Goal: Task Accomplishment & Management: Use online tool/utility

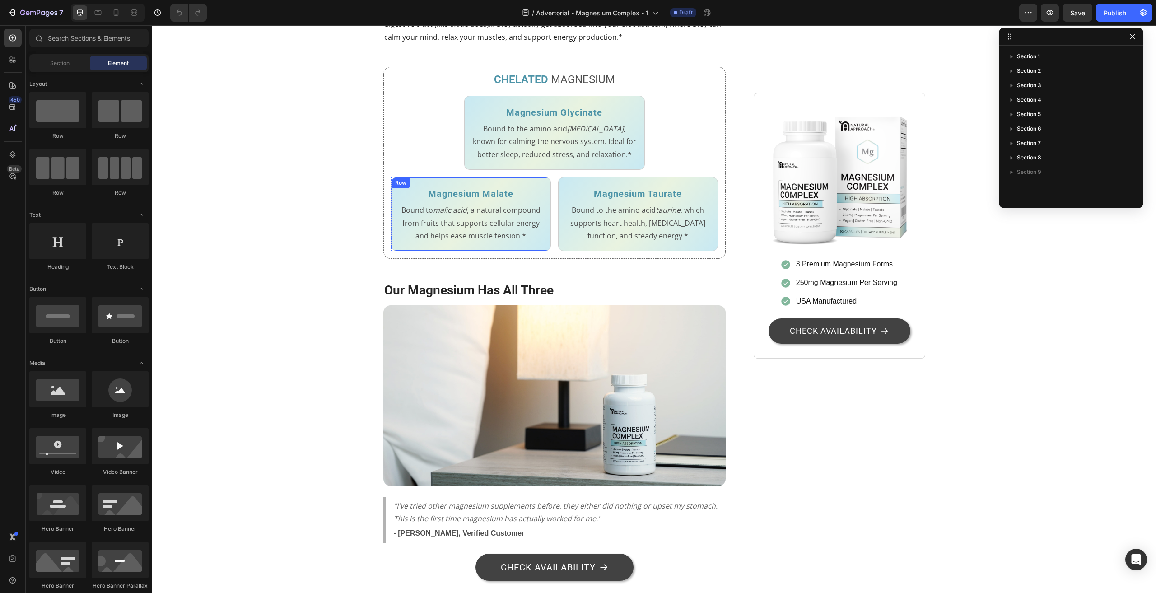
scroll to position [903, 0]
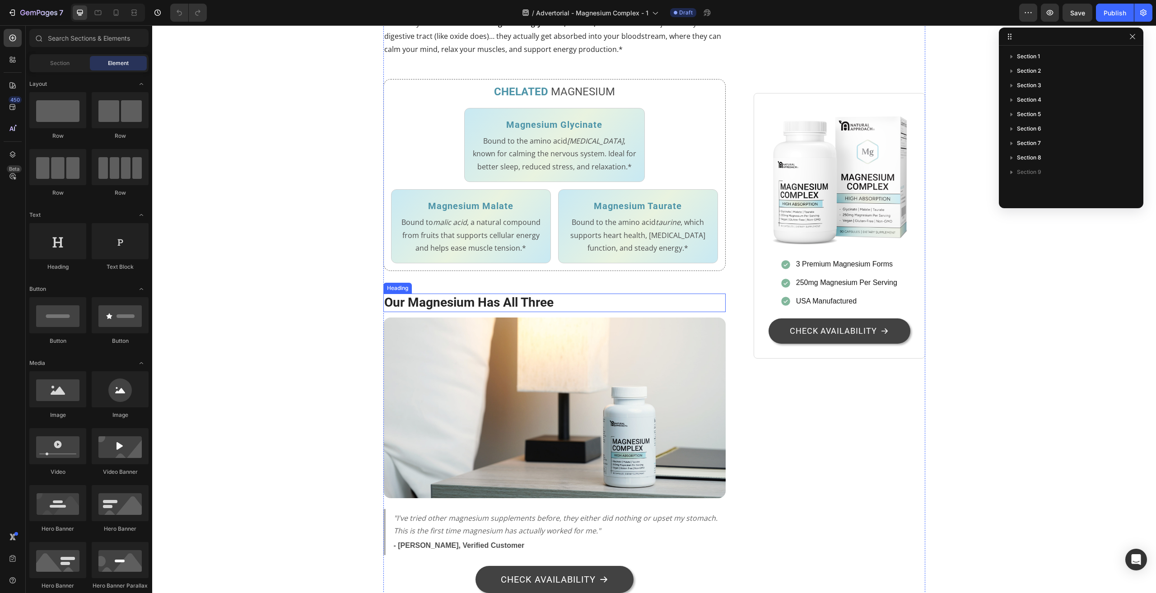
click at [438, 312] on h2 "Our Magnesium Has All Three" at bounding box center [554, 303] width 343 height 18
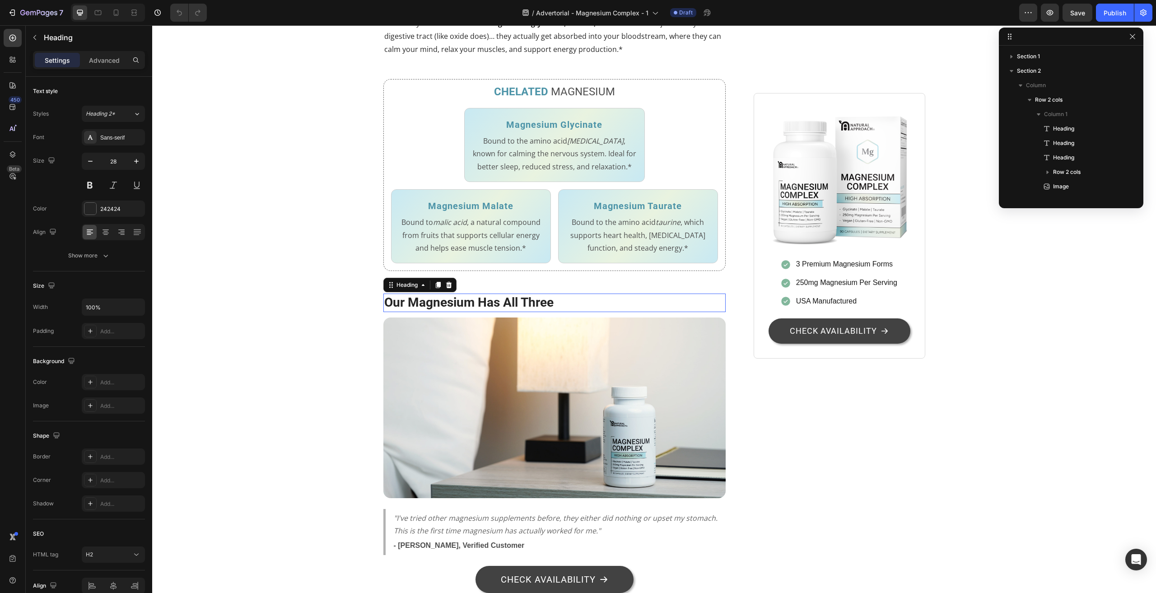
click at [438, 312] on h2 "Our Magnesium Has All Three" at bounding box center [554, 303] width 343 height 18
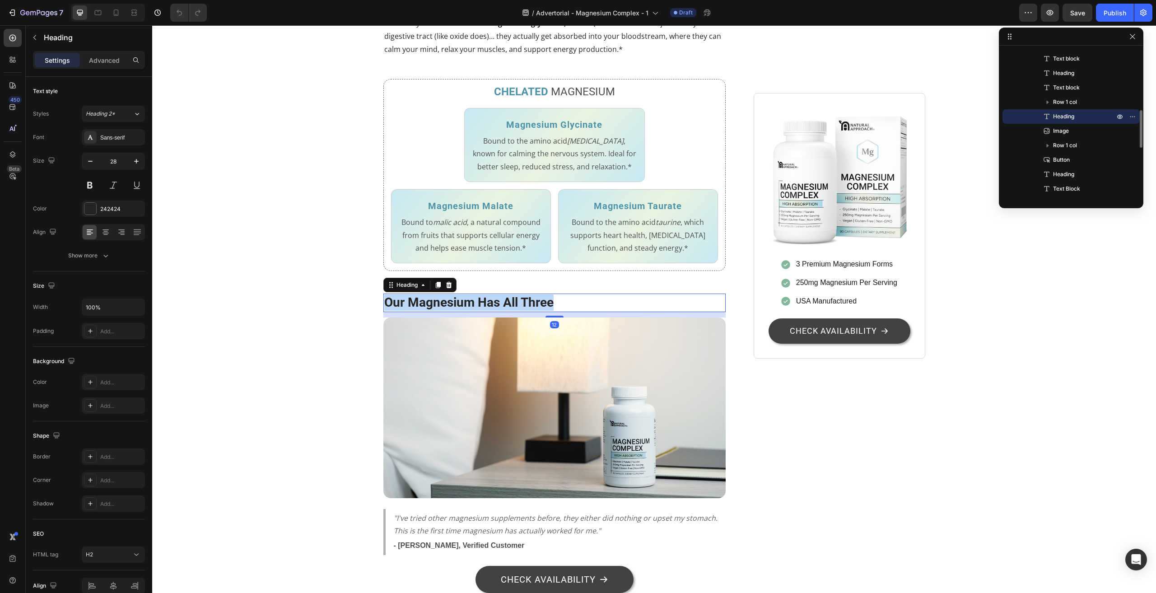
click at [438, 311] on p "Our Magnesium Has All Three" at bounding box center [554, 302] width 341 height 16
click at [310, 457] on div "Stop Wasting Money on Magnesium That Your Body Can't Use Heading 7 Out of 10 Ad…" at bounding box center [654, 178] width 990 height 1970
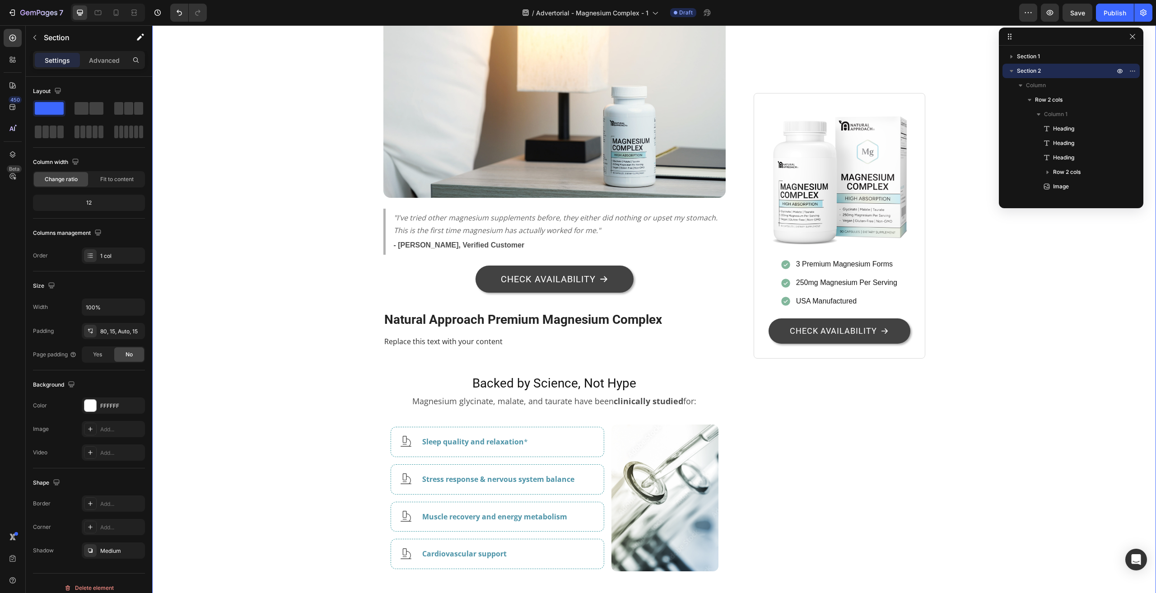
scroll to position [1219, 0]
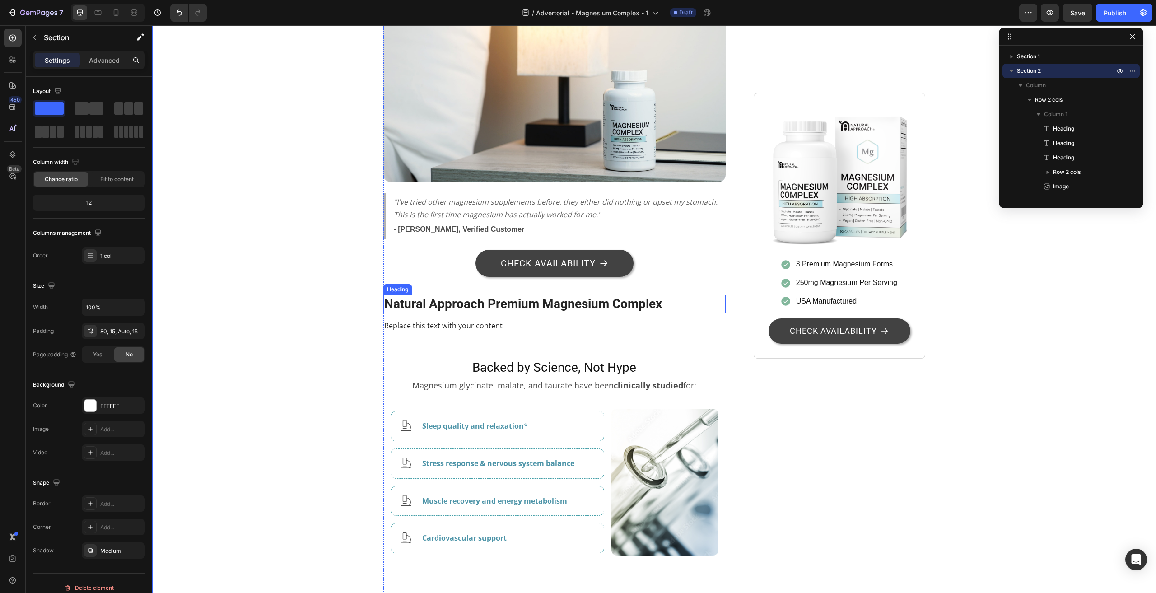
click at [490, 313] on h2 "Natural Approach Premium Magnesium Complex" at bounding box center [554, 304] width 343 height 18
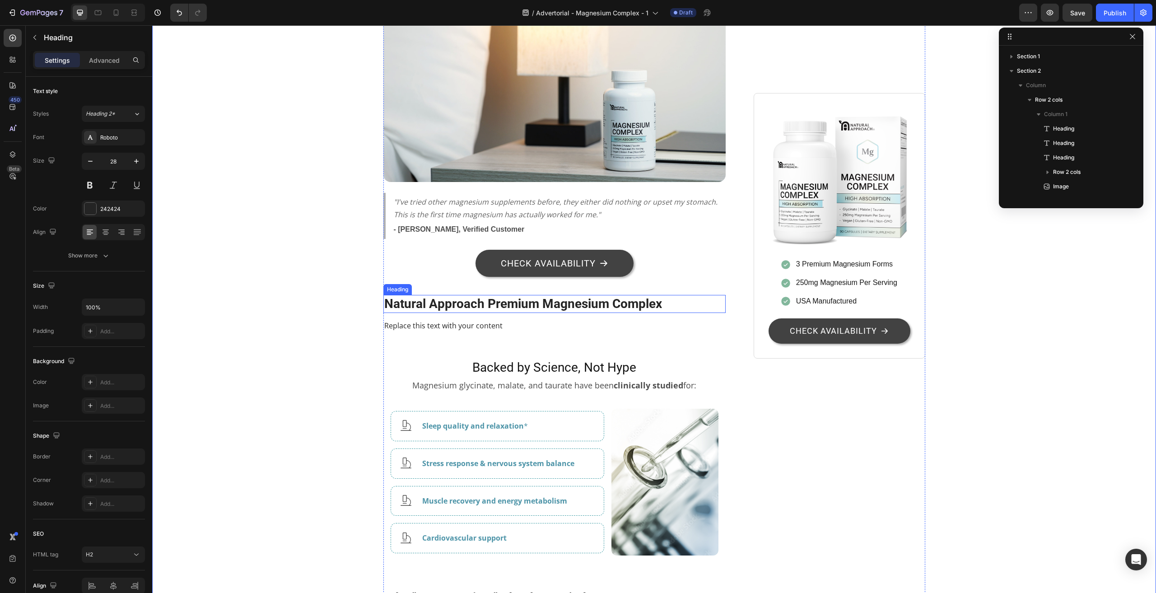
scroll to position [301, 0]
click at [490, 313] on h2 "Natural Approach Premium Magnesium Complex" at bounding box center [554, 304] width 343 height 18
click at [490, 312] on p "Natural Approach Premium Magnesium Complex" at bounding box center [554, 304] width 341 height 16
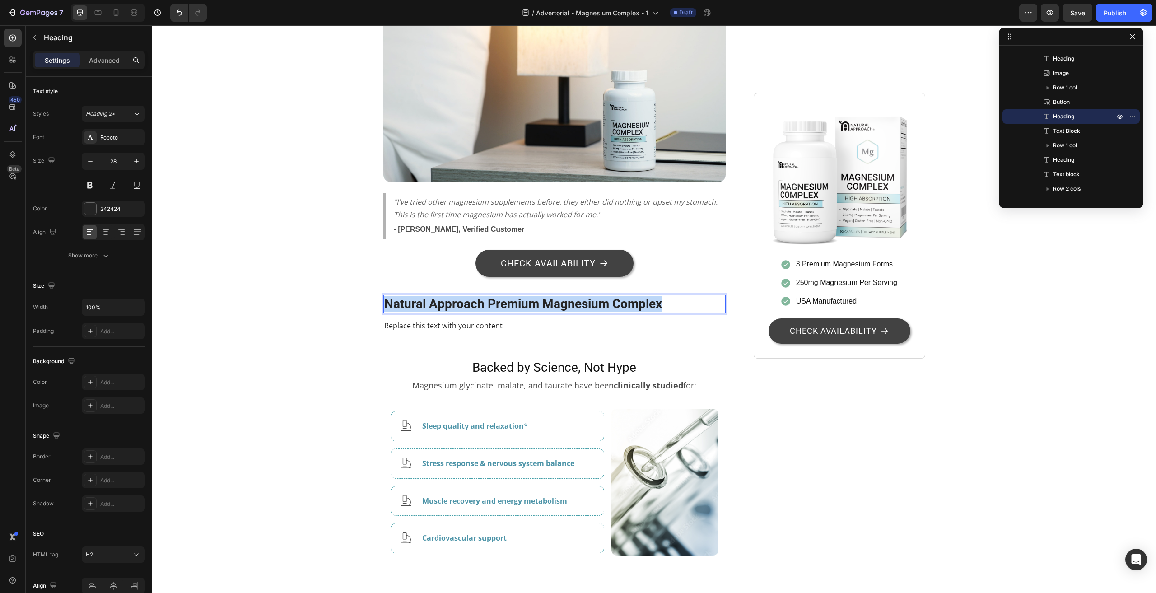
click at [489, 312] on p "Natural Approach Premium Magnesium Complex" at bounding box center [554, 304] width 341 height 16
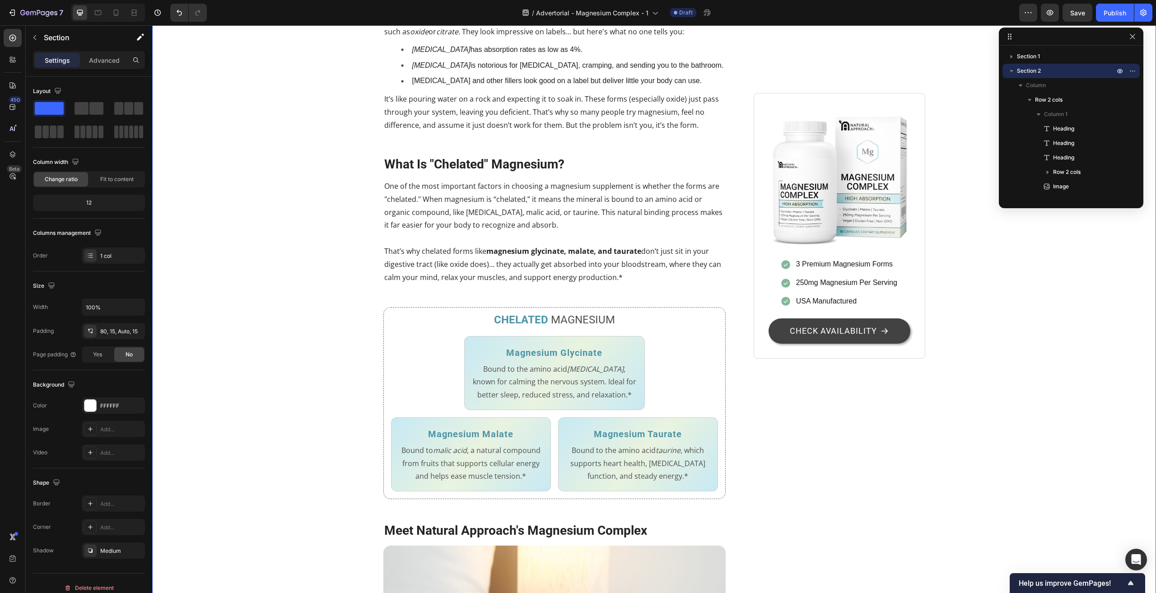
scroll to position [677, 0]
drag, startPoint x: 201, startPoint y: 133, endPoint x: 551, endPoint y: 322, distance: 398.7
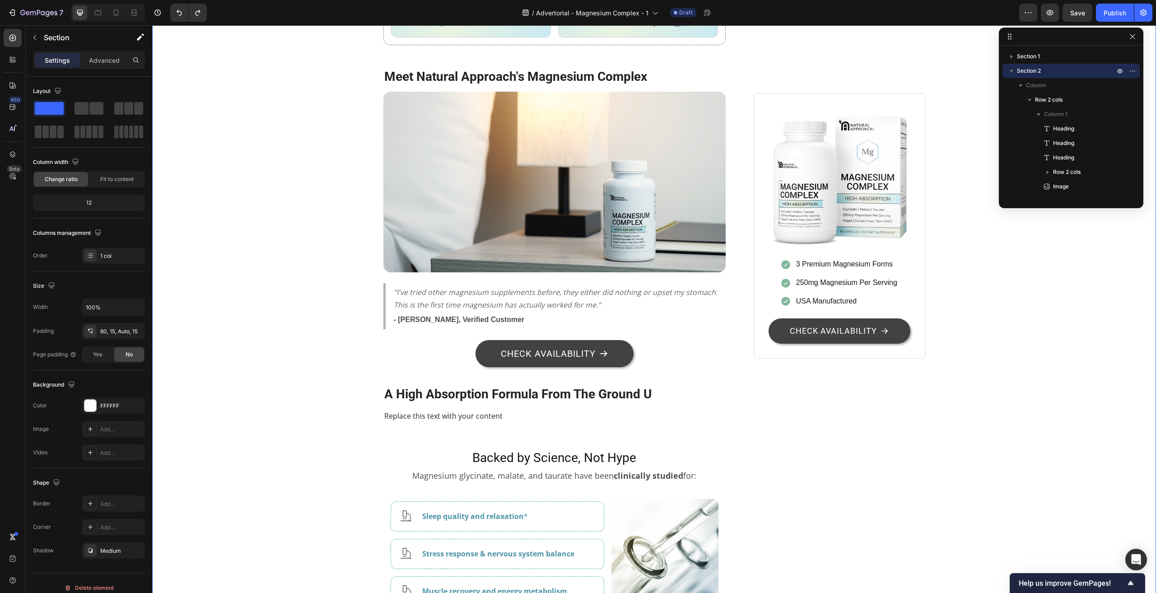
scroll to position [903, 0]
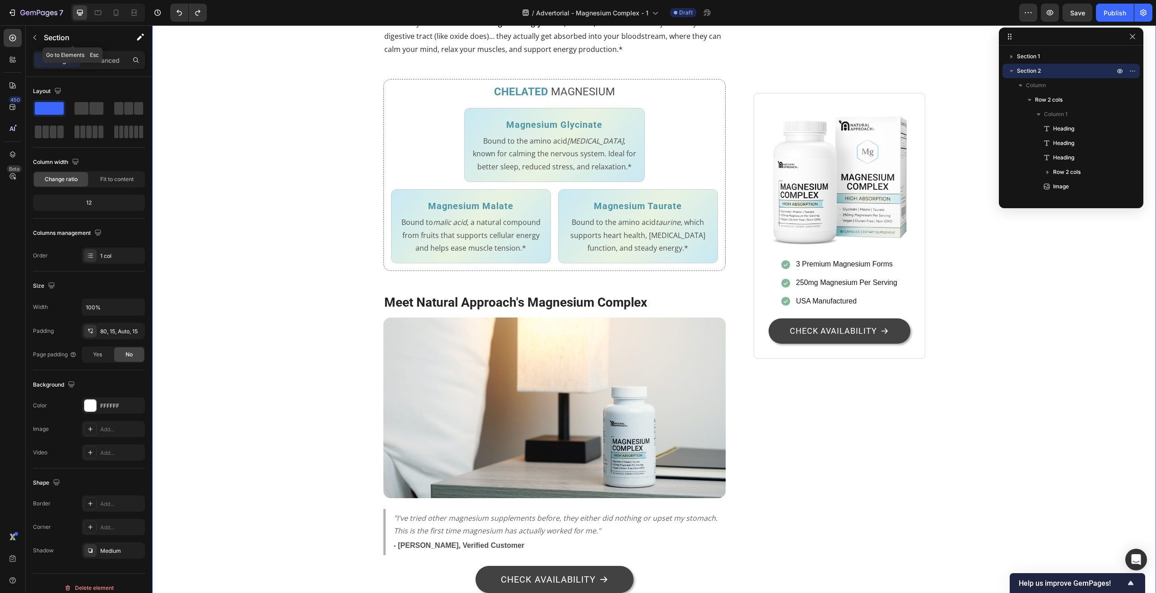
click at [31, 36] on button "button" at bounding box center [35, 37] width 14 height 14
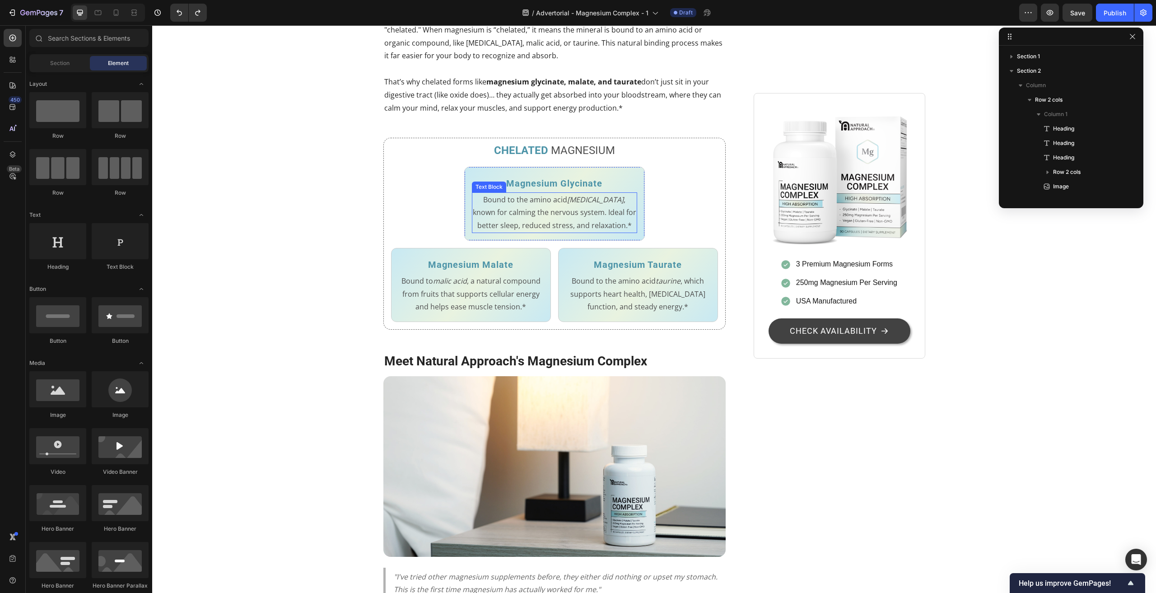
scroll to position [723, 0]
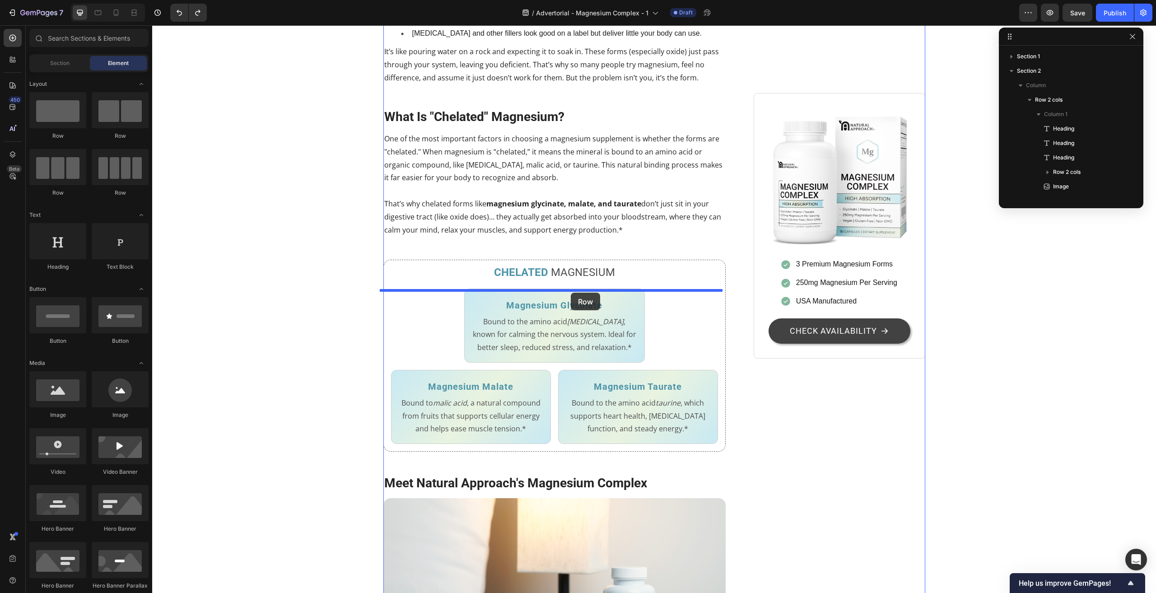
drag, startPoint x: 210, startPoint y: 145, endPoint x: 571, endPoint y: 293, distance: 390.1
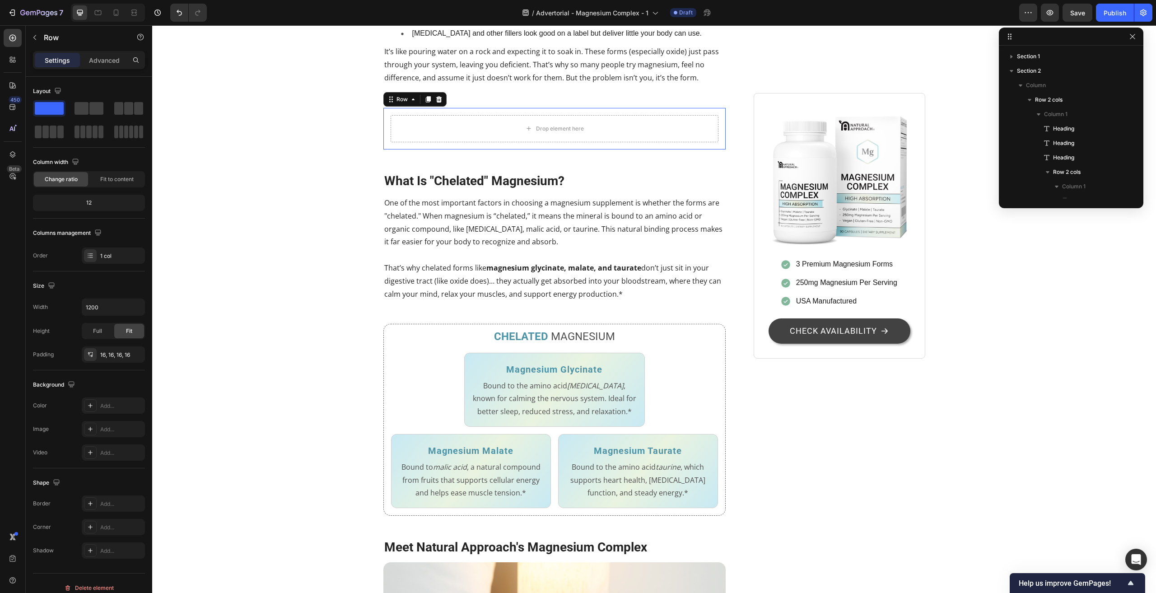
scroll to position [316, 0]
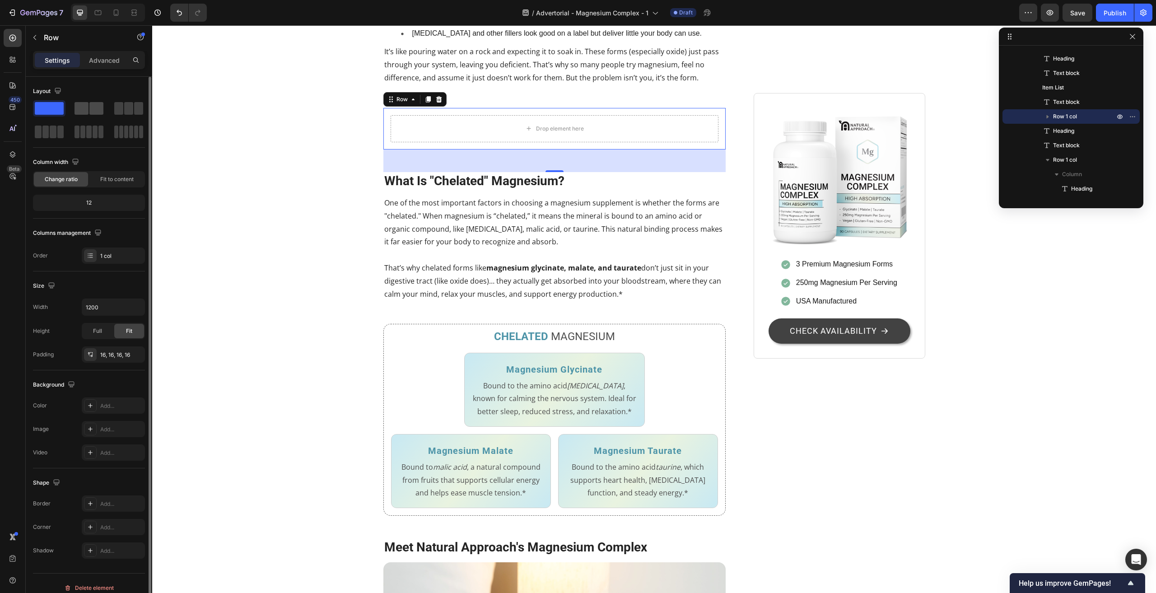
click at [87, 108] on span at bounding box center [82, 108] width 14 height 13
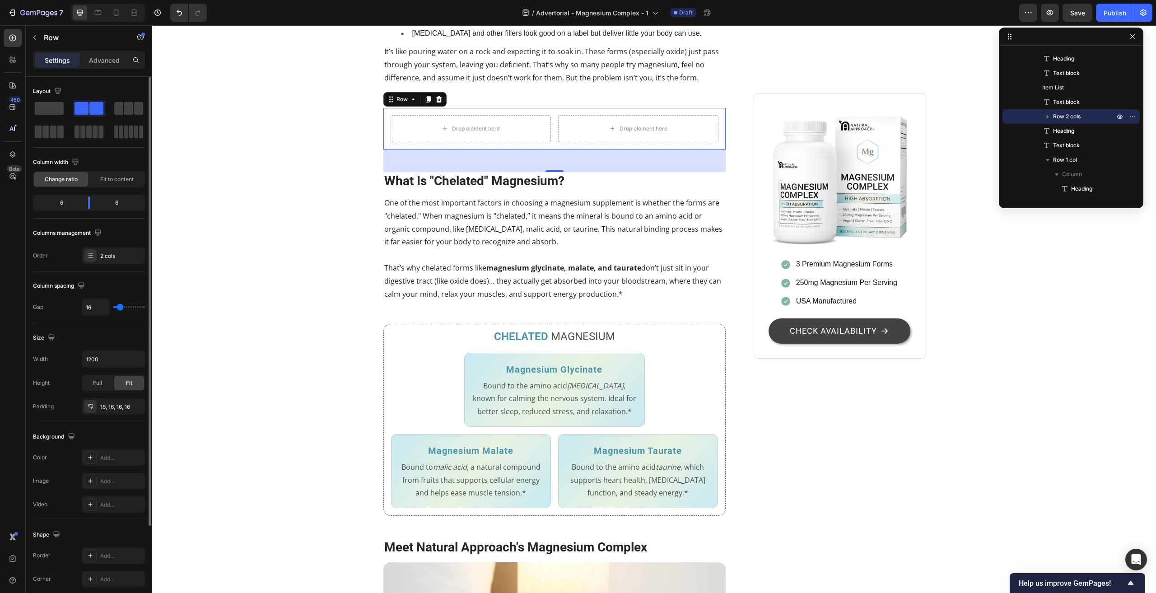
drag, startPoint x: 50, startPoint y: 105, endPoint x: 73, endPoint y: 122, distance: 28.5
click at [78, 126] on div at bounding box center [89, 120] width 112 height 40
click at [45, 38] on p "Row" at bounding box center [82, 37] width 77 height 11
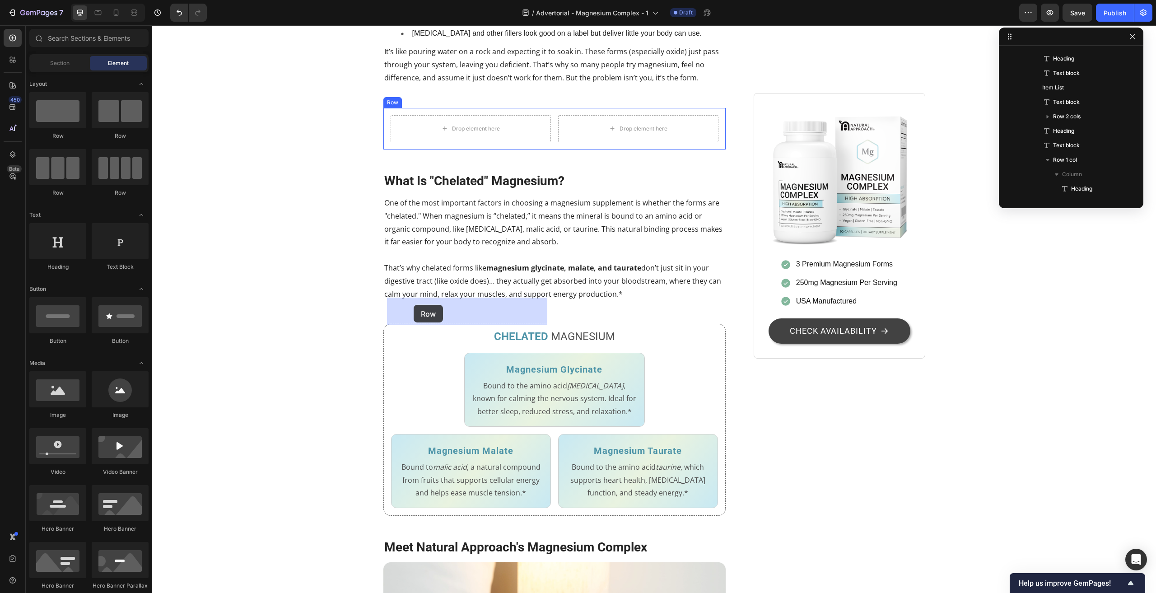
drag, startPoint x: 214, startPoint y: 135, endPoint x: 414, endPoint y: 305, distance: 261.8
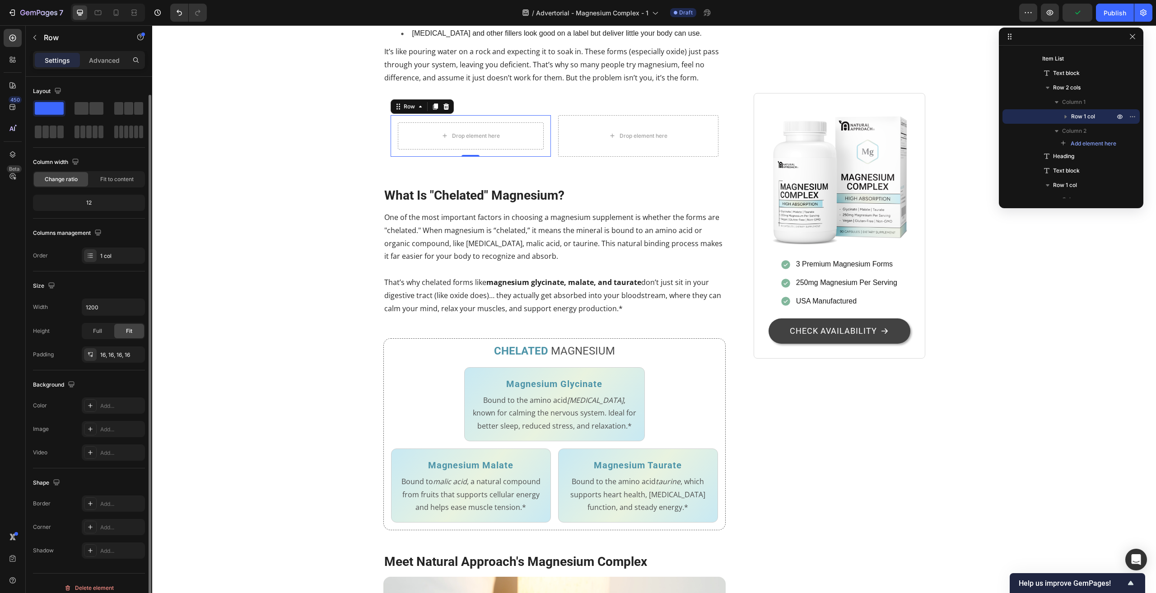
scroll to position [9, 0]
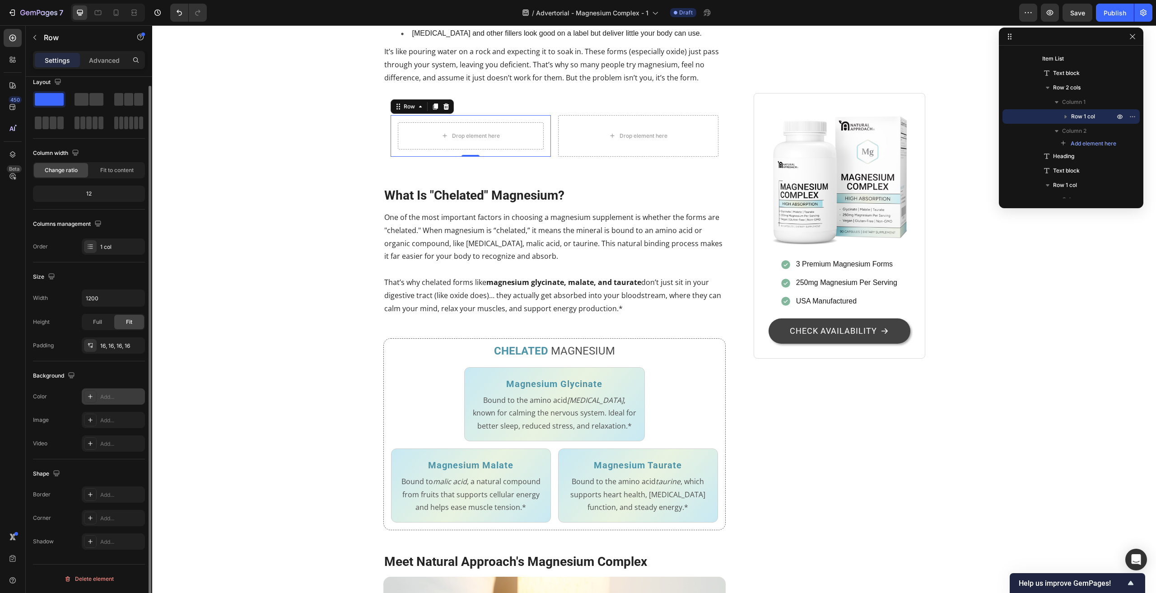
click at [114, 393] on div "Add..." at bounding box center [121, 397] width 42 height 8
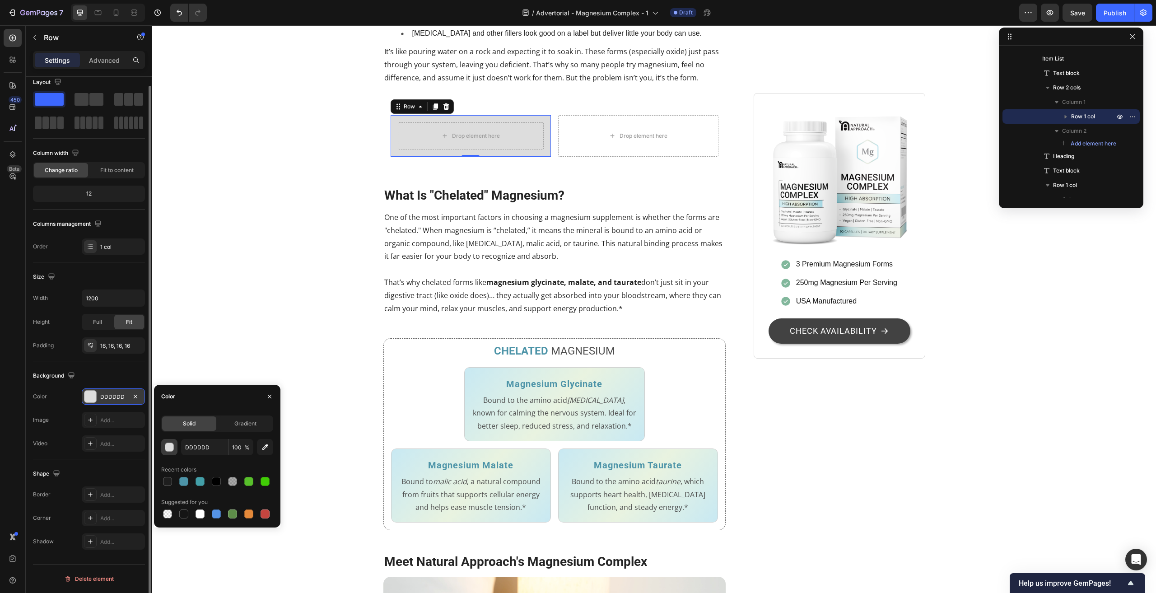
click at [168, 447] on div "button" at bounding box center [169, 447] width 9 height 9
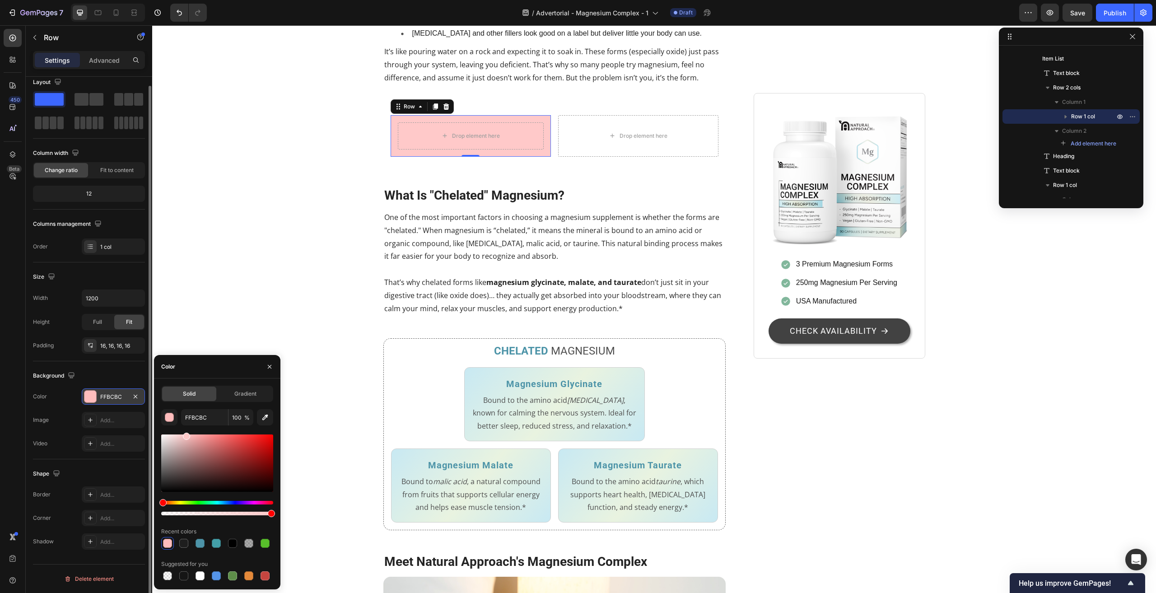
type input "FFC9C9"
drag, startPoint x: 192, startPoint y: 453, endPoint x: 185, endPoint y: 426, distance: 28.5
click at [185, 426] on div "FFC9C9 100 % Recent colors Suggested for you" at bounding box center [217, 495] width 112 height 173
click at [91, 96] on span at bounding box center [96, 99] width 14 height 13
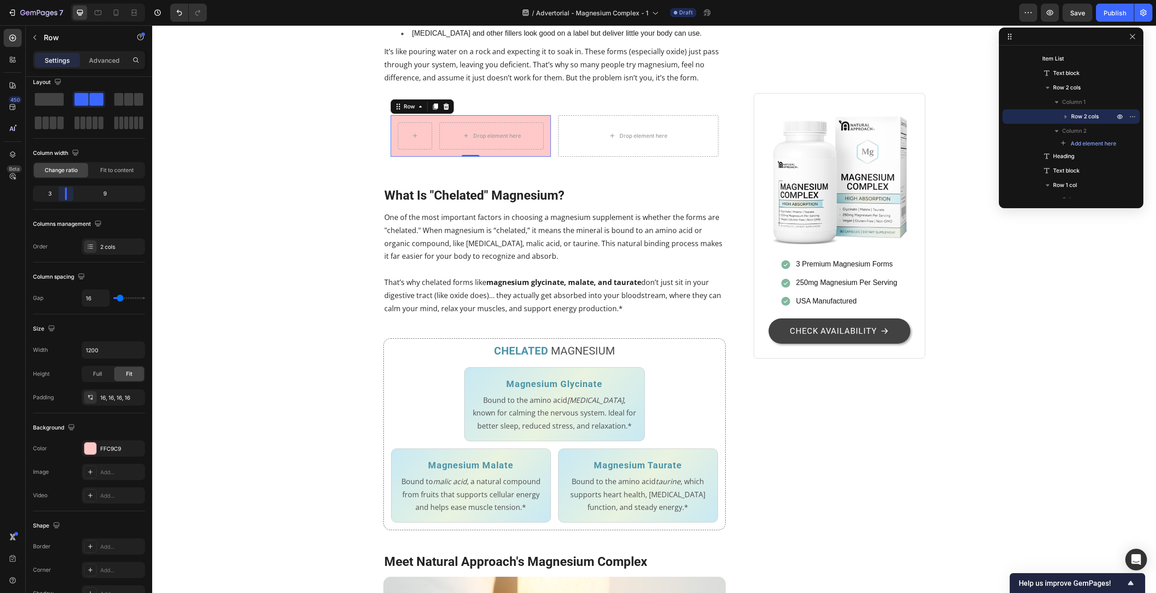
drag, startPoint x: 91, startPoint y: 194, endPoint x: 60, endPoint y: 195, distance: 31.6
click at [60, 0] on body "7 / Advertorial - Magnesium Complex - 1 Draft Preview Save Publish 450 Beta Sec…" at bounding box center [578, 0] width 1156 height 0
click at [38, 35] on button "button" at bounding box center [35, 37] width 14 height 14
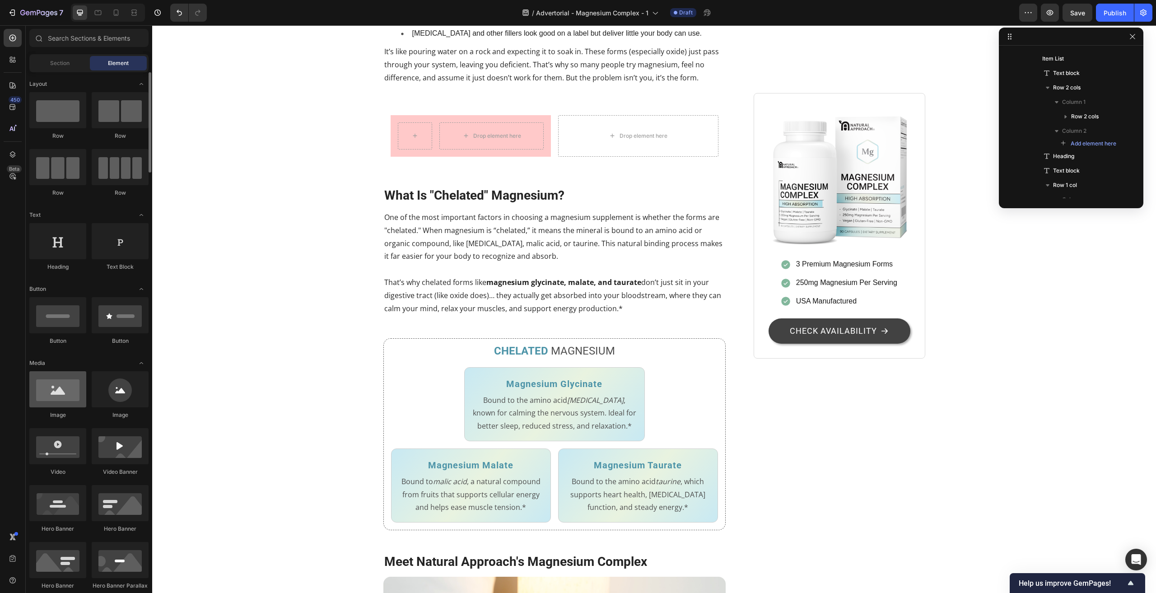
scroll to position [316, 0]
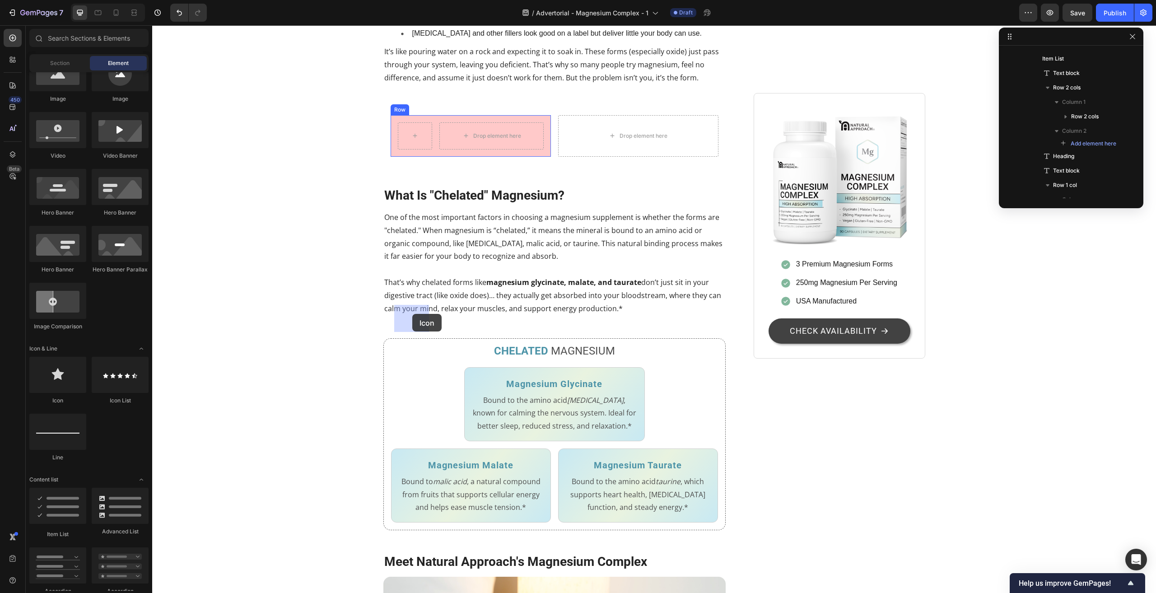
drag, startPoint x: 211, startPoint y: 410, endPoint x: 412, endPoint y: 314, distance: 222.8
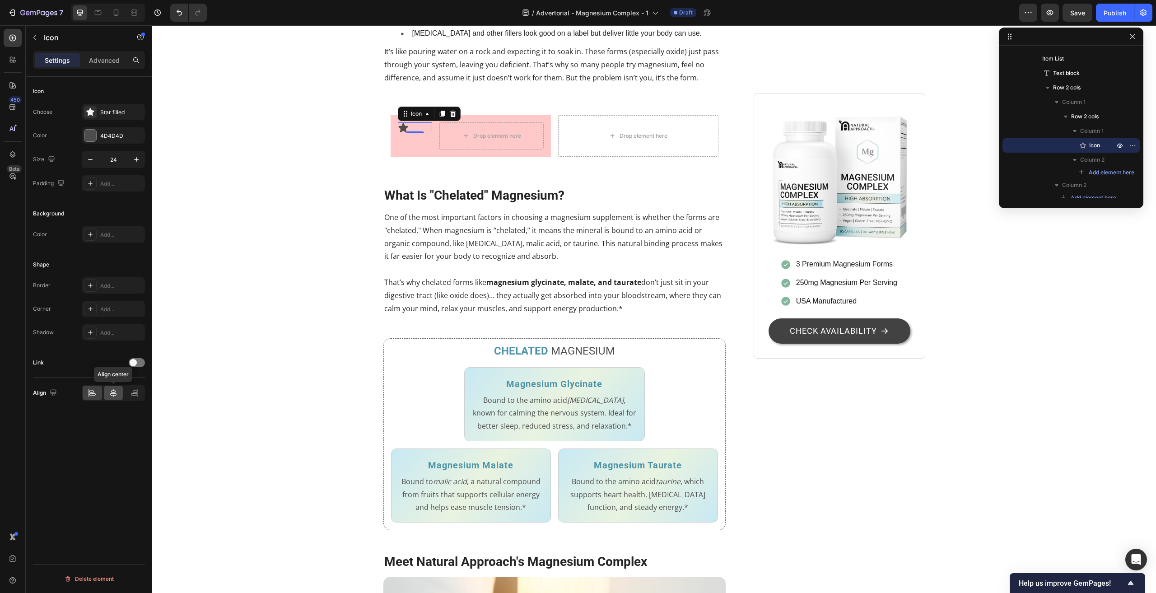
click at [112, 393] on icon at bounding box center [113, 393] width 6 height 8
click at [109, 109] on div "Star filled" at bounding box center [121, 112] width 42 height 8
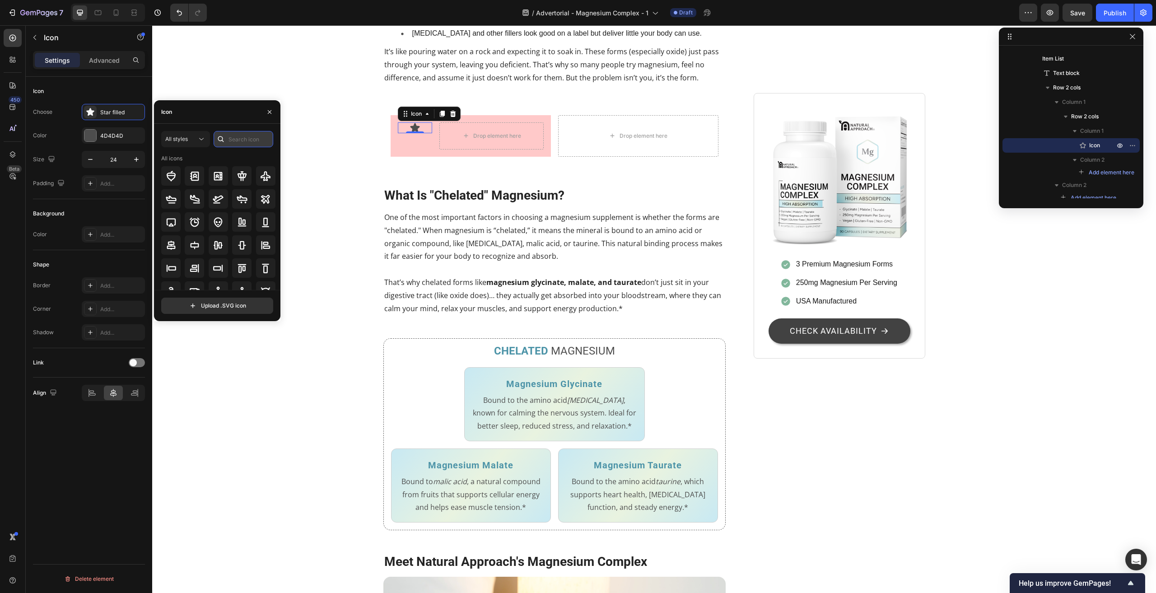
click at [235, 139] on input "text" at bounding box center [244, 139] width 60 height 16
type input "cancel"
click at [219, 202] on icon at bounding box center [218, 198] width 9 height 9
click at [307, 197] on div "Stop Wasting Money on Magnesium That Your Body Can't Use Heading 7 Out of 10 Ad…" at bounding box center [654, 398] width 990 height 2049
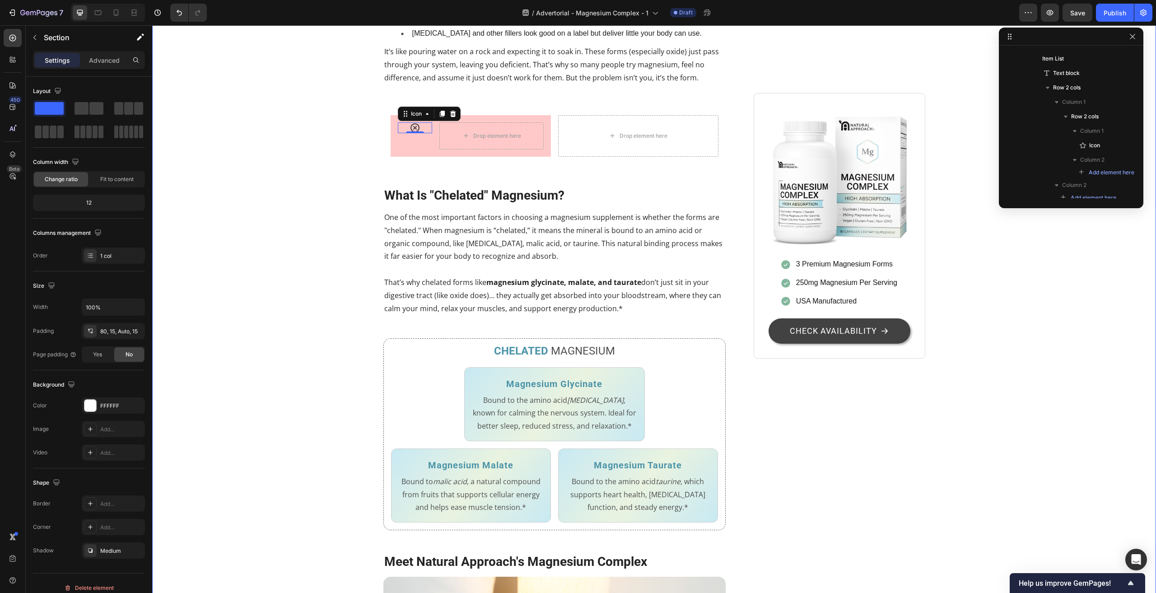
scroll to position [0, 0]
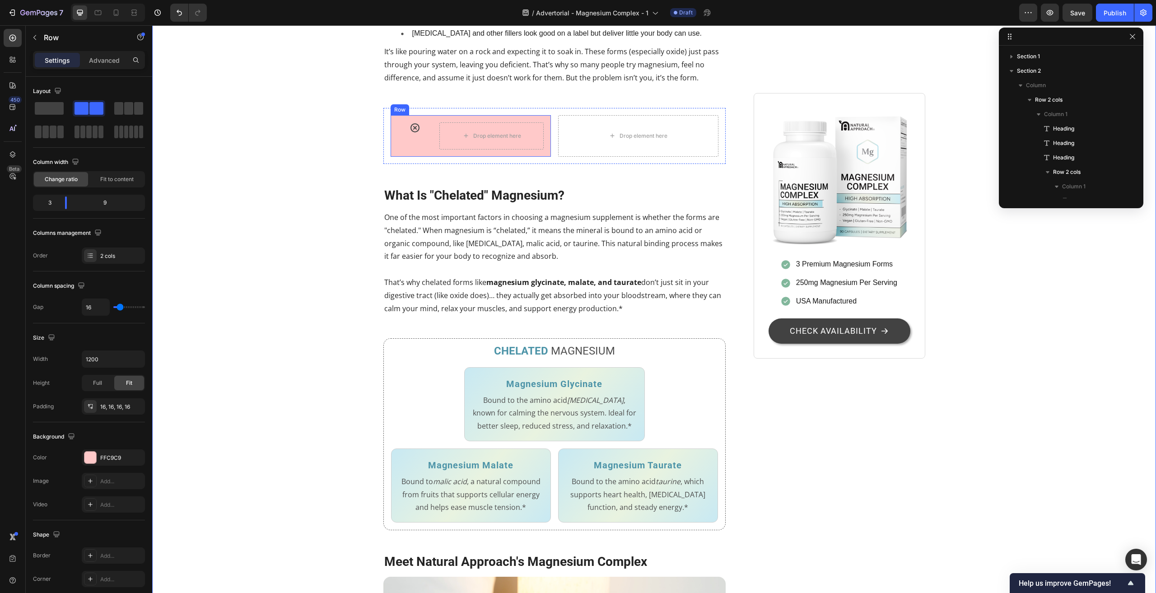
click at [394, 157] on div "Icon Drop element here Row" at bounding box center [471, 136] width 160 height 42
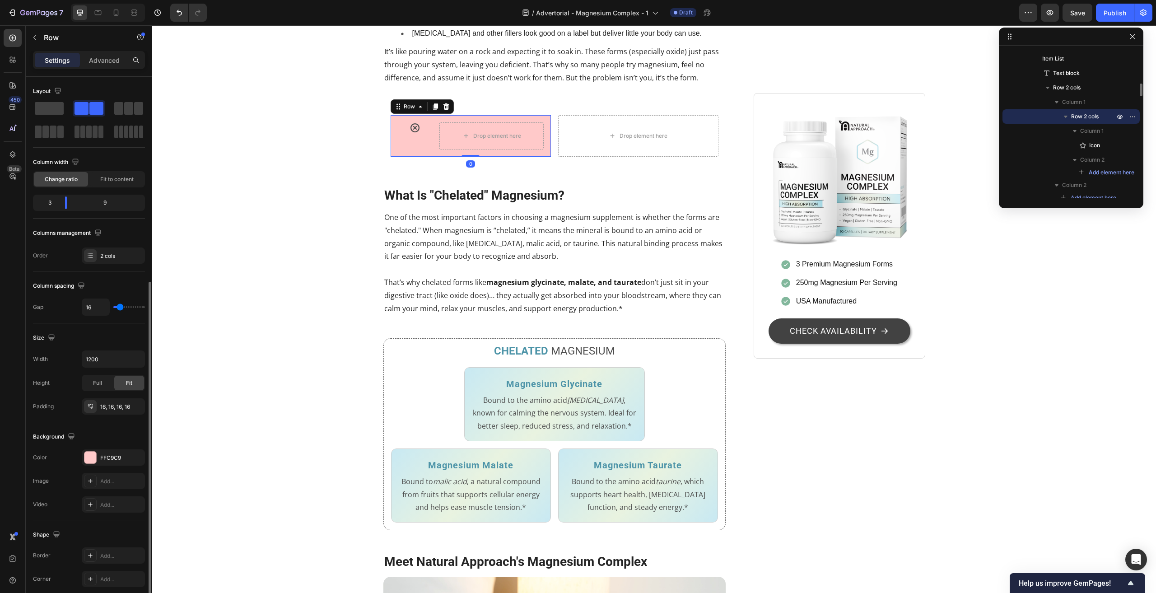
scroll to position [112, 0]
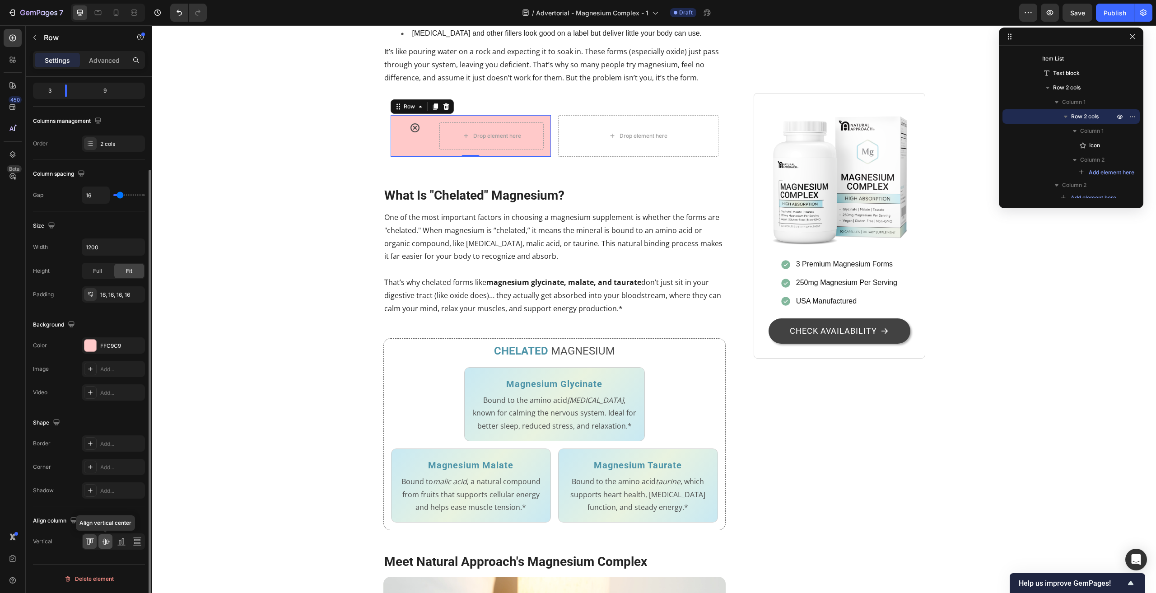
click at [107, 542] on icon at bounding box center [105, 541] width 9 height 9
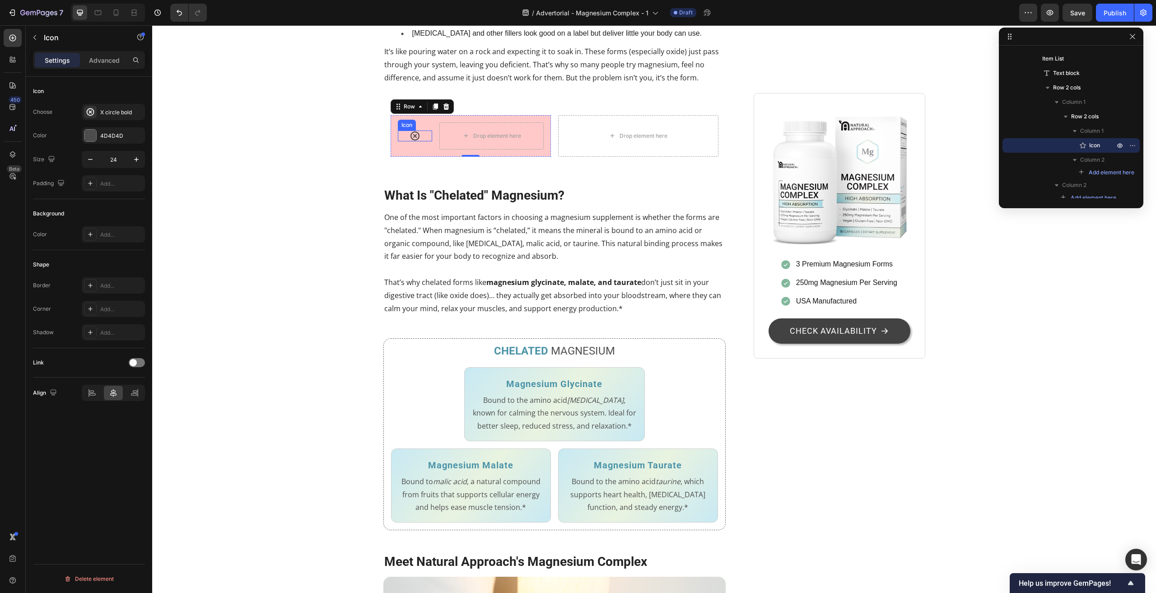
click at [414, 141] on icon at bounding box center [415, 136] width 11 height 11
click at [136, 157] on icon "button" at bounding box center [136, 159] width 9 height 9
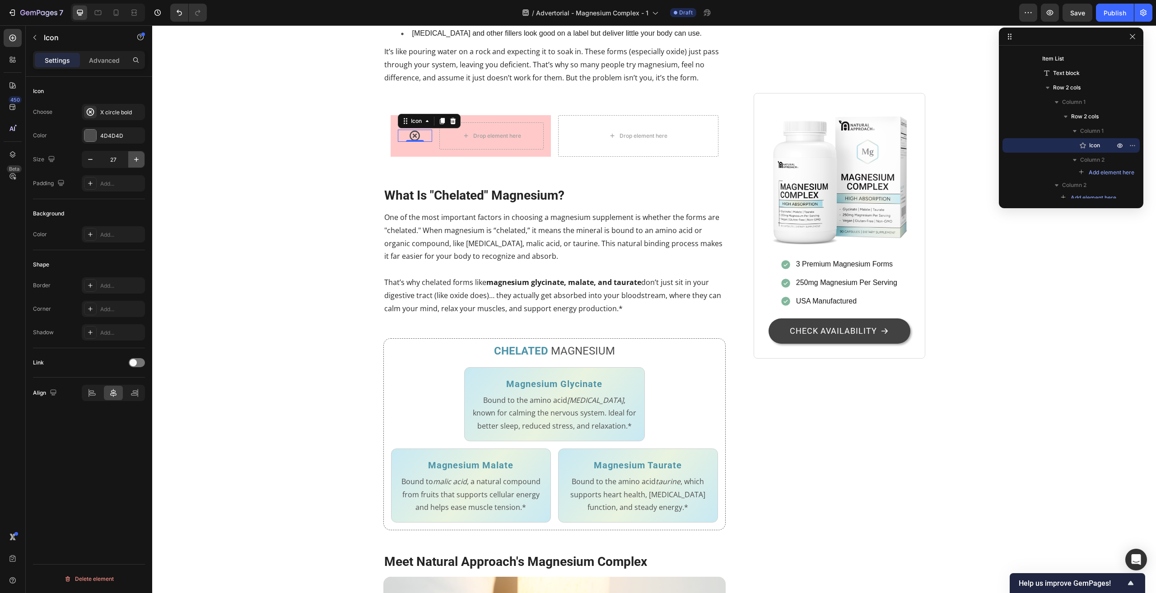
click at [136, 157] on icon "button" at bounding box center [136, 159] width 9 height 9
type input "30"
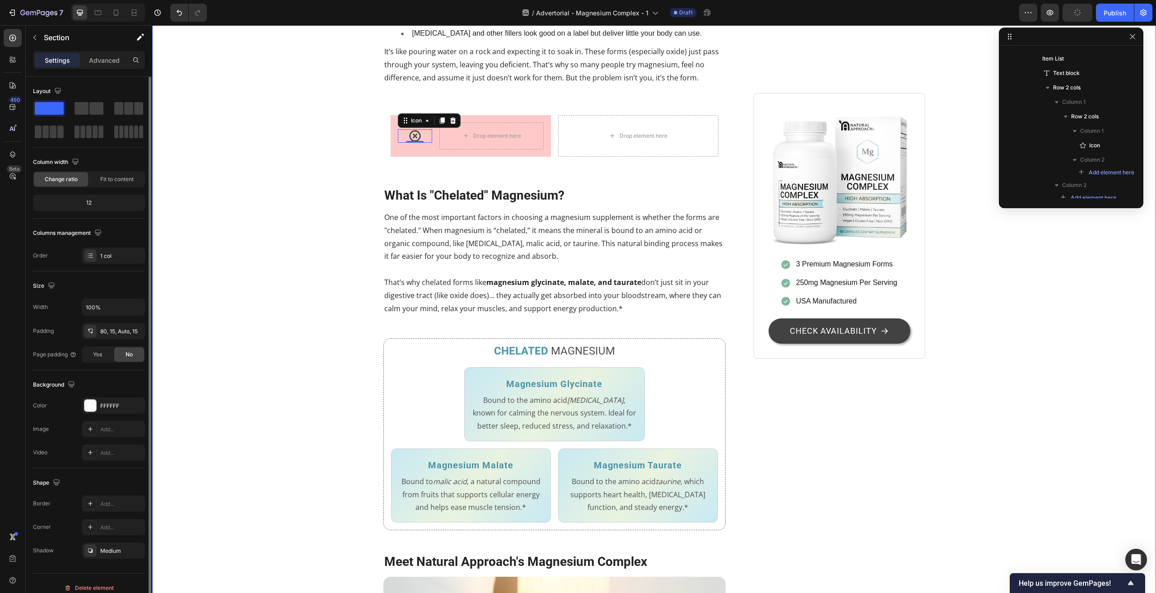
click at [265, 261] on div "Stop Wasting Money on Magnesium That Your Body Can't Use Heading 7 Out of 10 Ad…" at bounding box center [654, 398] width 990 height 2049
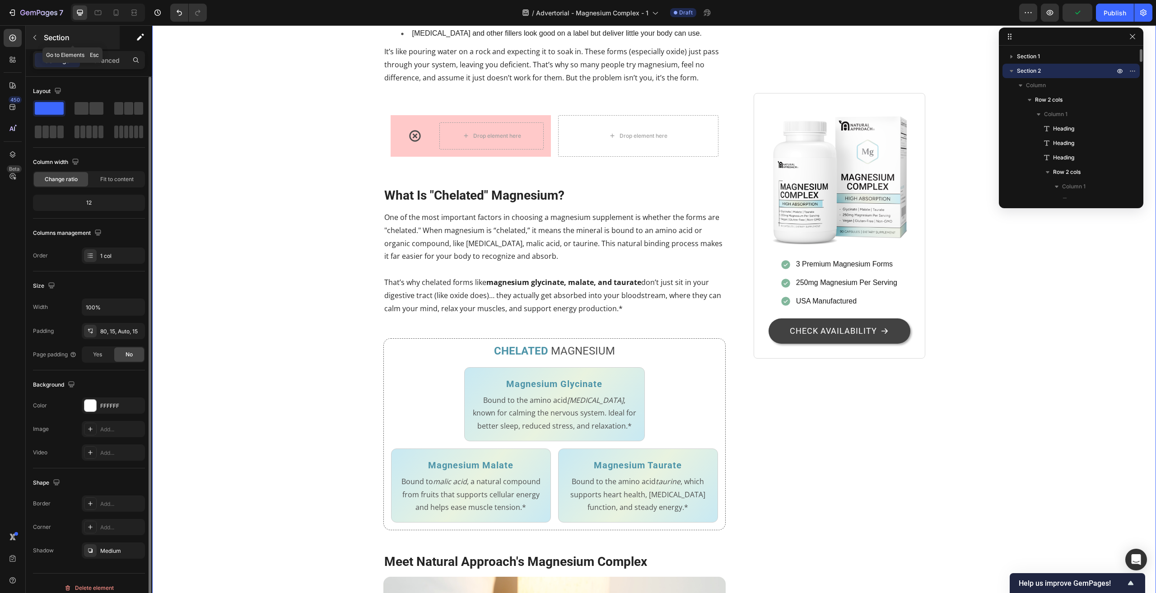
click at [35, 36] on icon "button" at bounding box center [34, 37] width 3 height 5
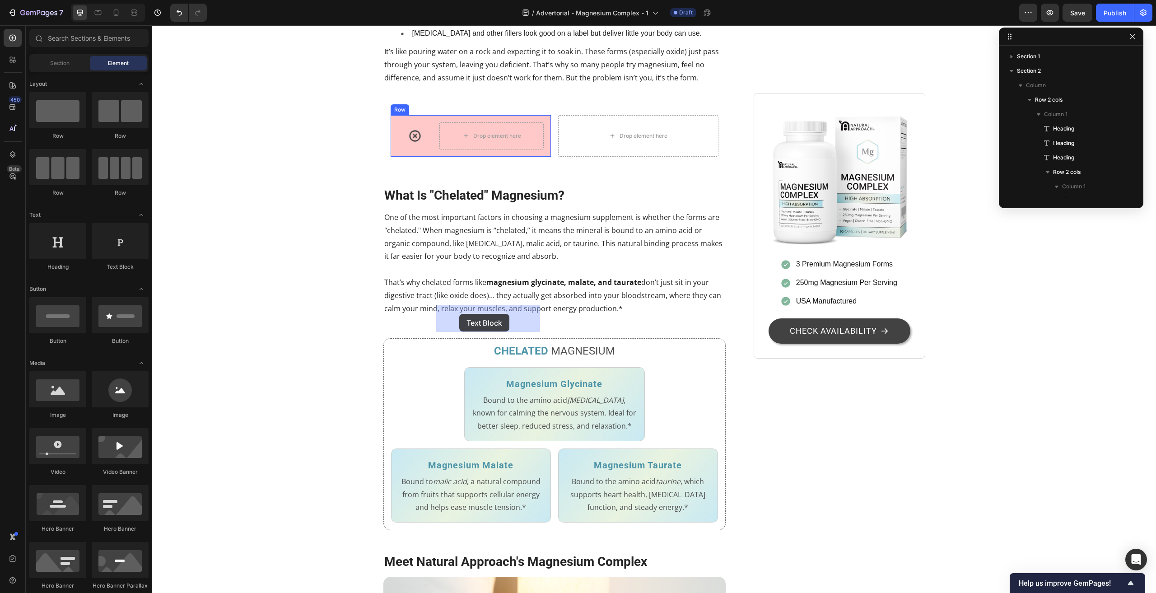
drag, startPoint x: 269, startPoint y: 269, endPoint x: 459, endPoint y: 314, distance: 195.4
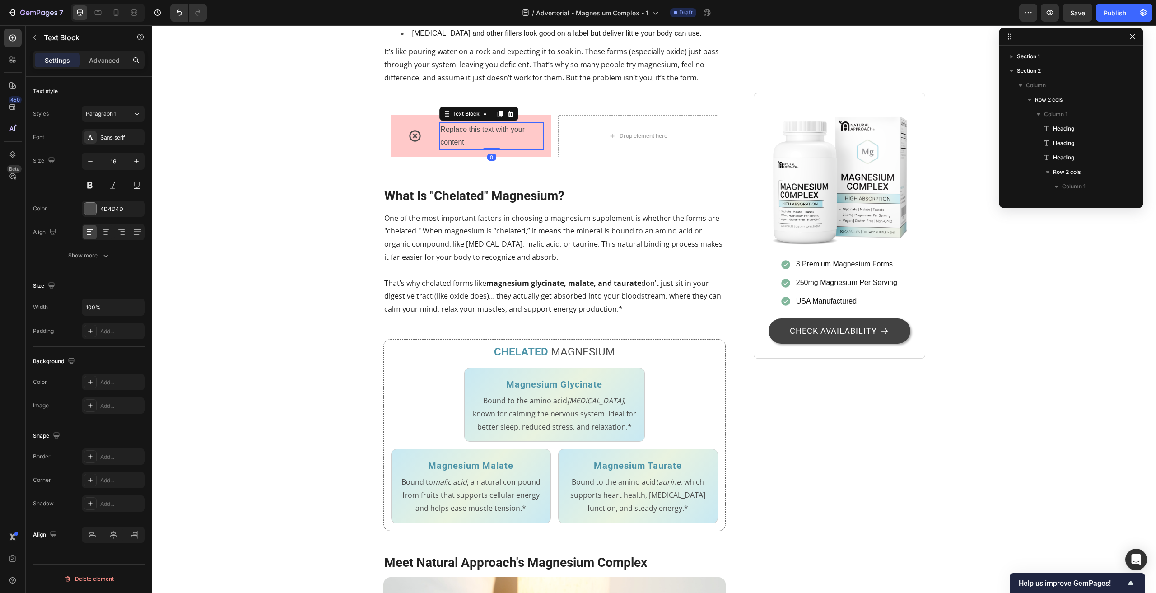
scroll to position [460, 0]
click at [132, 140] on div "Sans-serif" at bounding box center [121, 138] width 42 height 8
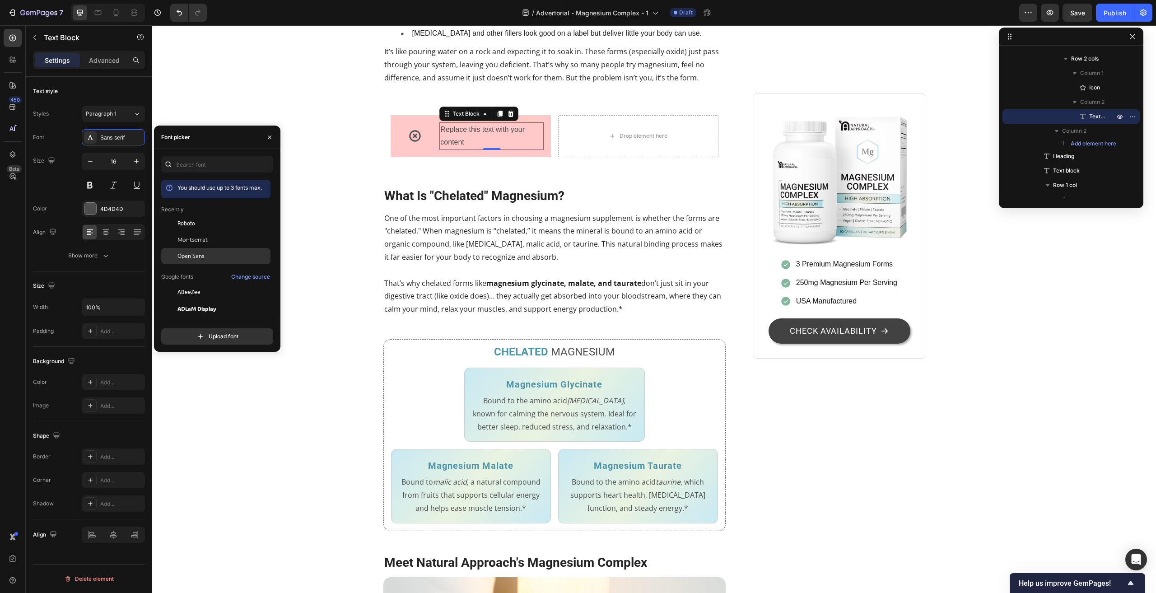
click at [203, 253] on span "Open Sans" at bounding box center [190, 256] width 27 height 8
click at [310, 313] on div "Stop Wasting Money on Magnesium That Your Body Can't Use Heading 7 Out of 10 Ad…" at bounding box center [654, 399] width 990 height 2050
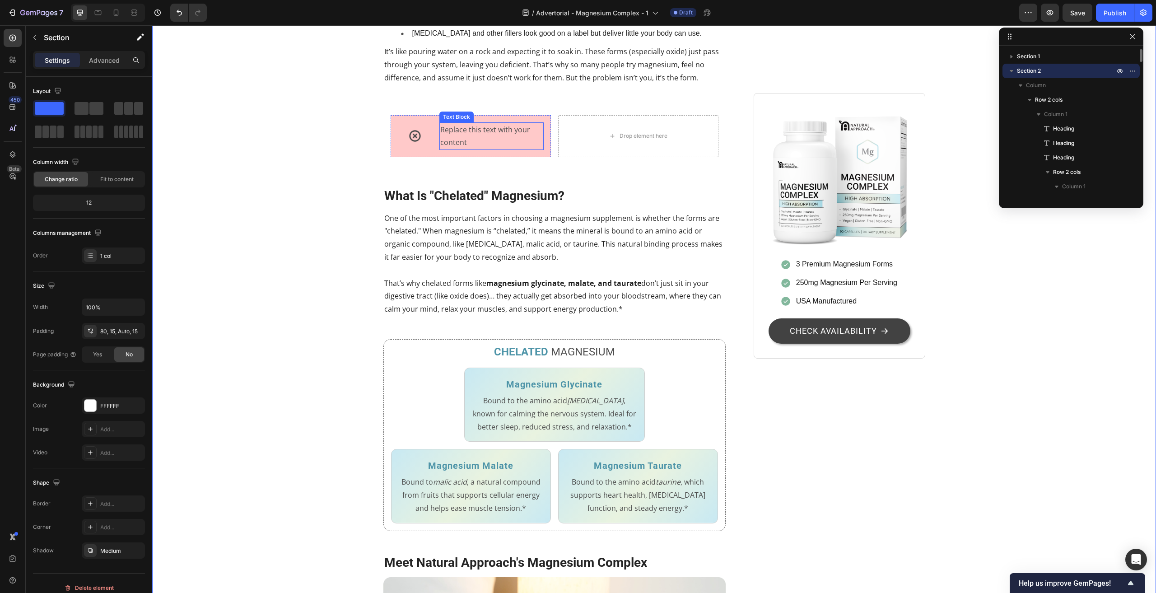
click at [452, 150] on div "Replace this text with your content" at bounding box center [491, 136] width 104 height 28
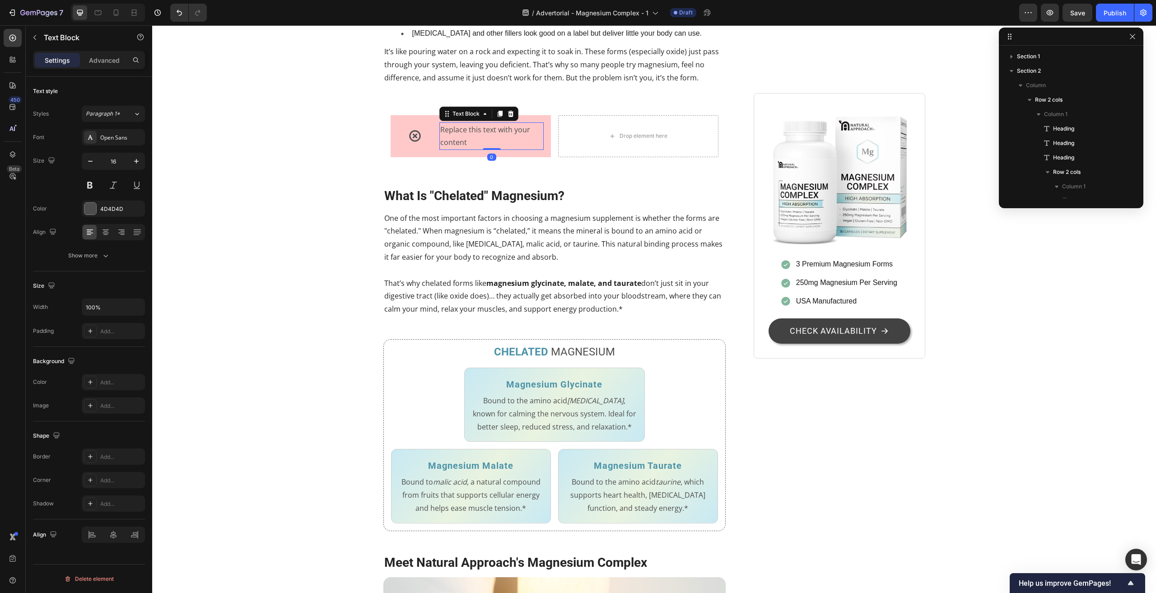
scroll to position [460, 0]
click at [452, 150] on div "Replace this text with your content" at bounding box center [491, 136] width 104 height 28
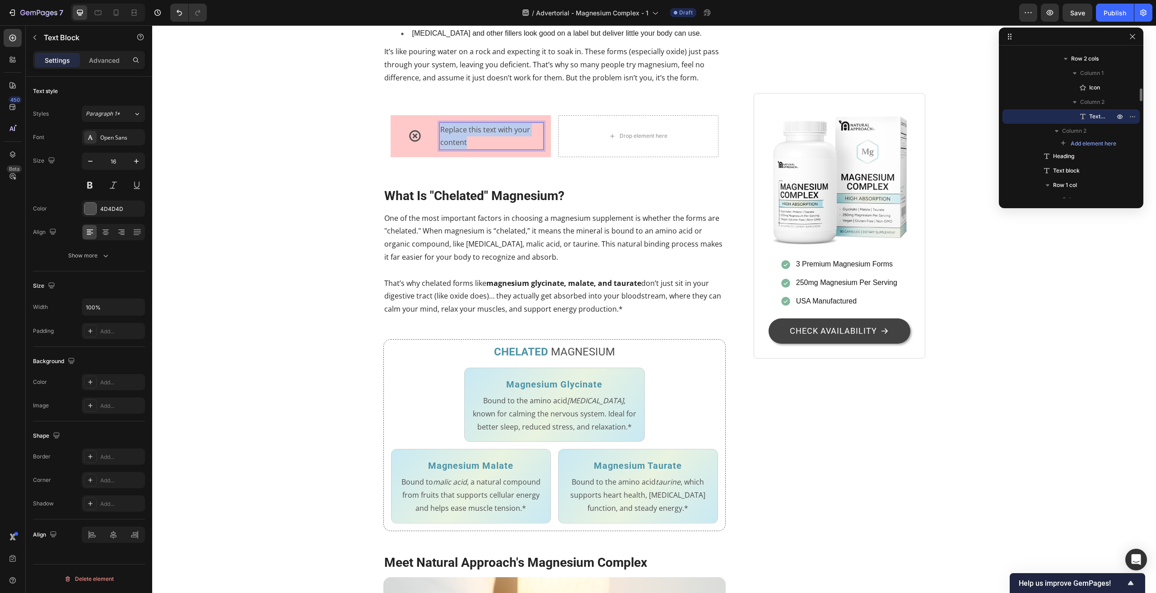
click at [452, 149] on p "Replace this text with your content" at bounding box center [491, 136] width 103 height 26
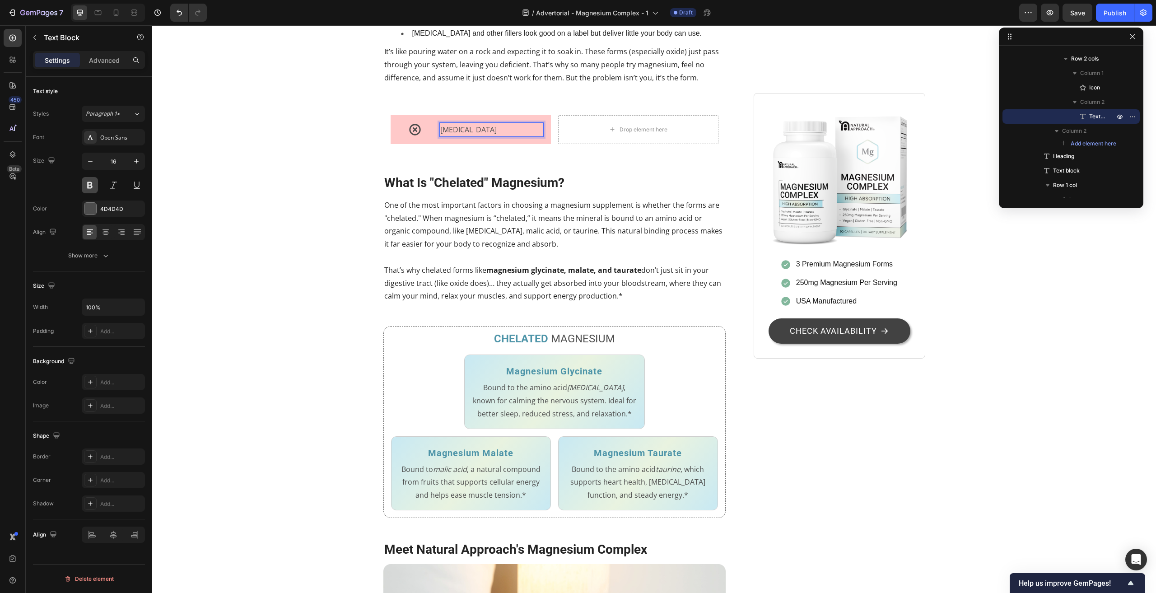
click at [89, 186] on button at bounding box center [90, 185] width 16 height 16
click at [92, 205] on div at bounding box center [90, 209] width 12 height 12
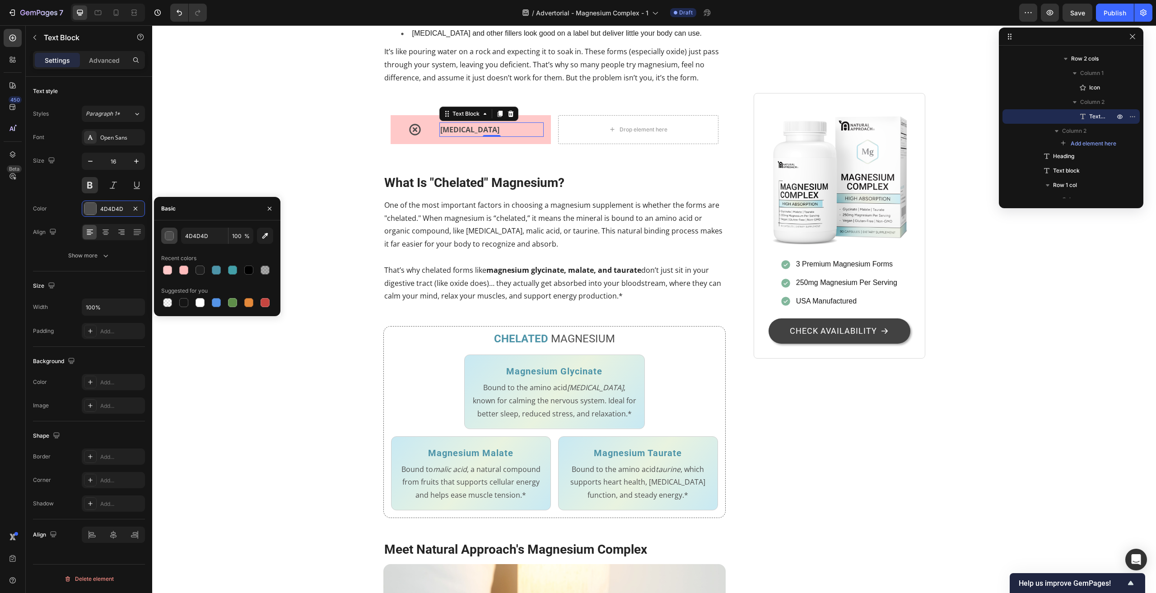
click at [172, 238] on div "button" at bounding box center [169, 236] width 9 height 9
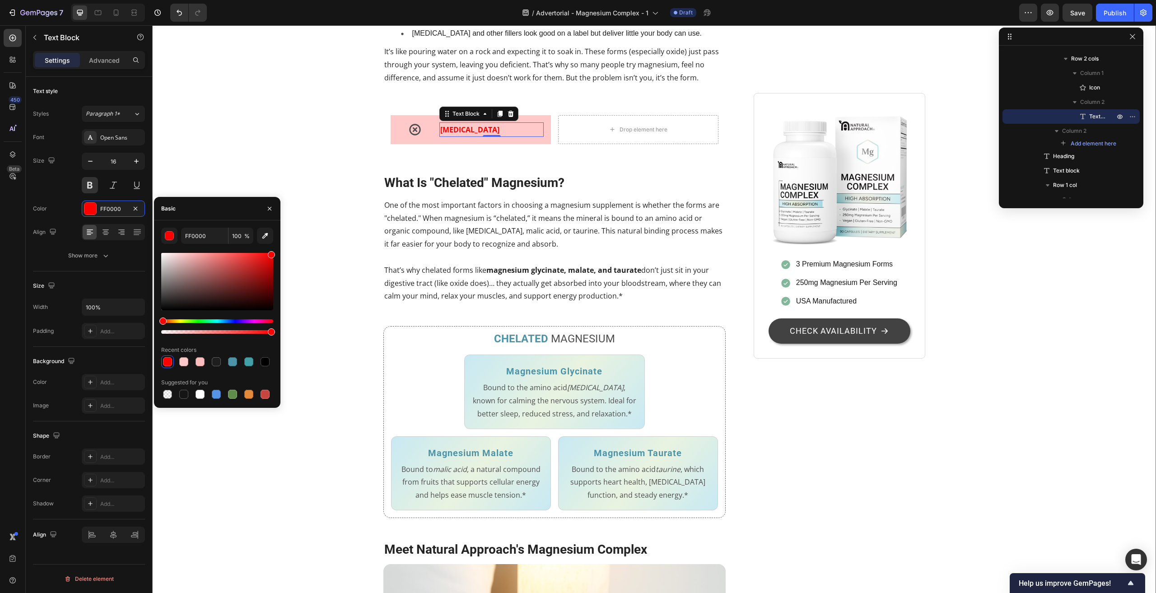
drag, startPoint x: 389, startPoint y: 292, endPoint x: 301, endPoint y: 243, distance: 100.9
drag, startPoint x: 413, startPoint y: 280, endPoint x: 282, endPoint y: 254, distance: 133.0
drag, startPoint x: 269, startPoint y: 264, endPoint x: 267, endPoint y: 259, distance: 5.3
click at [267, 259] on div at bounding box center [268, 260] width 7 height 7
type input "E20D0D"
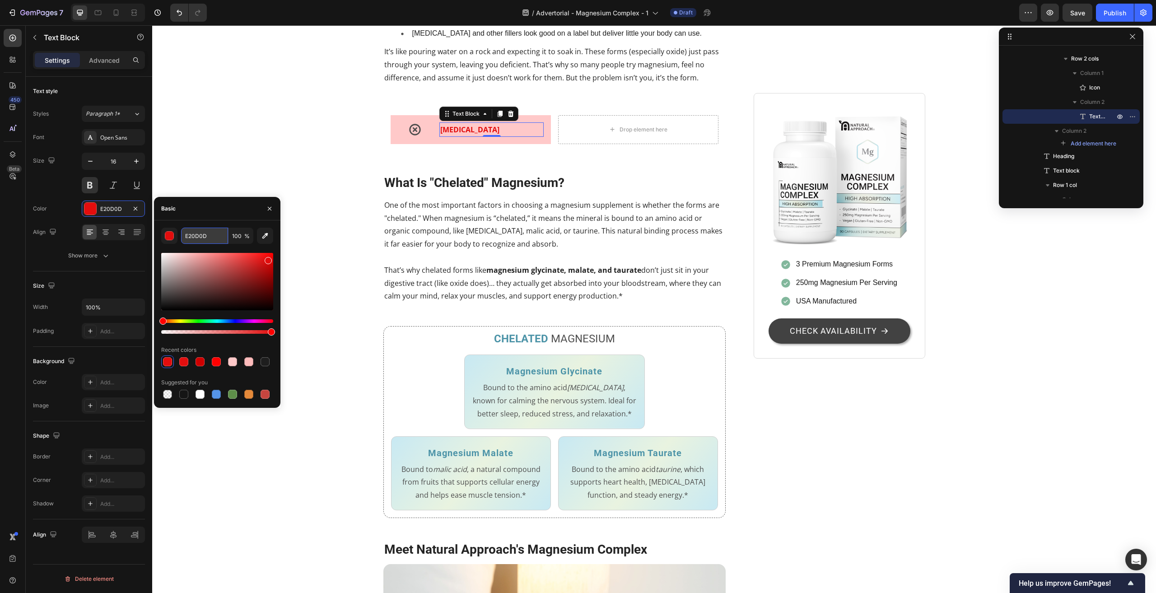
click at [212, 236] on input "E20D0D" at bounding box center [204, 236] width 47 height 16
click at [271, 209] on icon "button" at bounding box center [269, 208] width 7 height 7
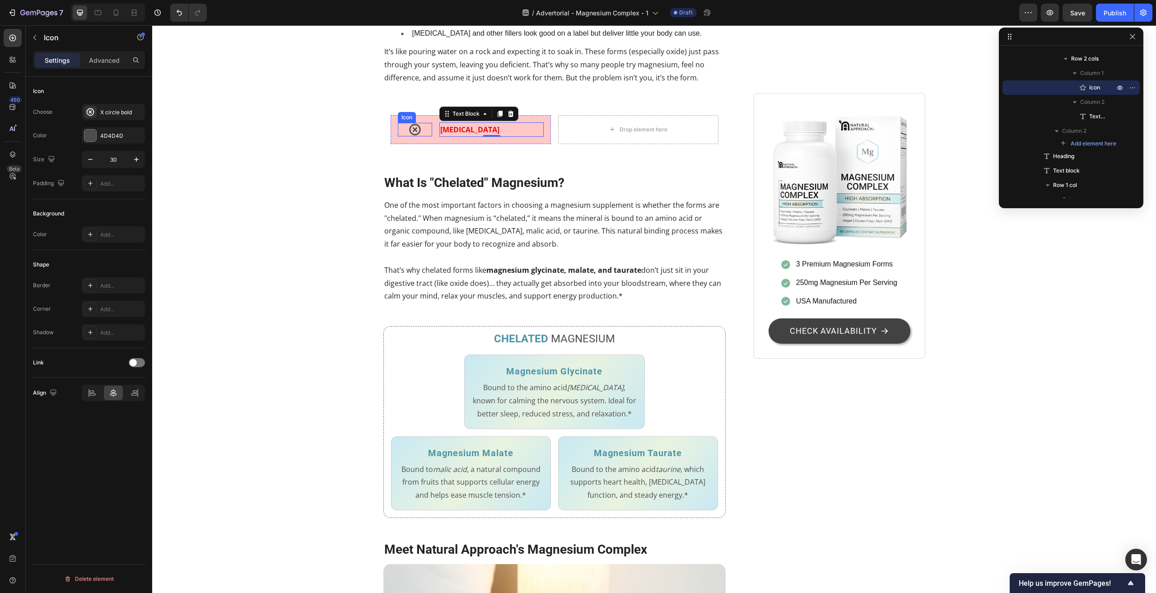
click at [409, 135] on icon at bounding box center [414, 129] width 11 height 11
click at [94, 137] on div at bounding box center [90, 136] width 12 height 12
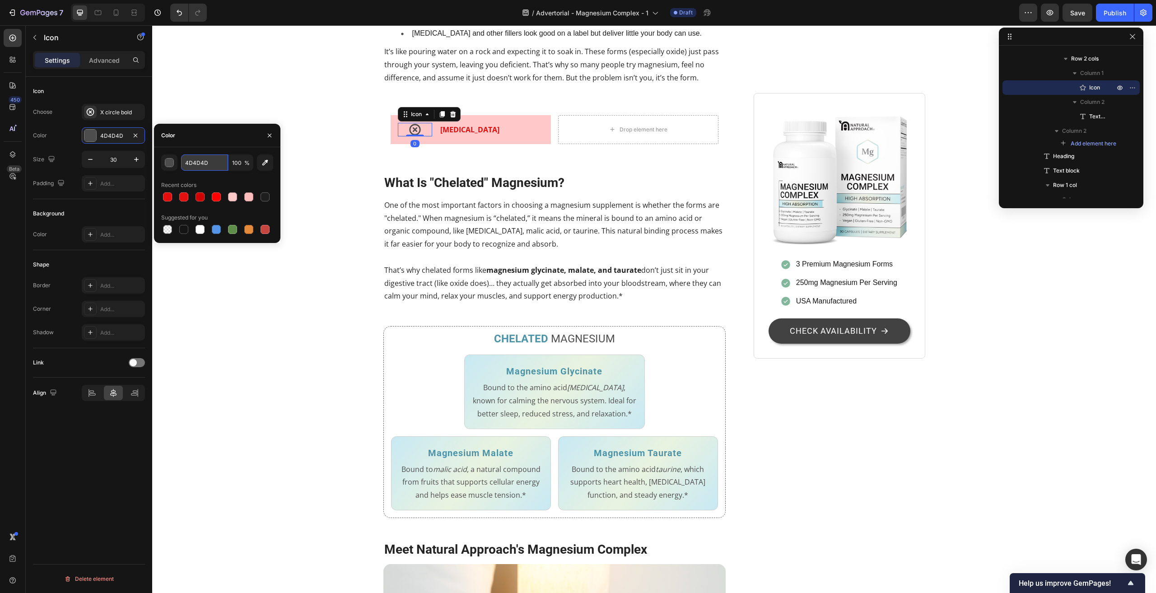
click at [196, 161] on input "4D4D4D" at bounding box center [204, 162] width 47 height 16
paste input "E20D0"
type input "E20D0D"
click at [296, 372] on div "Stop Wasting Money on Magnesium That Your Body Can't Use Heading 7 Out of 10 Ad…" at bounding box center [654, 392] width 990 height 2037
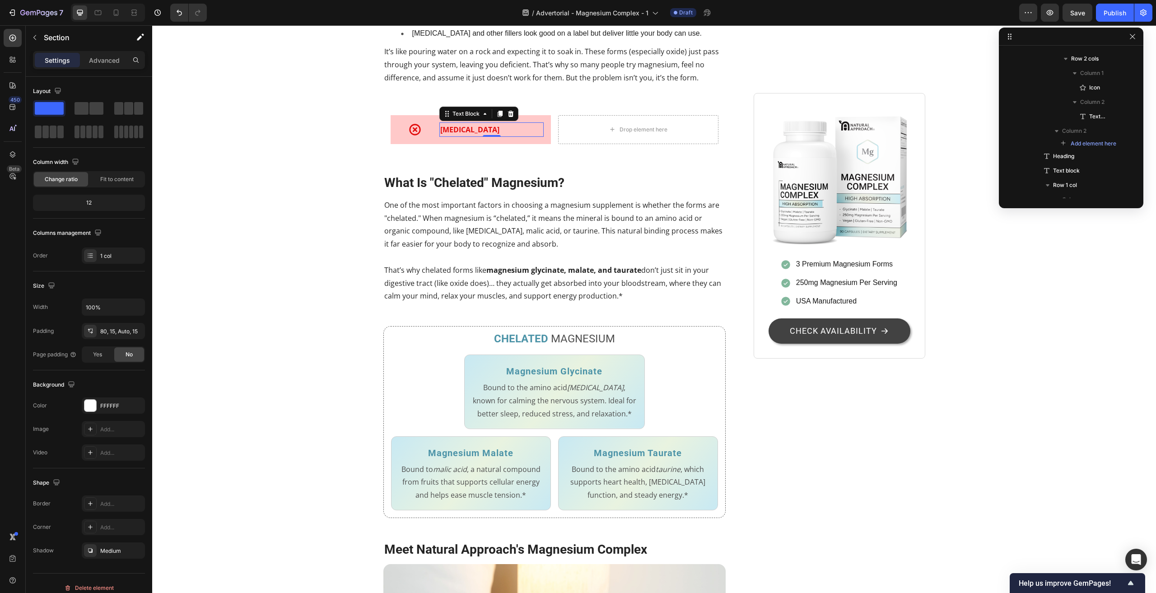
click at [452, 136] on p "Magnesium Oxide" at bounding box center [491, 129] width 103 height 13
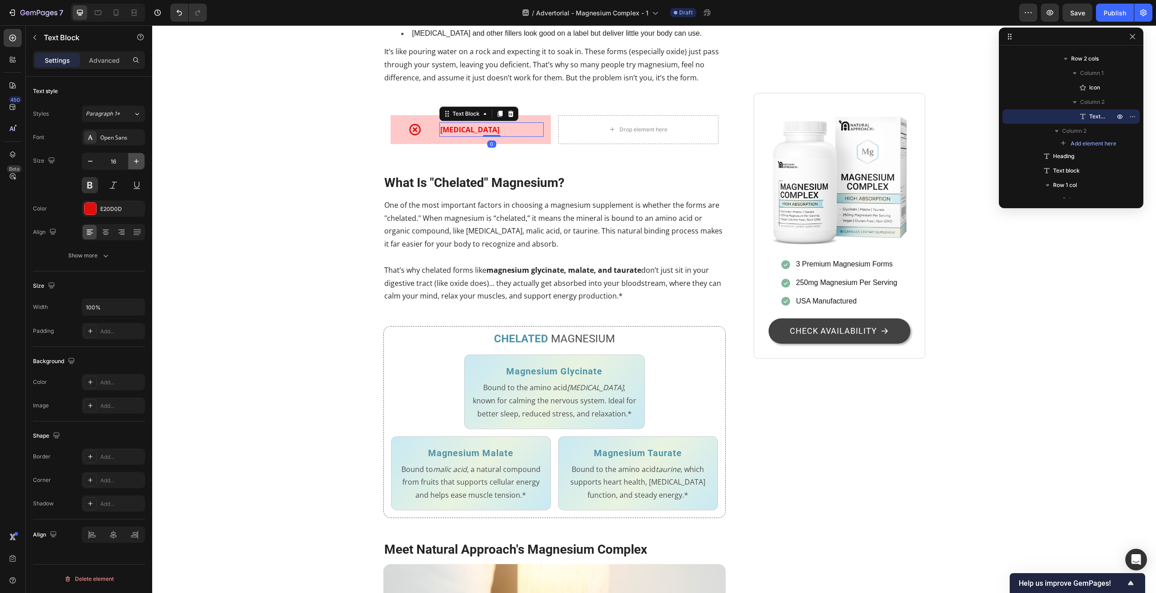
click at [137, 159] on icon "button" at bounding box center [136, 161] width 9 height 9
type input "18"
click at [422, 137] on div "Icon 0" at bounding box center [415, 131] width 35 height 14
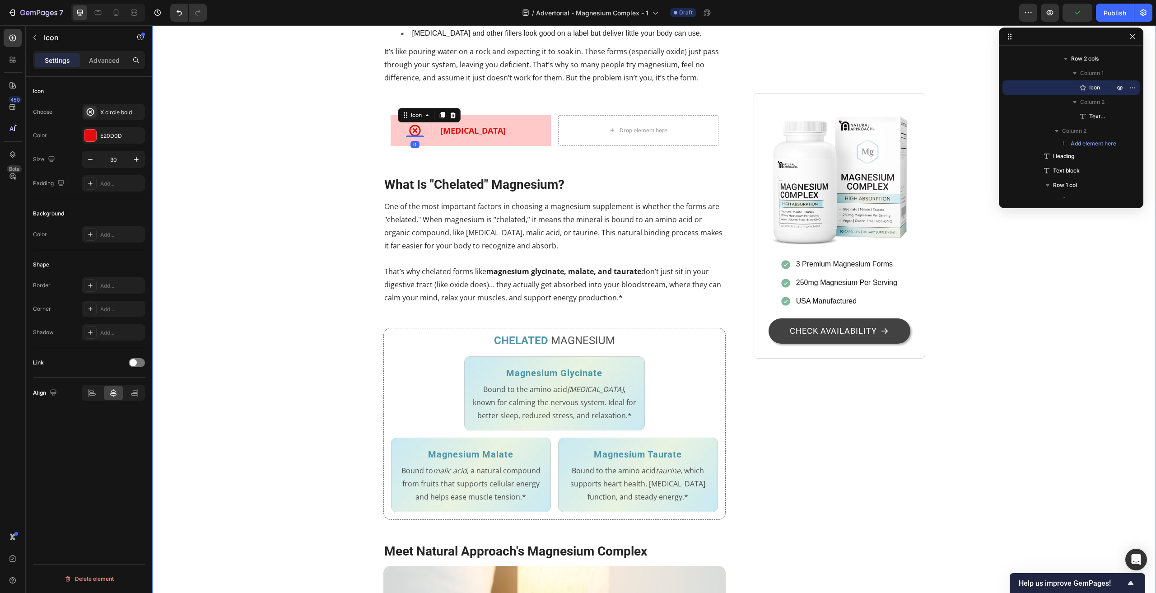
click at [266, 346] on div "Stop Wasting Money on Magnesium That Your Body Can't Use Heading 7 Out of 10 Ad…" at bounding box center [654, 393] width 990 height 2039
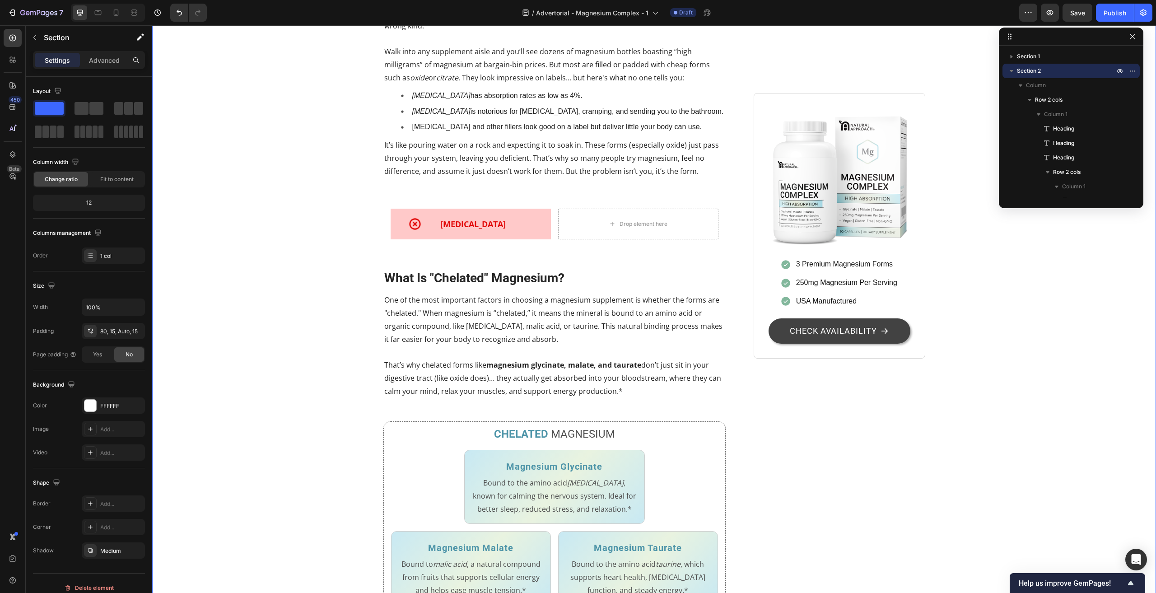
scroll to position [632, 0]
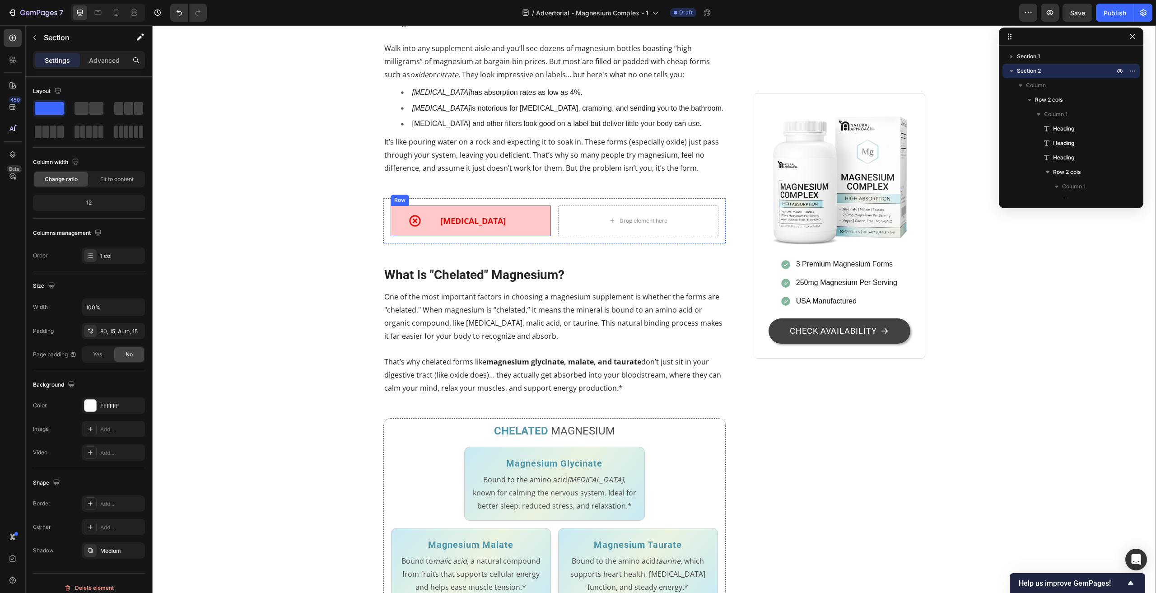
click at [396, 236] on div "Icon Magnesium Oxide Text Block Row" at bounding box center [471, 220] width 160 height 31
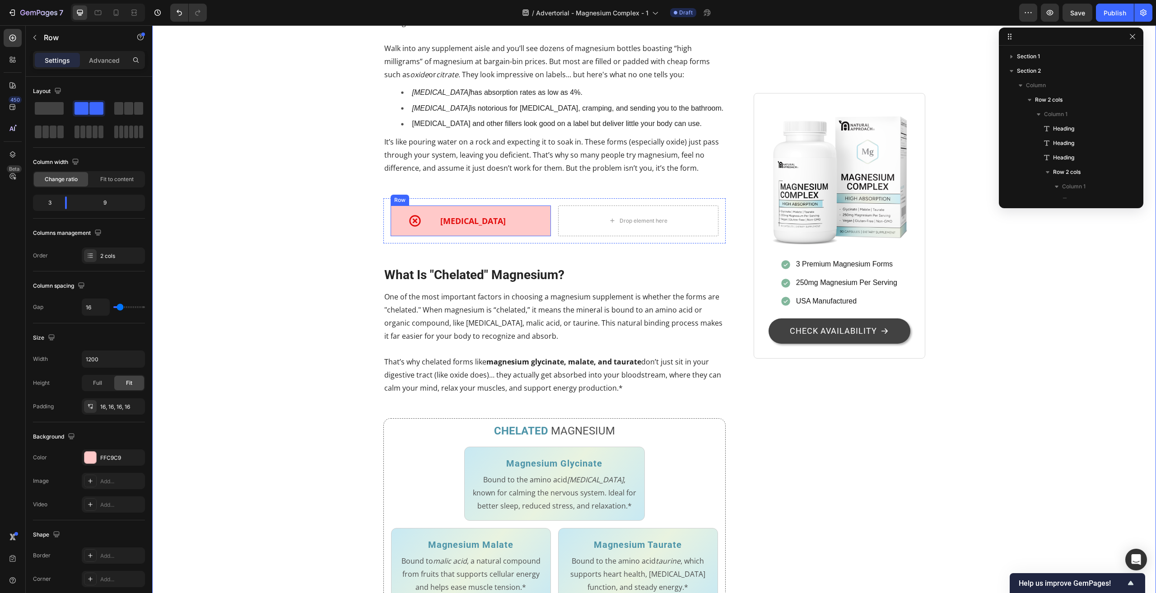
scroll to position [402, 0]
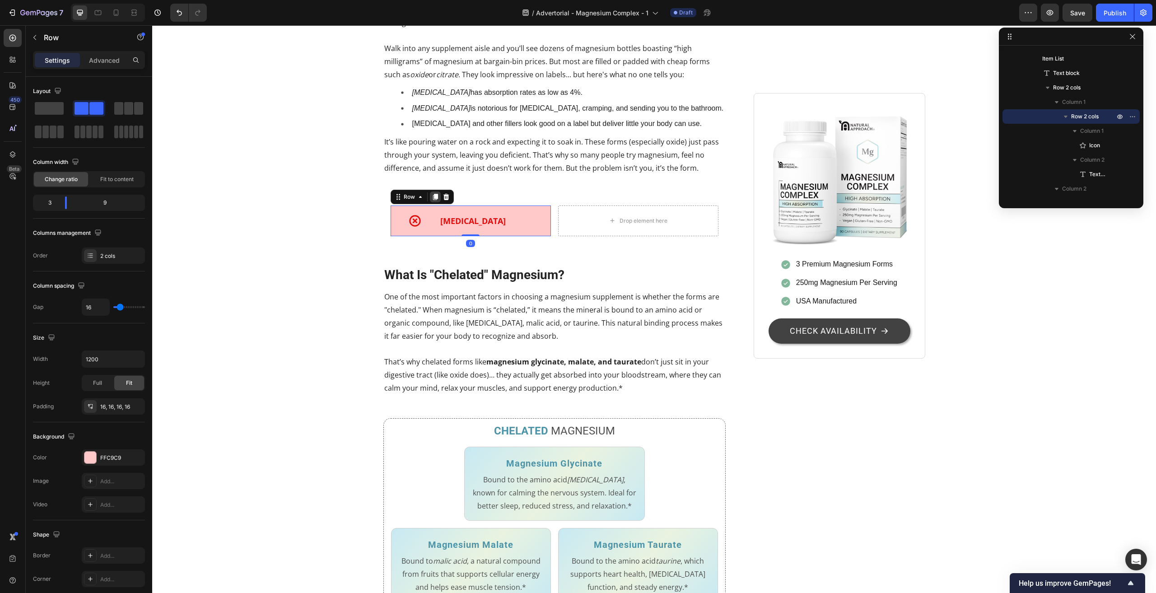
click at [433, 200] on icon at bounding box center [435, 197] width 5 height 6
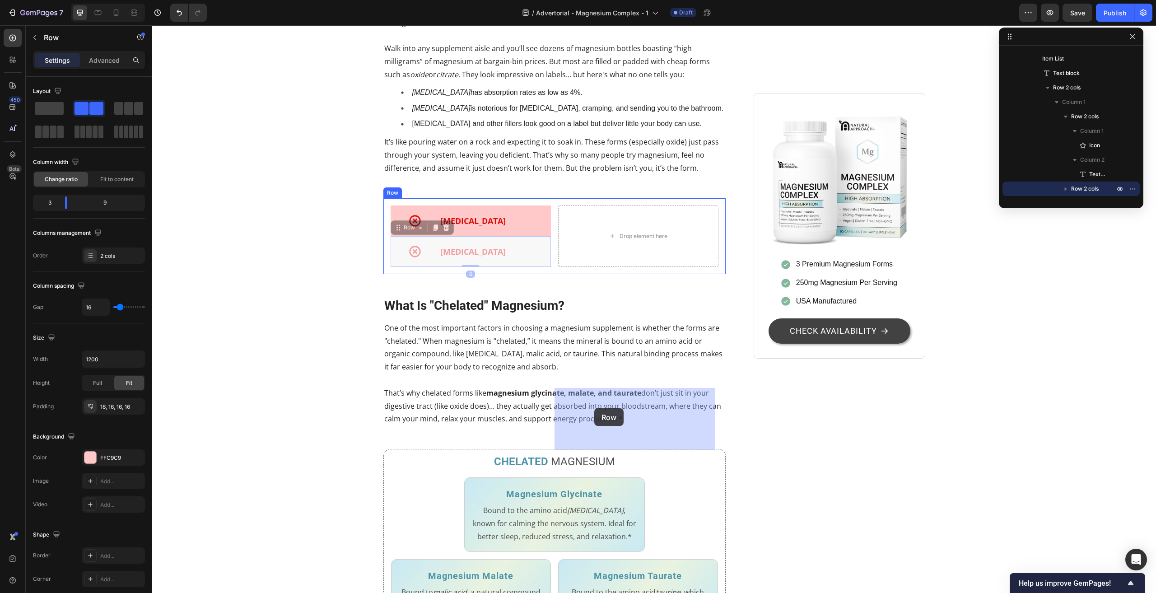
drag, startPoint x: 393, startPoint y: 406, endPoint x: 589, endPoint y: 409, distance: 195.6
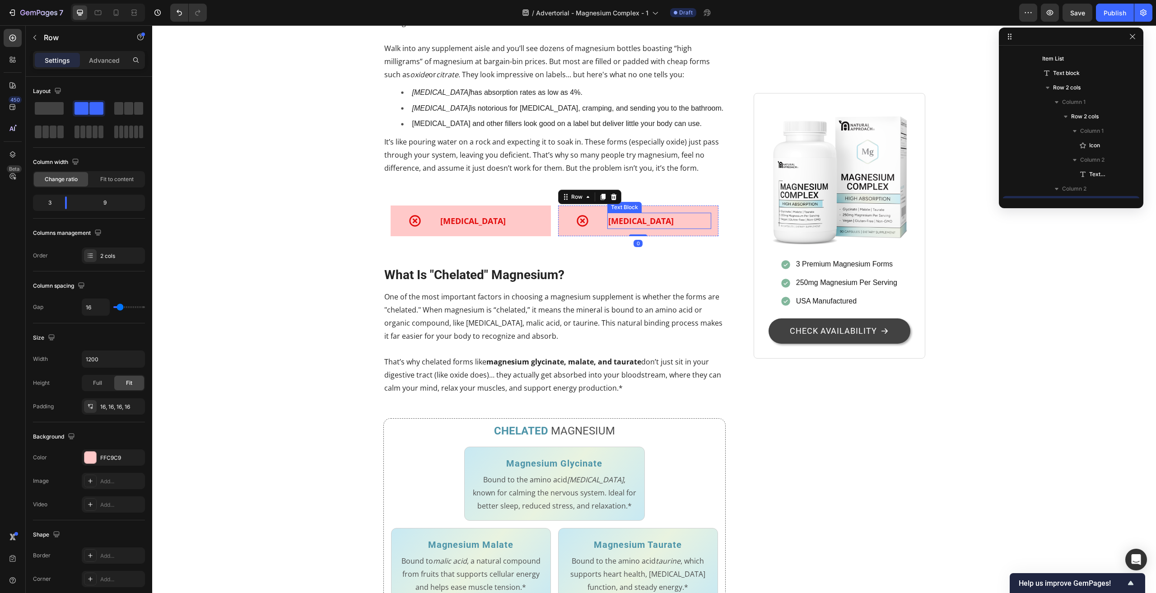
click at [678, 228] on p "Magnesium Oxide" at bounding box center [659, 221] width 103 height 14
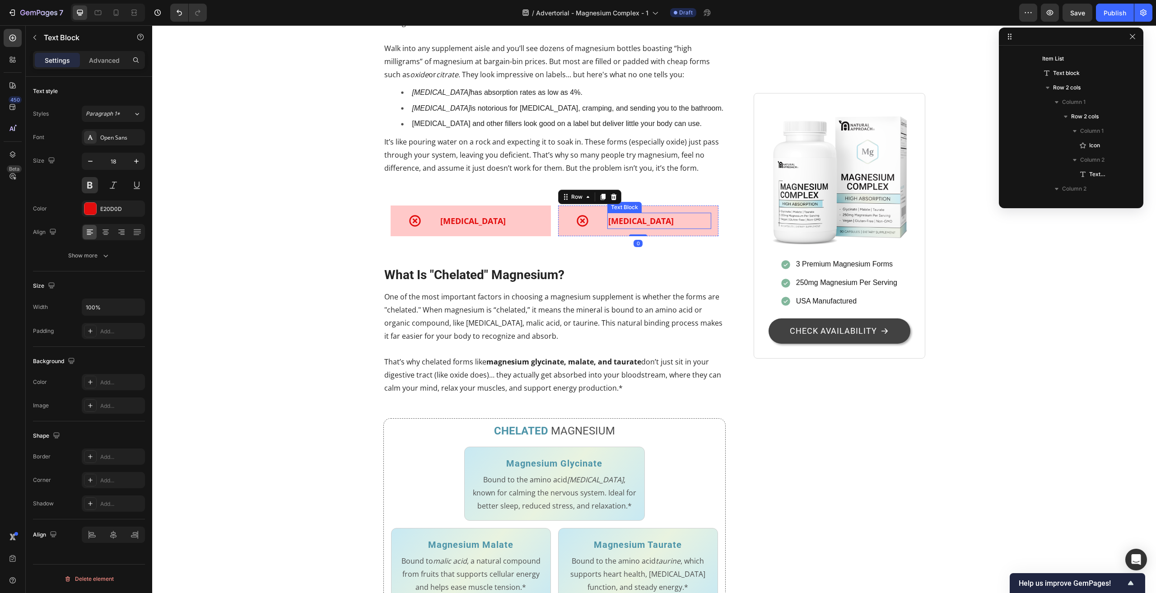
scroll to position [547, 0]
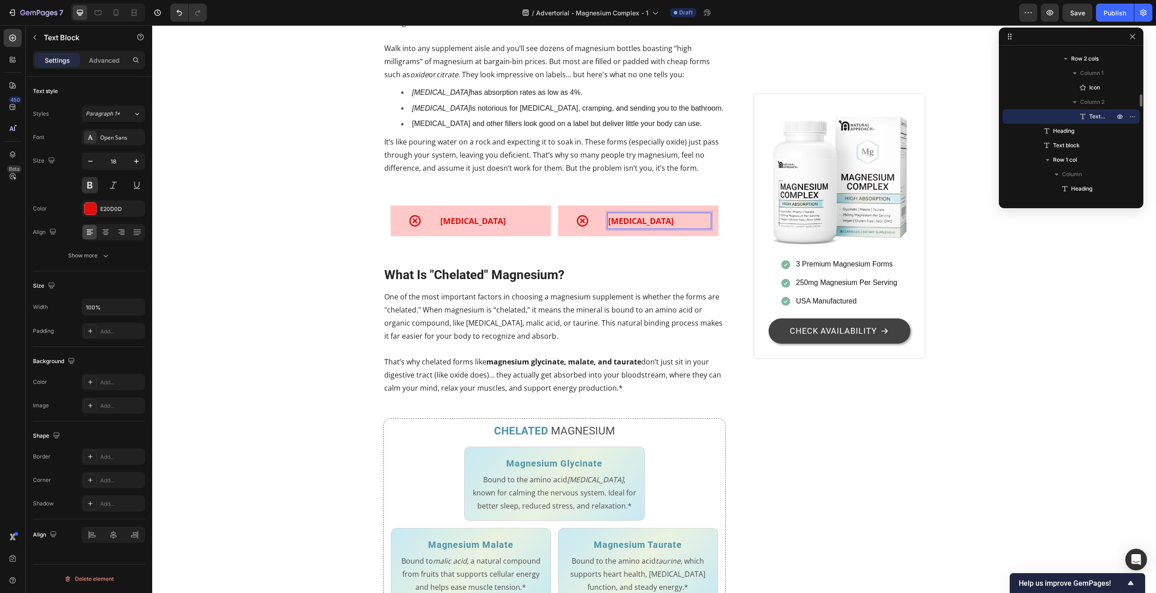
click at [678, 228] on p "Magnesium Oxide" at bounding box center [659, 221] width 103 height 14
click at [279, 415] on div "Stop Wasting Money on Magnesium That Your Body Can't Use Heading 7 Out of 10 Ad…" at bounding box center [654, 483] width 990 height 2039
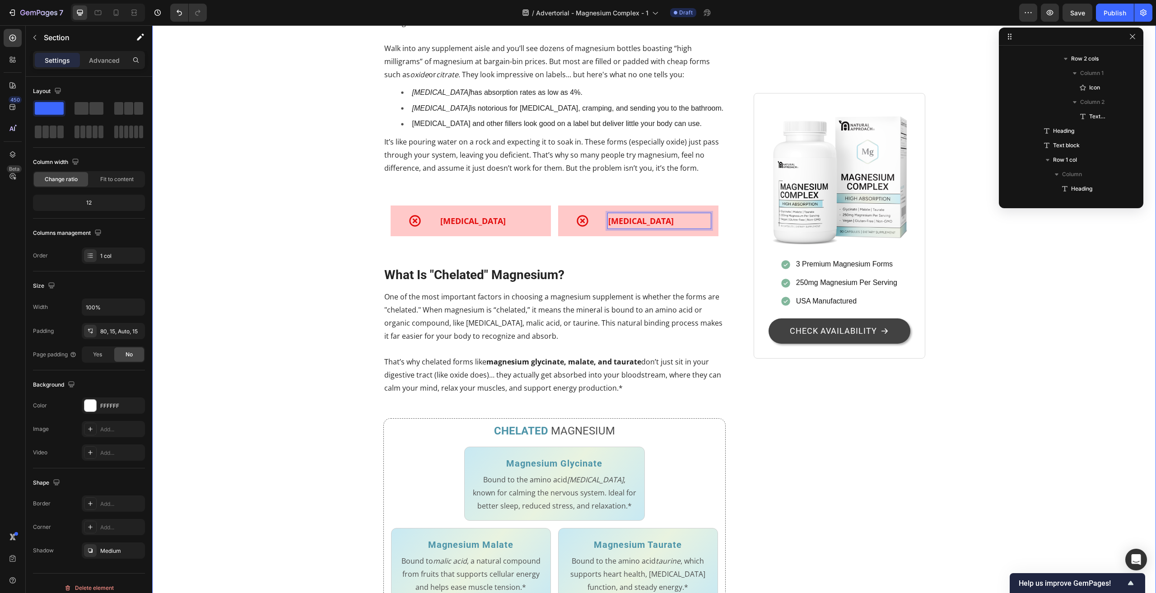
scroll to position [0, 0]
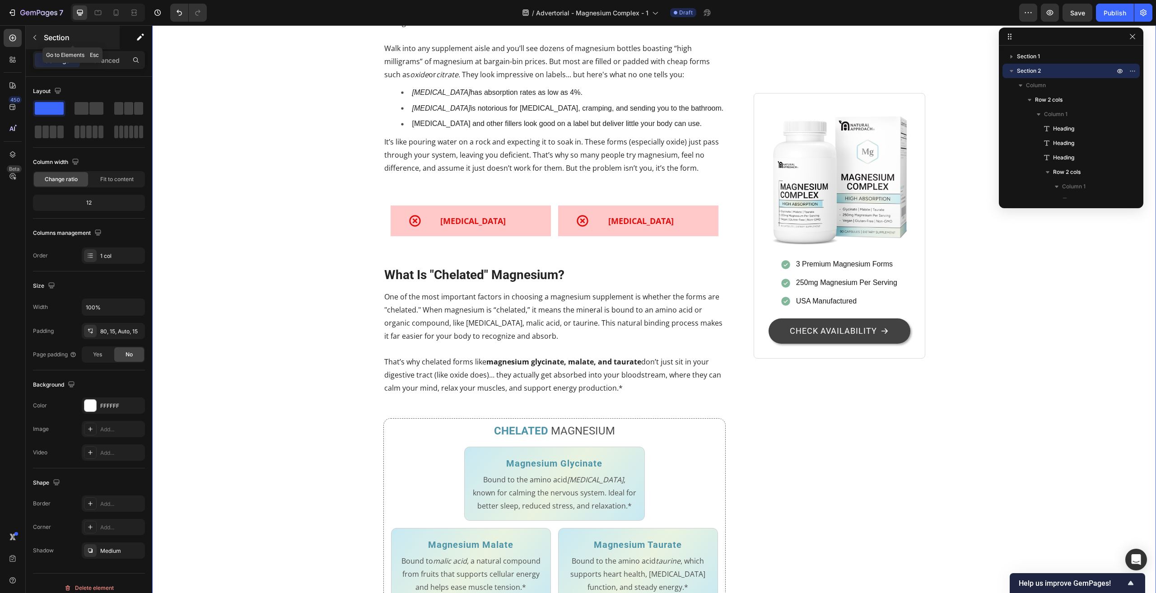
click at [34, 39] on icon "button" at bounding box center [34, 37] width 7 height 7
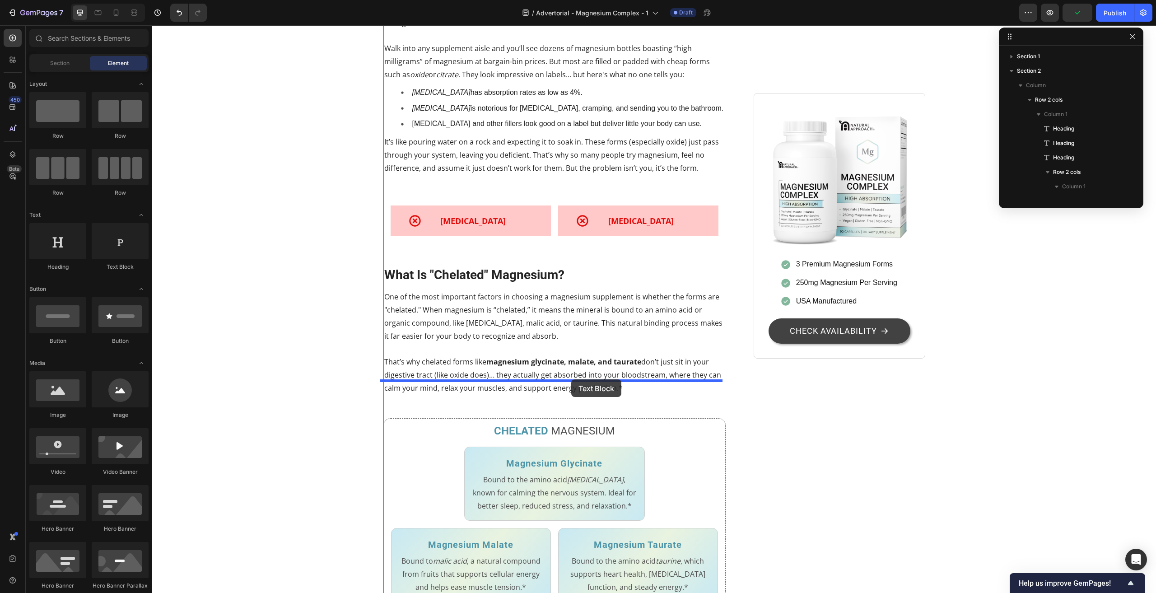
drag, startPoint x: 274, startPoint y: 278, endPoint x: 558, endPoint y: 379, distance: 301.7
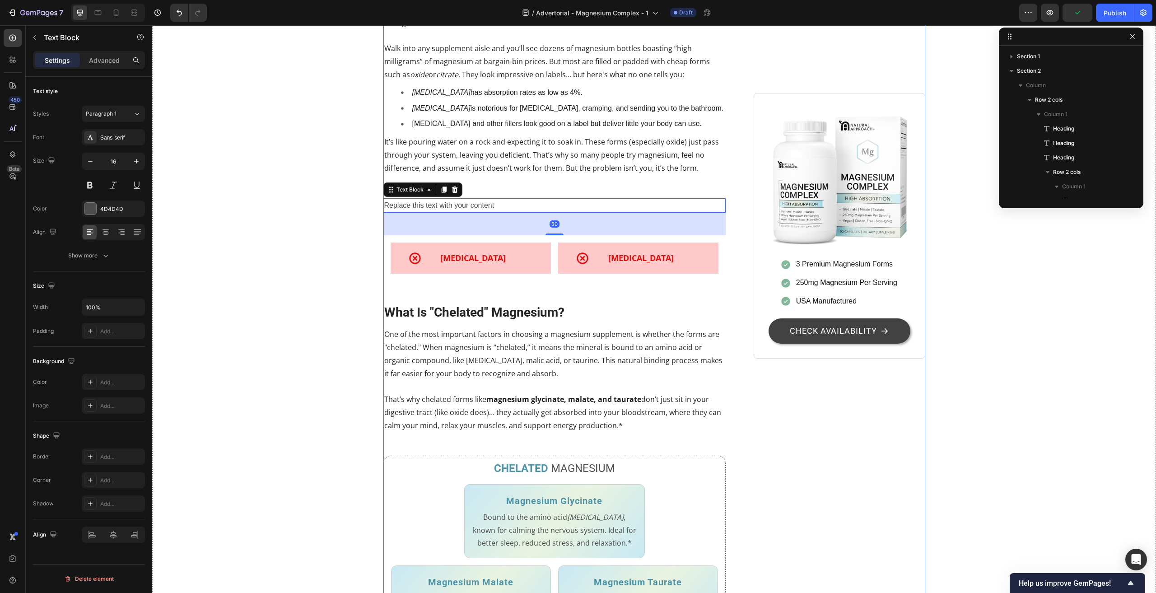
scroll to position [373, 0]
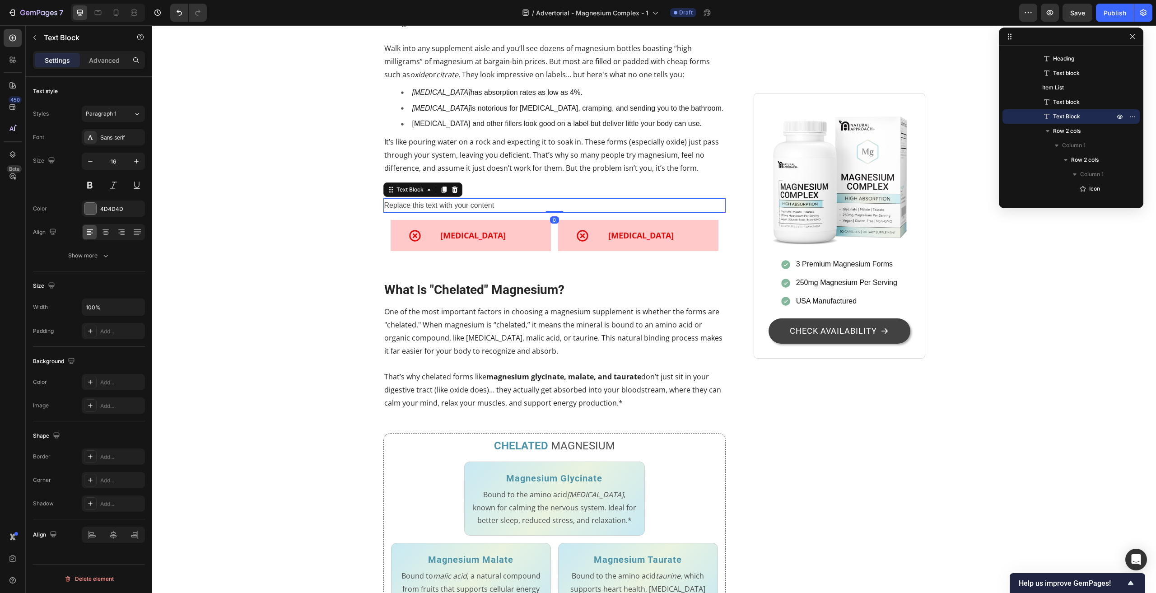
drag, startPoint x: 549, startPoint y: 418, endPoint x: 541, endPoint y: 369, distance: 49.0
click at [555, 213] on div "Replace this text with your content Text Block 0" at bounding box center [554, 205] width 343 height 15
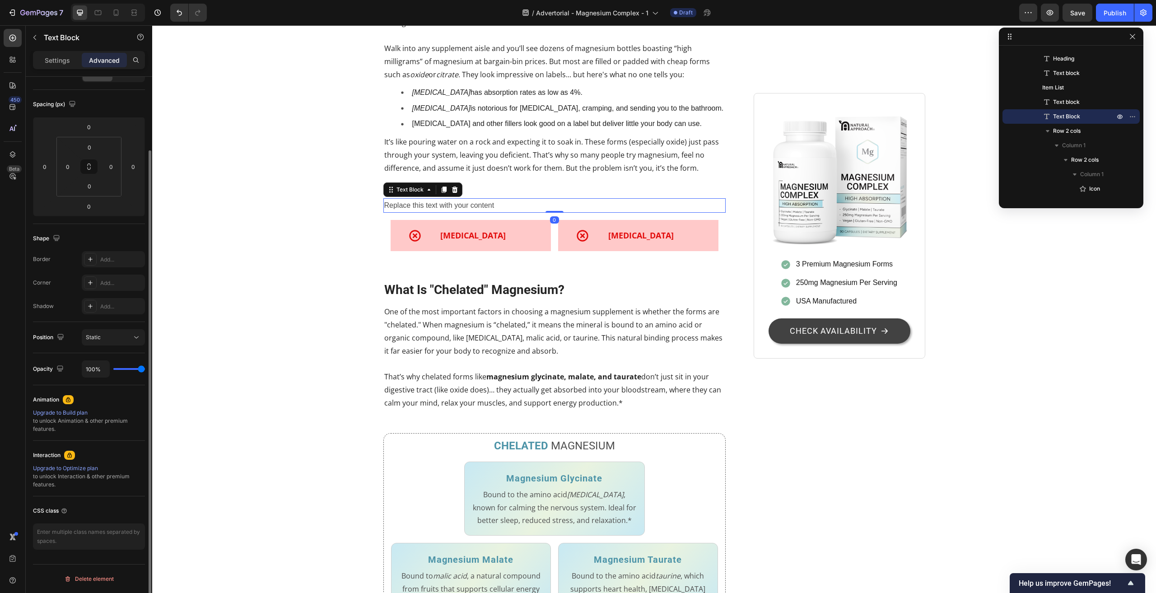
scroll to position [0, 0]
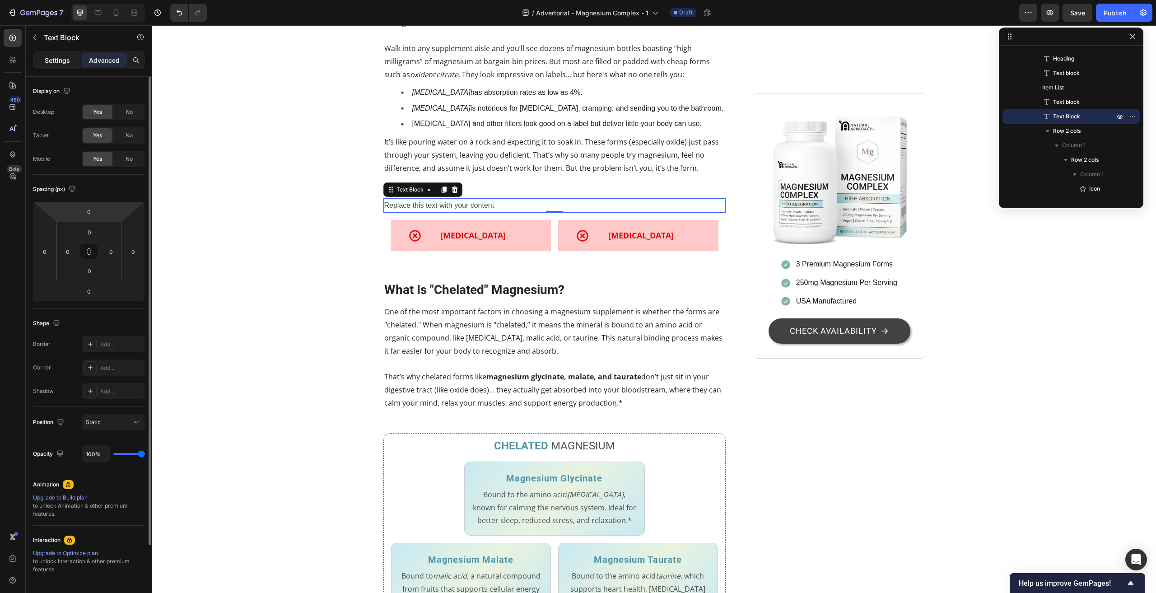
click at [55, 60] on p "Settings" at bounding box center [57, 60] width 25 height 9
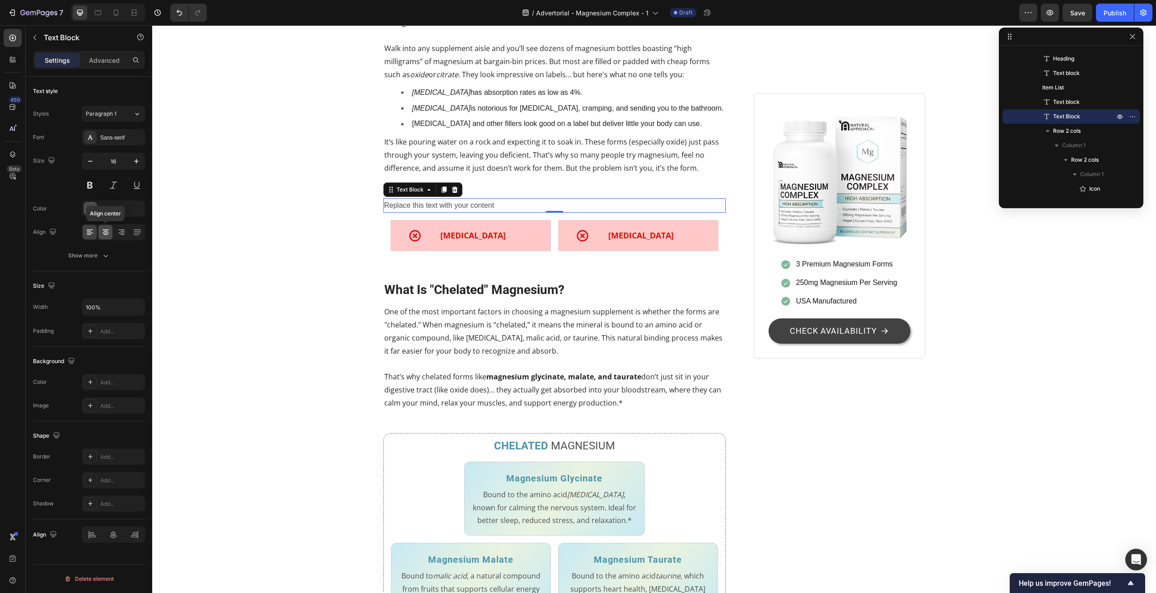
click at [105, 231] on icon at bounding box center [105, 231] width 5 height 1
click at [126, 134] on div "Sans-serif" at bounding box center [121, 138] width 42 height 8
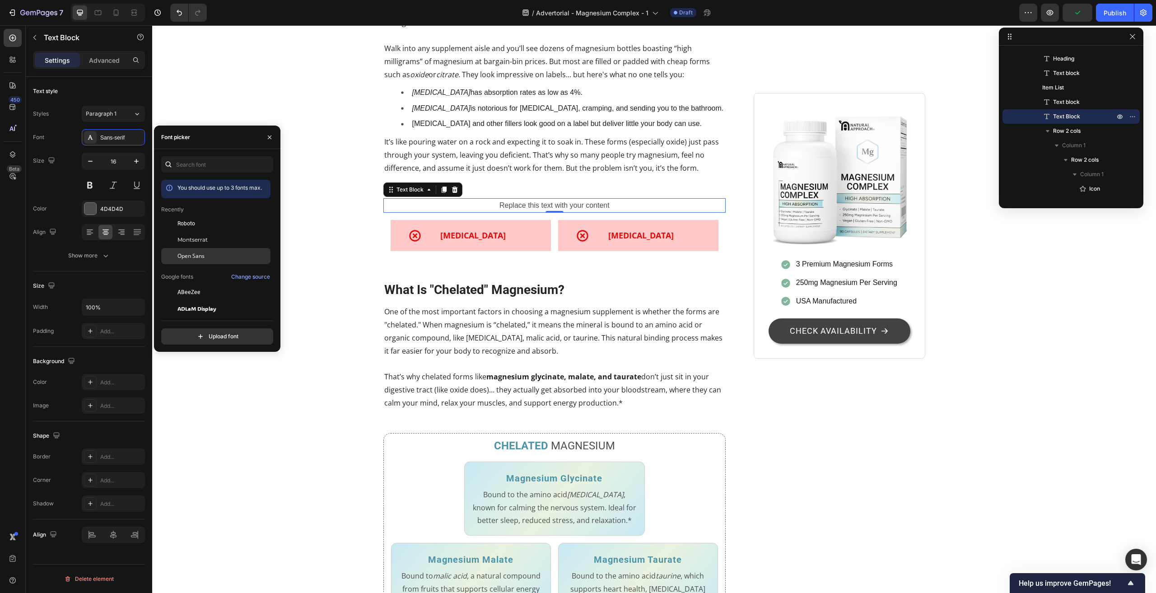
click at [203, 253] on span "Open Sans" at bounding box center [190, 256] width 27 height 8
click at [546, 213] on div "Replace this text with your content" at bounding box center [554, 205] width 343 height 15
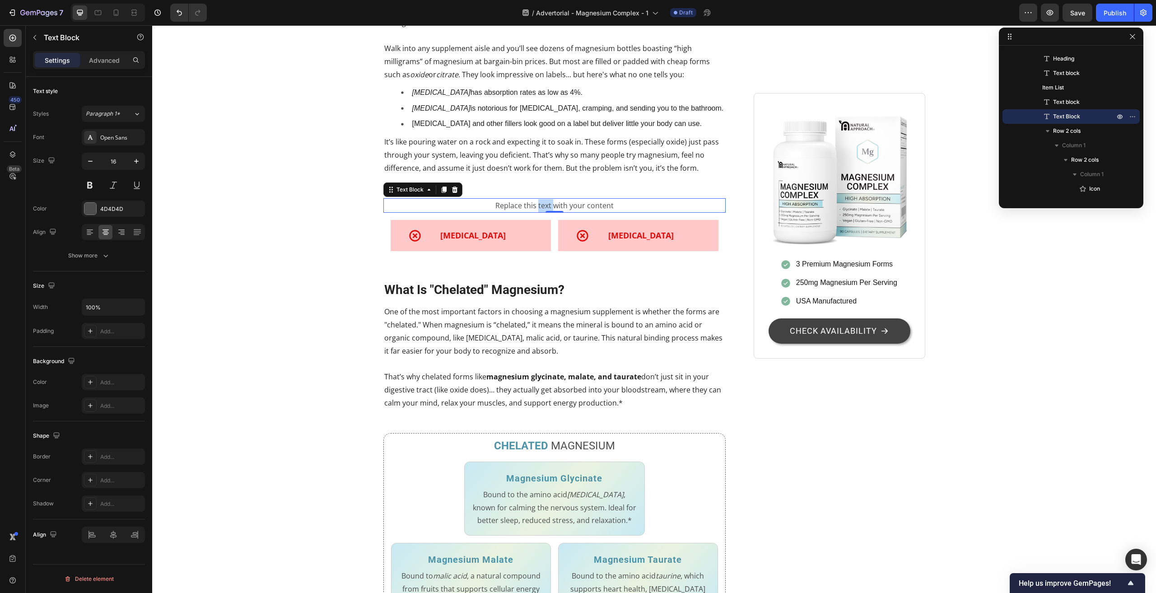
click at [546, 212] on p "Replace this text with your content" at bounding box center [554, 205] width 341 height 13
click at [135, 160] on icon "button" at bounding box center [136, 161] width 9 height 9
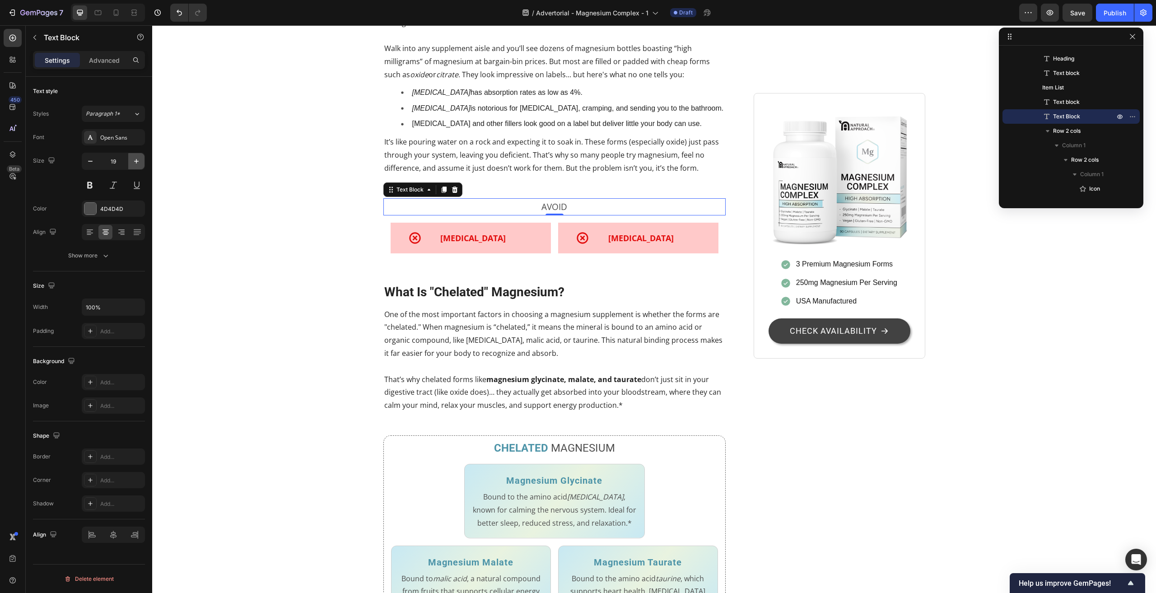
click at [139, 161] on icon "button" at bounding box center [136, 161] width 5 height 5
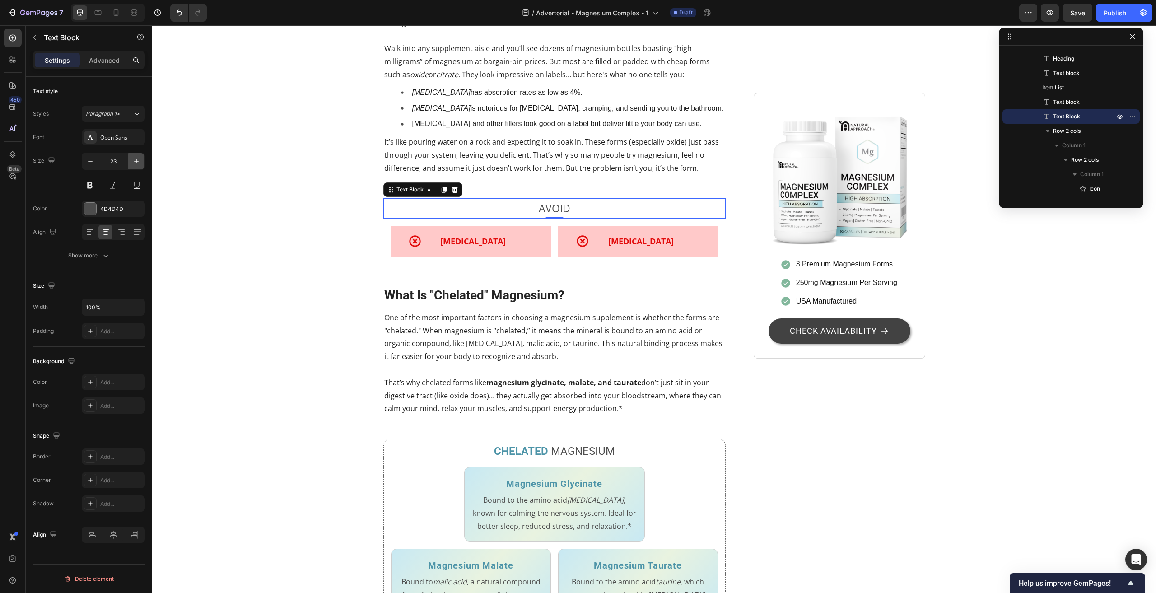
type input "24"
click at [94, 209] on div at bounding box center [90, 209] width 12 height 12
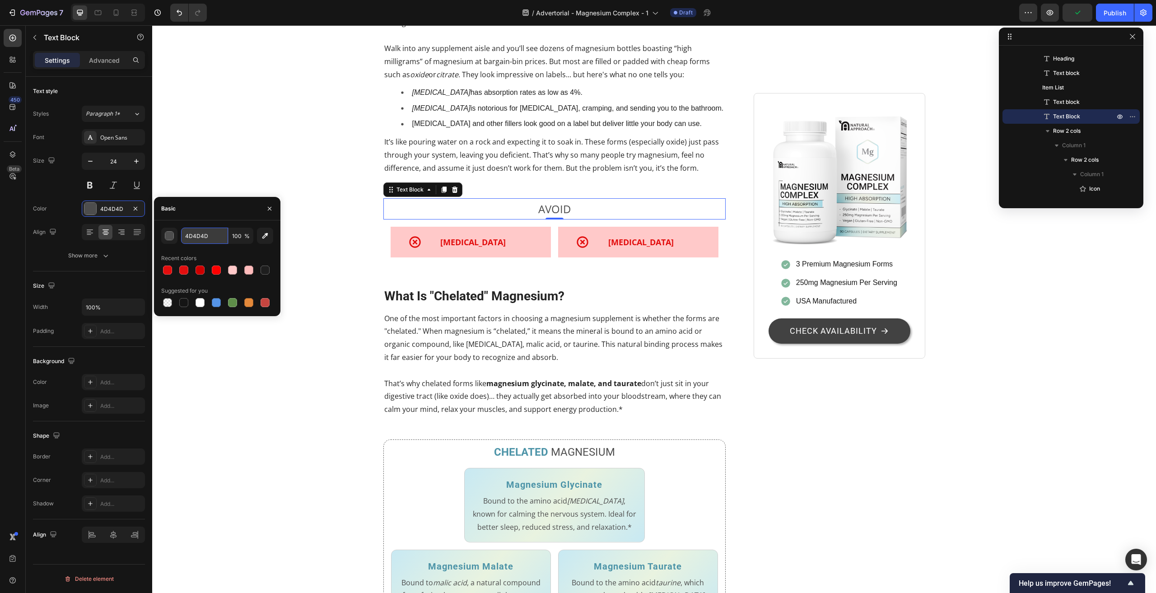
click at [203, 234] on input "4D4D4D" at bounding box center [204, 236] width 47 height 16
paste input "E20D0"
type input "E20D0D"
click at [299, 429] on div "Stop Wasting Money on Magnesium That Your Body Can't Use Heading 7 Out of 10 Ad…" at bounding box center [654, 494] width 990 height 2060
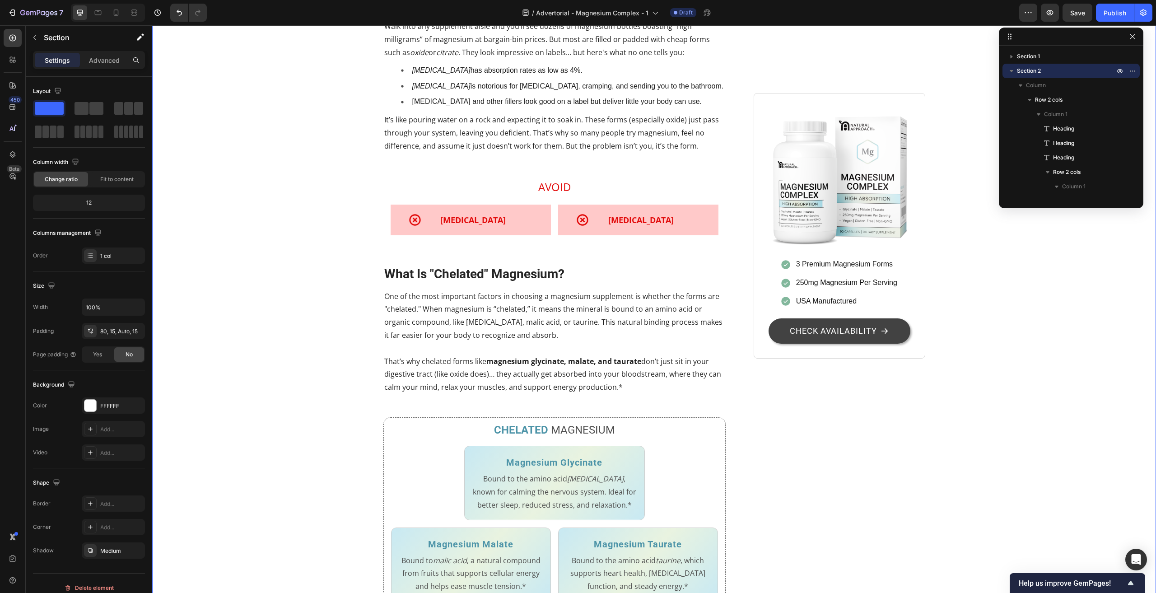
scroll to position [677, 0]
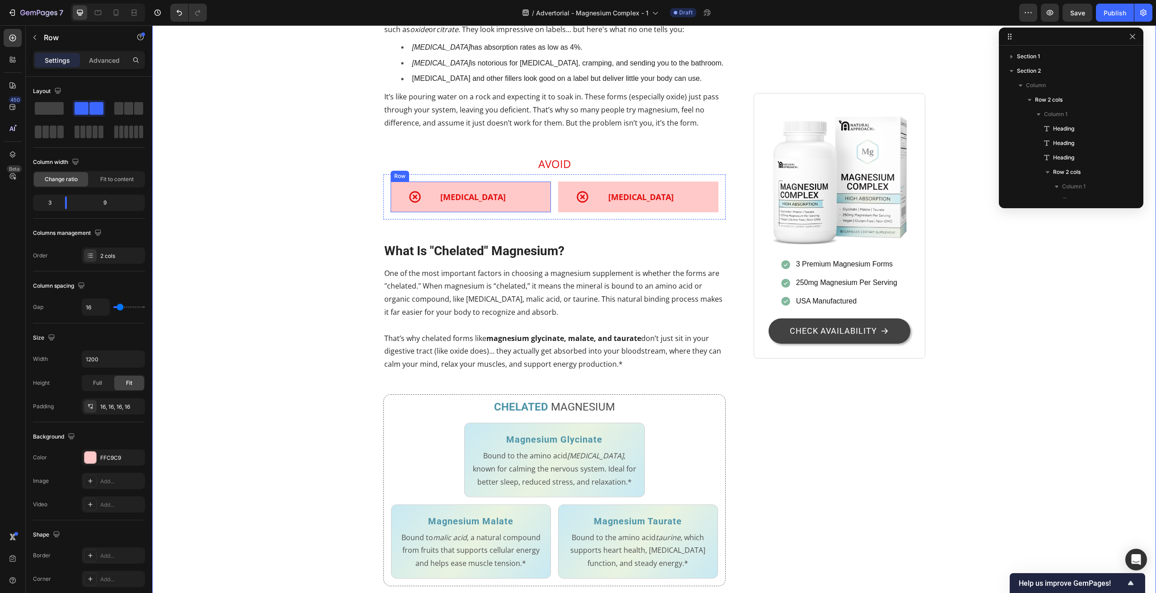
click at [391, 212] on div "Icon Magnesium Oxide Text Block Row" at bounding box center [471, 197] width 160 height 31
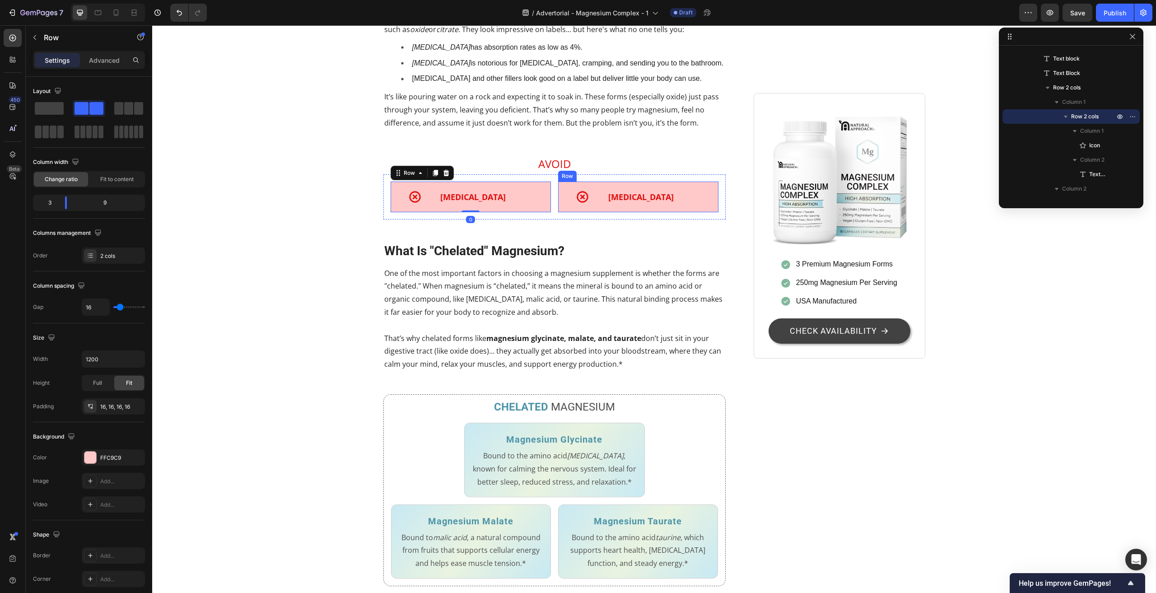
click at [566, 212] on div "Icon Magnesium Citrate Text Block Row" at bounding box center [638, 197] width 160 height 31
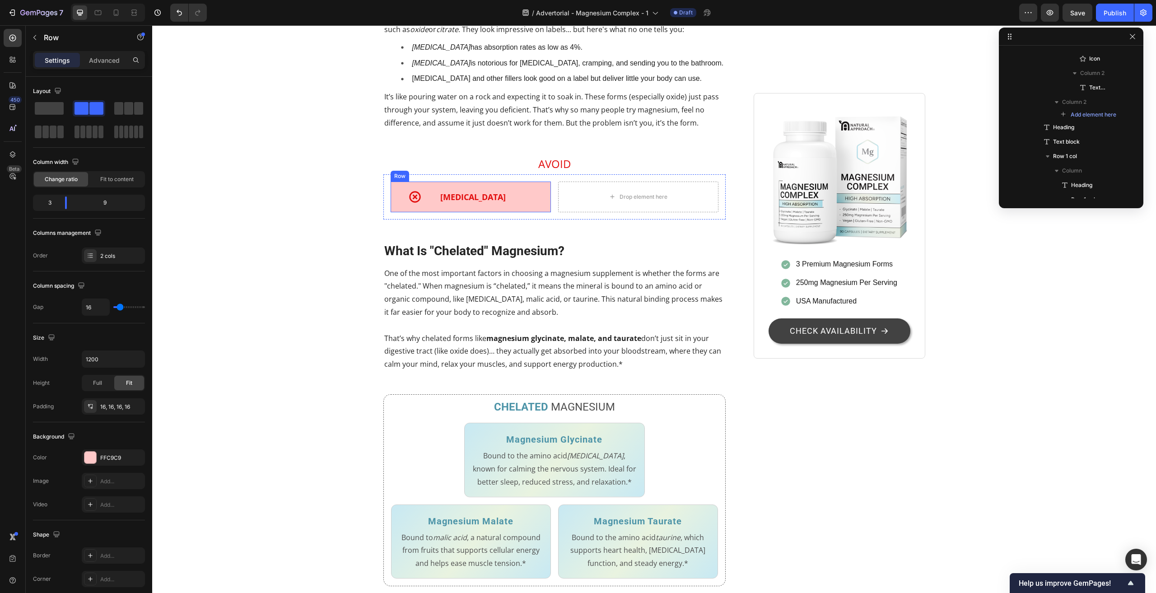
click at [394, 212] on div "Icon Magnesium Oxide Text Block Row" at bounding box center [471, 197] width 160 height 31
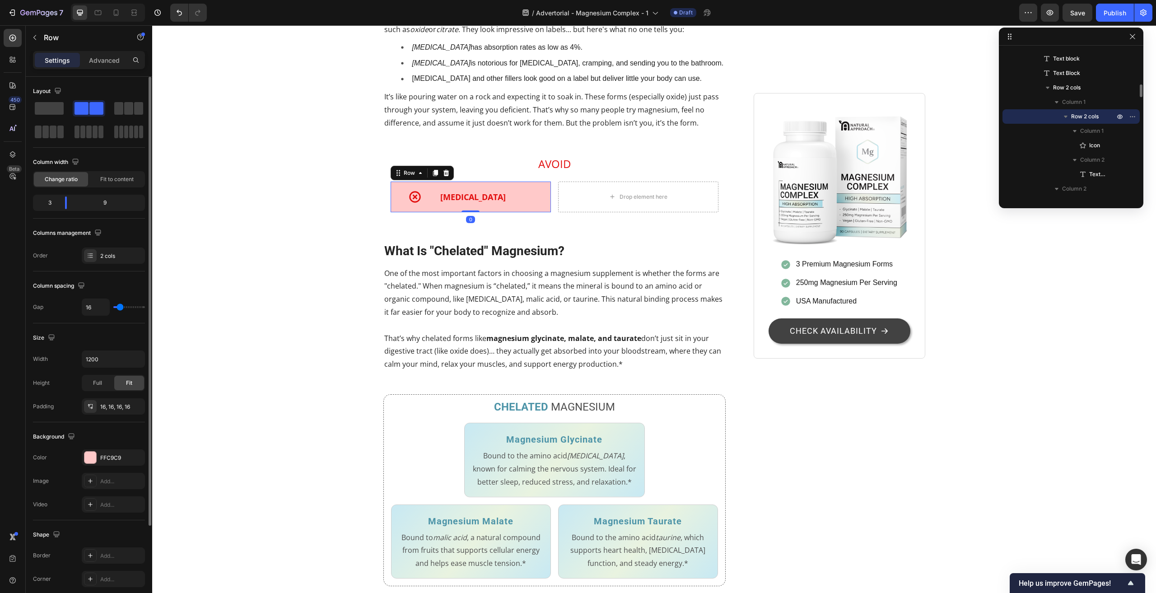
scroll to position [112, 0]
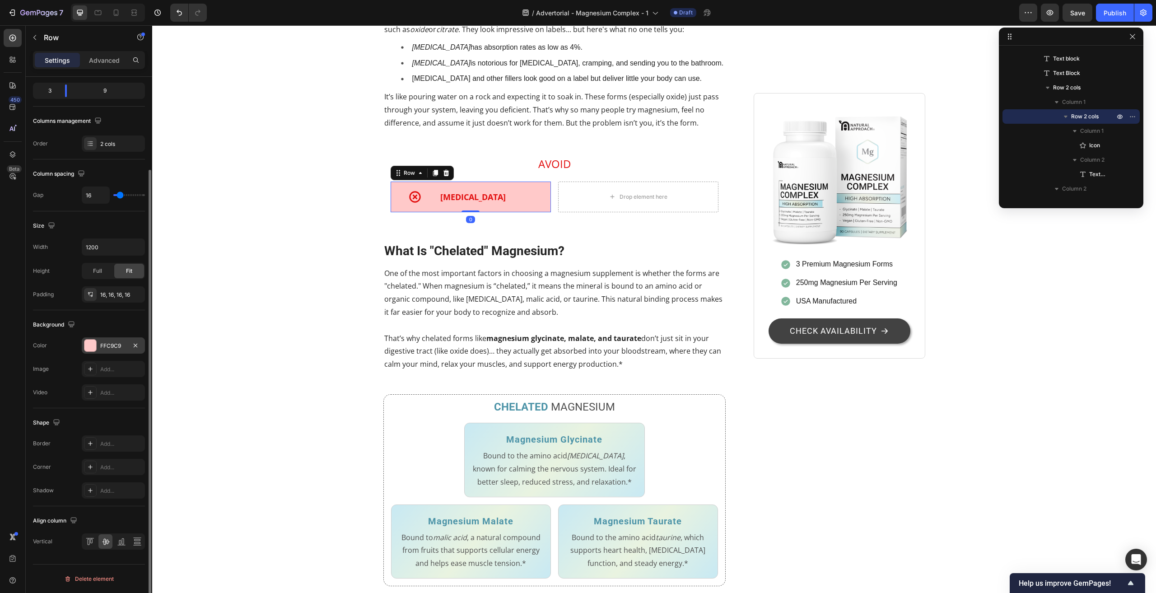
click at [96, 345] on div at bounding box center [90, 346] width 12 height 12
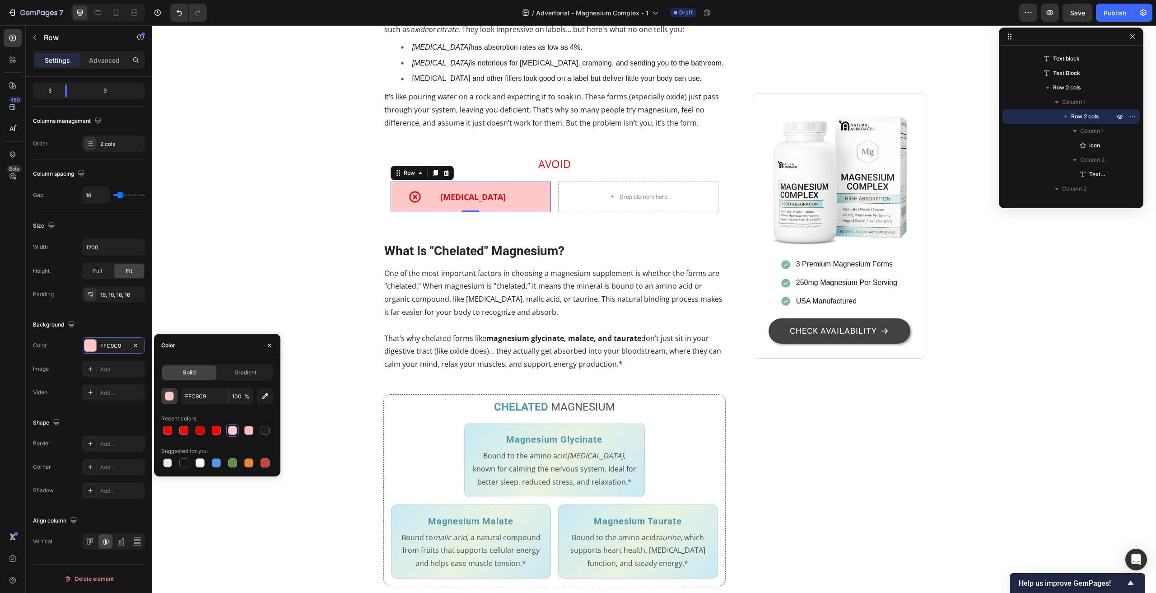
click at [170, 396] on div "button" at bounding box center [169, 396] width 9 height 9
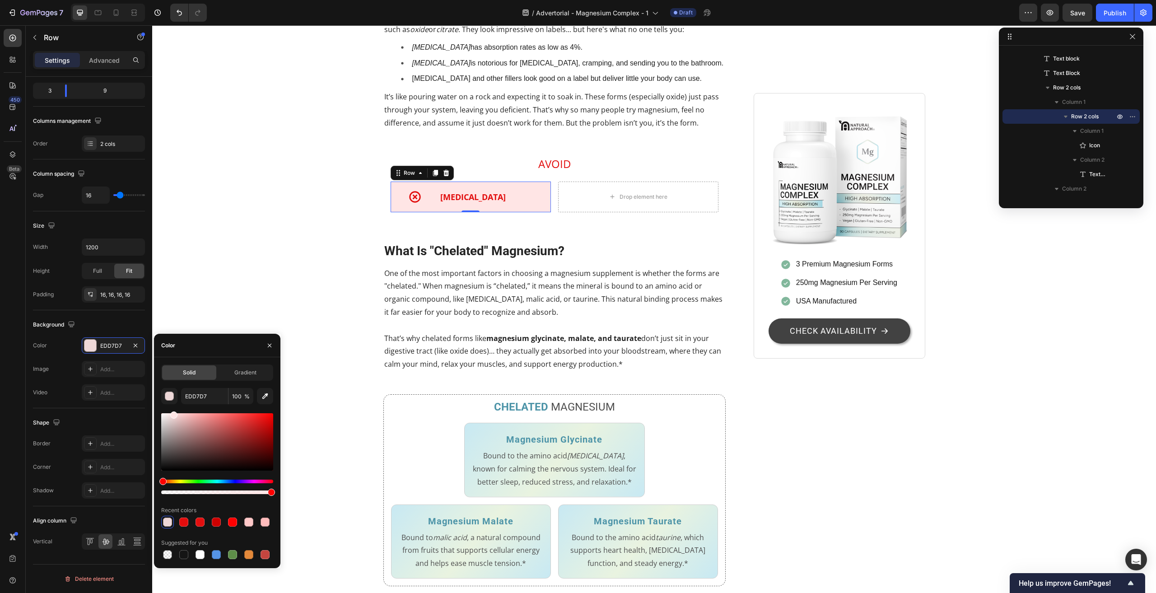
type input "FFE5E5"
drag, startPoint x: 186, startPoint y: 416, endPoint x: 173, endPoint y: 405, distance: 16.9
click at [173, 405] on div "FFE5E5 100 % Recent colors Suggested for you" at bounding box center [217, 474] width 112 height 173
click at [108, 440] on div "Add..." at bounding box center [121, 444] width 42 height 8
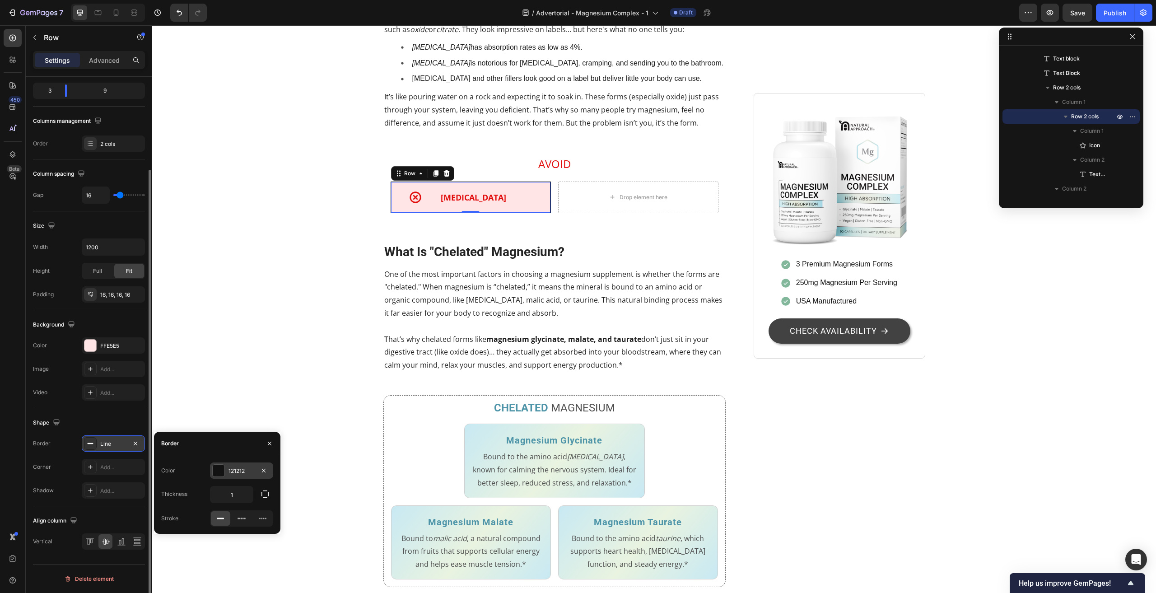
click at [216, 471] on div at bounding box center [219, 471] width 12 height 12
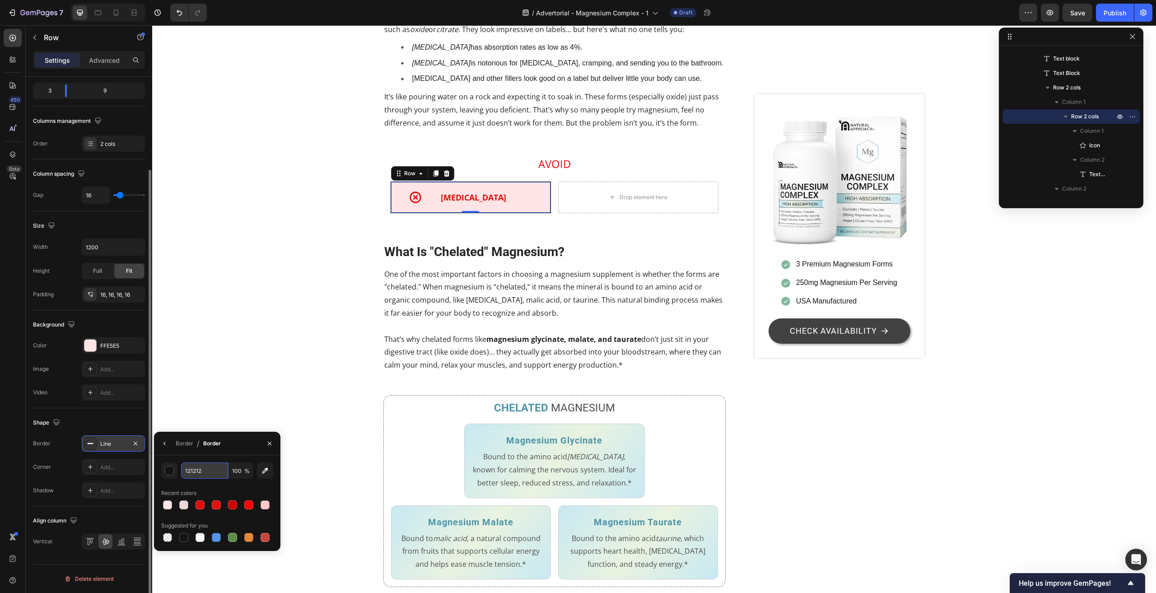
click at [208, 465] on input "121212" at bounding box center [204, 470] width 47 height 16
paste input "E20D0D"
type input "E20D0D"
click at [240, 334] on div "Stop Wasting Money on Magnesium That Your Body Can't Use Heading 7 Out of 10 Ad…" at bounding box center [654, 449] width 990 height 2061
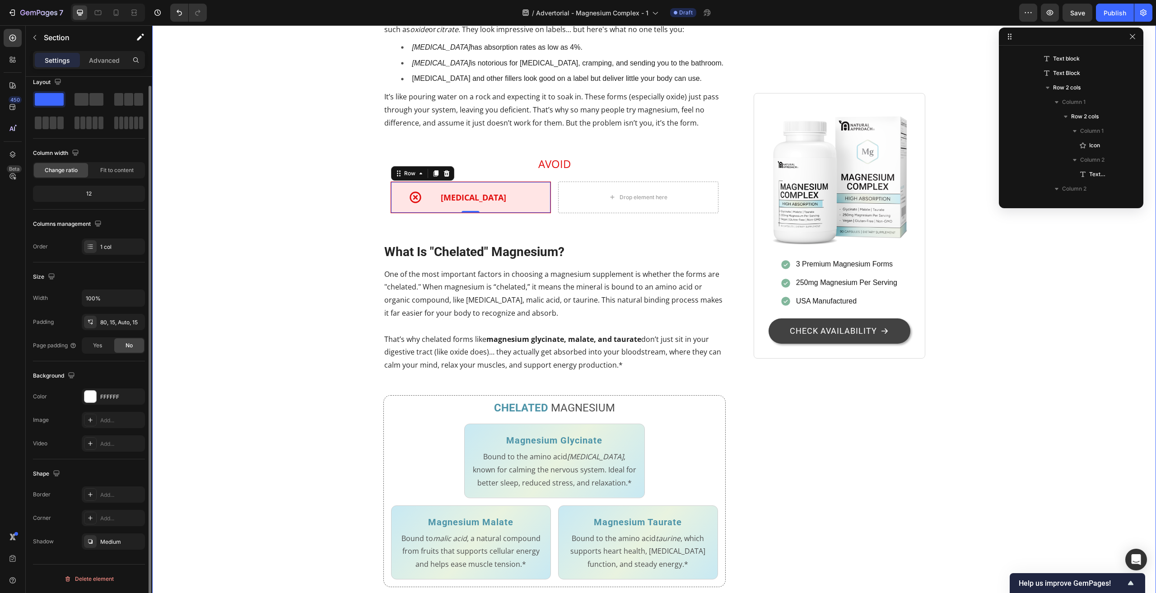
scroll to position [0, 0]
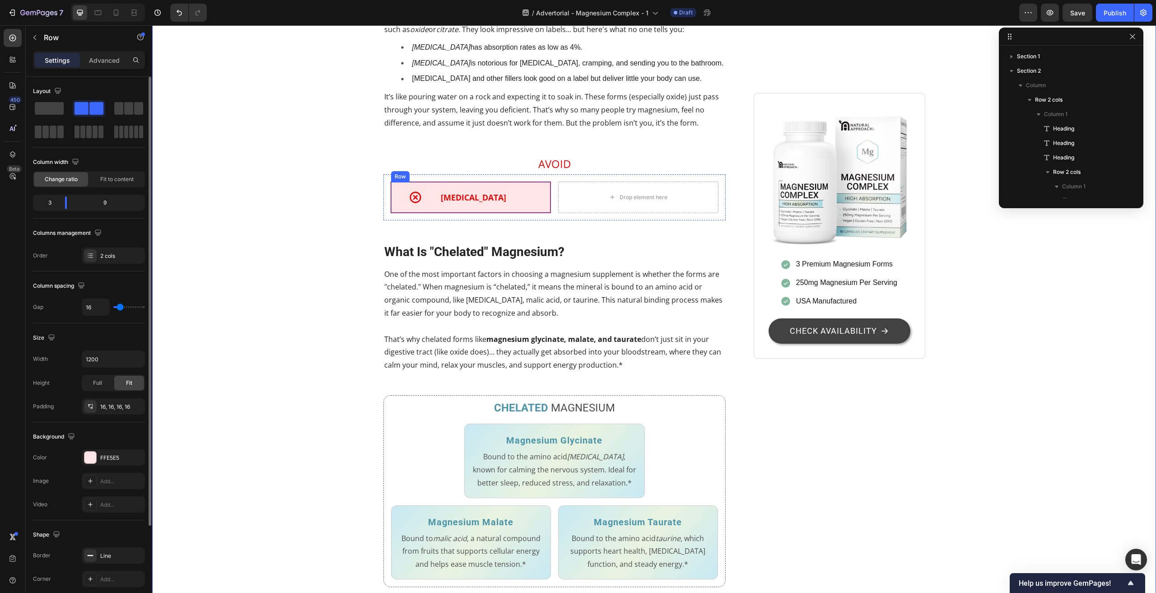
click at [391, 213] on div "Icon Magnesium Oxide Text Block Row" at bounding box center [471, 198] width 160 height 32
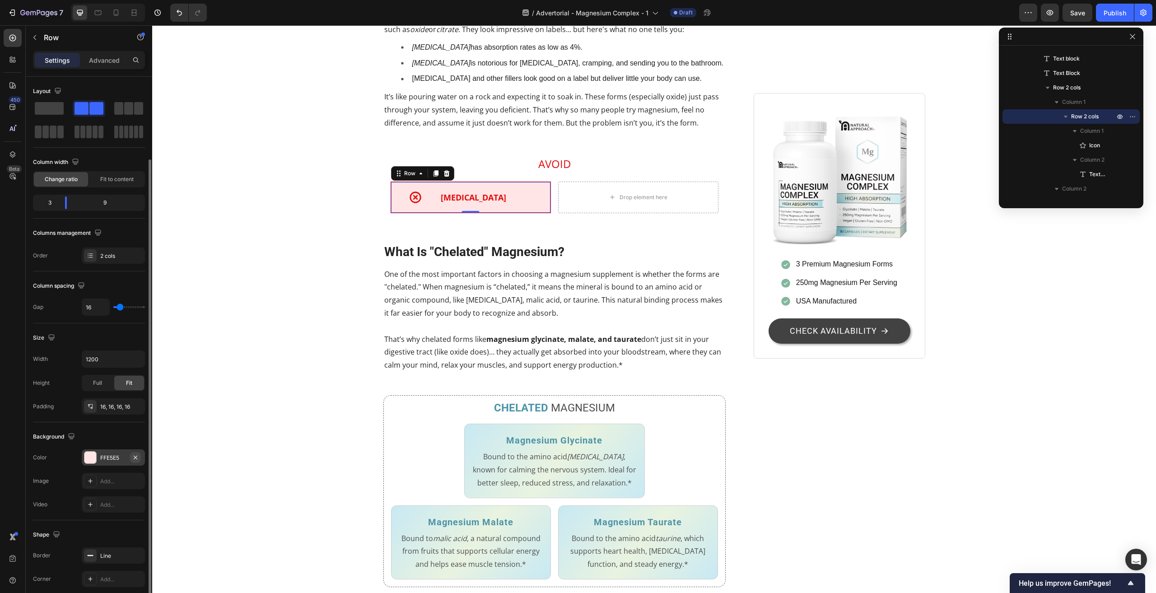
scroll to position [112, 0]
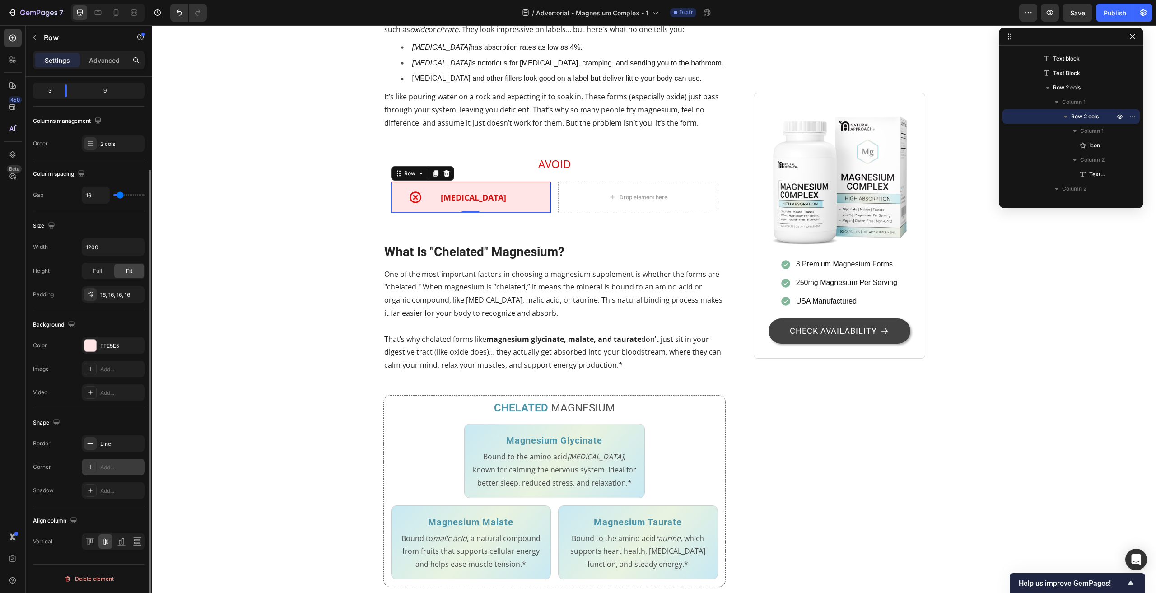
click at [115, 467] on div "Add..." at bounding box center [121, 467] width 42 height 8
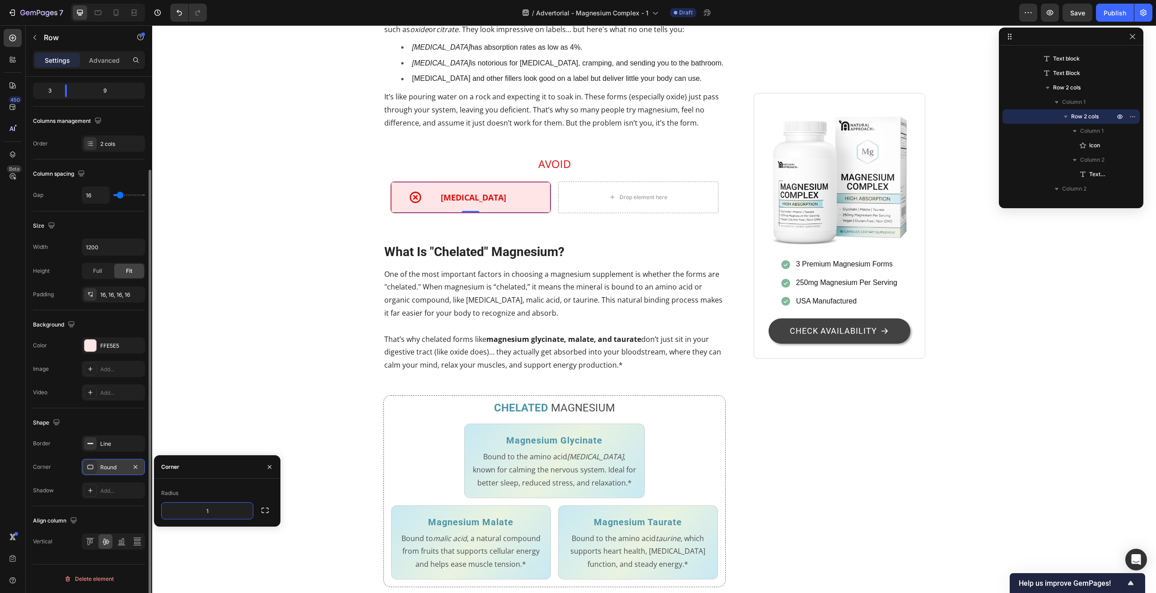
type input "12"
click at [238, 374] on div "Stop Wasting Money on Magnesium That Your Body Can't Use Heading 7 Out of 10 Ad…" at bounding box center [654, 449] width 990 height 2061
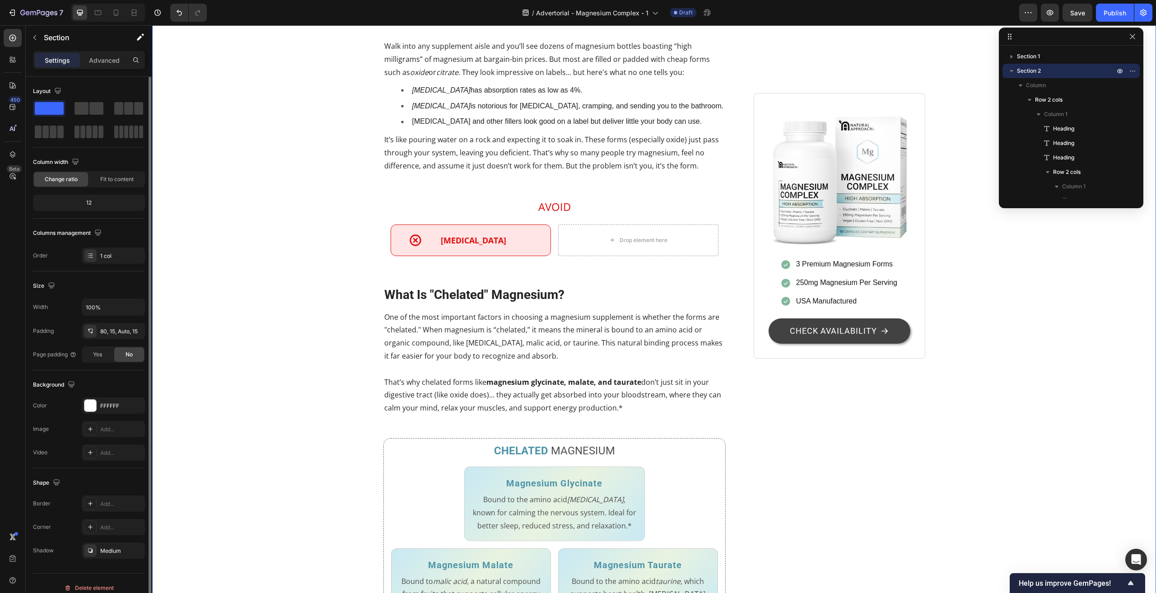
scroll to position [632, 0]
click at [393, 258] on div "Icon Magnesium Oxide Text Block Row 0" at bounding box center [471, 243] width 160 height 32
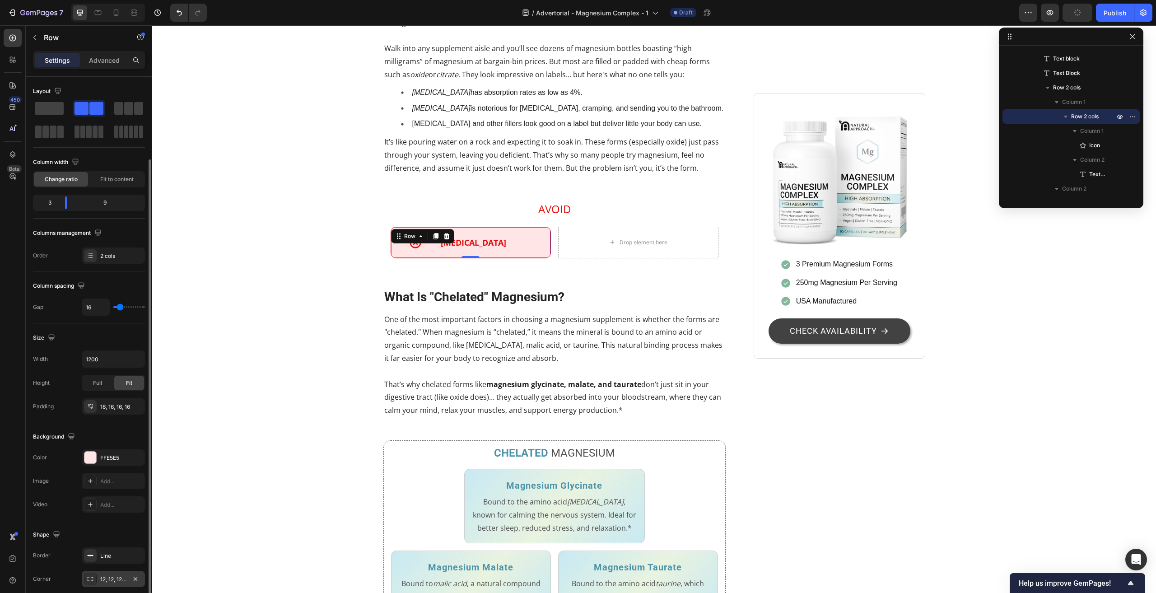
scroll to position [45, 0]
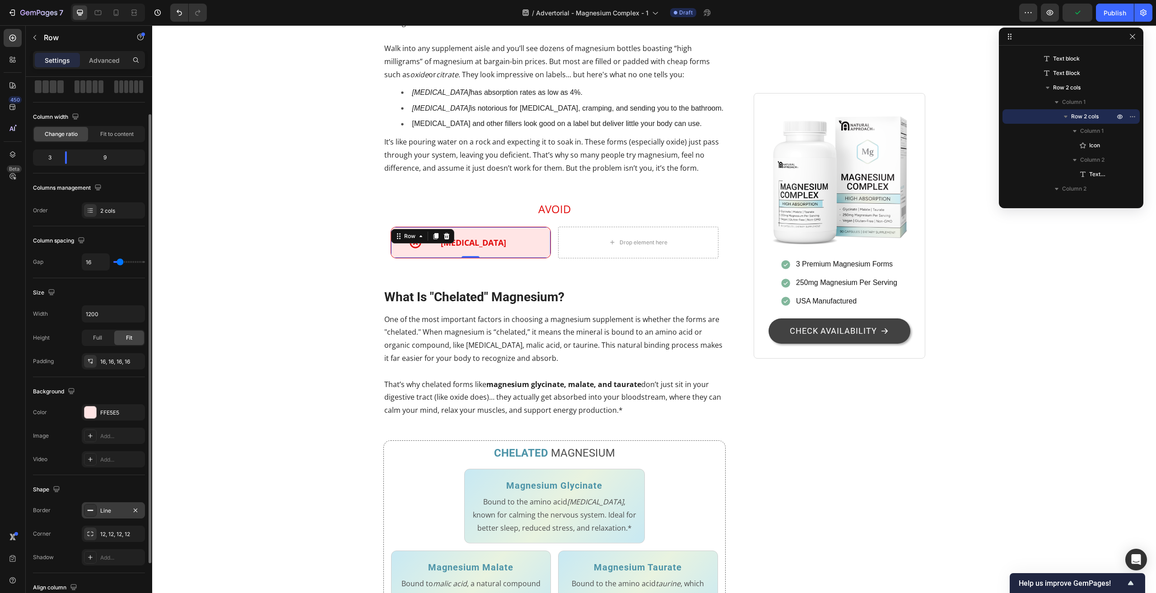
click at [116, 515] on div "Line" at bounding box center [113, 510] width 63 height 16
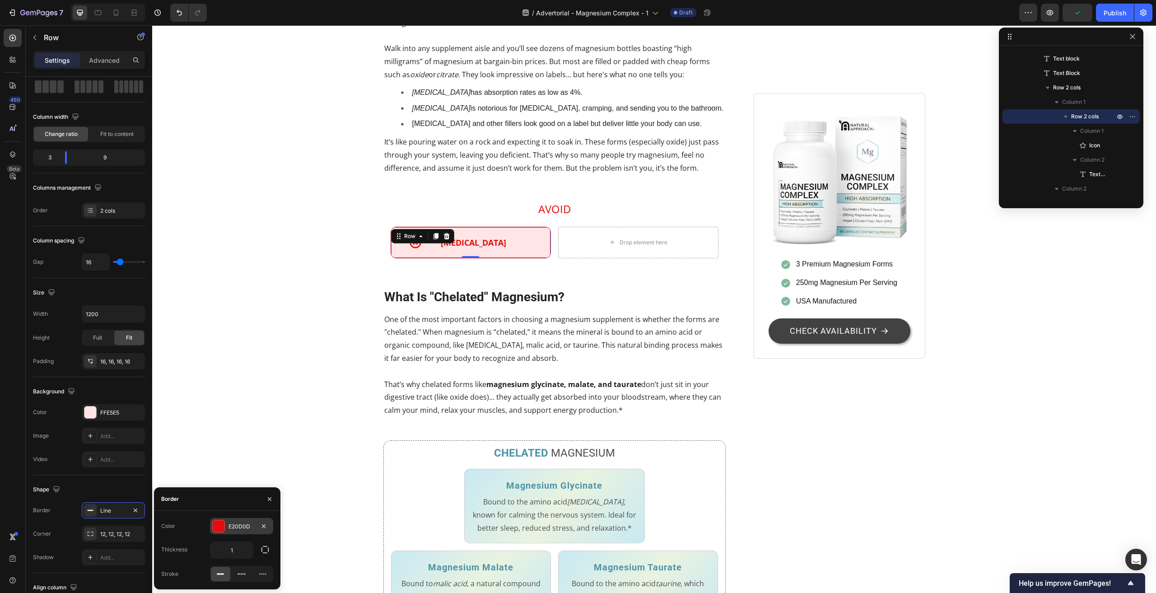
click at [217, 523] on div at bounding box center [219, 526] width 12 height 12
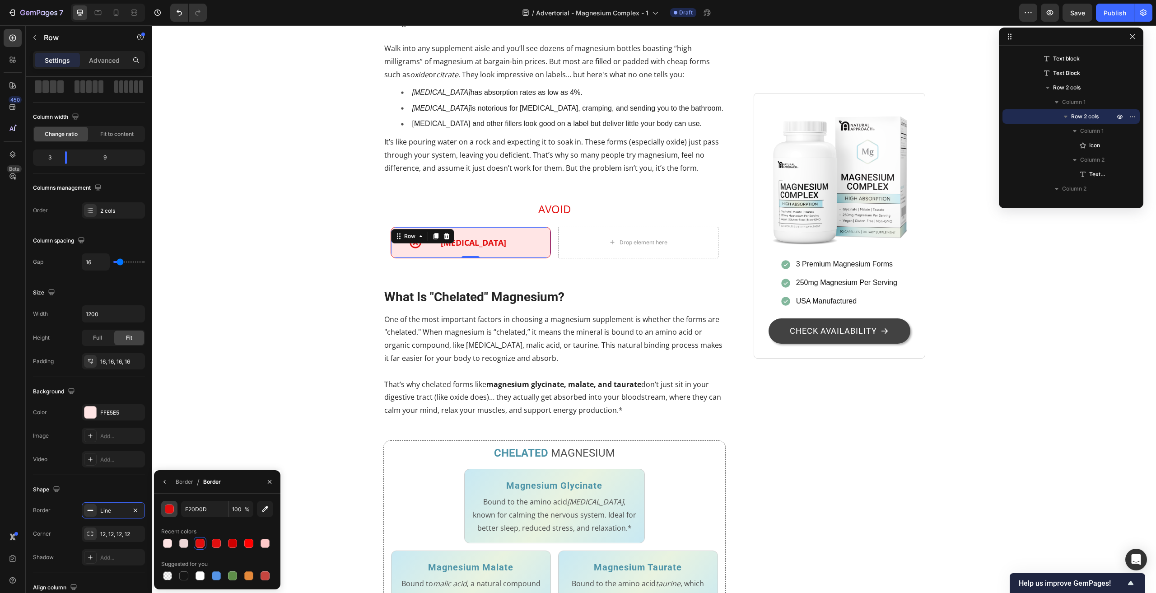
click at [169, 510] on div "button" at bounding box center [169, 509] width 9 height 9
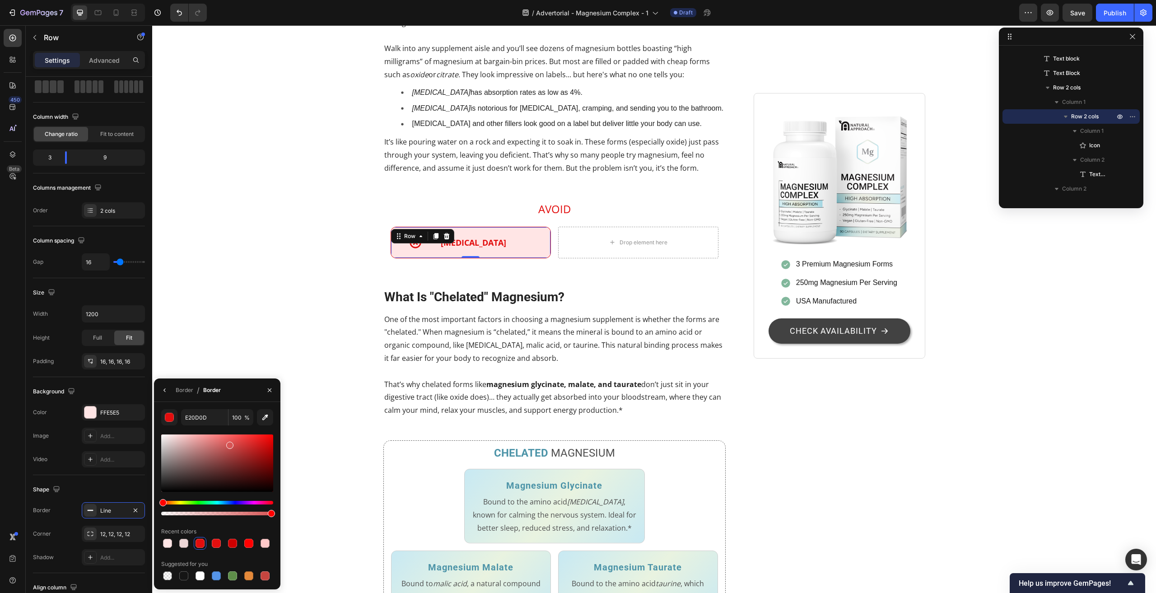
click at [229, 443] on div at bounding box center [217, 462] width 112 height 57
type input "D65555"
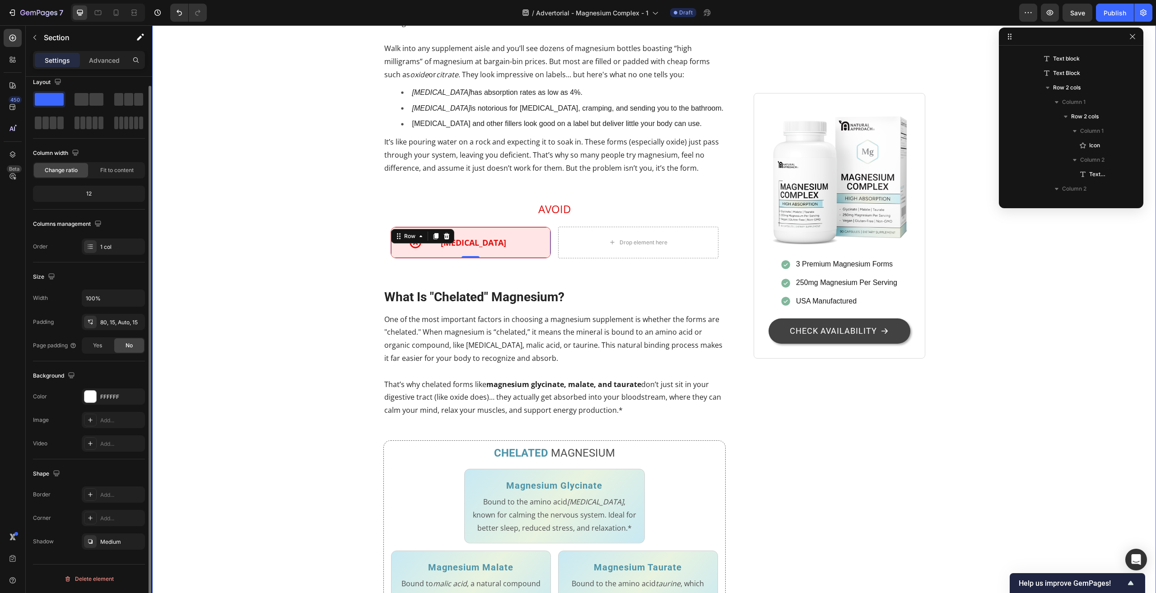
click at [261, 298] on div "Stop Wasting Money on Magnesium That Your Body Can't Use Heading 7 Out of 10 Ad…" at bounding box center [654, 494] width 990 height 2061
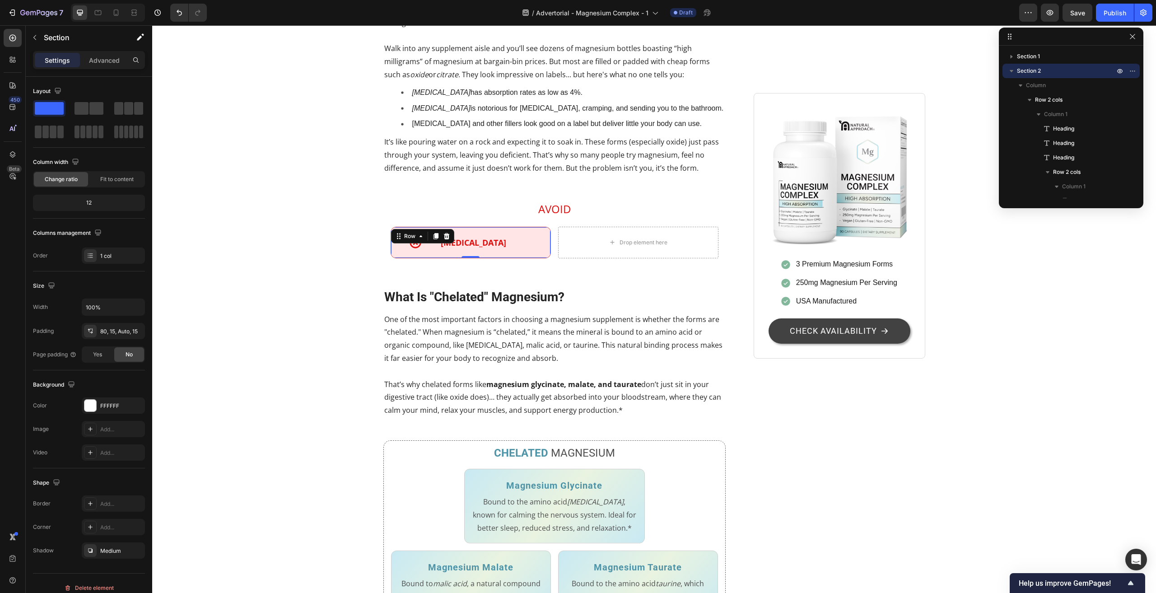
click at [400, 258] on div "Icon Magnesium Oxide Text Block Row 0" at bounding box center [471, 243] width 160 height 32
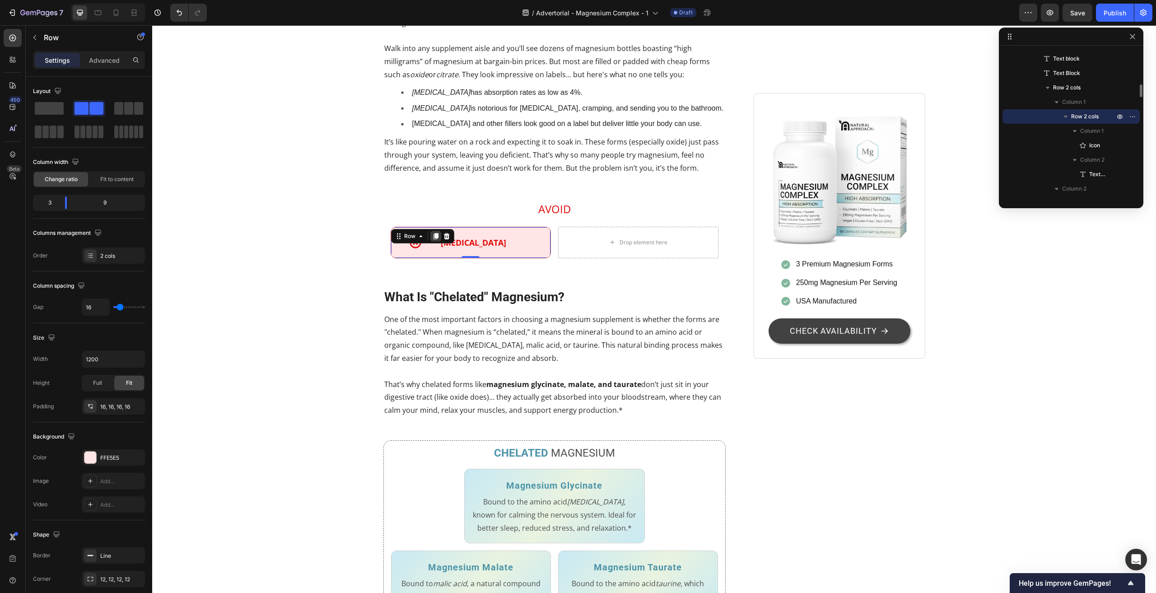
click at [434, 239] on icon at bounding box center [435, 236] width 5 height 6
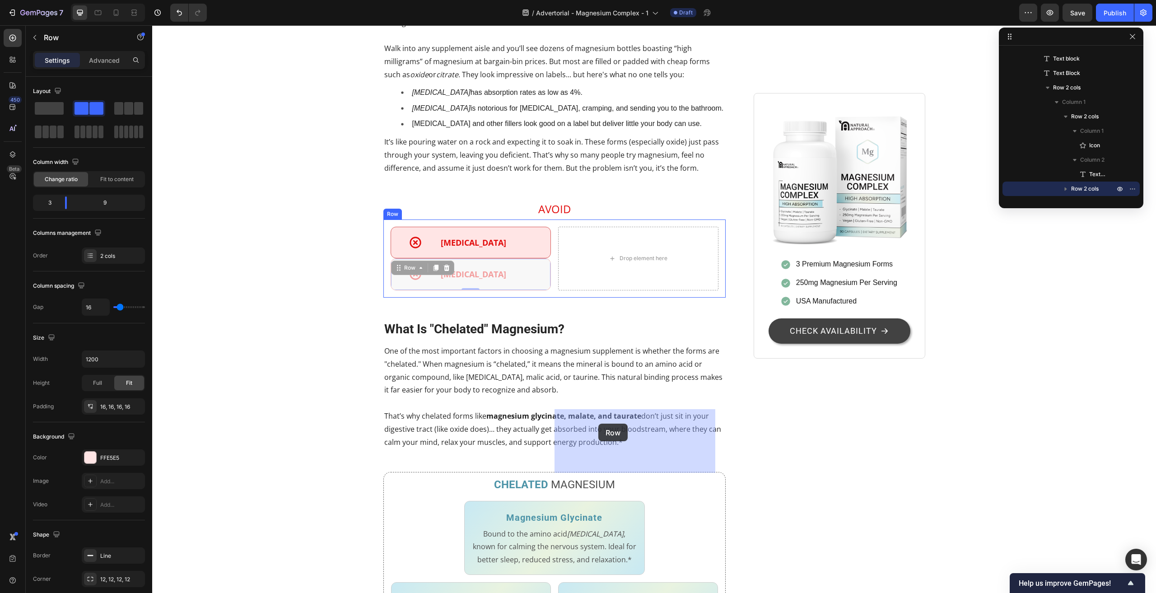
drag, startPoint x: 393, startPoint y: 448, endPoint x: 598, endPoint y: 424, distance: 206.9
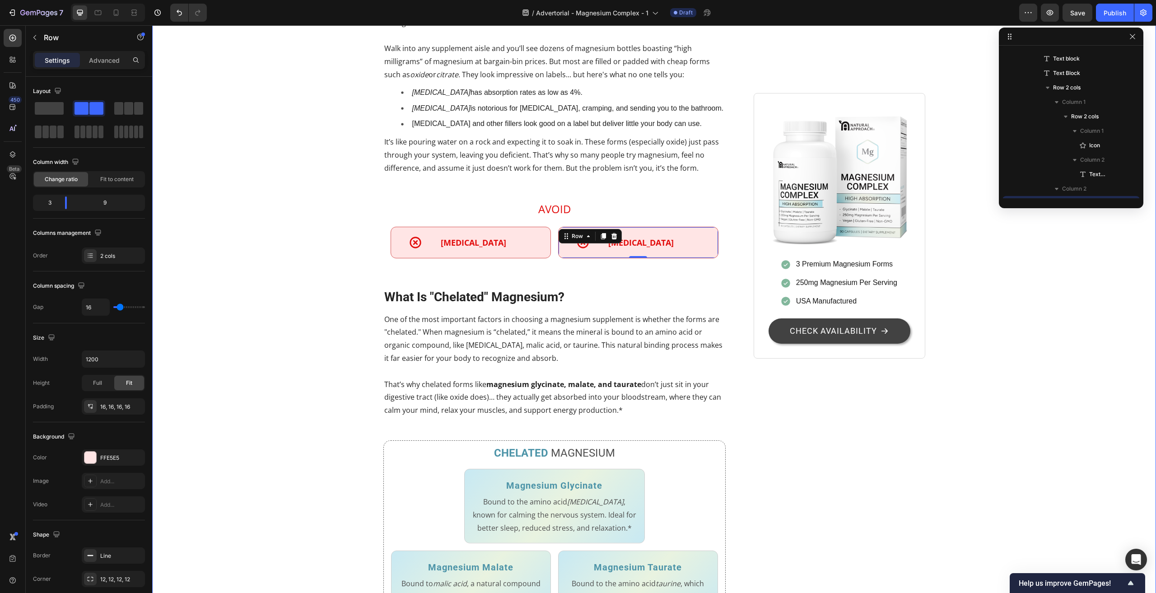
click at [262, 428] on div "Stop Wasting Money on Magnesium That Your Body Can't Use Heading 7 Out of 10 Ad…" at bounding box center [654, 494] width 990 height 2061
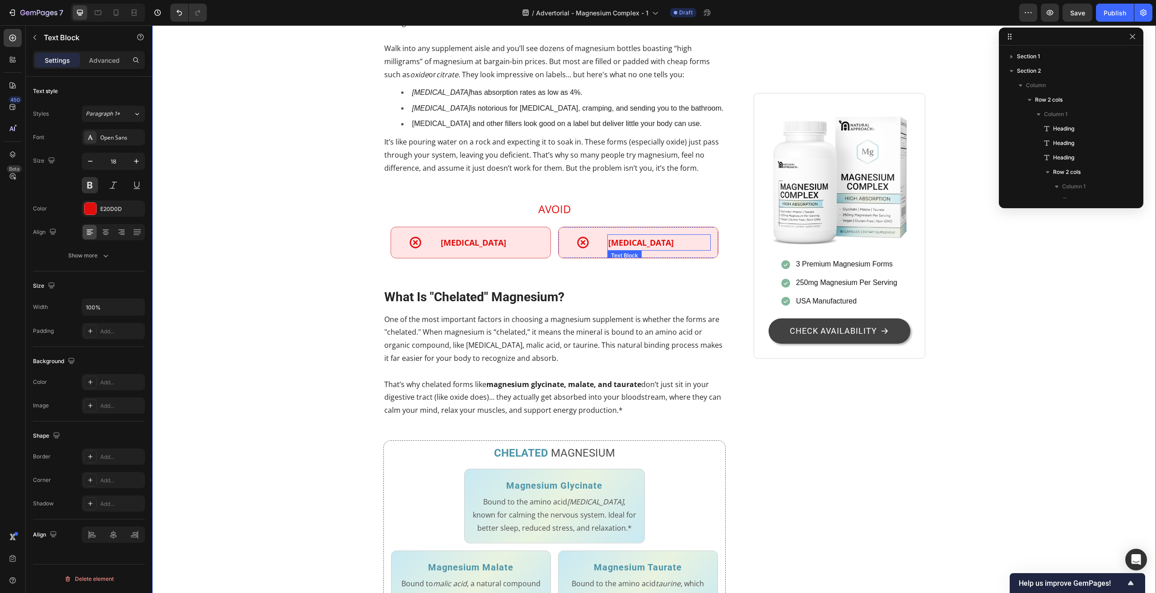
click at [668, 250] on p "Magnesium Oxide" at bounding box center [659, 242] width 102 height 14
click at [230, 358] on div "Stop Wasting Money on Magnesium That Your Body Can't Use Heading 7 Out of 10 Ad…" at bounding box center [654, 494] width 990 height 2061
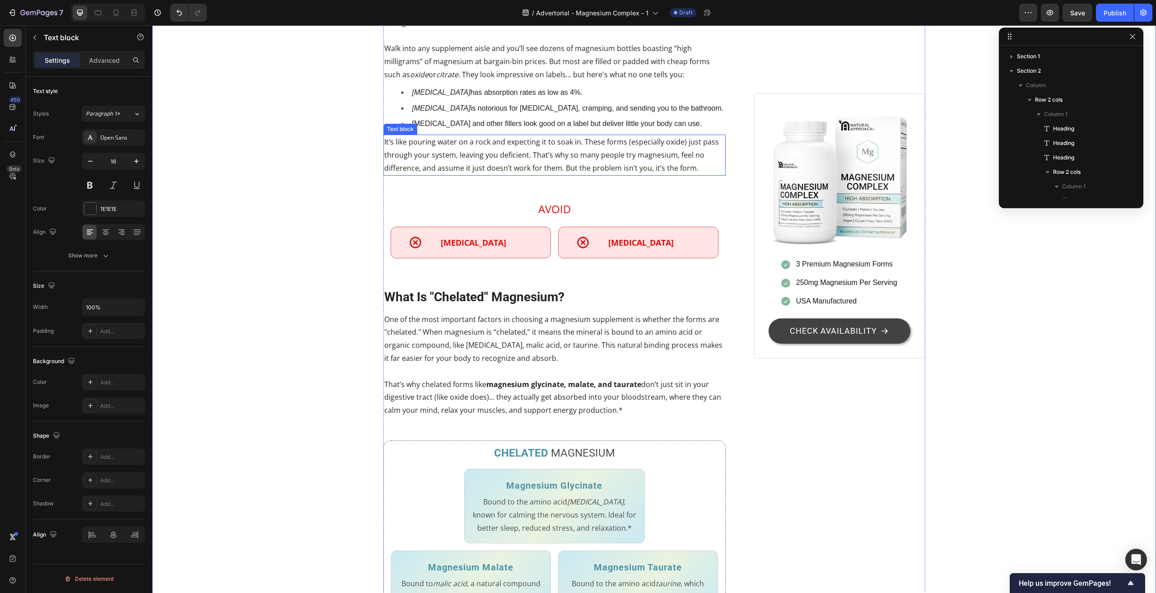
click at [519, 174] on p "It’s like pouring water on a rock and expecting it to soak in. These forms (esp…" at bounding box center [554, 154] width 341 height 39
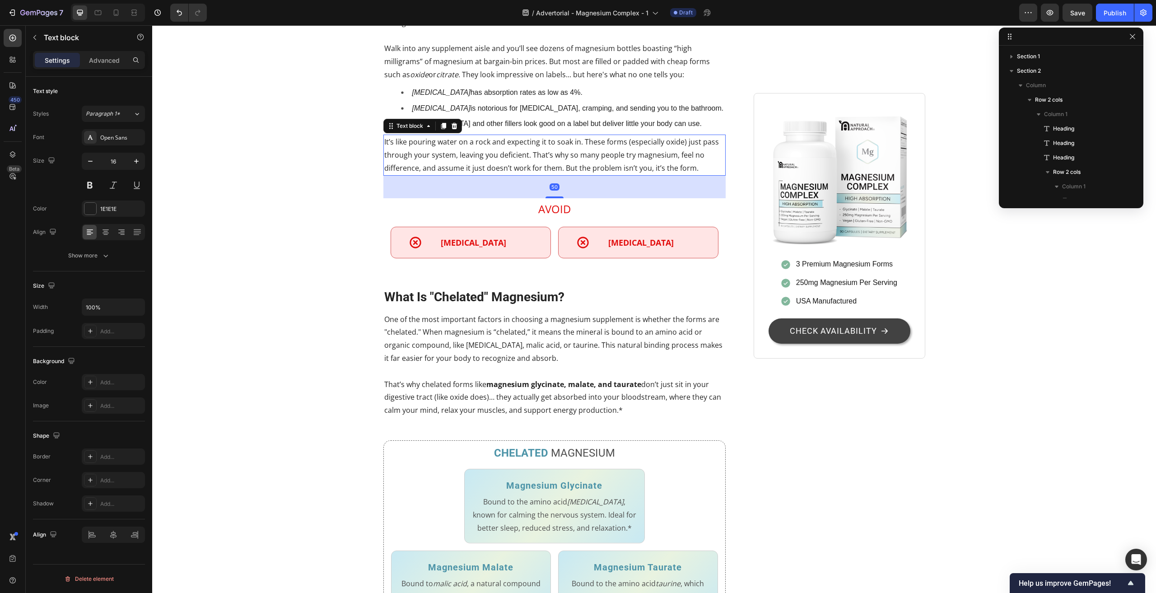
scroll to position [359, 0]
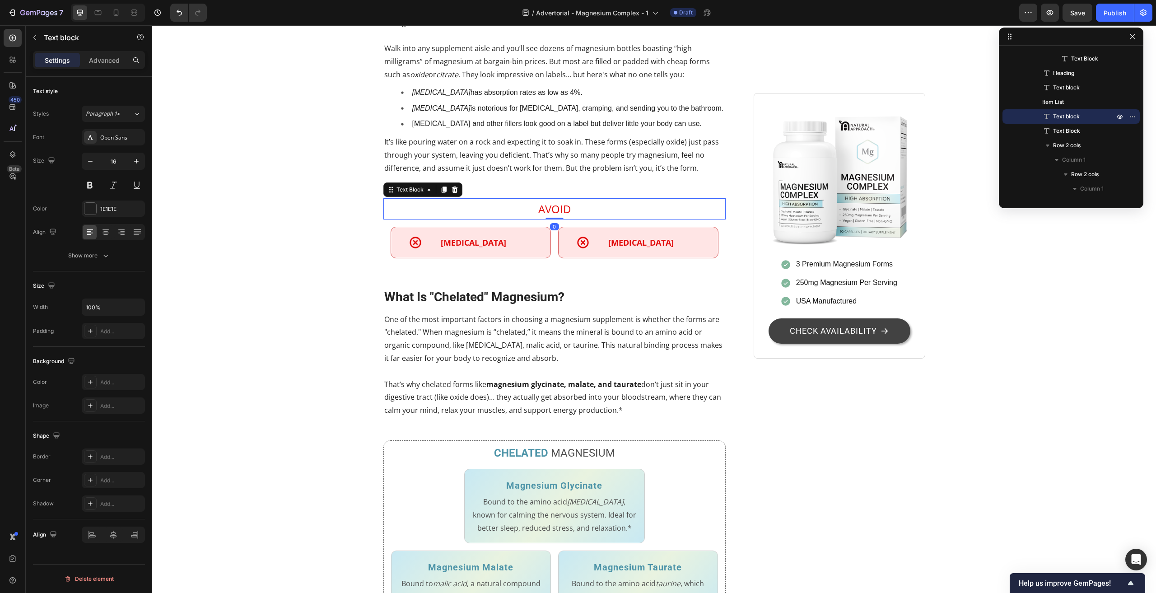
click at [509, 219] on p "AVOID" at bounding box center [554, 208] width 341 height 19
click at [95, 54] on div "Advanced" at bounding box center [104, 60] width 45 height 14
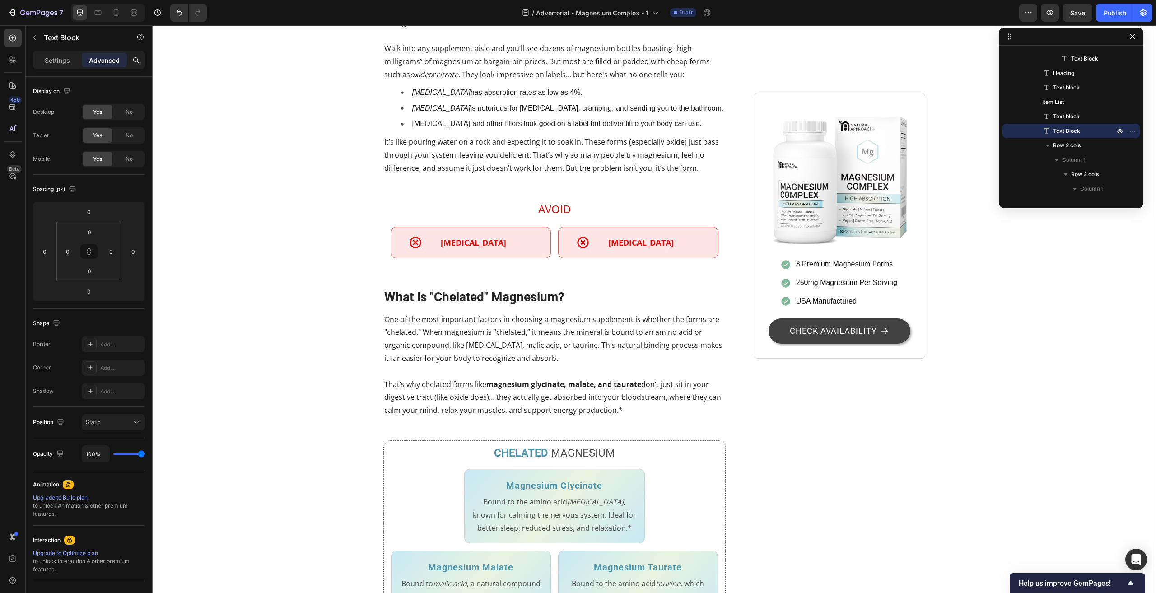
drag, startPoint x: 316, startPoint y: 382, endPoint x: 323, endPoint y: 382, distance: 6.8
click at [321, 382] on div "Stop Wasting Money on Magnesium That Your Body Can't Use Heading 7 Out of 10 Ad…" at bounding box center [654, 494] width 990 height 2061
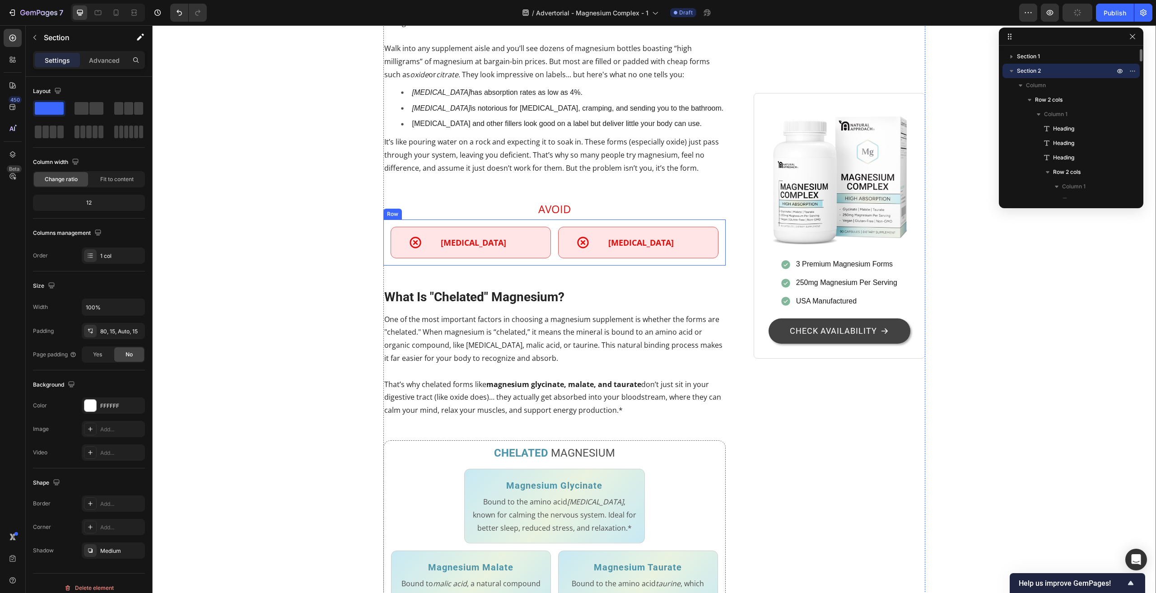
click at [522, 266] on div "Icon Magnesium Oxide Text Block Row Icon Magnesium Citrate Text Block Row Row" at bounding box center [554, 242] width 343 height 46
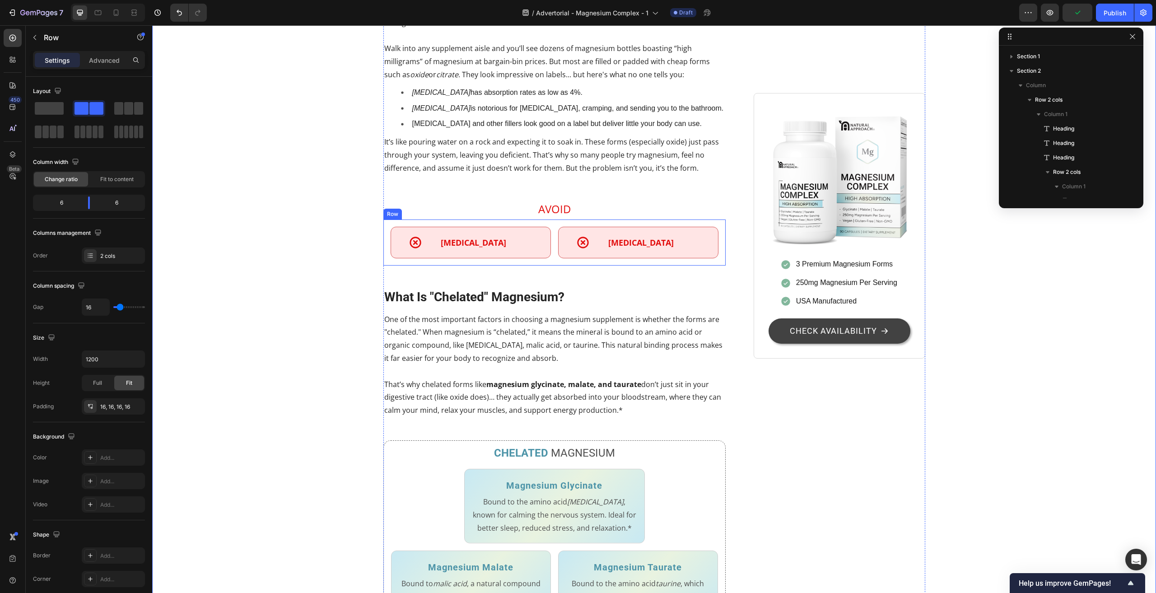
scroll to position [388, 0]
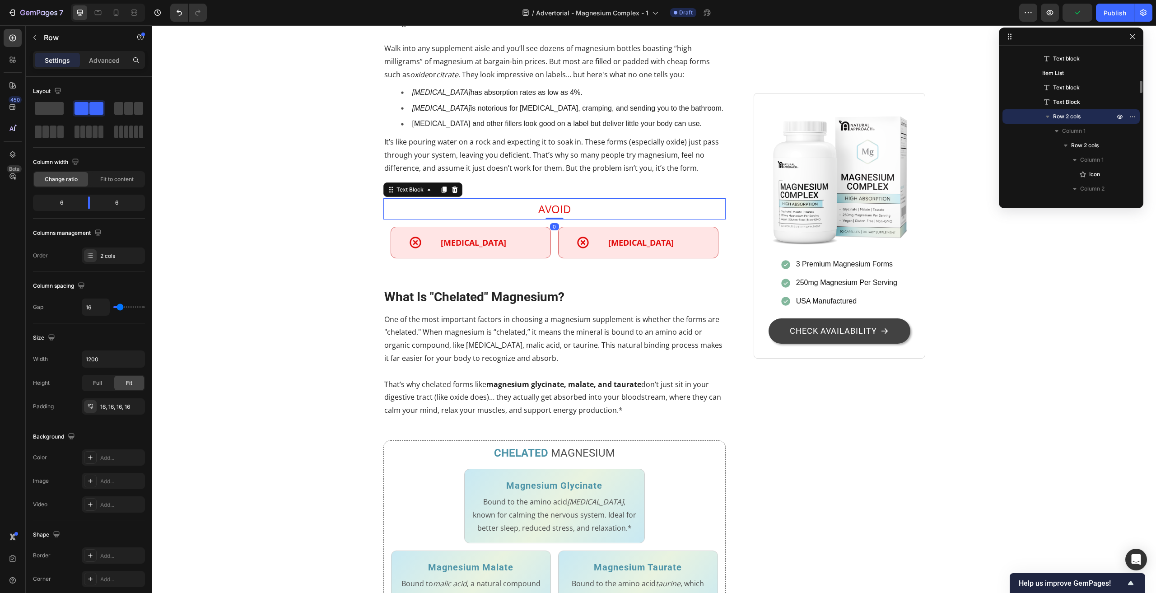
click at [516, 219] on p "AVOID" at bounding box center [554, 208] width 341 height 19
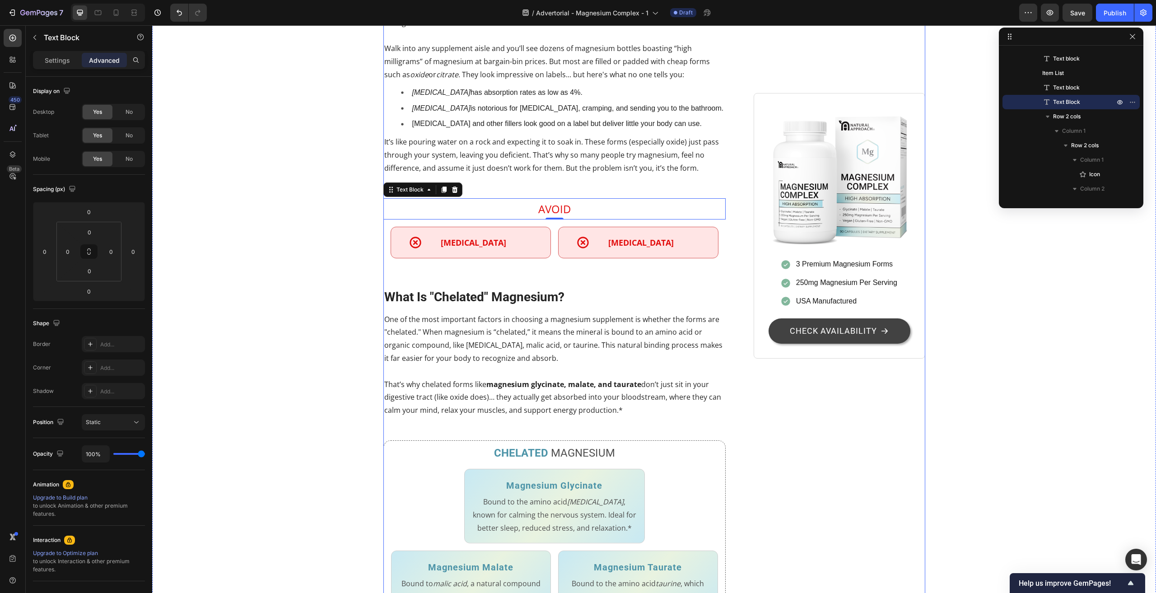
click at [512, 369] on div "Stop Wasting Money on Magnesium That Your Body Can't Use Heading 7 Out of 10 Ad…" at bounding box center [554, 494] width 343 height 2061
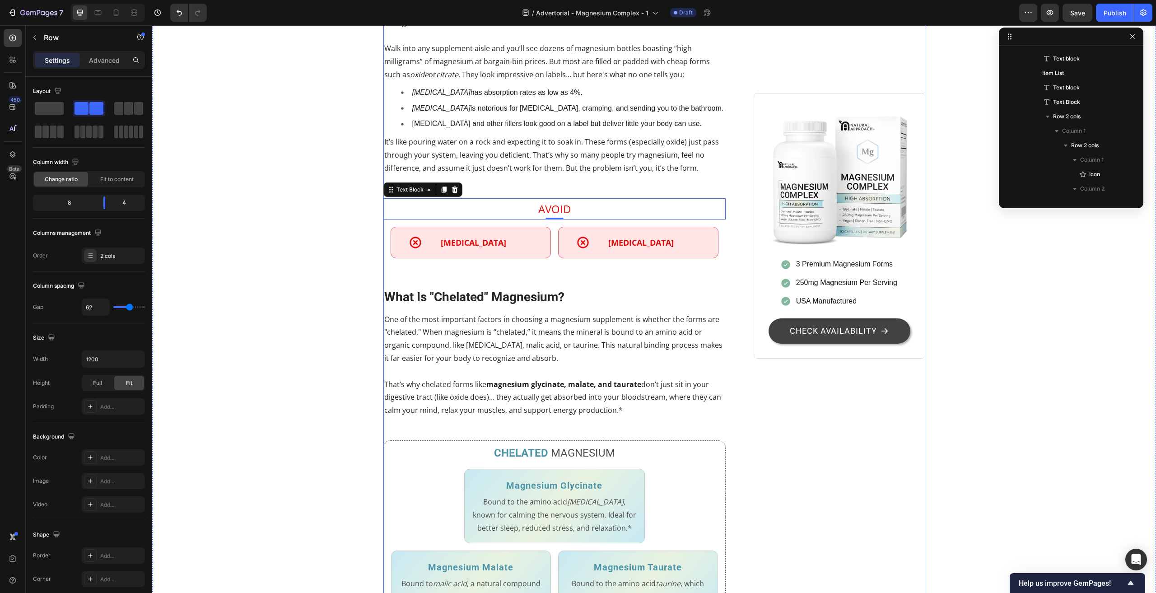
scroll to position [0, 0]
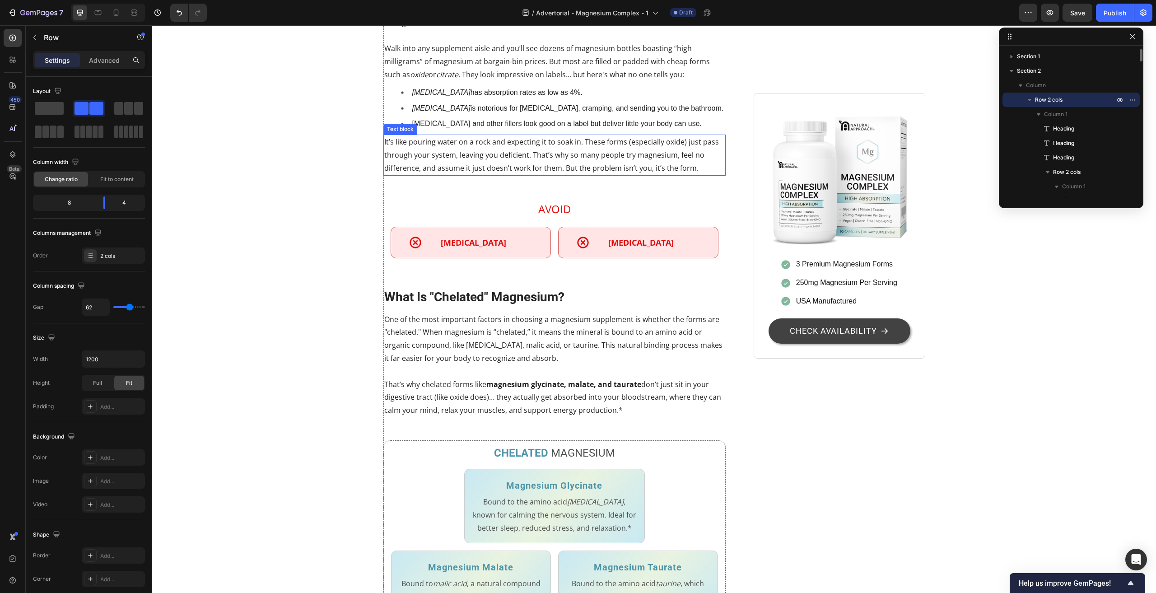
click at [517, 174] on p "It’s like pouring water on a rock and expecting it to soak in. These forms (esp…" at bounding box center [554, 154] width 341 height 39
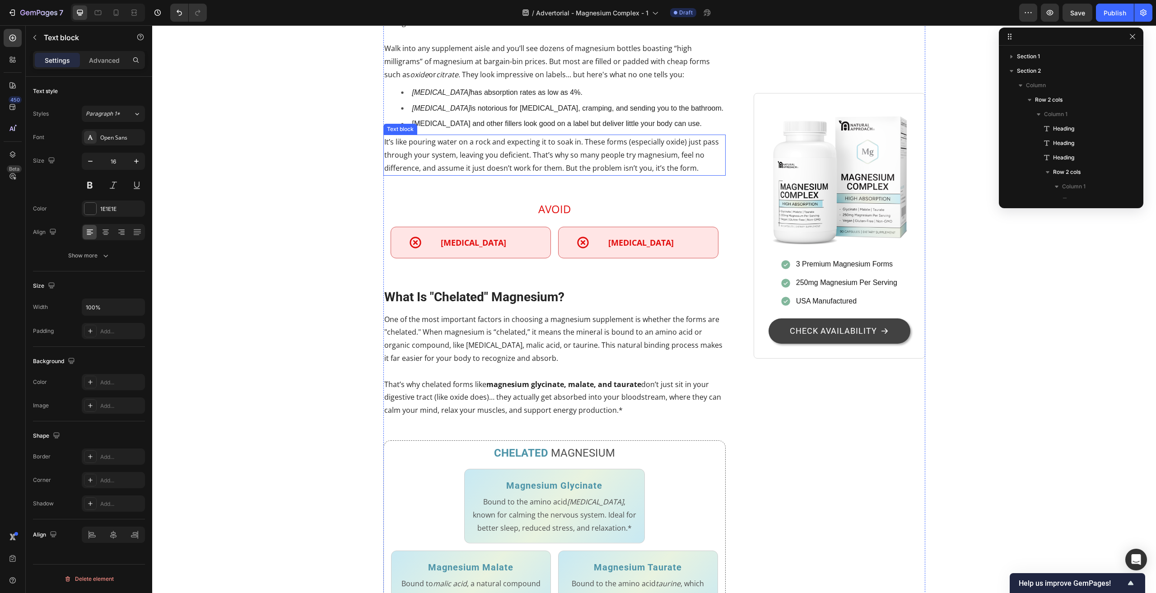
scroll to position [359, 0]
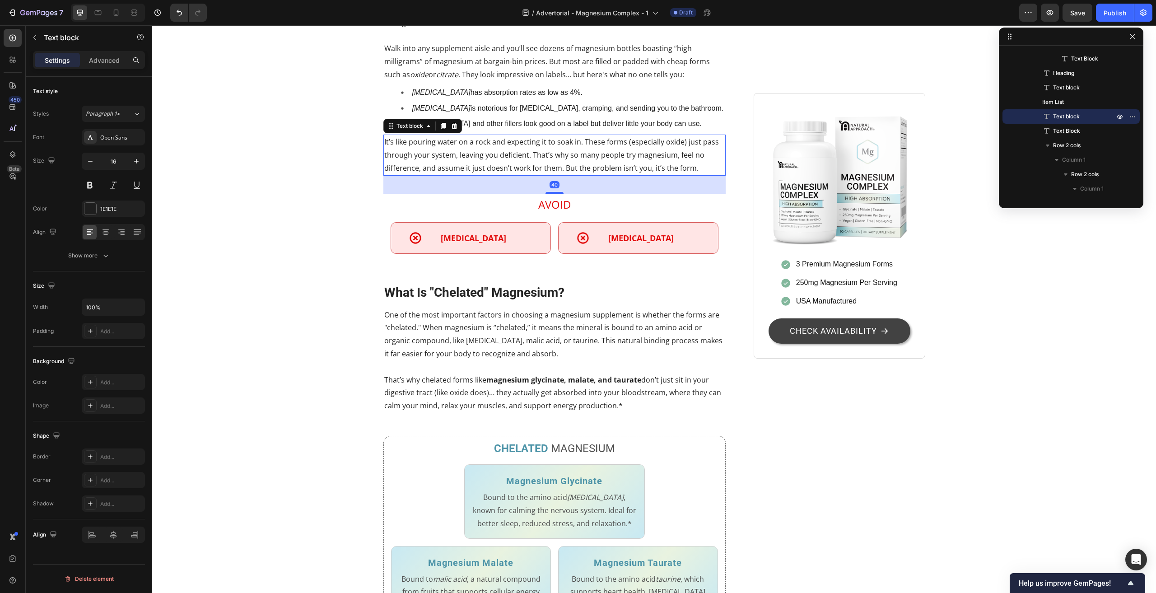
drag, startPoint x: 554, startPoint y: 380, endPoint x: 565, endPoint y: 375, distance: 12.6
click at [565, 176] on div "40" at bounding box center [554, 176] width 343 height 0
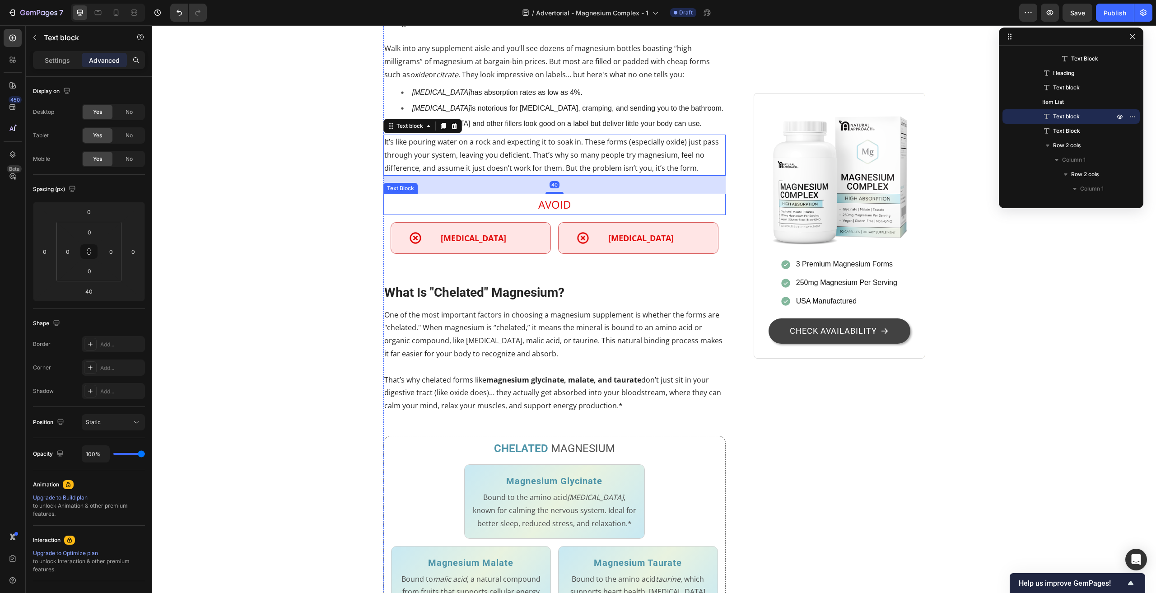
click at [269, 397] on div "Stop Wasting Money on Magnesium That Your Body Can't Use Heading 7 Out of 10 Ad…" at bounding box center [654, 492] width 990 height 2056
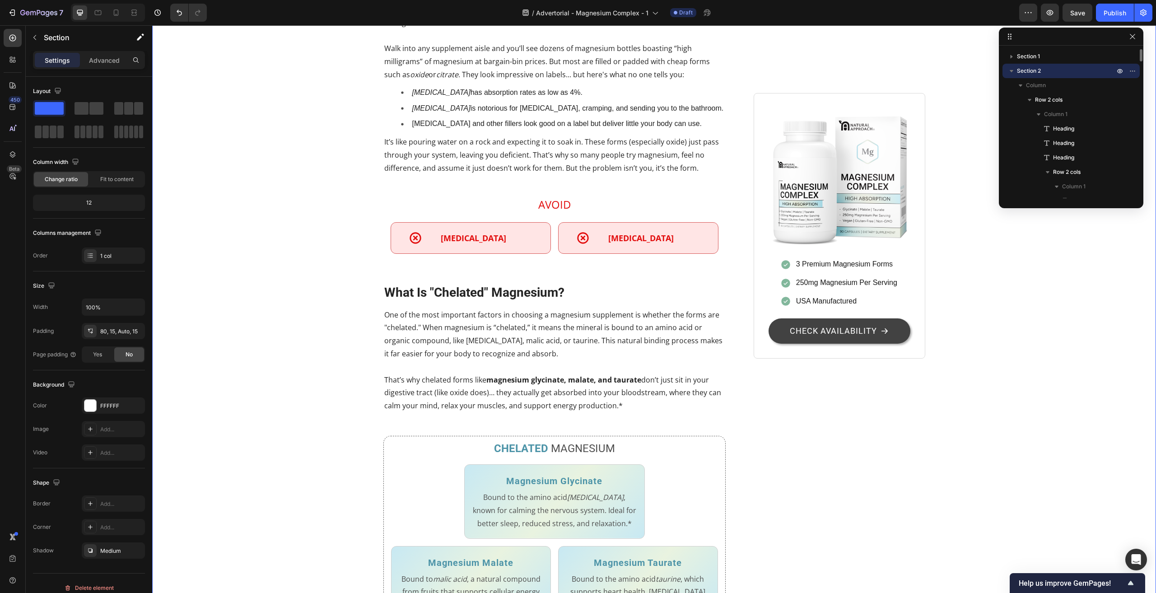
scroll to position [542, 0]
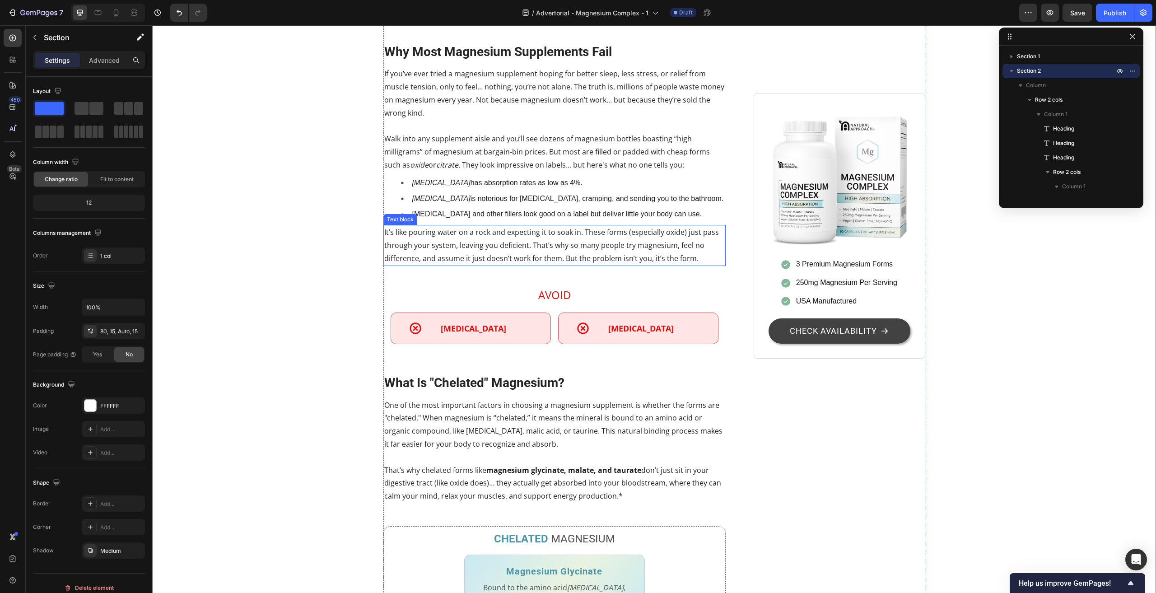
click at [508, 265] on p "It’s like pouring water on a rock and expecting it to soak in. These forms (esp…" at bounding box center [554, 245] width 341 height 39
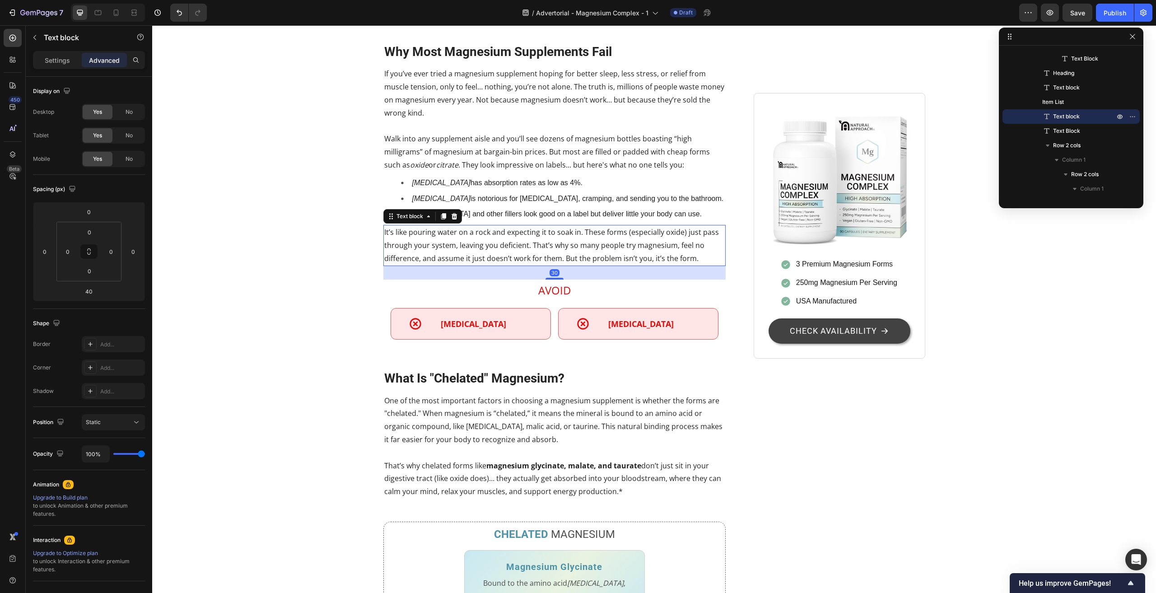
drag, startPoint x: 556, startPoint y: 466, endPoint x: 563, endPoint y: 462, distance: 8.1
click at [563, 266] on div "30" at bounding box center [554, 266] width 343 height 0
type input "30"
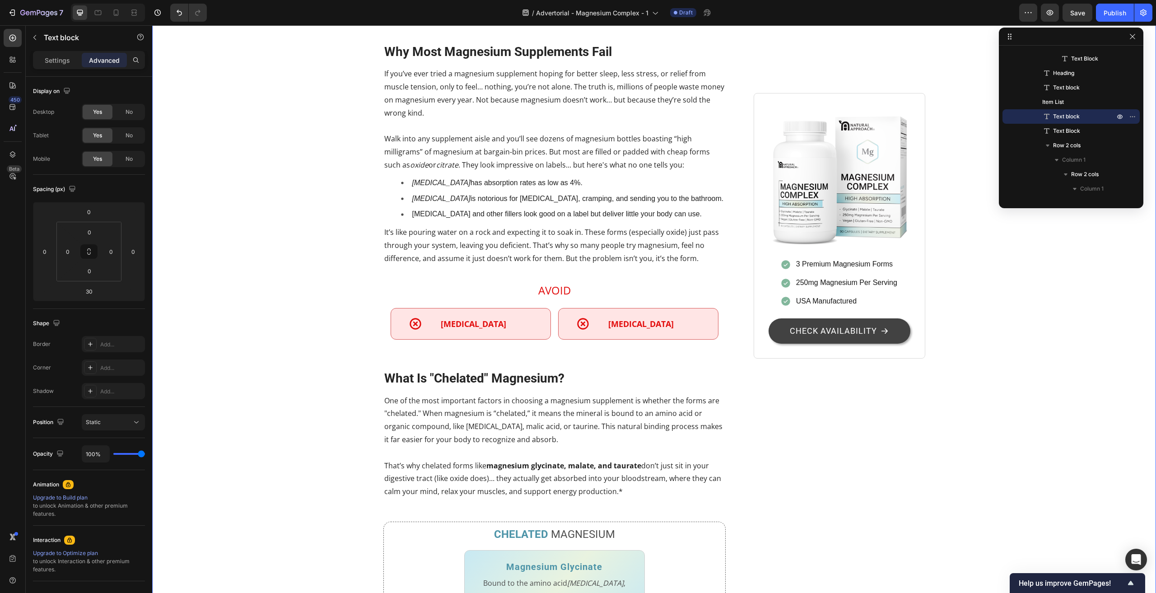
click at [280, 446] on div "Stop Wasting Money on Magnesium That Your Body Can't Use Heading 7 Out of 10 Ad…" at bounding box center [654, 580] width 990 height 2052
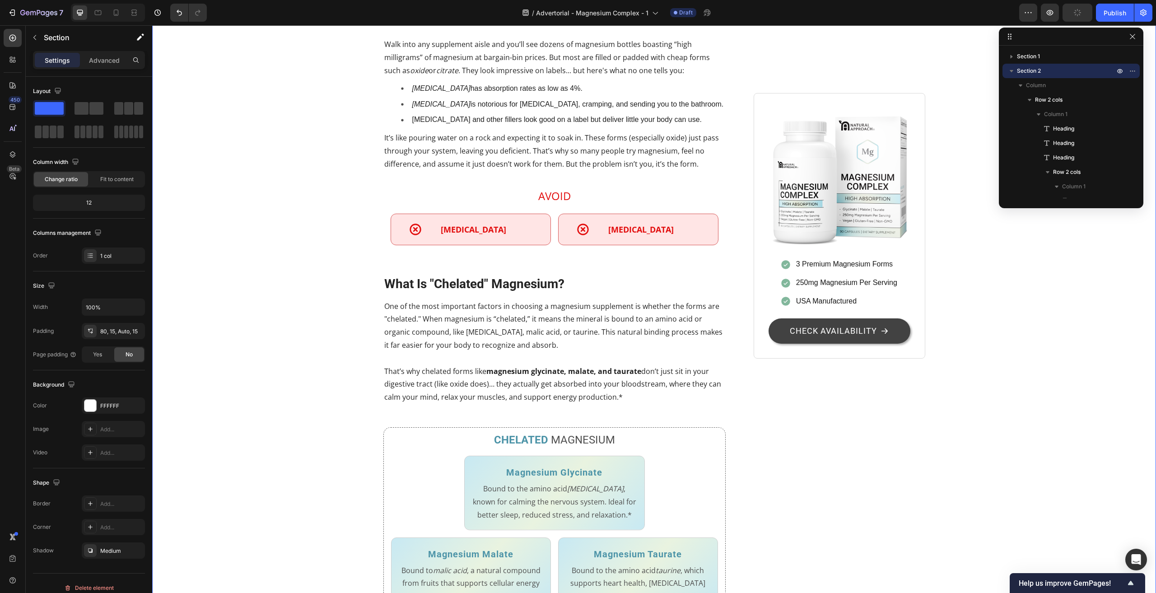
scroll to position [632, 0]
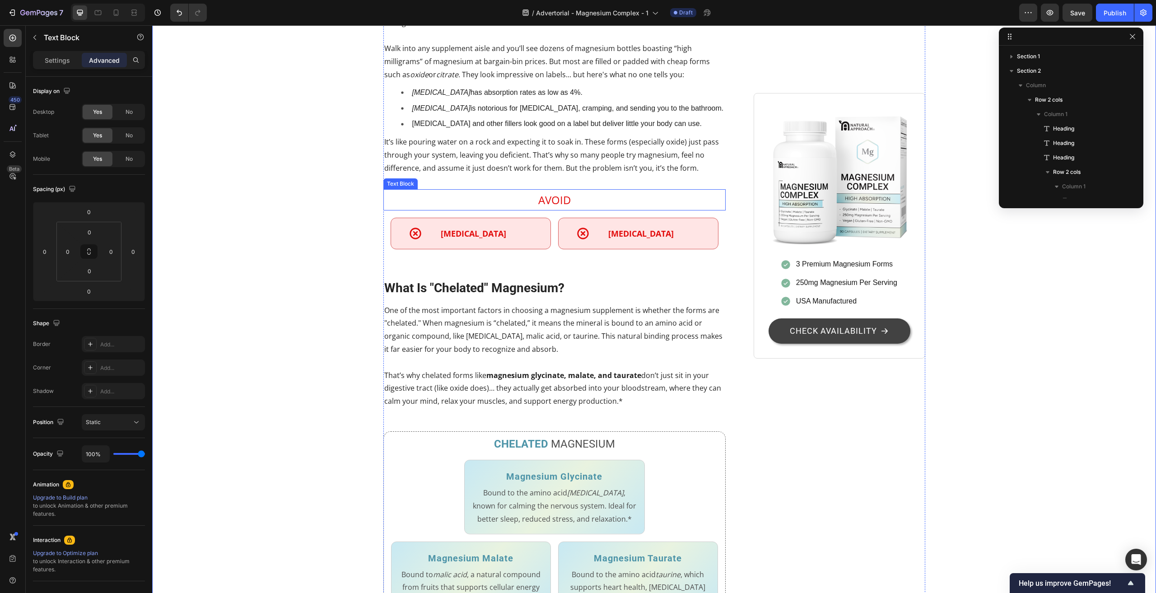
click at [555, 210] on p "AVOID" at bounding box center [554, 199] width 341 height 19
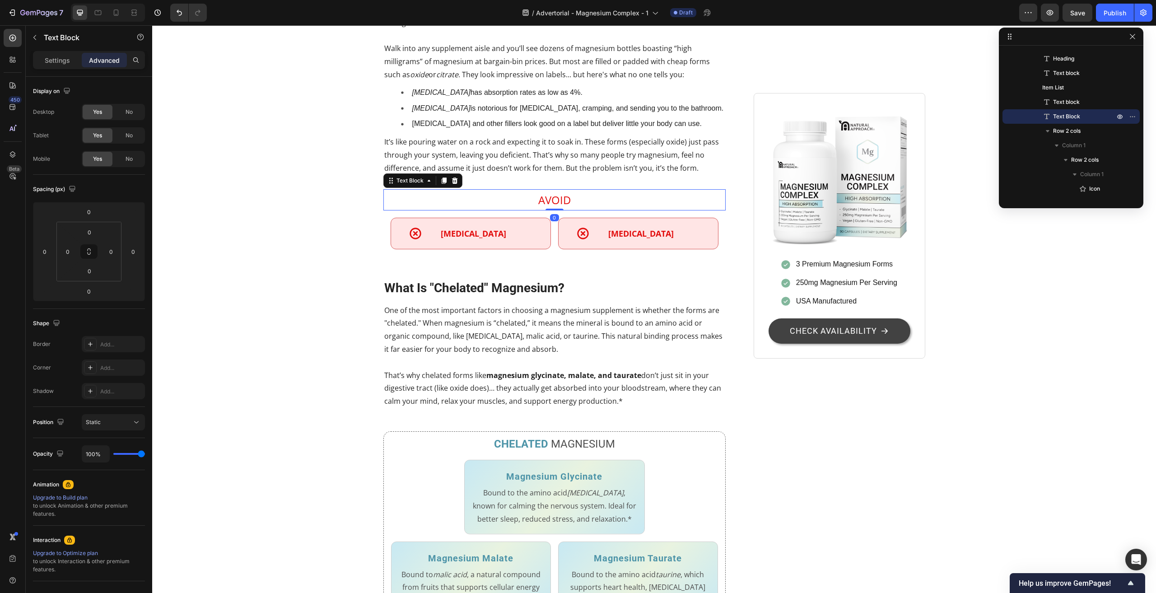
drag, startPoint x: 556, startPoint y: 392, endPoint x: 561, endPoint y: 386, distance: 8.0
click at [561, 210] on div "AVOID Text Block 0" at bounding box center [554, 199] width 343 height 21
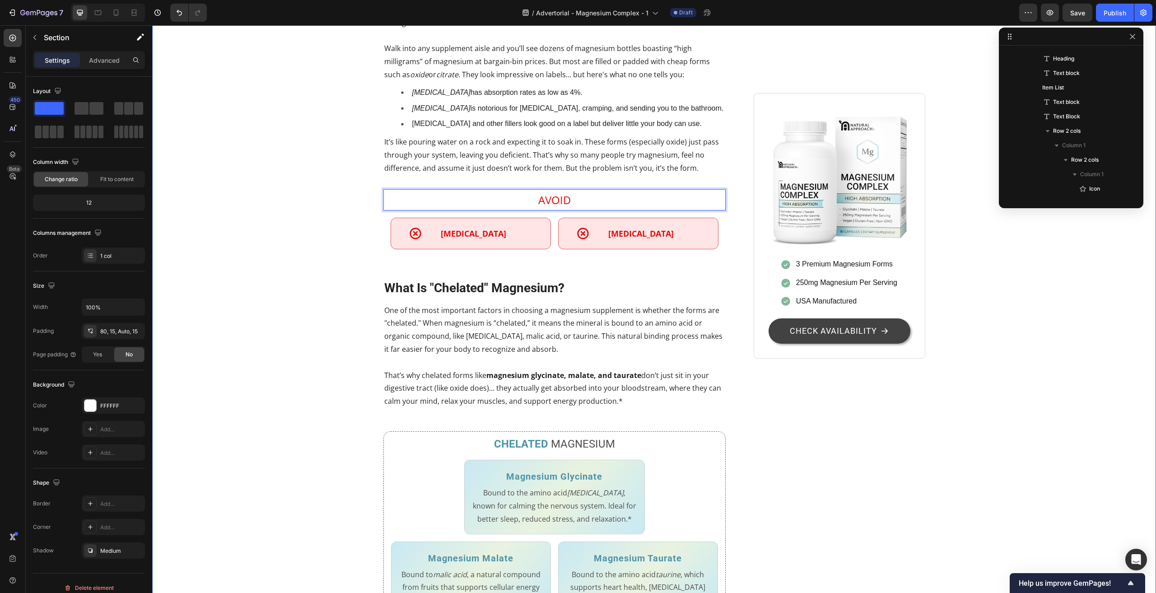
click at [328, 394] on div "Stop Wasting Money on Magnesium That Your Body Can't Use Heading 7 Out of 10 Ad…" at bounding box center [654, 490] width 990 height 2052
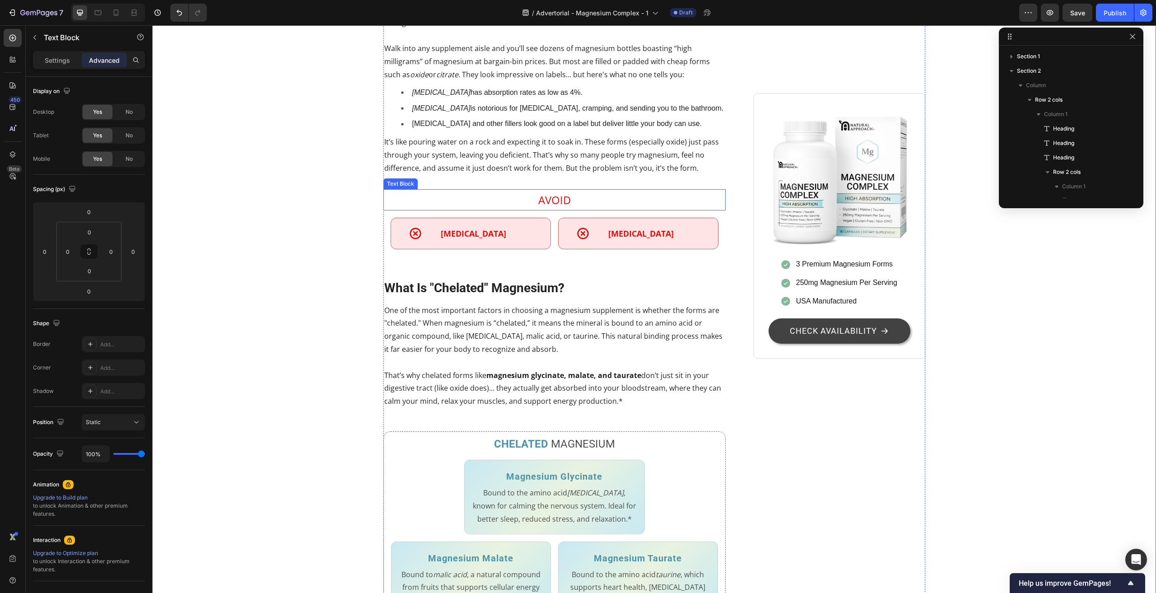
click at [455, 210] on p "AVOID" at bounding box center [554, 199] width 341 height 19
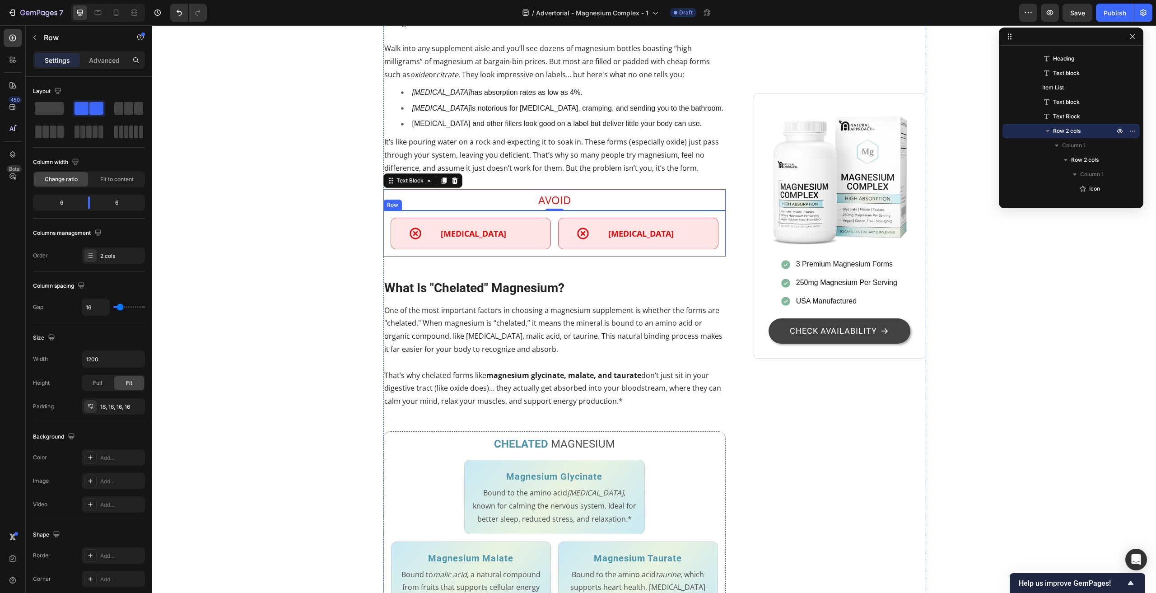
click at [384, 257] on div "Icon Magnesium Oxide Text Block Row Icon Magnesium Citrate Text Block Row Row" at bounding box center [554, 233] width 343 height 46
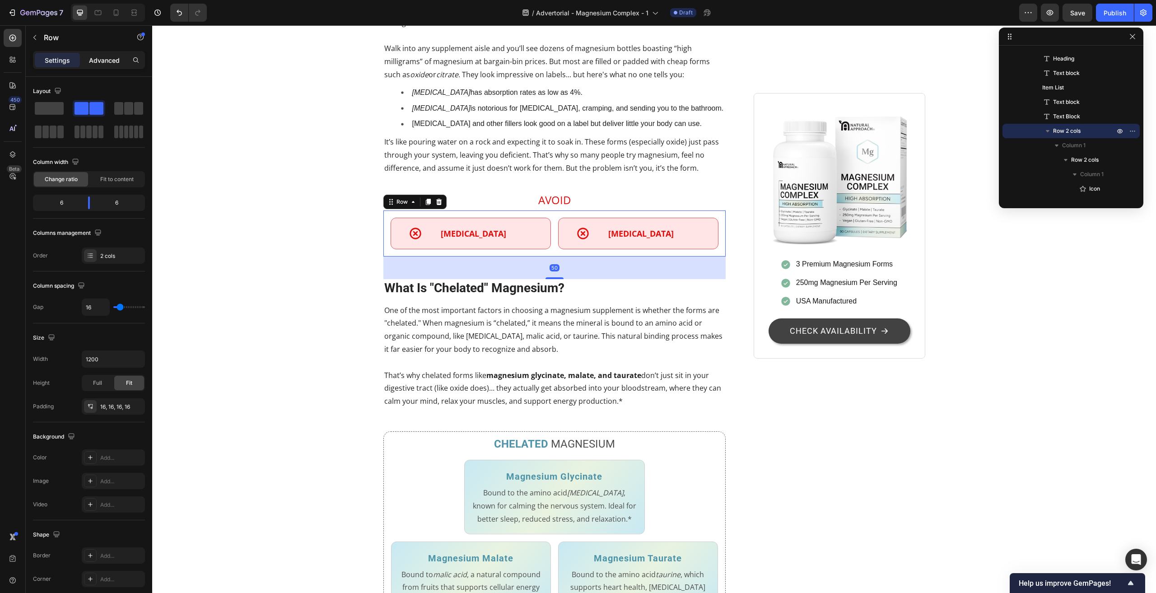
click at [93, 62] on p "Advanced" at bounding box center [104, 60] width 31 height 9
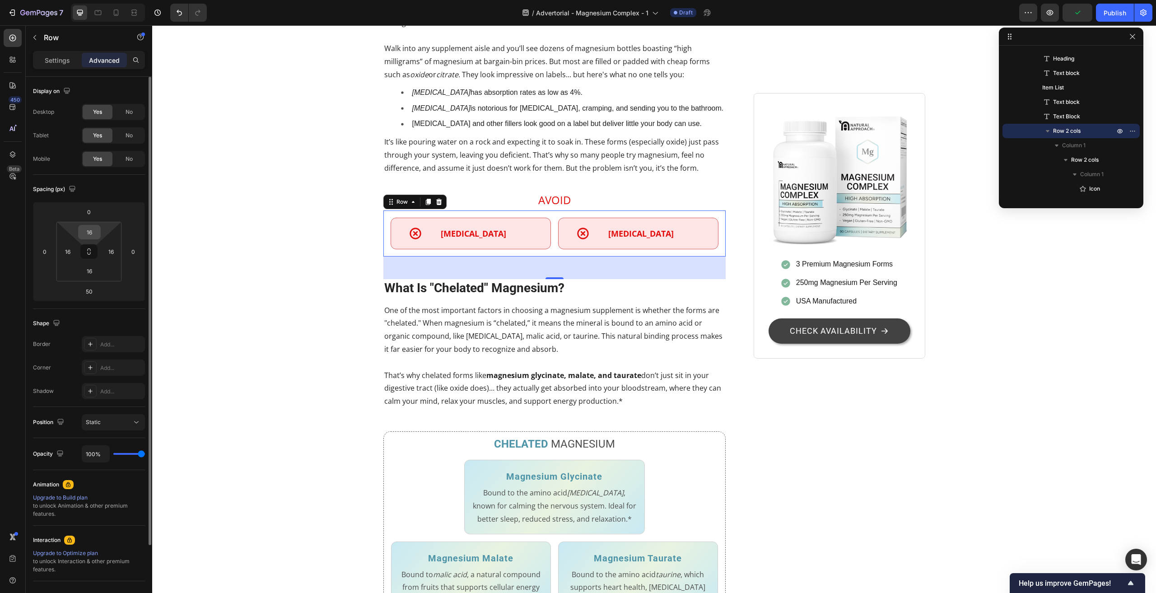
click at [99, 233] on div "16" at bounding box center [89, 232] width 23 height 14
click at [92, 232] on input "16" at bounding box center [89, 232] width 18 height 14
type input "12"
click at [230, 410] on div "Stop Wasting Money on Magnesium That Your Body Can't Use Heading 7 Out of 10 Ad…" at bounding box center [654, 489] width 990 height 2050
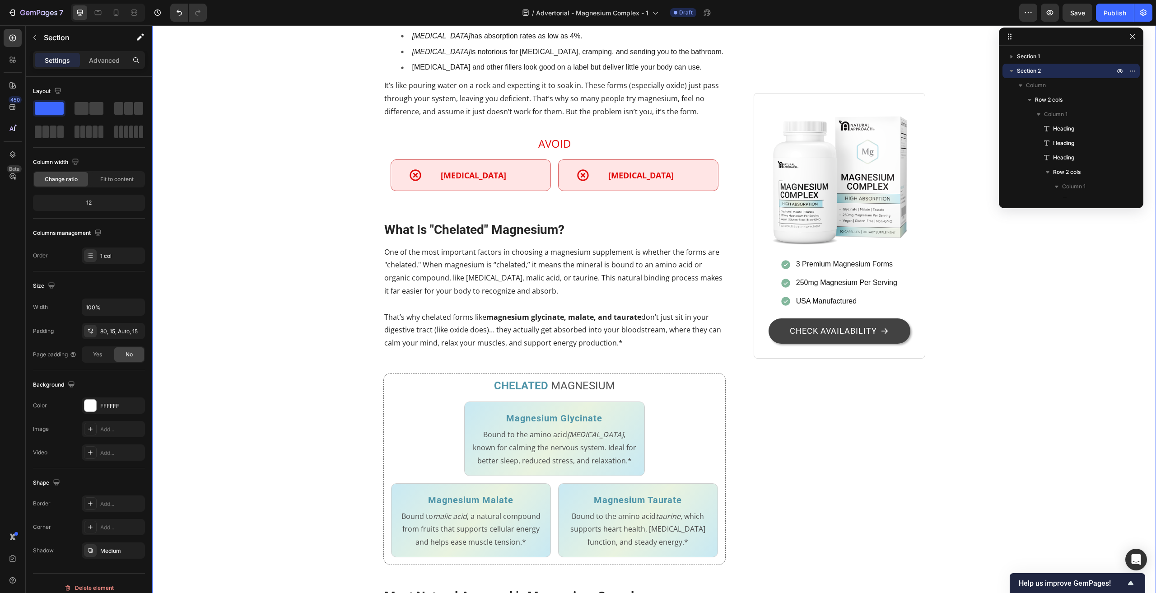
scroll to position [632, 0]
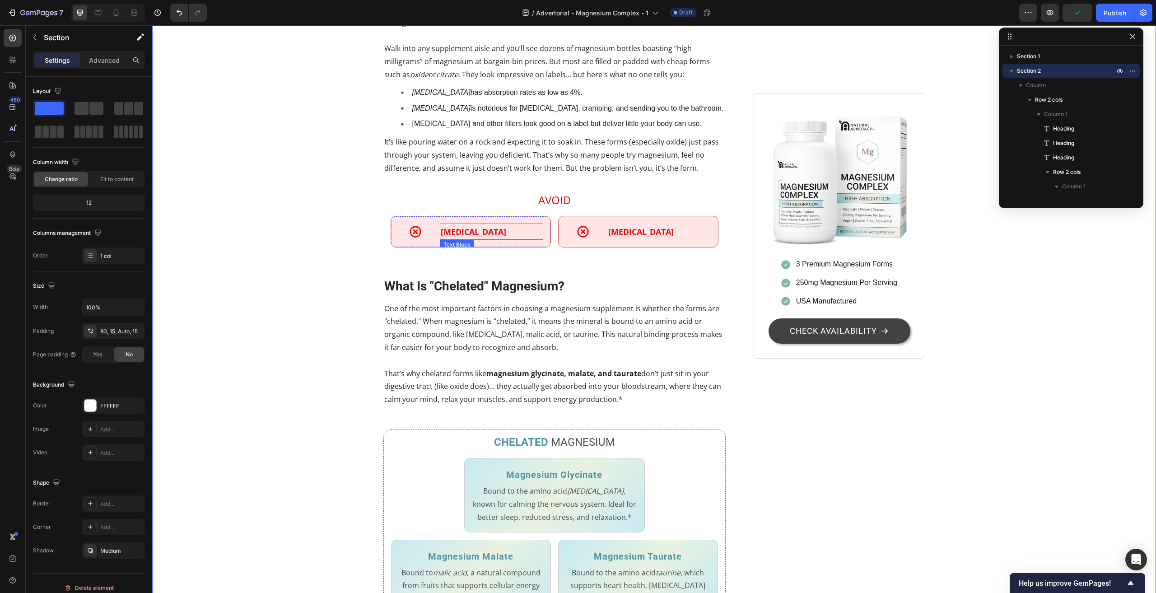
click at [476, 239] on p "Magnesium Oxide" at bounding box center [492, 231] width 102 height 14
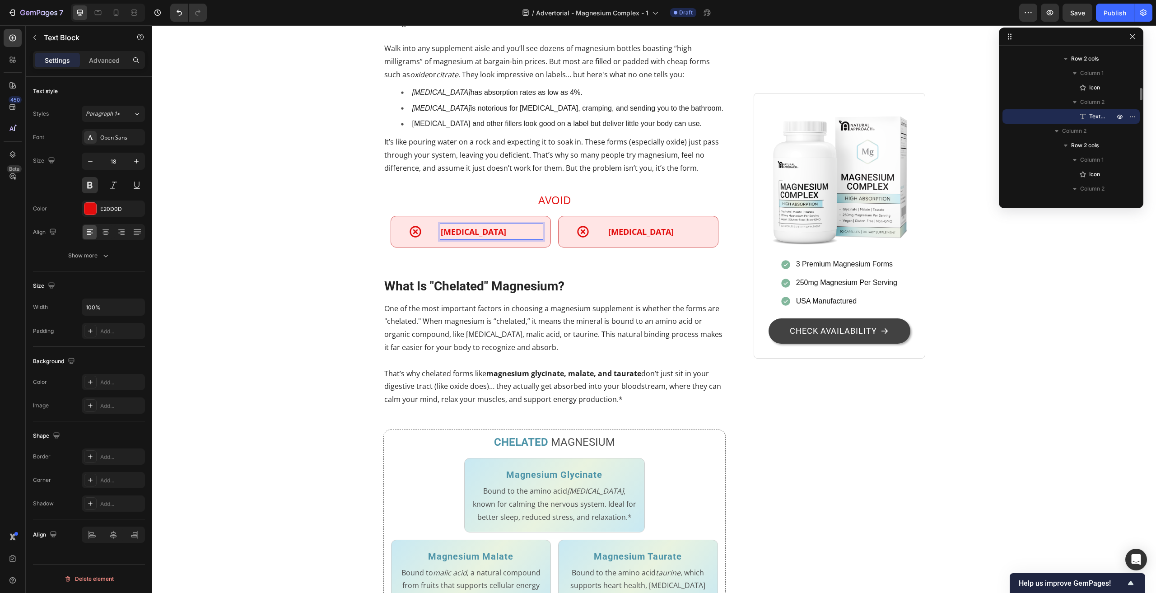
click at [481, 239] on p "Magnesium Oxide" at bounding box center [492, 231] width 102 height 14
click at [426, 238] on div "Icon 0" at bounding box center [415, 232] width 34 height 14
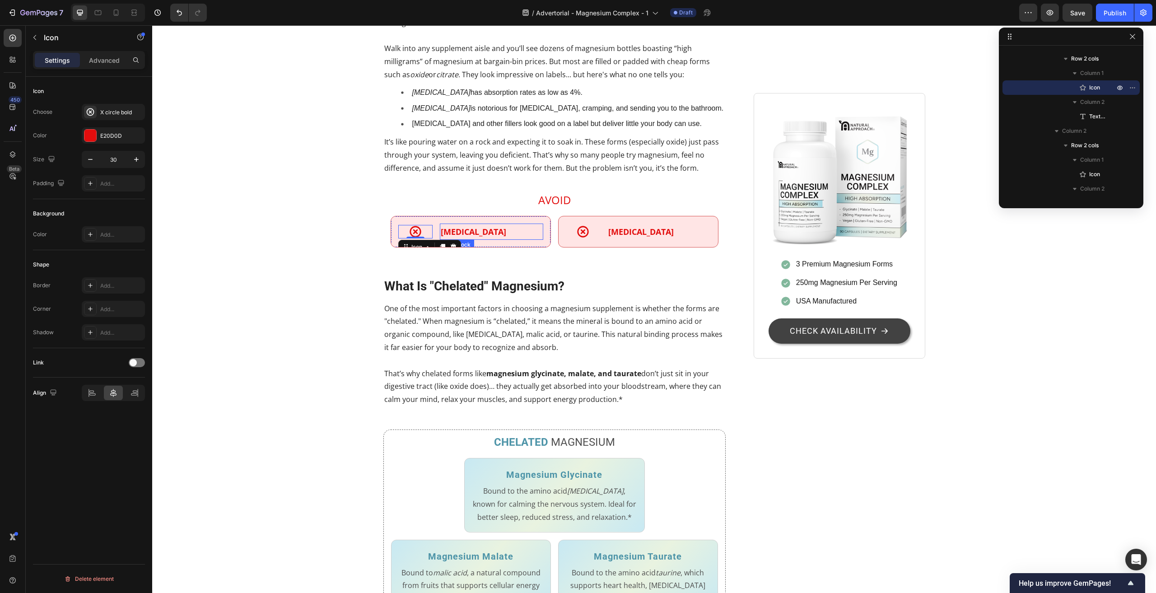
click at [454, 239] on p "Magnesium Oxide" at bounding box center [492, 231] width 102 height 14
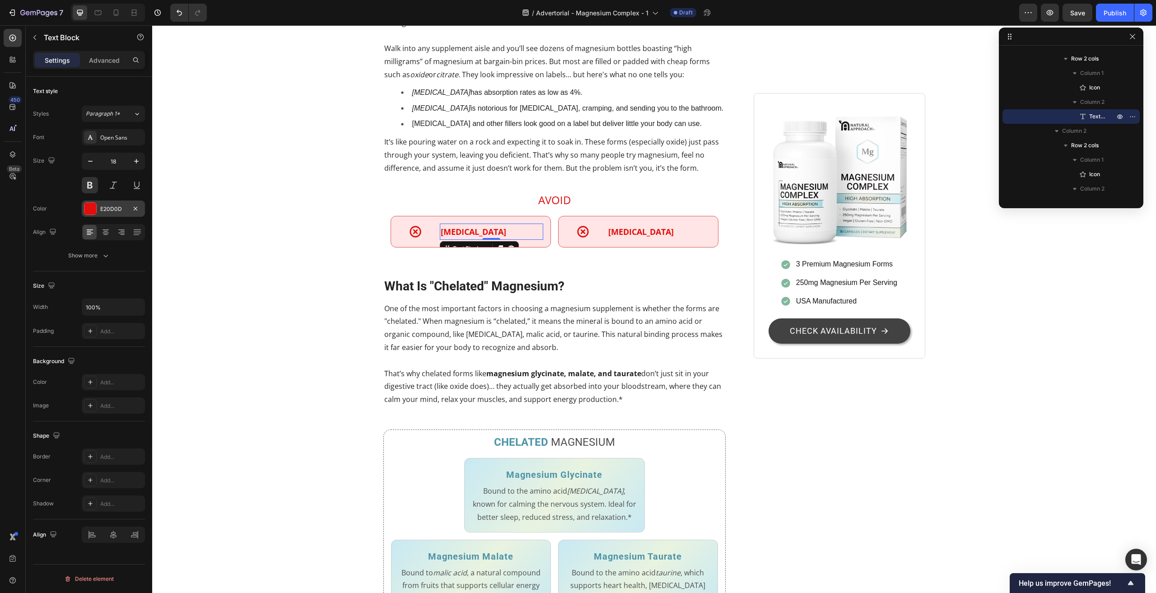
click at [91, 186] on button at bounding box center [90, 185] width 16 height 16
click at [485, 239] on p "Magnesium Oxide" at bounding box center [492, 231] width 102 height 14
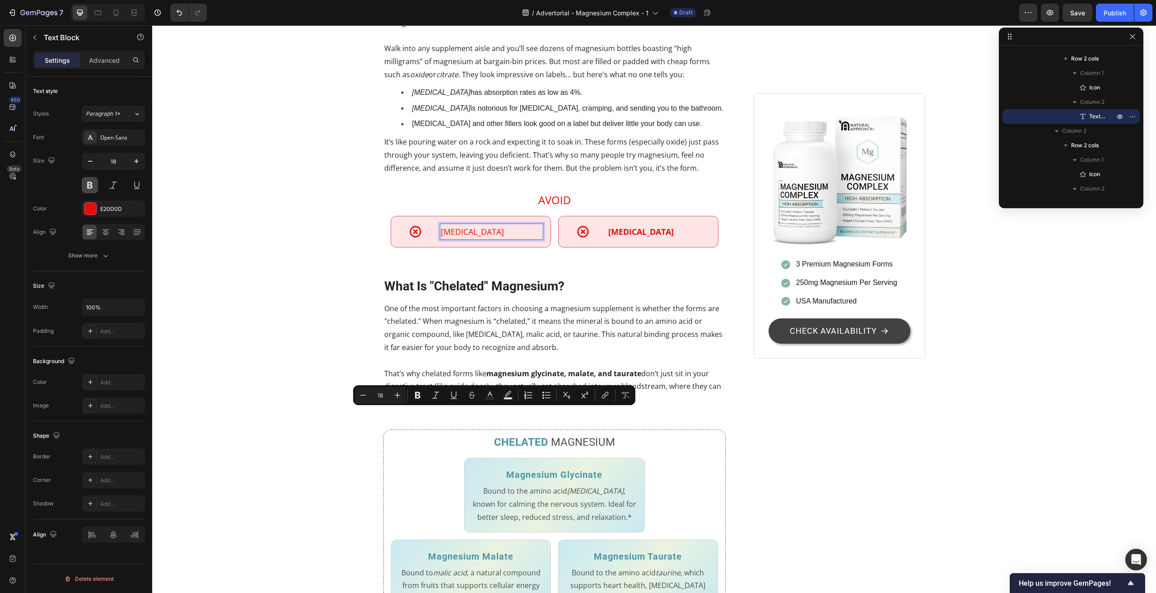
click at [92, 187] on button at bounding box center [90, 185] width 16 height 16
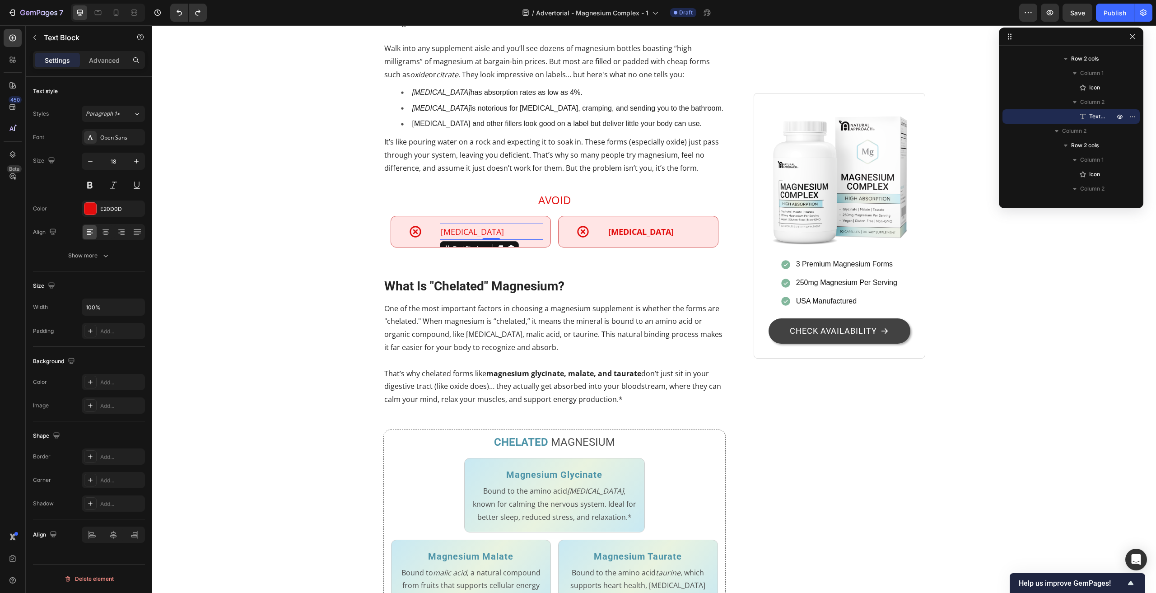
click at [500, 239] on p "Magnesium Oxide" at bounding box center [492, 231] width 102 height 14
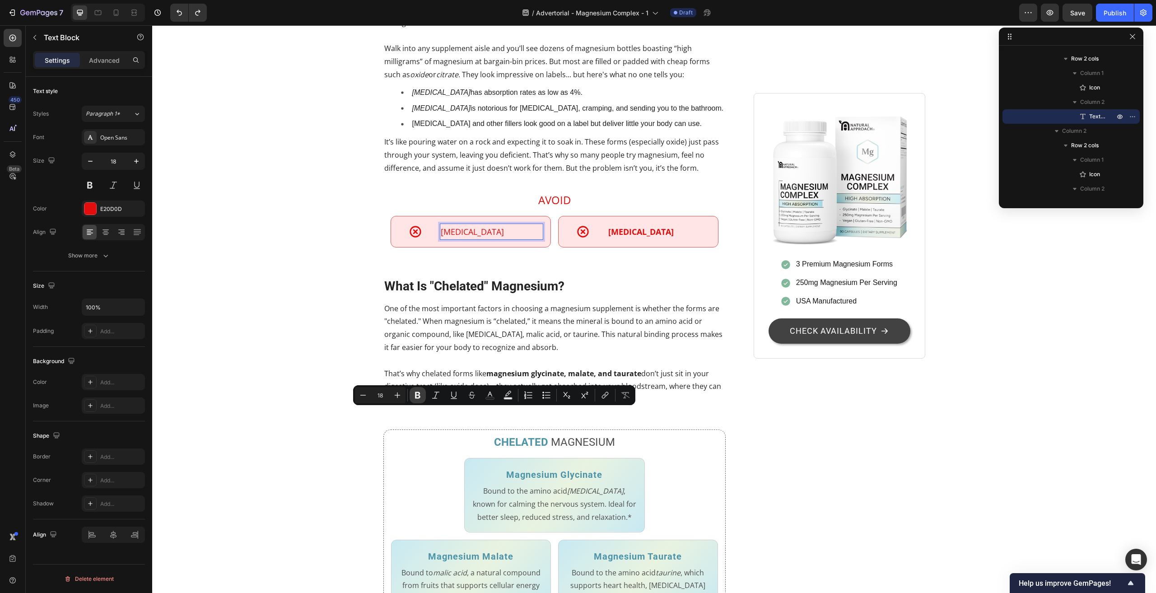
click at [420, 394] on icon "Editor contextual toolbar" at bounding box center [417, 395] width 9 height 9
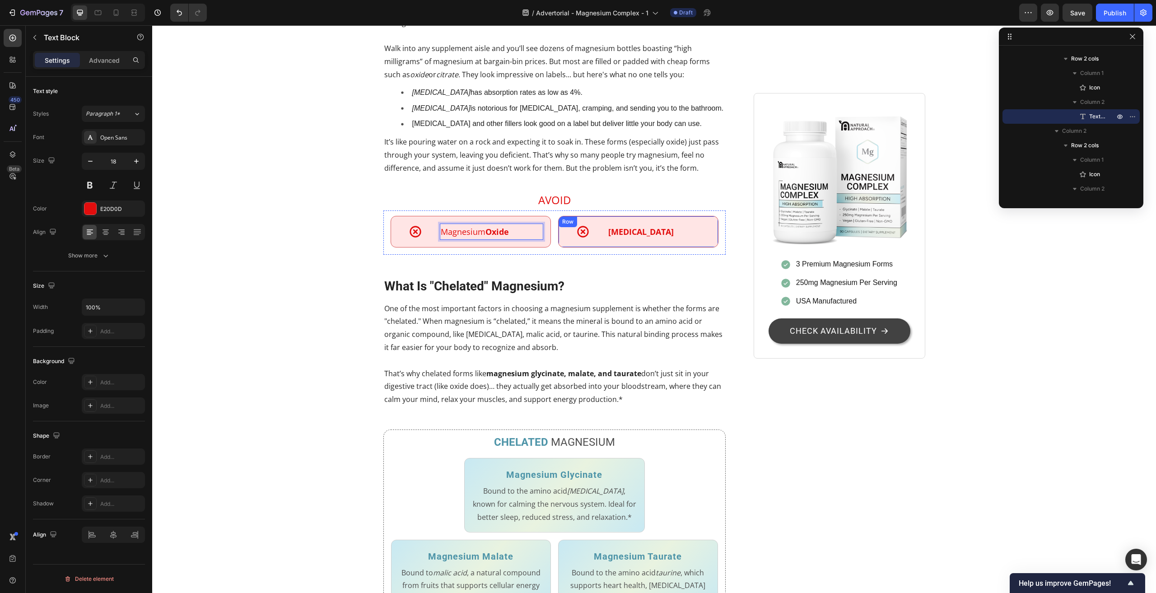
click at [608, 239] on p "Magnesium Citrate" at bounding box center [659, 231] width 102 height 14
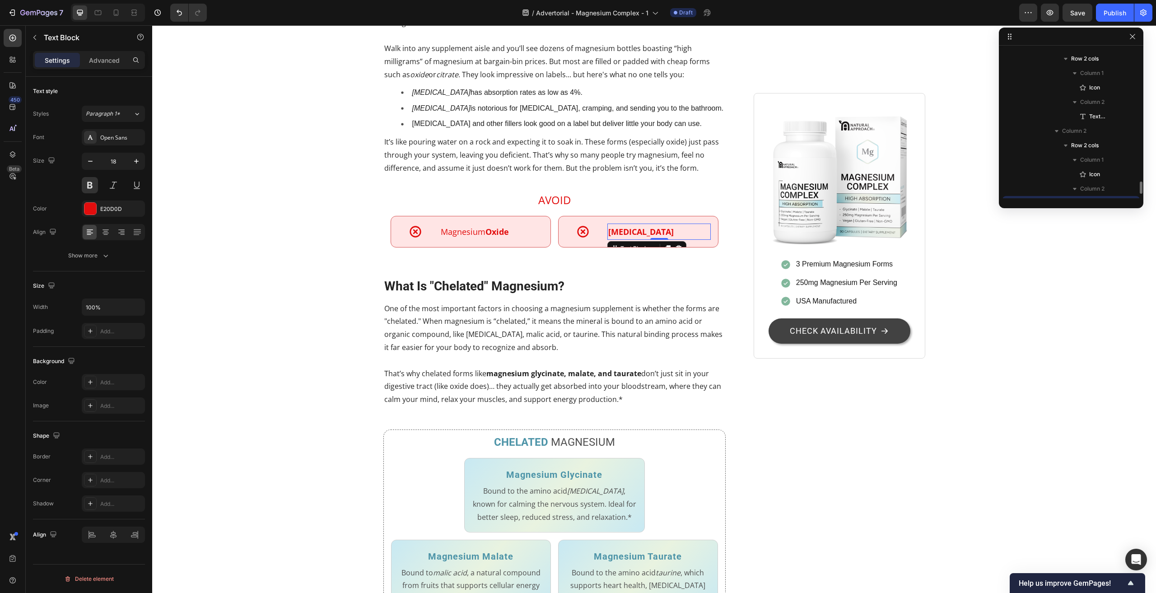
scroll to position [561, 0]
click at [780, 418] on div "Image 3 Premium Magnesium Forms 250mg Magnesium Per Serving USA Manufactured It…" at bounding box center [839, 489] width 171 height 2050
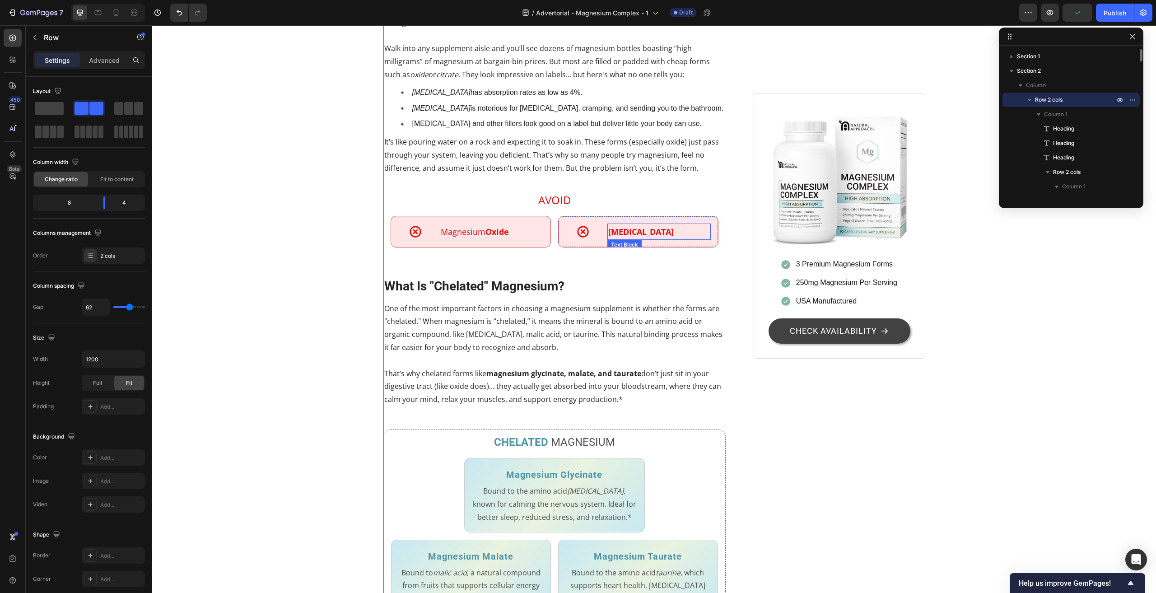
click at [659, 239] on p "Magnesium Citrate" at bounding box center [659, 231] width 102 height 14
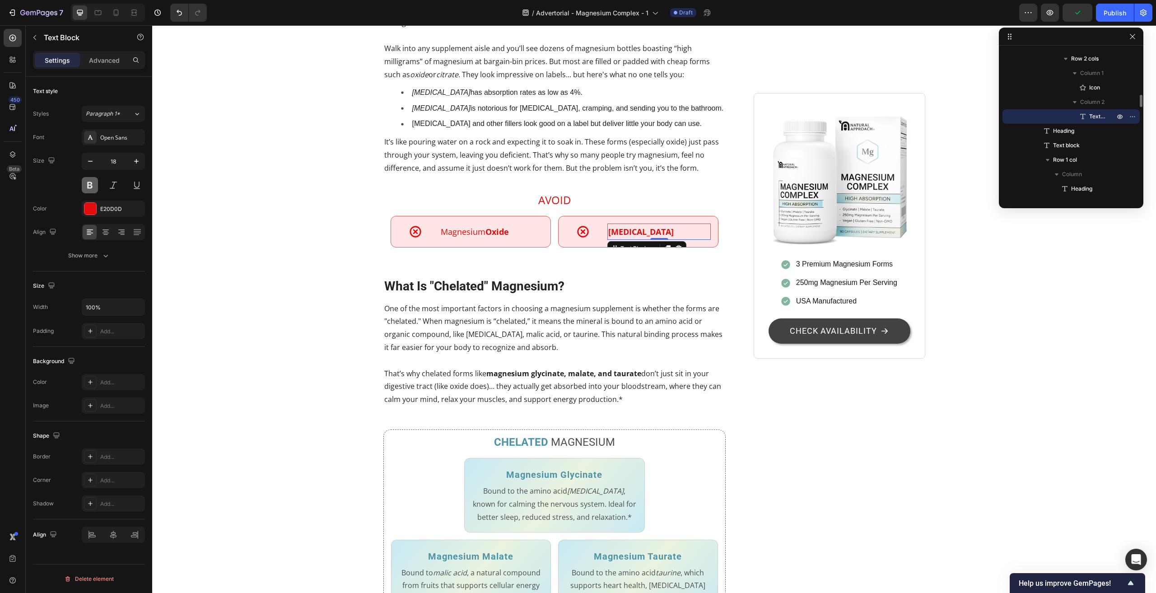
click at [93, 184] on button at bounding box center [90, 185] width 16 height 16
click at [658, 239] on p "Magnesium Citrate" at bounding box center [659, 231] width 102 height 14
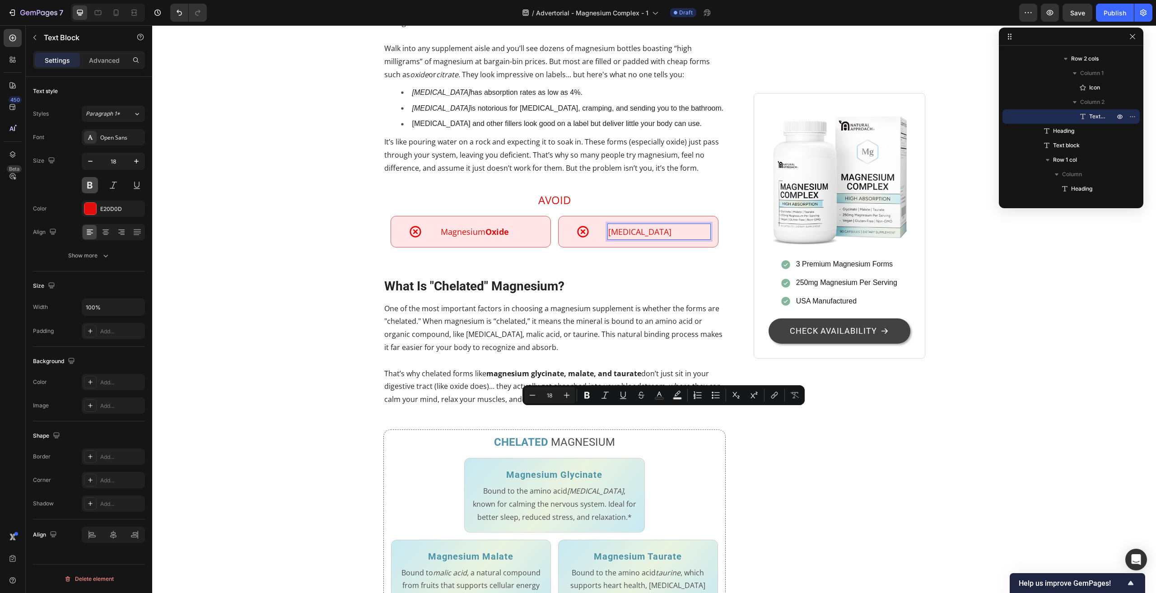
click at [88, 185] on button at bounding box center [90, 185] width 16 height 16
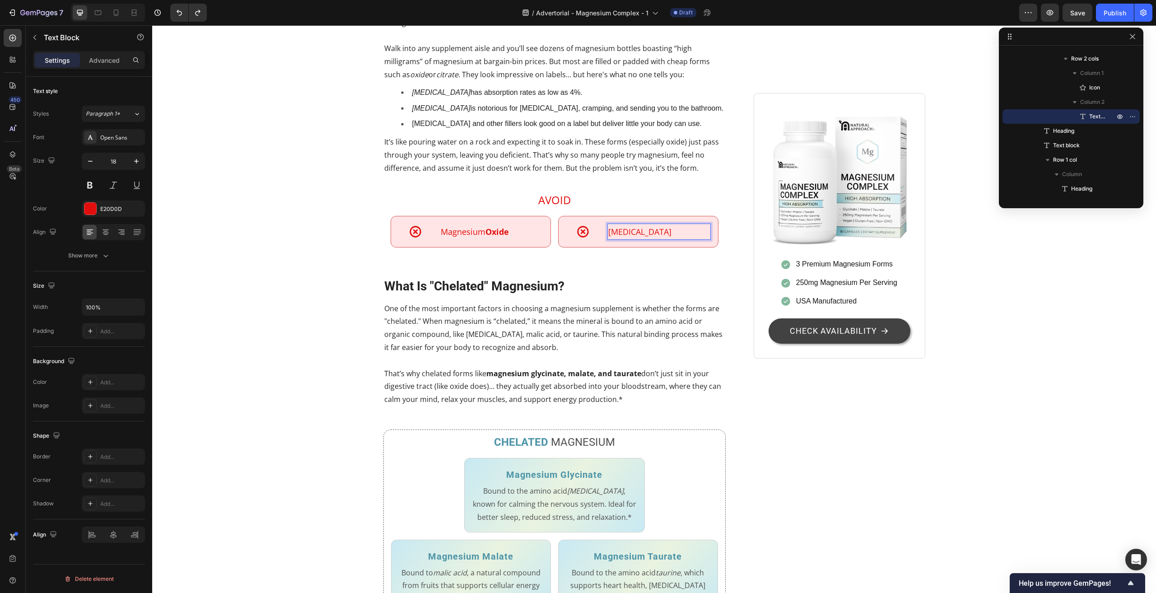
click at [658, 239] on p "Magnesium Citrate" at bounding box center [659, 231] width 102 height 14
click at [659, 239] on p "Magnesium Citrate" at bounding box center [659, 231] width 102 height 14
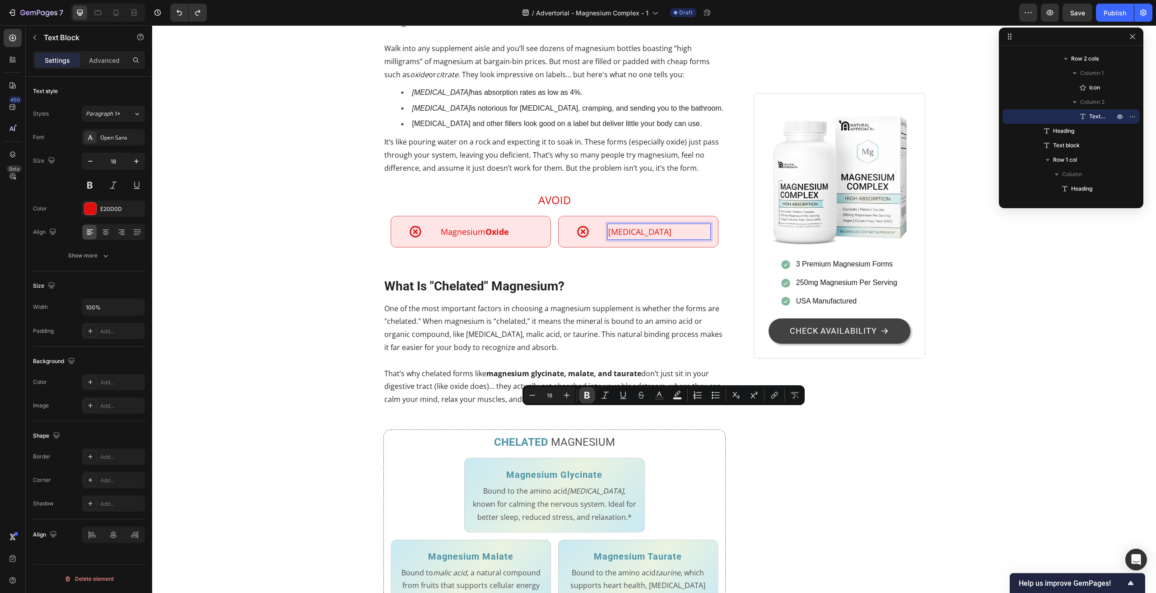
click at [587, 395] on icon "Editor contextual toolbar" at bounding box center [586, 395] width 5 height 7
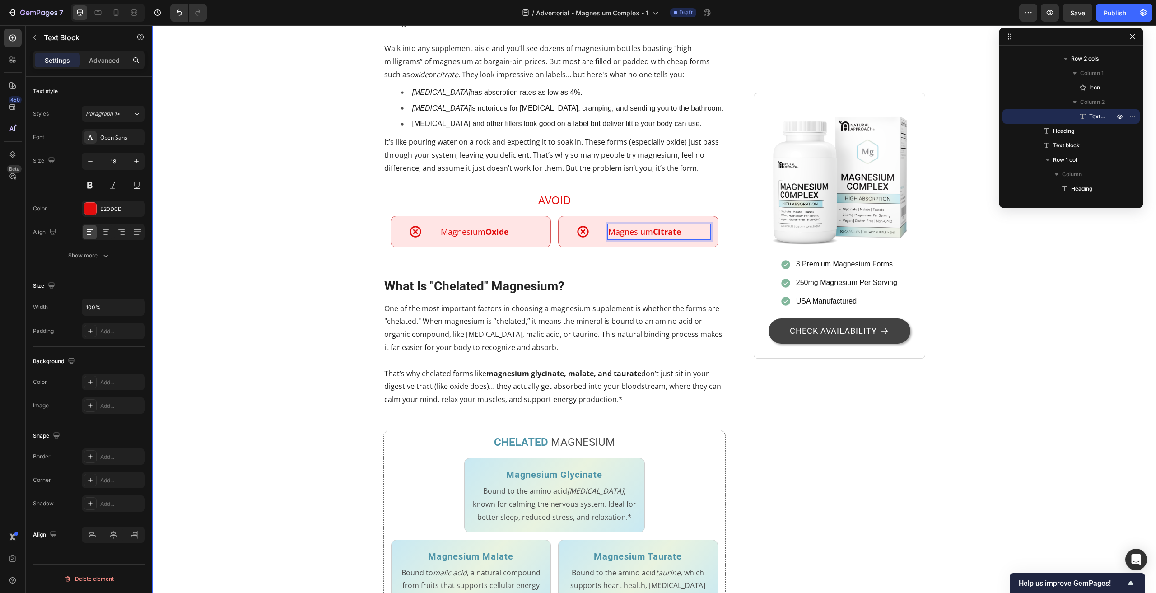
click at [304, 419] on div "Stop Wasting Money on Magnesium That Your Body Can't Use Heading 7 Out of 10 Ad…" at bounding box center [654, 489] width 990 height 2050
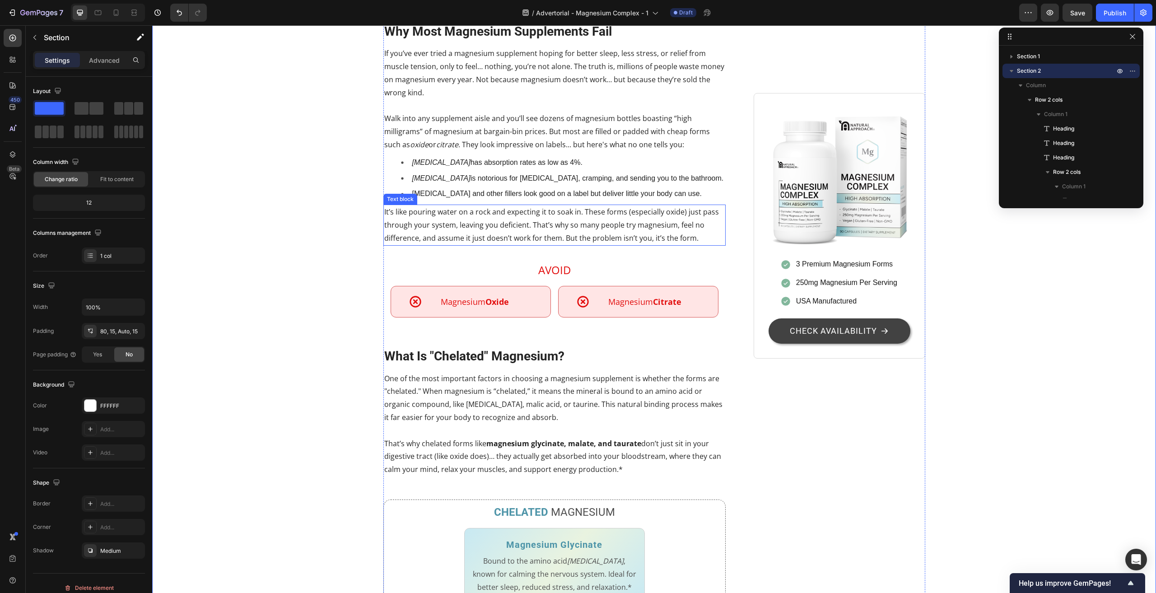
scroll to position [542, 0]
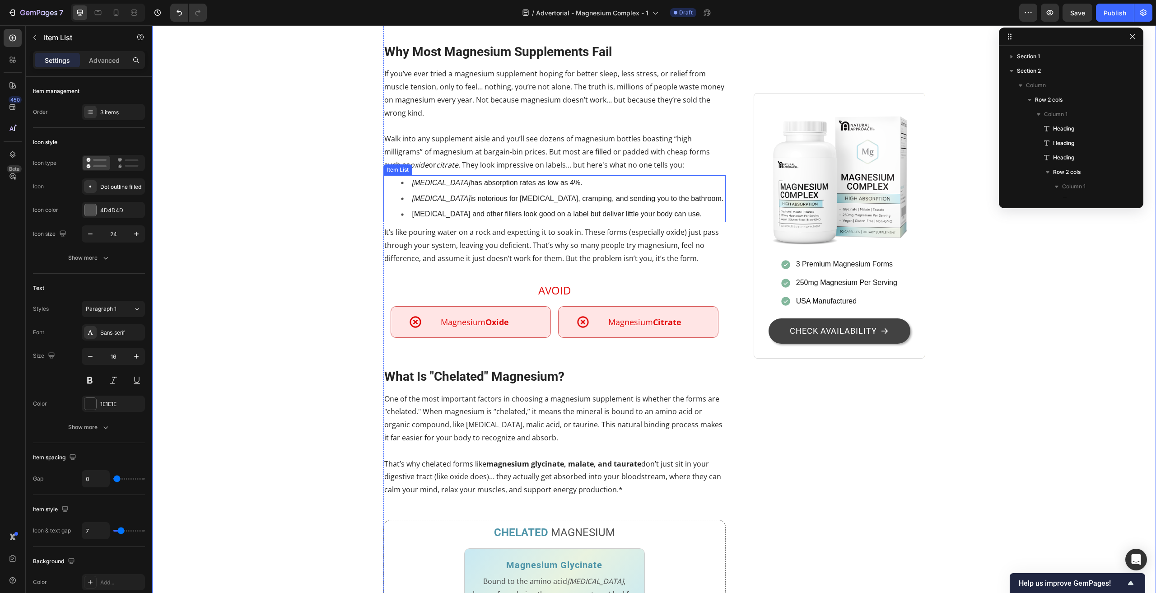
click at [704, 221] on p "Magnesium carbonate and other fillers look good on a label but deliver little y…" at bounding box center [568, 214] width 312 height 13
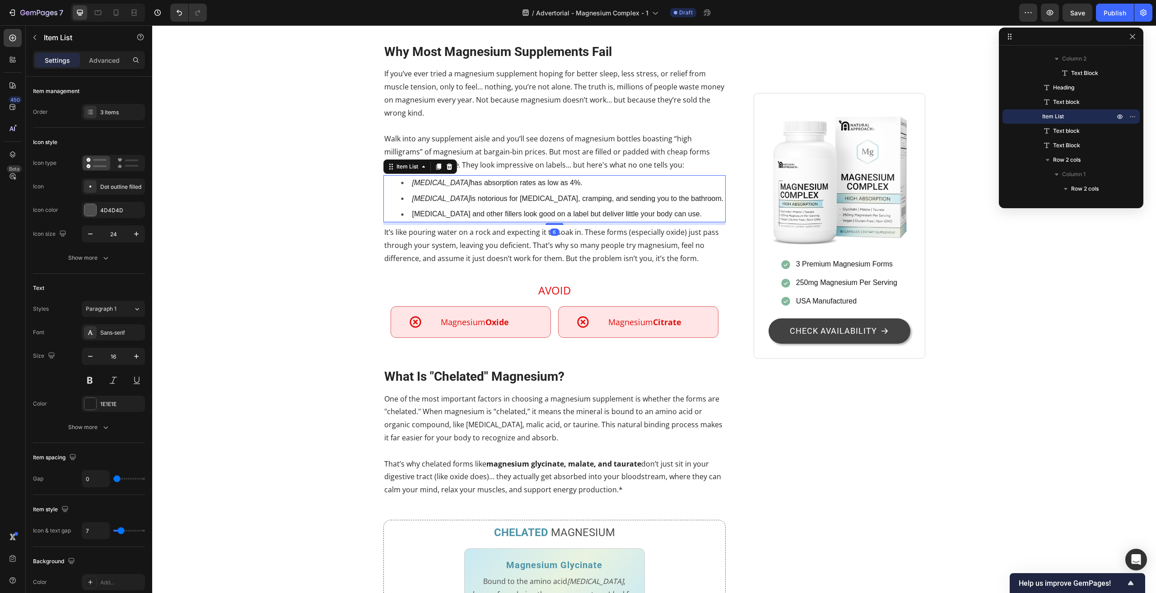
click at [691, 221] on p "Magnesium carbonate and other fillers look good on a label but deliver little y…" at bounding box center [568, 214] width 312 height 13
click at [123, 188] on div "Dot outline filled" at bounding box center [121, 187] width 42 height 8
click at [111, 109] on div "3 items" at bounding box center [121, 112] width 42 height 8
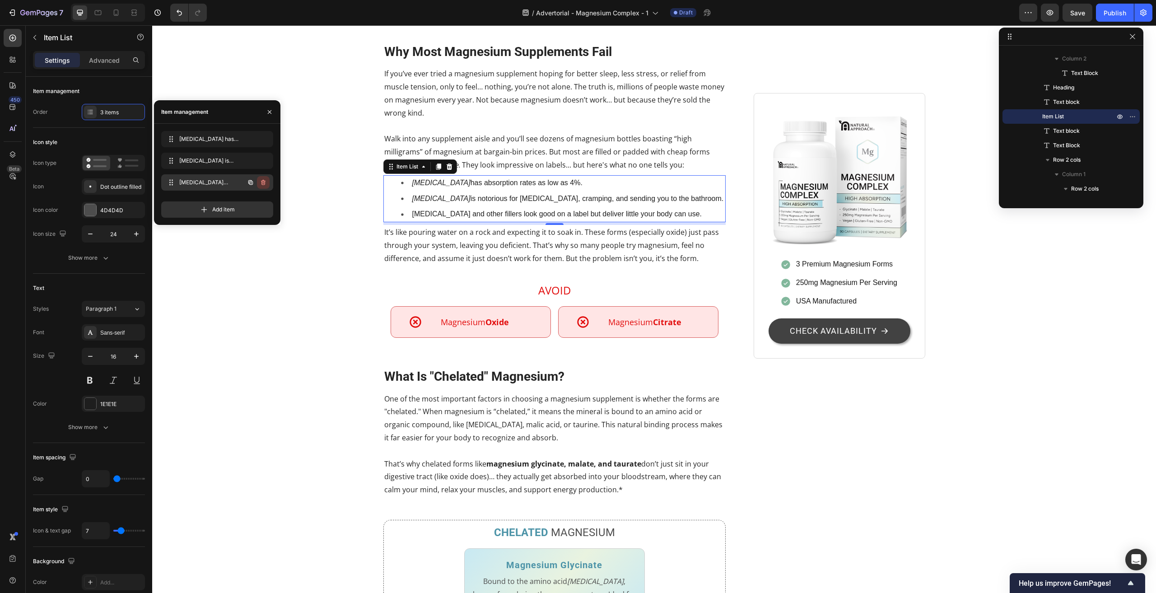
click at [266, 181] on icon "button" at bounding box center [263, 182] width 5 height 5
click at [261, 182] on div "Delete" at bounding box center [257, 182] width 17 height 8
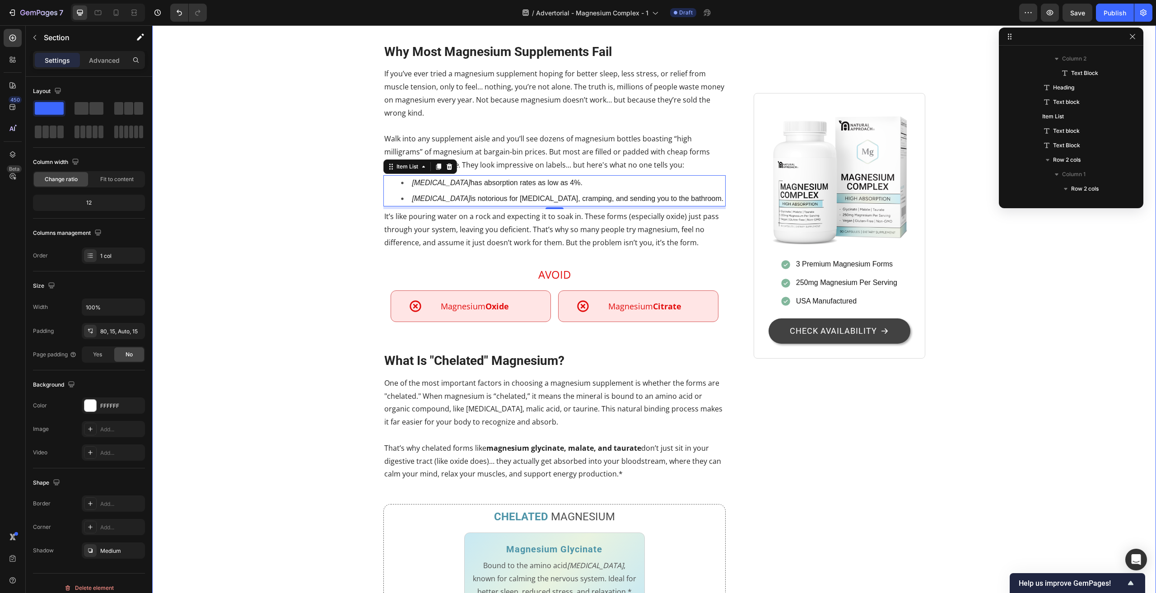
click at [309, 355] on div "Stop Wasting Money on Magnesium That Your Body Can't Use Heading 7 Out of 10 Ad…" at bounding box center [654, 571] width 990 height 2034
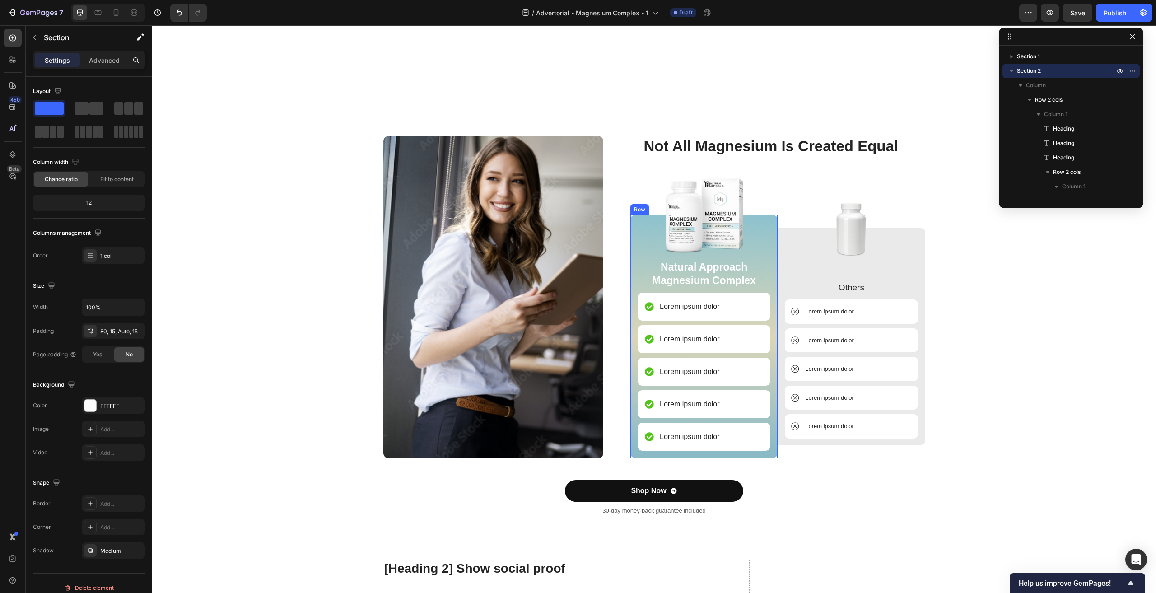
scroll to position [2213, 0]
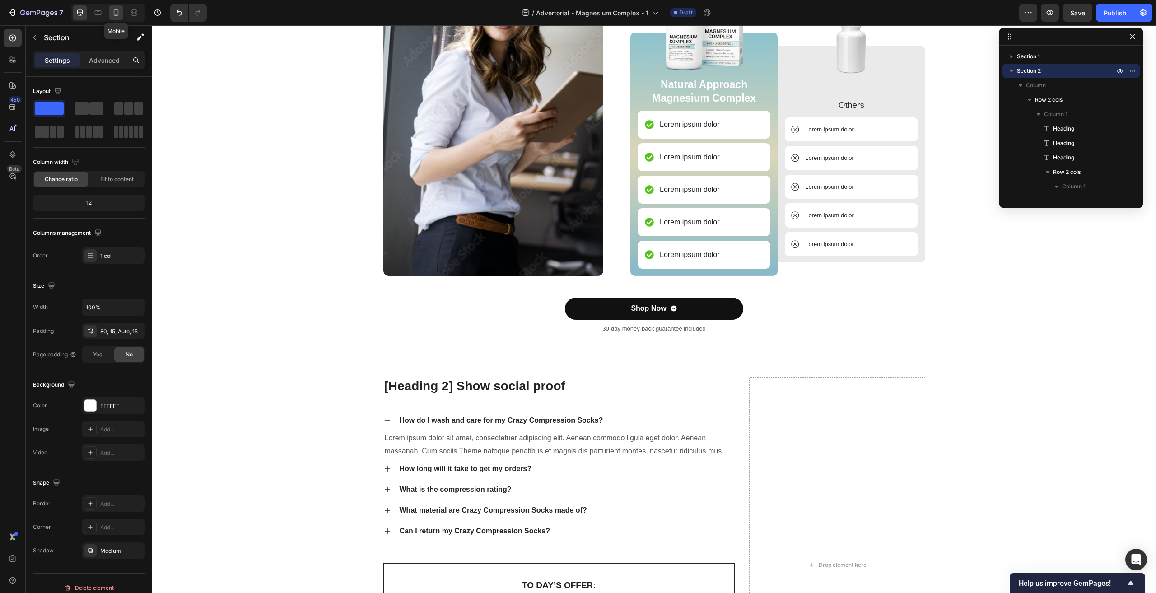
click at [112, 13] on icon at bounding box center [116, 12] width 9 height 9
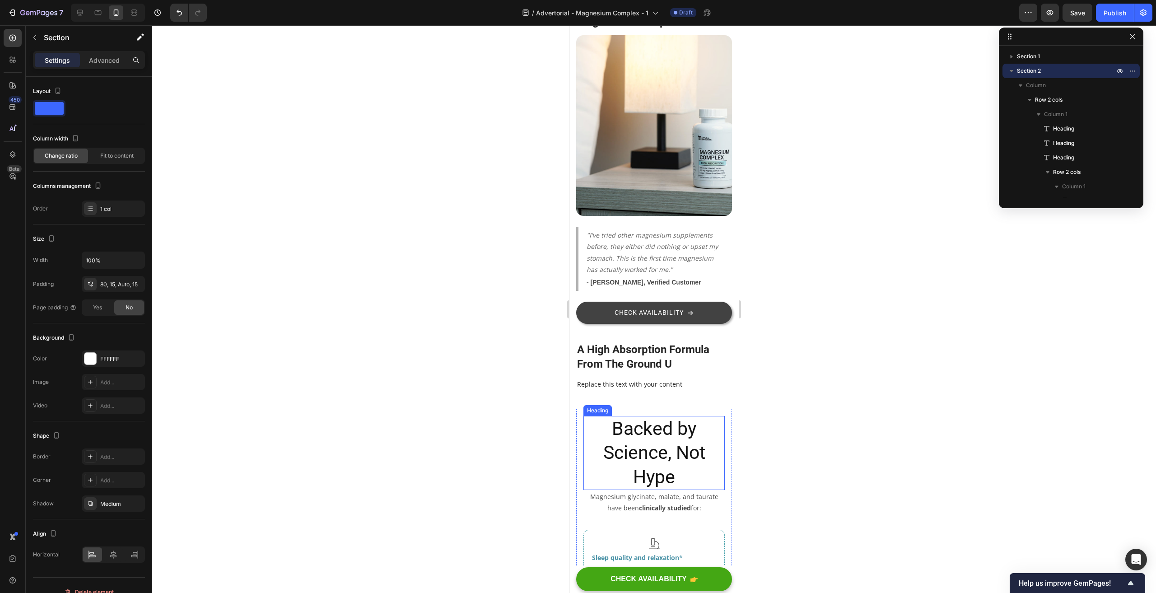
scroll to position [1848, 0]
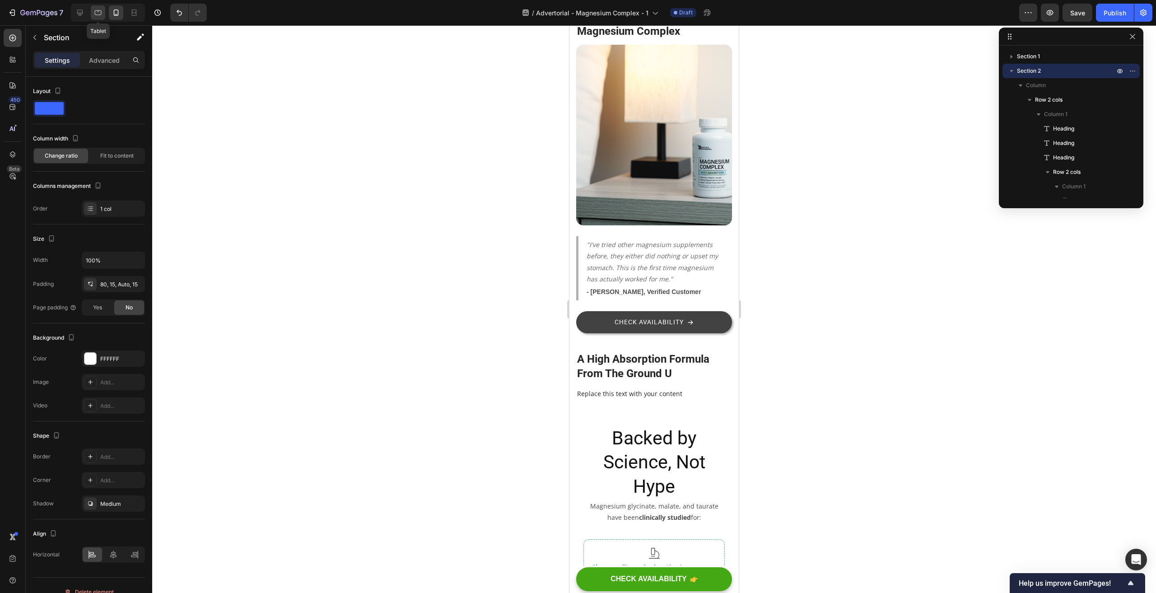
click at [98, 15] on icon at bounding box center [98, 12] width 7 height 5
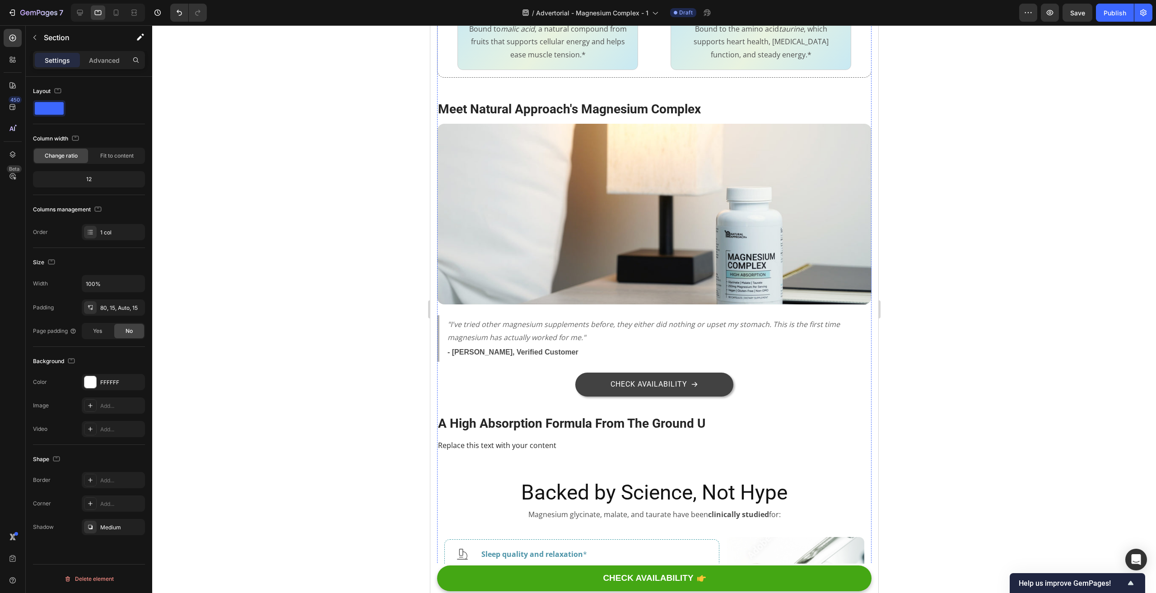
scroll to position [1132, 0]
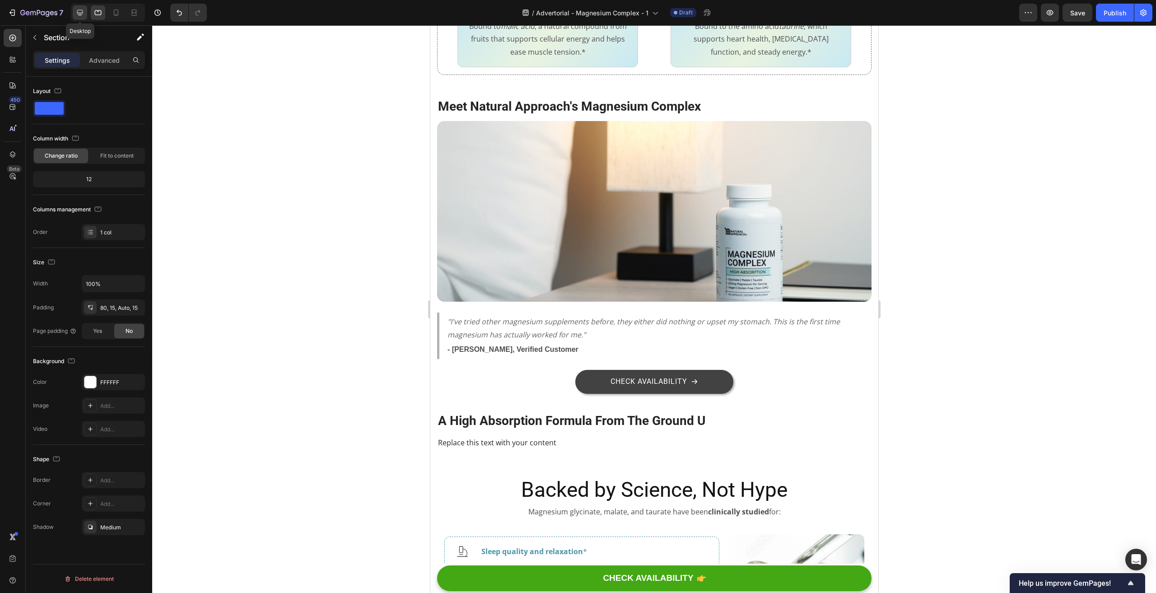
click at [81, 13] on icon at bounding box center [80, 13] width 6 height 6
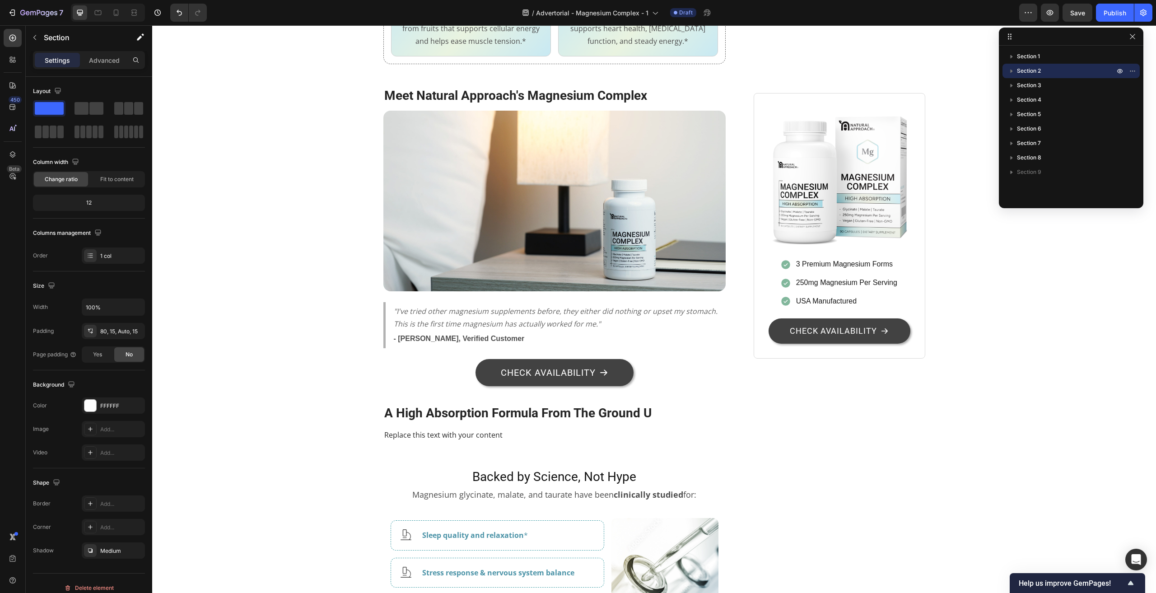
scroll to position [1177, 0]
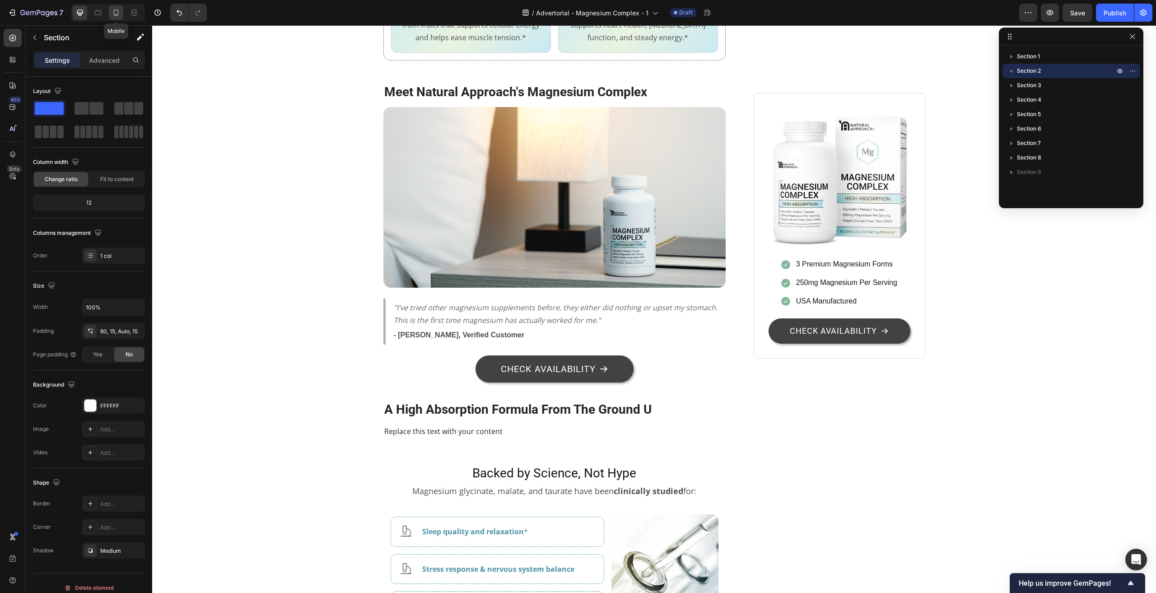
click at [109, 14] on div at bounding box center [116, 12] width 14 height 14
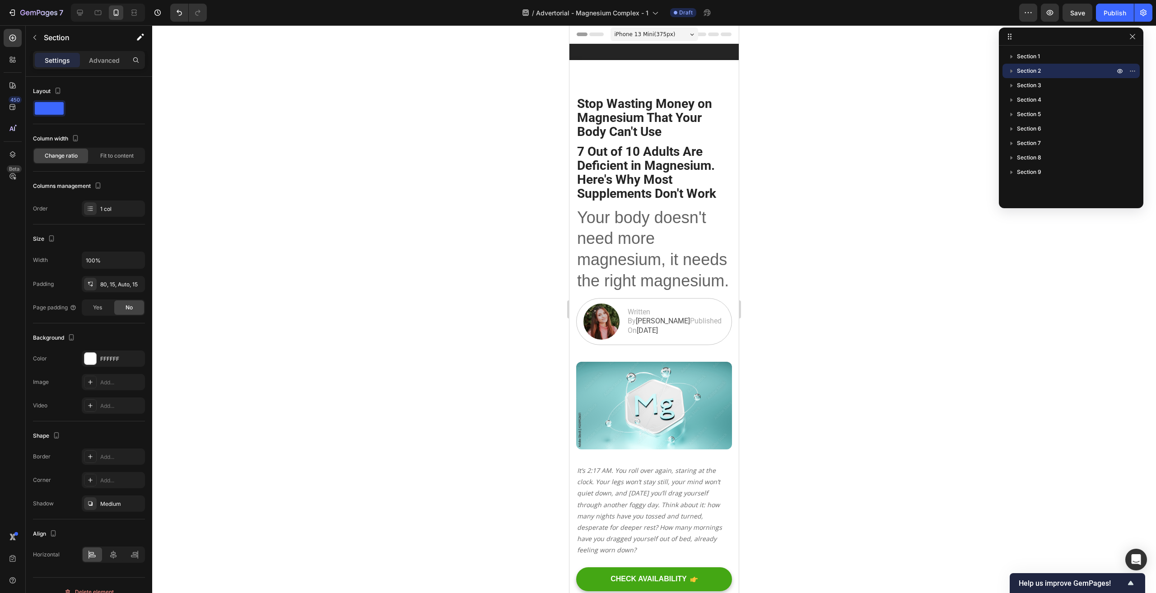
click at [683, 34] on div "iPhone 13 Mini ( 375 px)" at bounding box center [655, 35] width 88 height 14
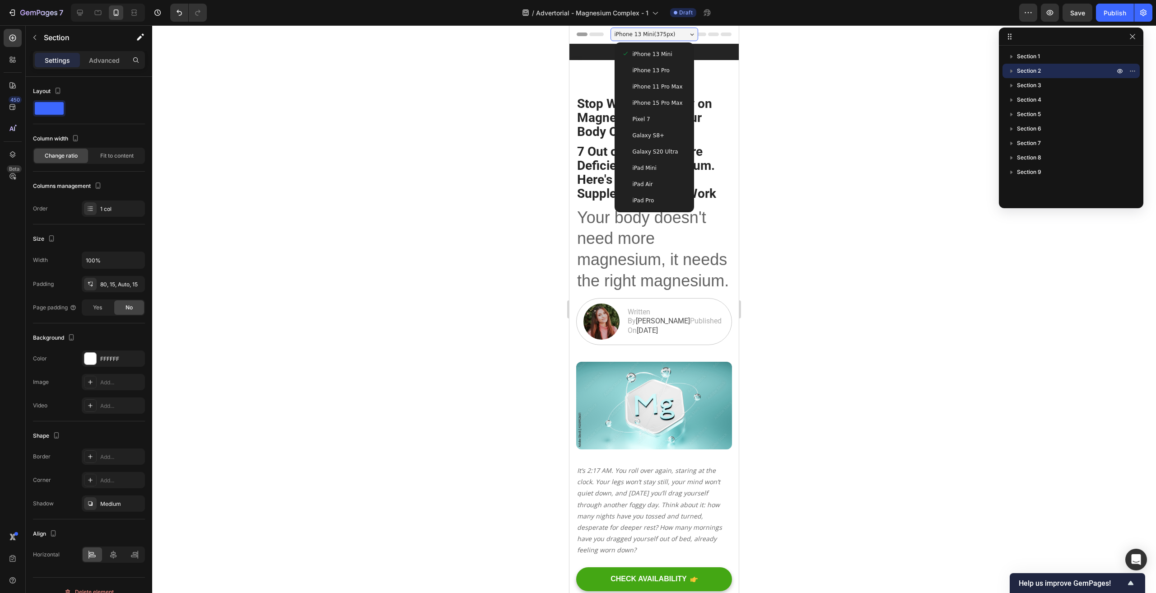
click at [654, 68] on span "iPhone 13 Pro" at bounding box center [651, 70] width 37 height 9
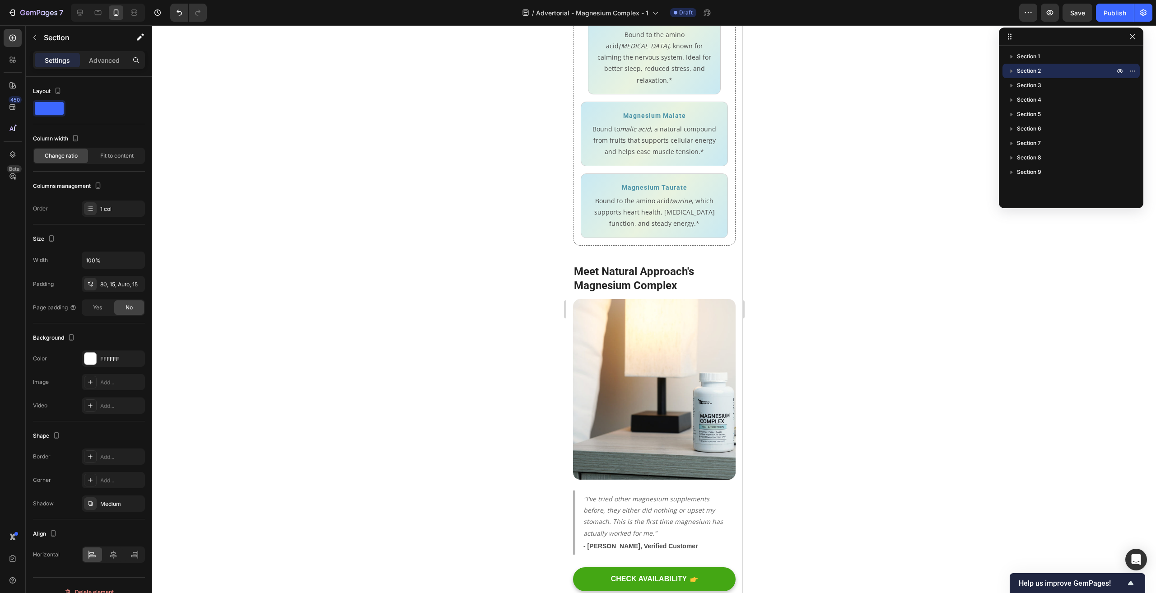
scroll to position [1626, 0]
click at [98, 12] on icon at bounding box center [97, 12] width 9 height 9
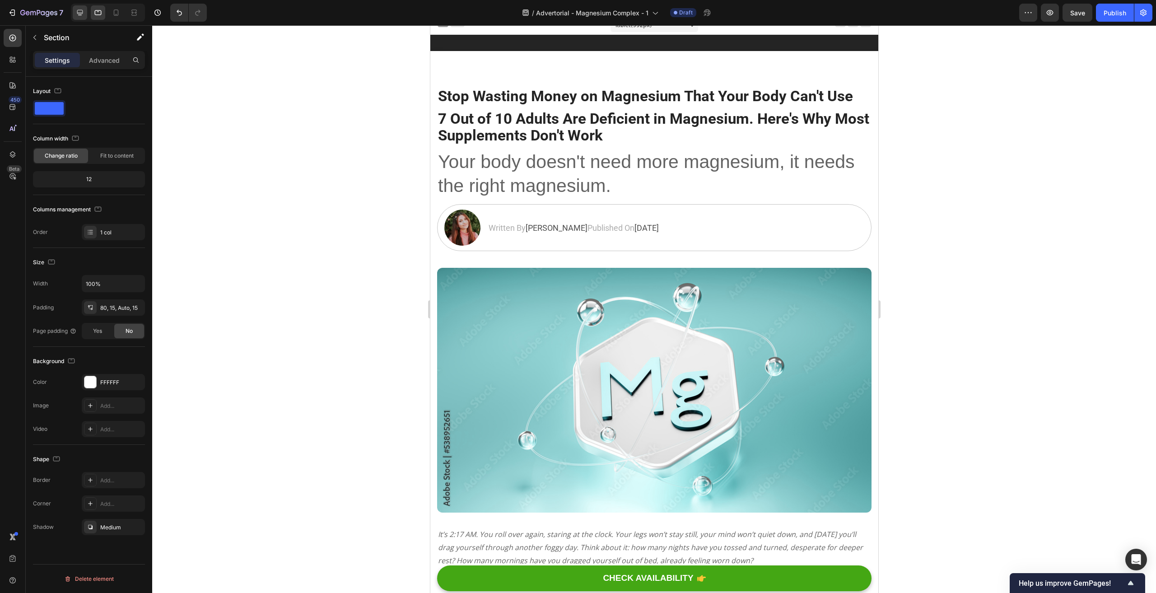
scroll to position [3, 0]
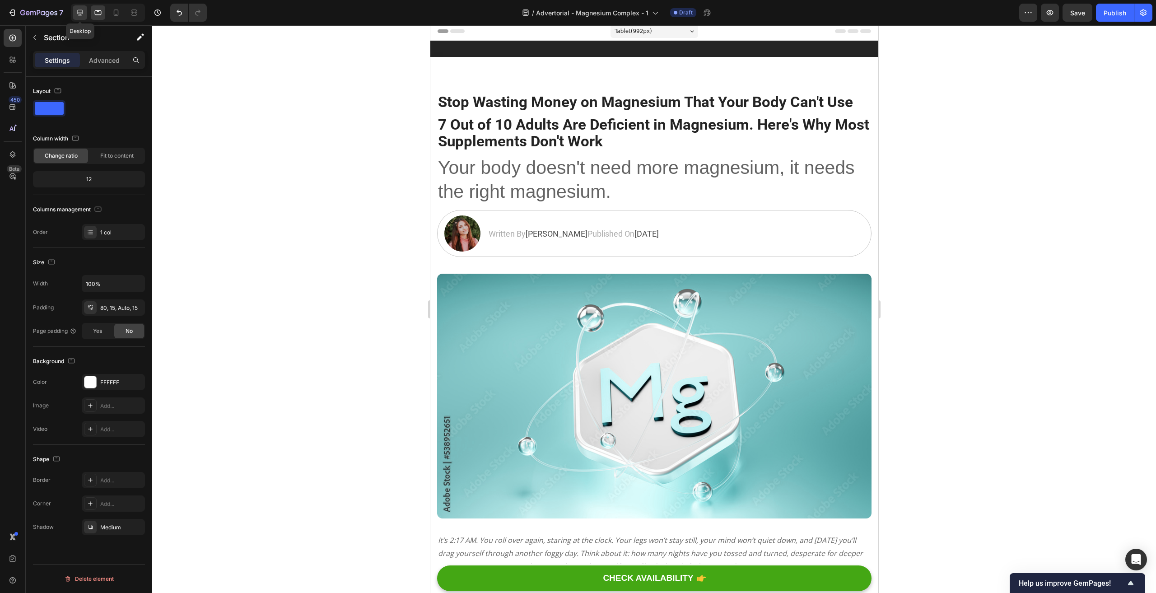
click at [81, 14] on icon at bounding box center [80, 13] width 6 height 6
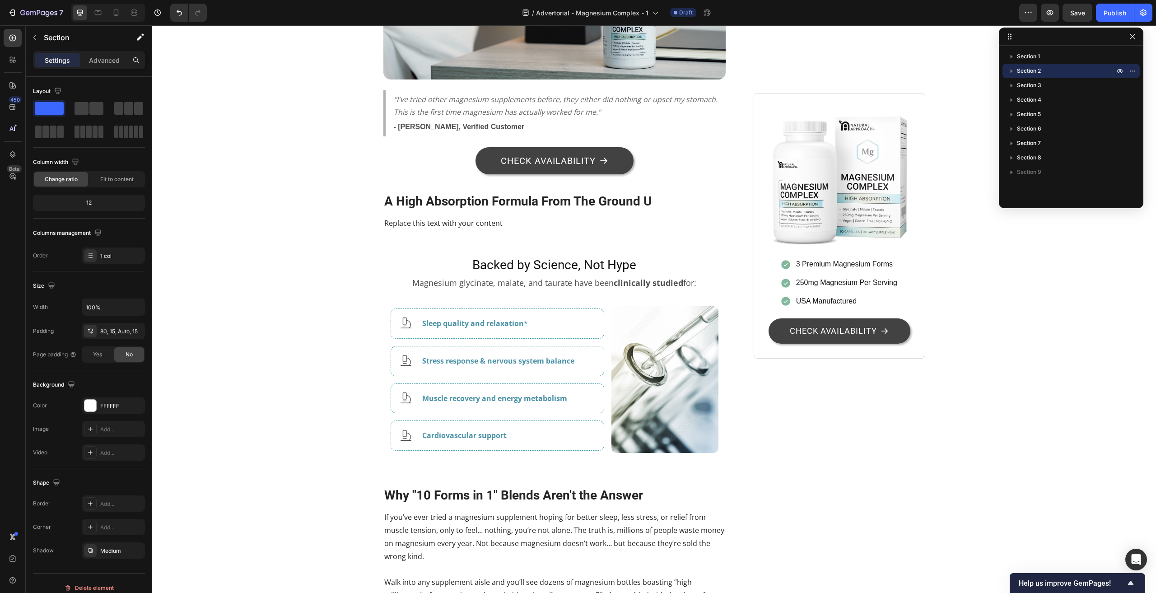
scroll to position [1581, 0]
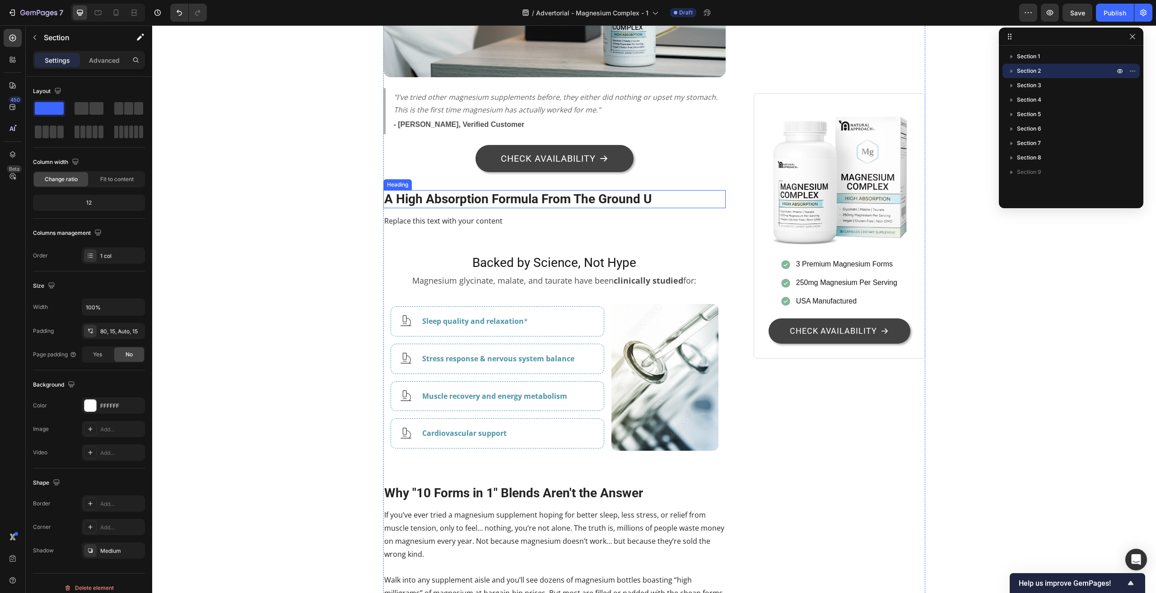
click at [450, 190] on h2 "A High Absorption Formula From The Ground U" at bounding box center [554, 199] width 343 height 18
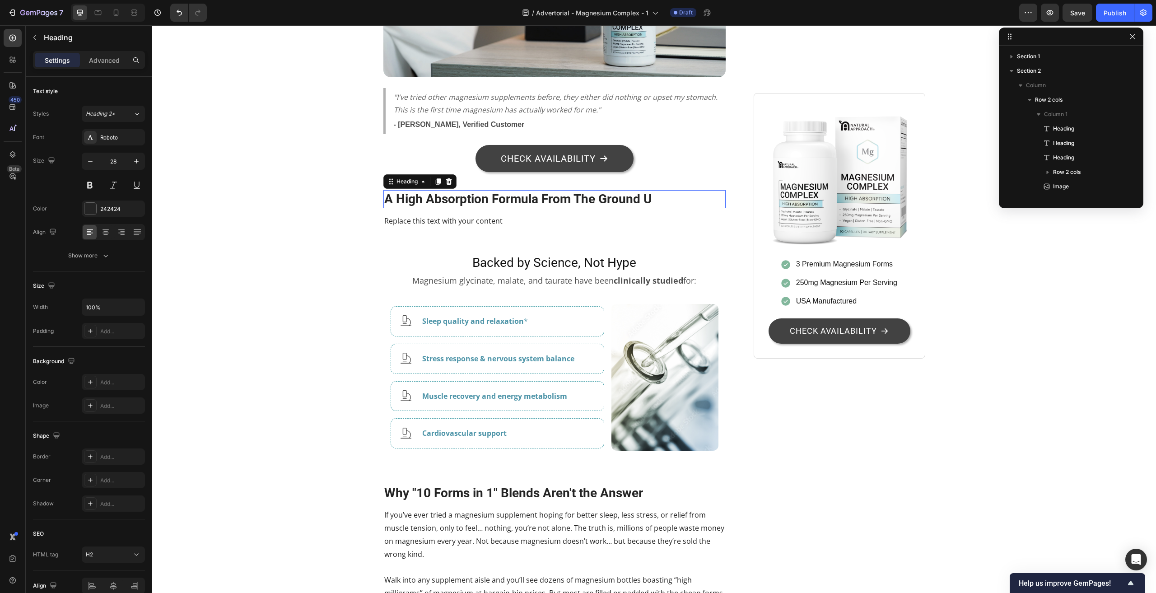
scroll to position [330, 0]
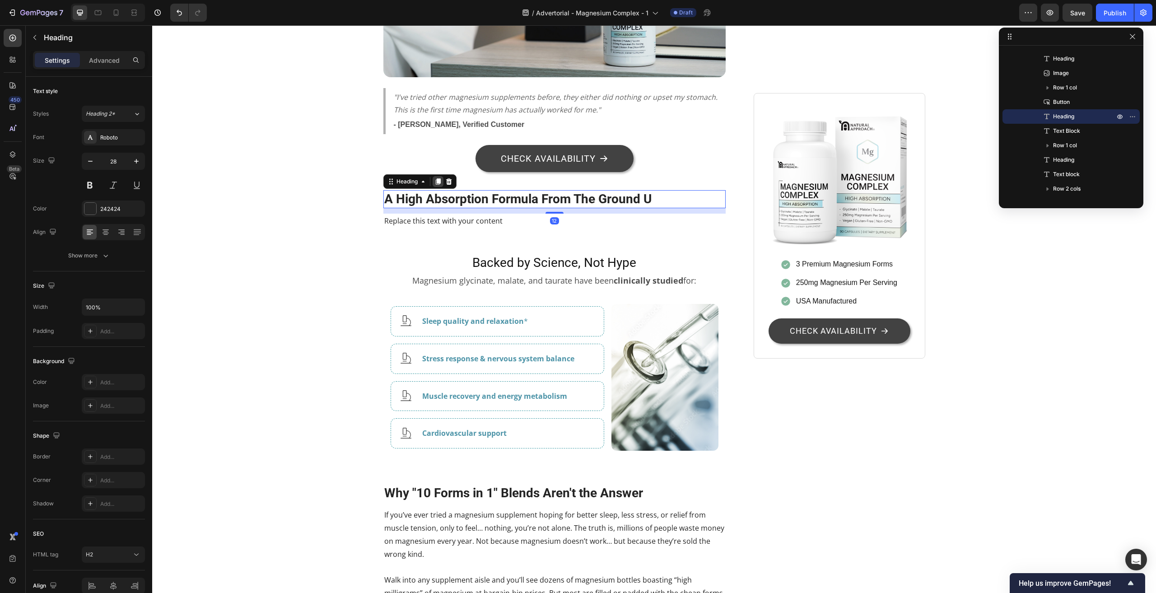
click at [435, 178] on icon at bounding box center [437, 181] width 5 height 6
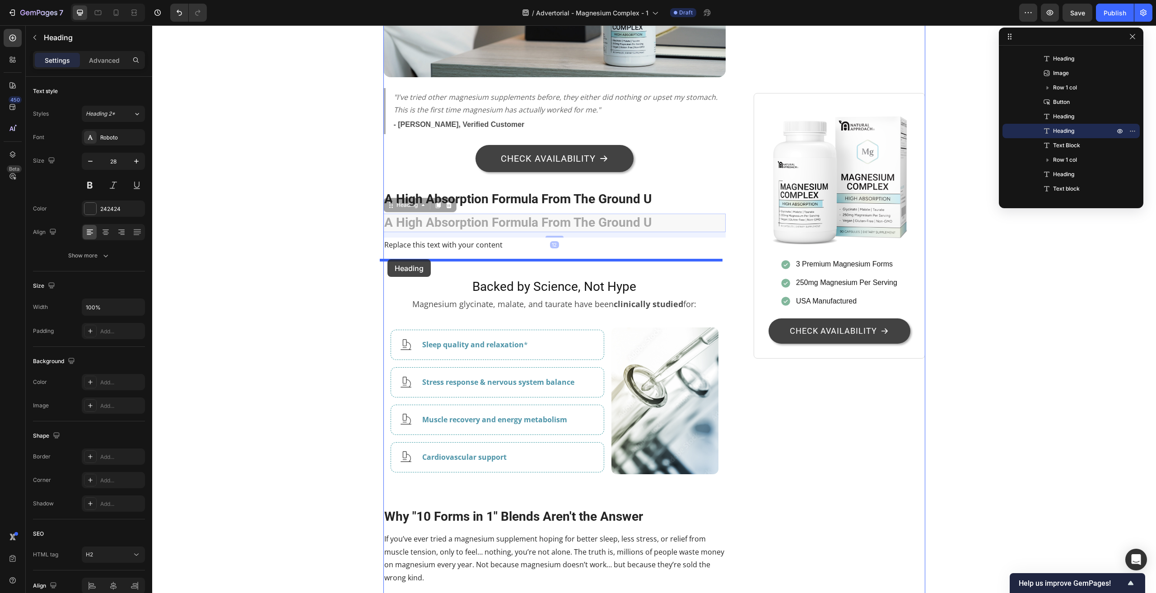
drag, startPoint x: 385, startPoint y: 194, endPoint x: 387, endPoint y: 259, distance: 65.1
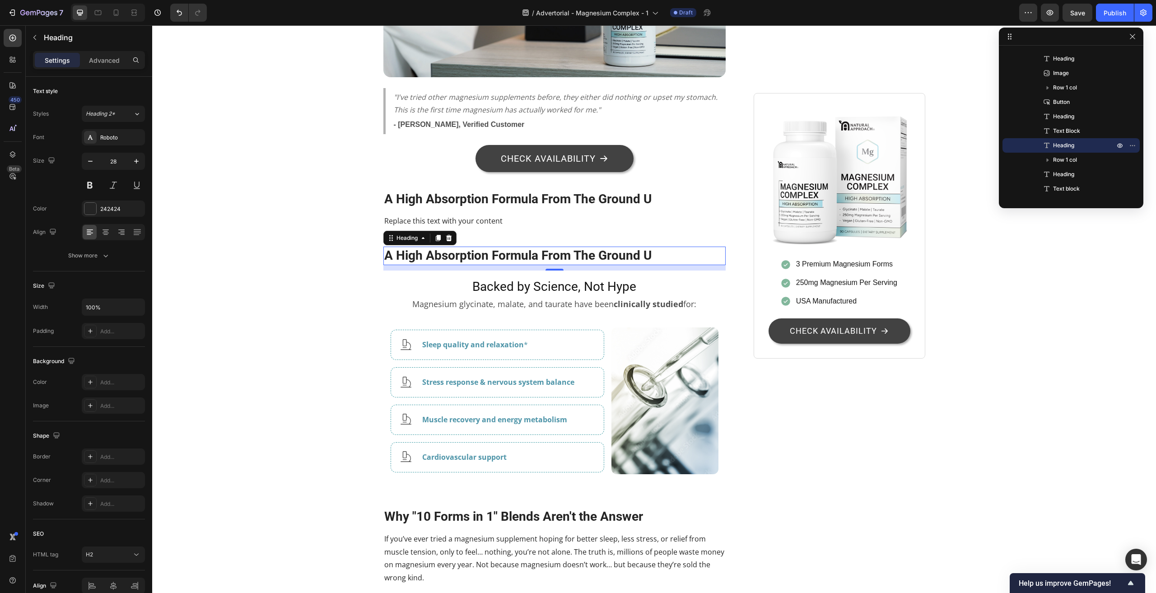
click at [473, 247] on h2 "A High Absorption Formula From The Ground U" at bounding box center [554, 256] width 343 height 18
click at [473, 247] on p "A High Absorption Formula From The Ground U" at bounding box center [554, 255] width 341 height 16
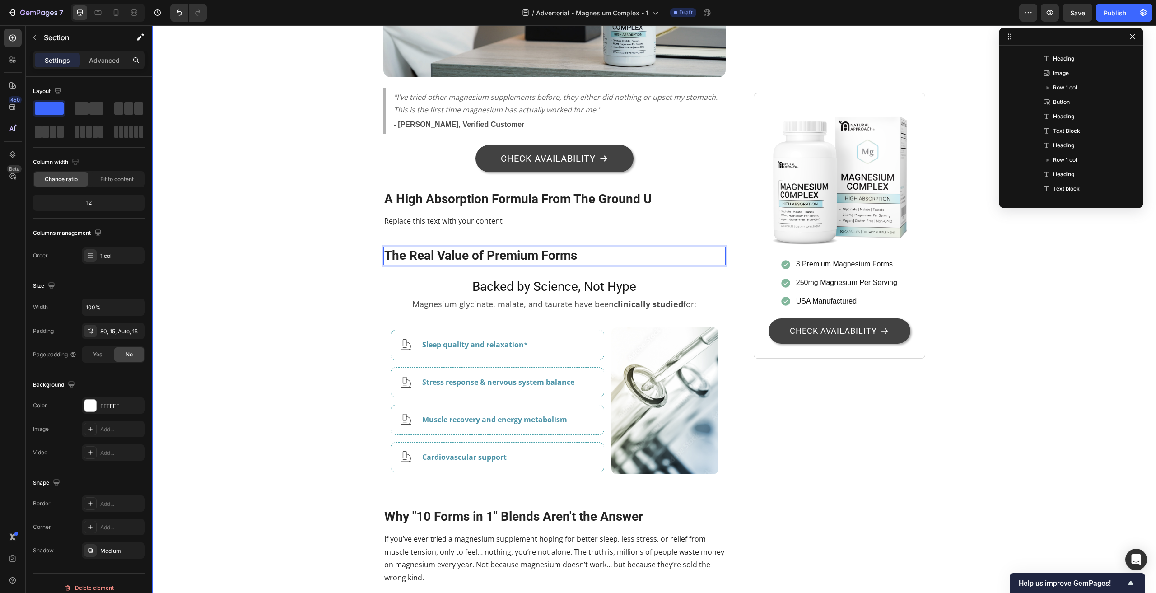
scroll to position [0, 0]
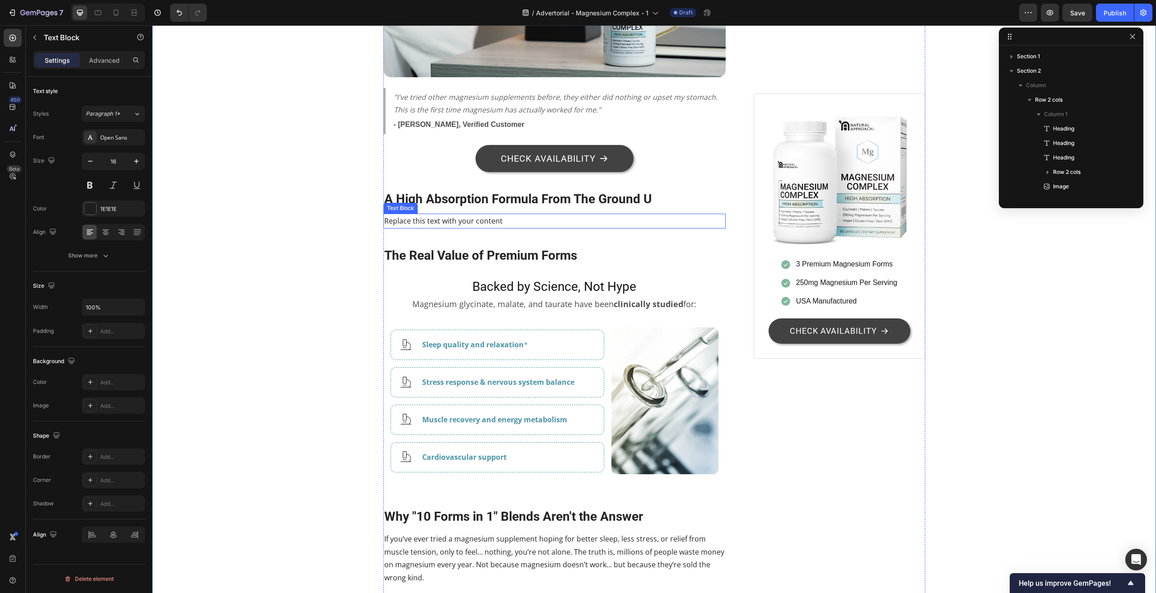
click at [403, 214] on div "Replace this text with your content" at bounding box center [554, 221] width 343 height 15
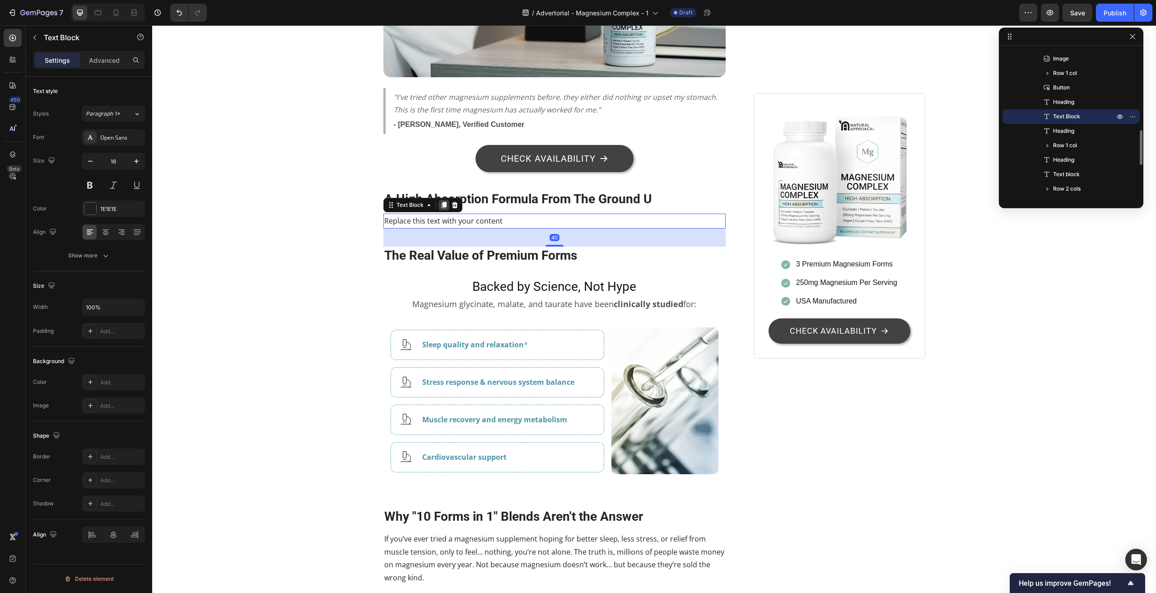
click at [441, 202] on icon at bounding box center [443, 205] width 5 height 6
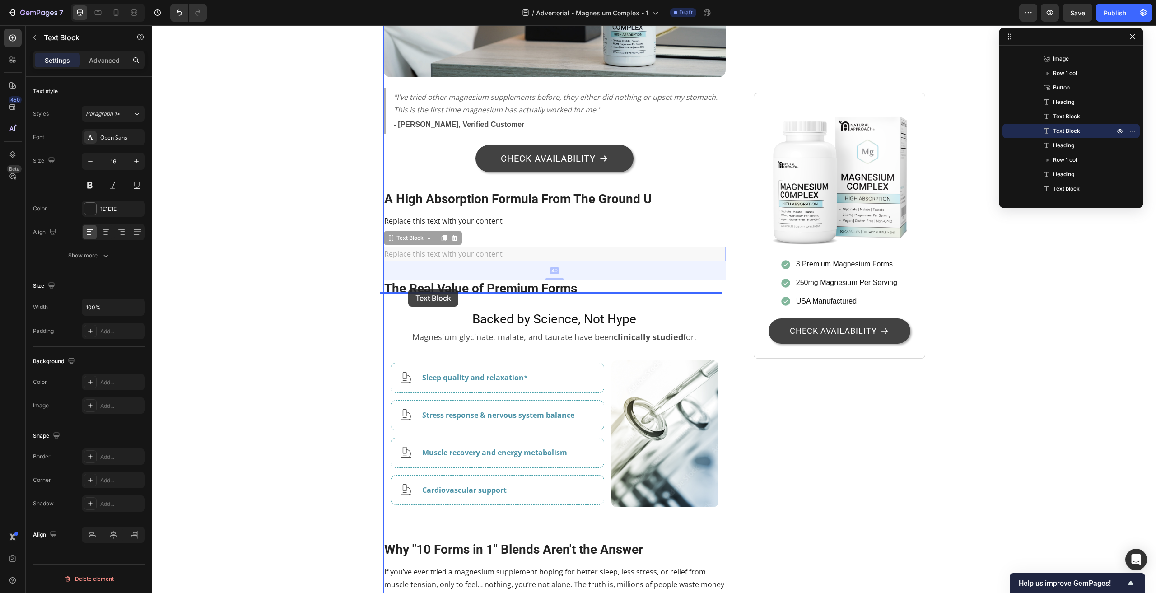
drag, startPoint x: 388, startPoint y: 227, endPoint x: 408, endPoint y: 289, distance: 65.6
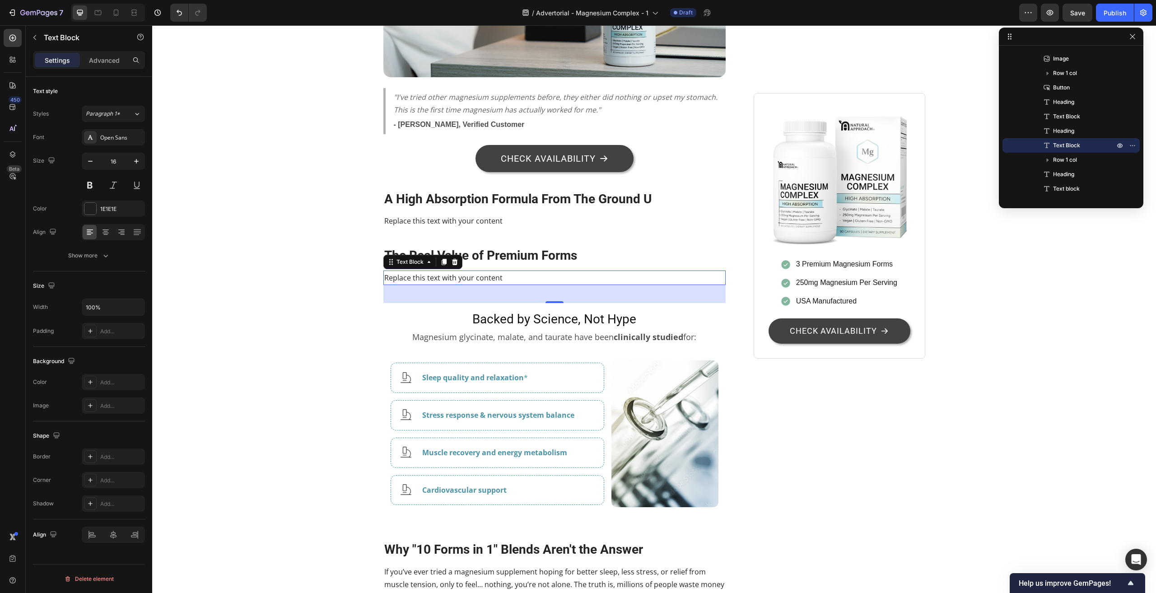
click at [467, 285] on div "40" at bounding box center [554, 294] width 343 height 18
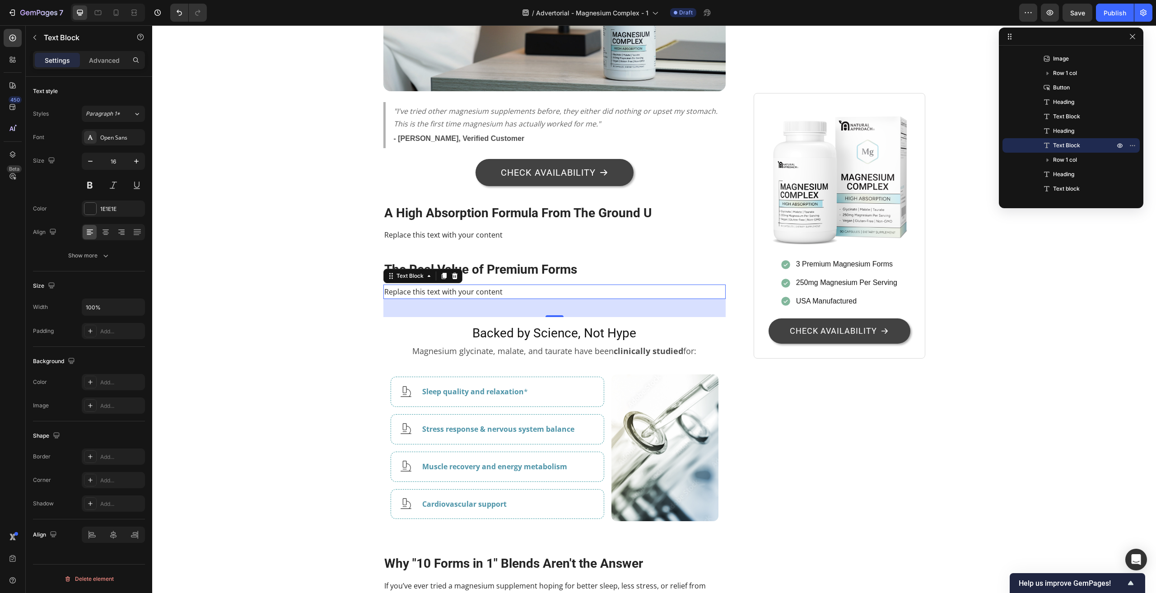
scroll to position [1581, 0]
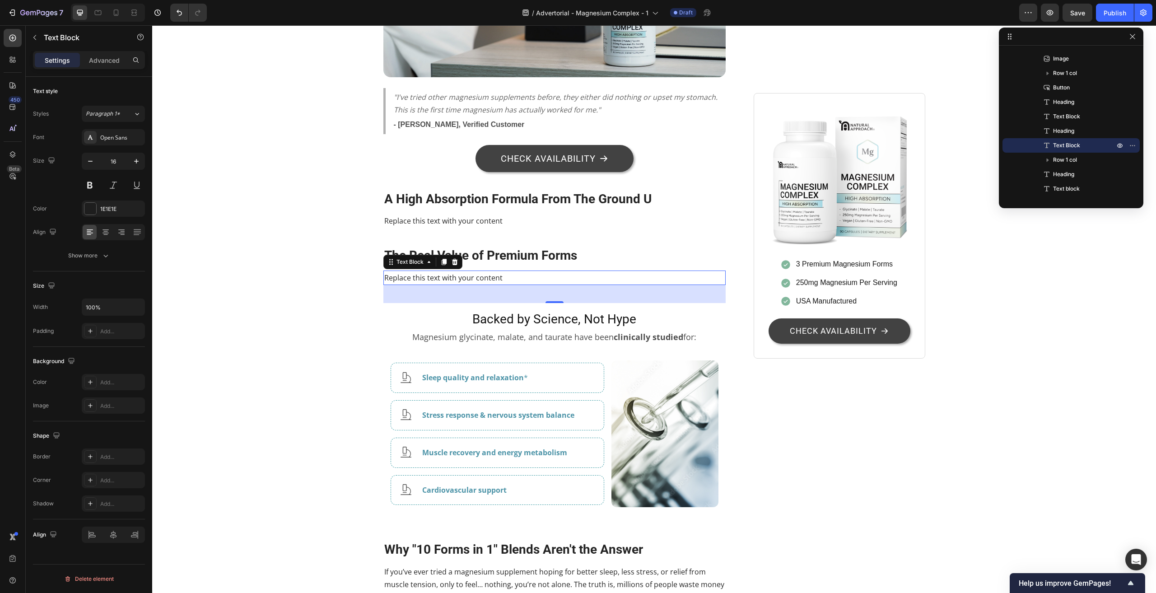
click at [479, 271] on div "Replace this text with your content" at bounding box center [554, 278] width 343 height 15
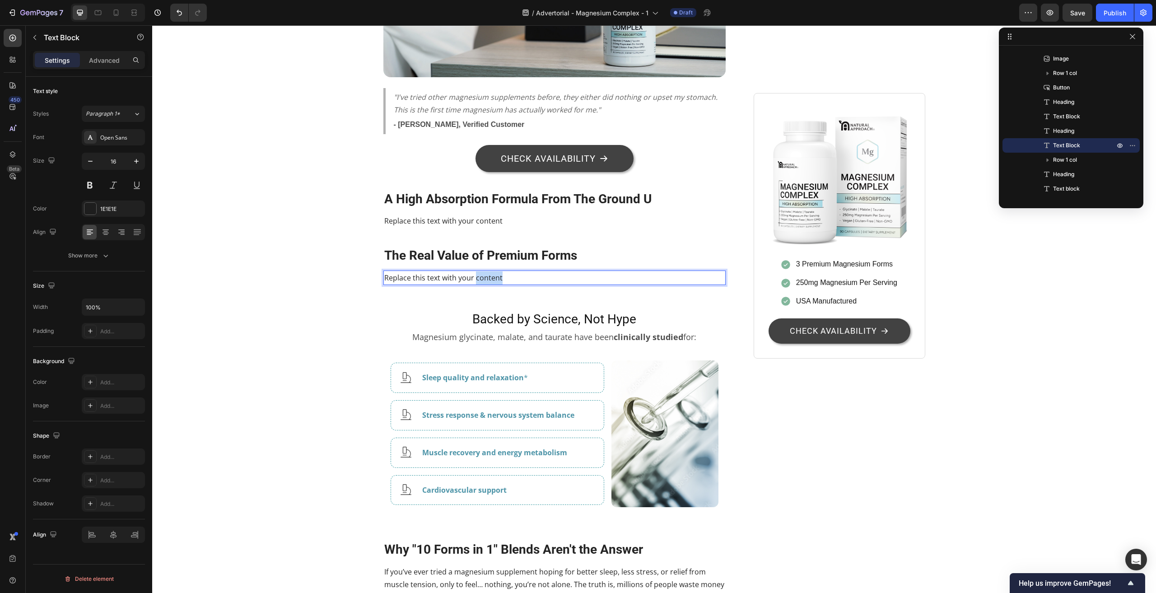
click at [479, 271] on p "Replace this text with your content" at bounding box center [554, 277] width 341 height 13
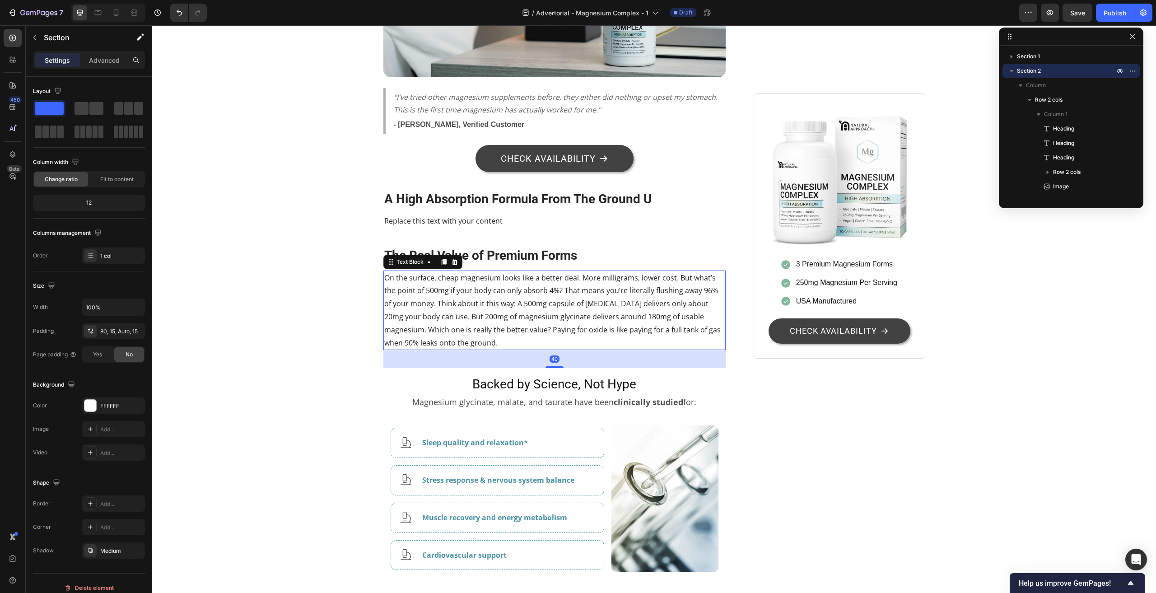
click at [425, 307] on p "On the surface, cheap magnesium looks like a better deal. More milligrams, lowe…" at bounding box center [554, 310] width 341 height 78
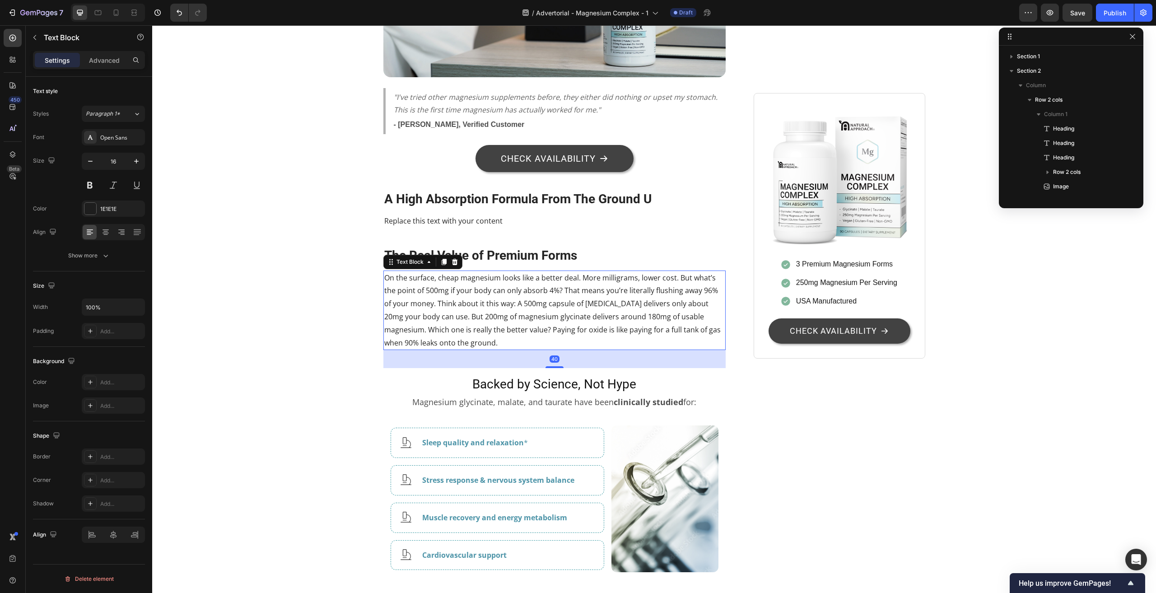
scroll to position [373, 0]
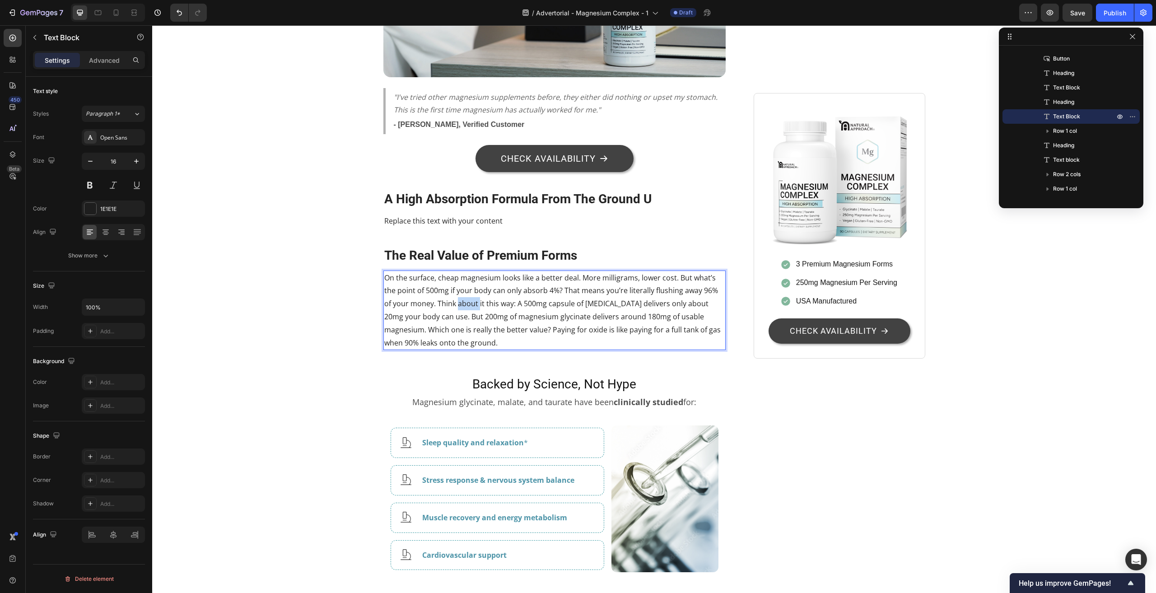
click at [460, 294] on p "On the surface, cheap magnesium looks like a better deal. More milligrams, lowe…" at bounding box center [554, 310] width 341 height 78
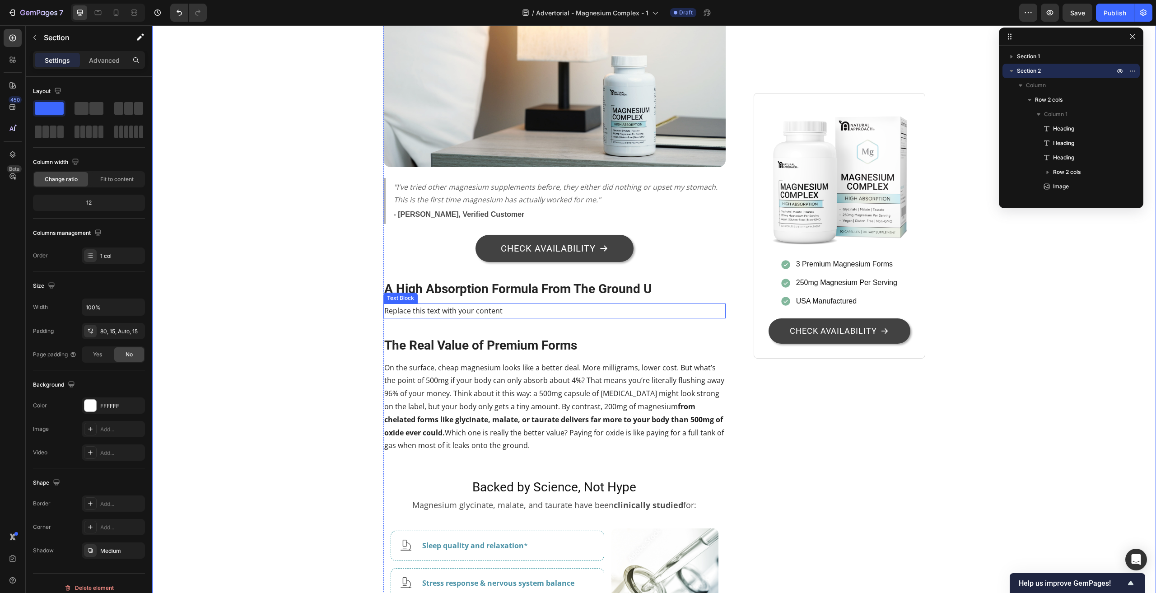
scroll to position [1490, 0]
click at [502, 338] on p "The Real Value of Premium Forms" at bounding box center [554, 346] width 341 height 16
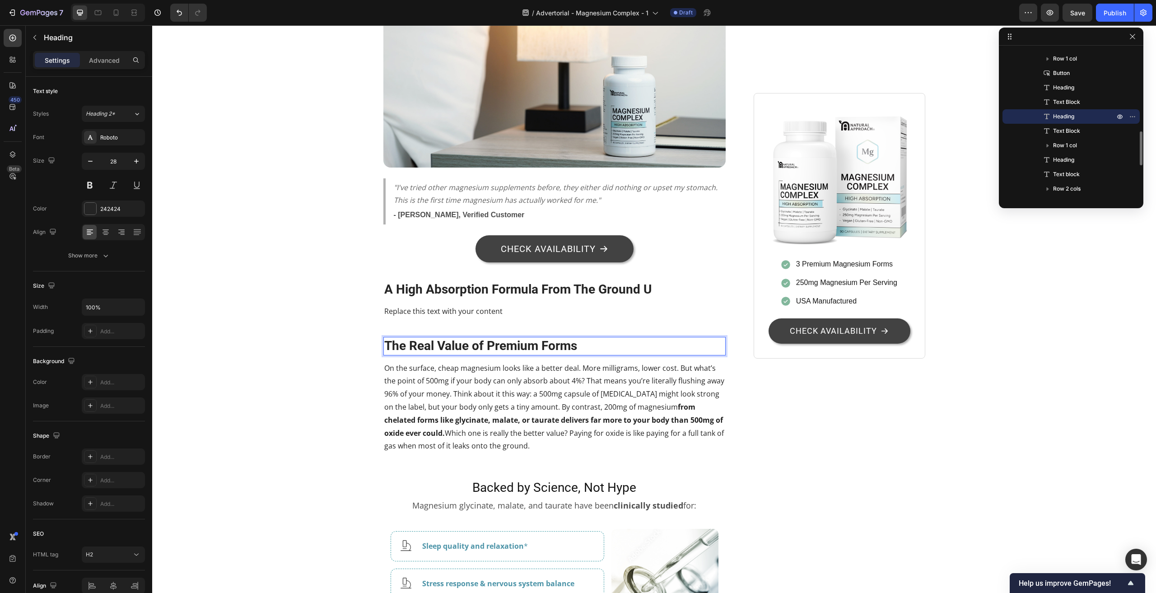
click at [496, 338] on p "The Real Value of Premium Forms" at bounding box center [554, 346] width 341 height 16
drag, startPoint x: 486, startPoint y: 335, endPoint x: 531, endPoint y: 339, distance: 44.9
click at [531, 339] on p "The Real Value of Premium Forms" at bounding box center [554, 346] width 341 height 16
click at [518, 338] on p "The Real Value of Chelated Forms" at bounding box center [554, 346] width 341 height 16
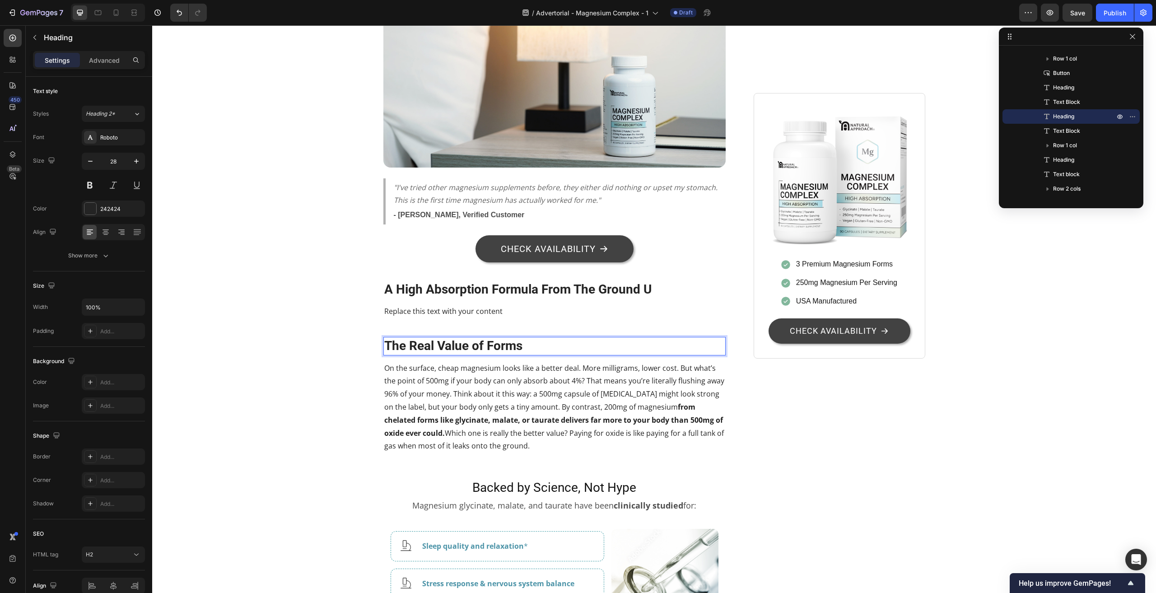
click at [518, 338] on p "The Real Value of Forms" at bounding box center [554, 346] width 341 height 16
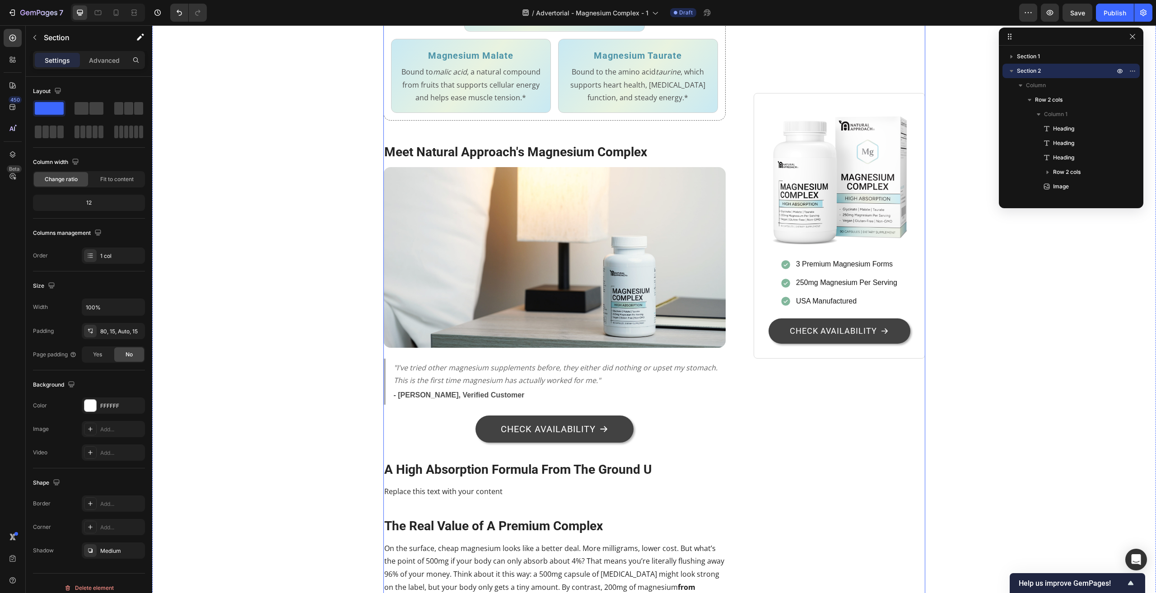
scroll to position [1310, 0]
click at [608, 269] on img at bounding box center [554, 258] width 343 height 181
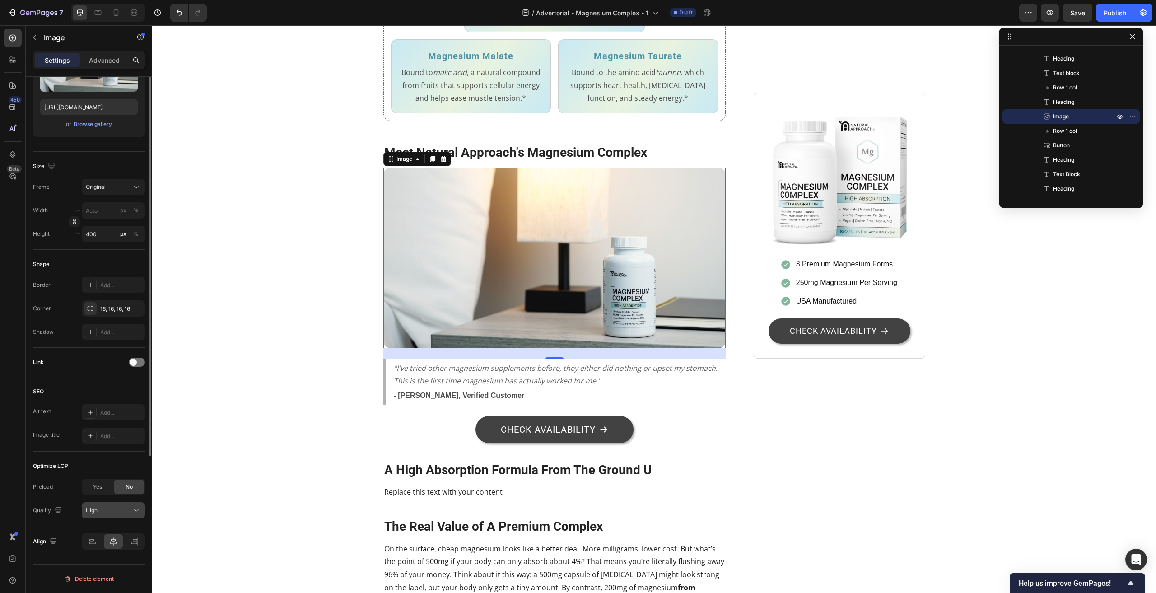
scroll to position [0, 0]
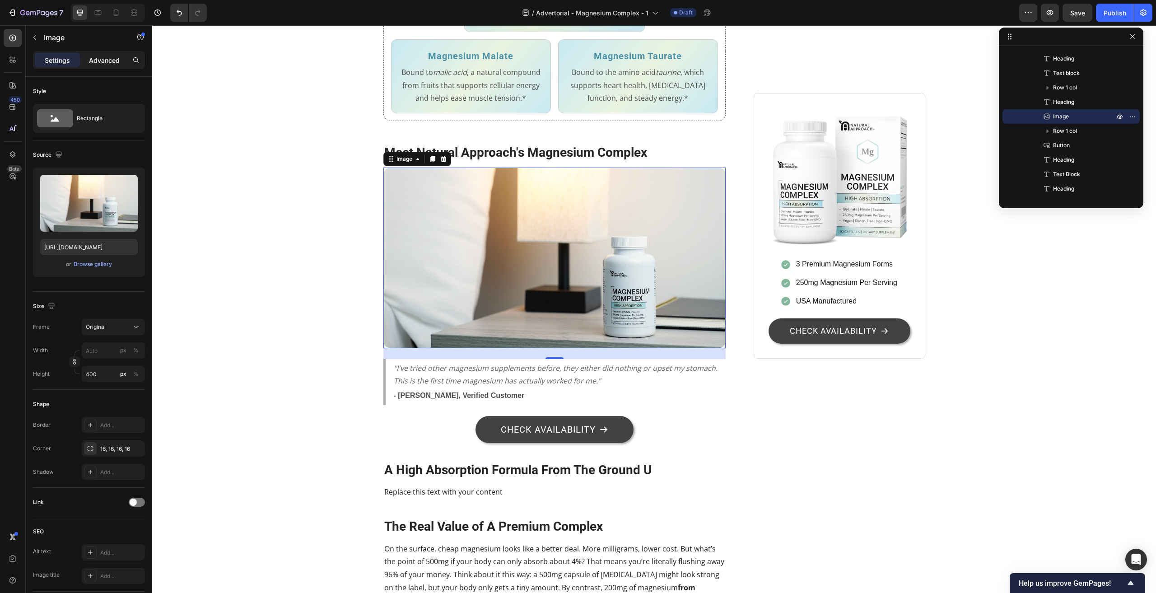
click at [105, 53] on div "Advanced" at bounding box center [104, 60] width 45 height 14
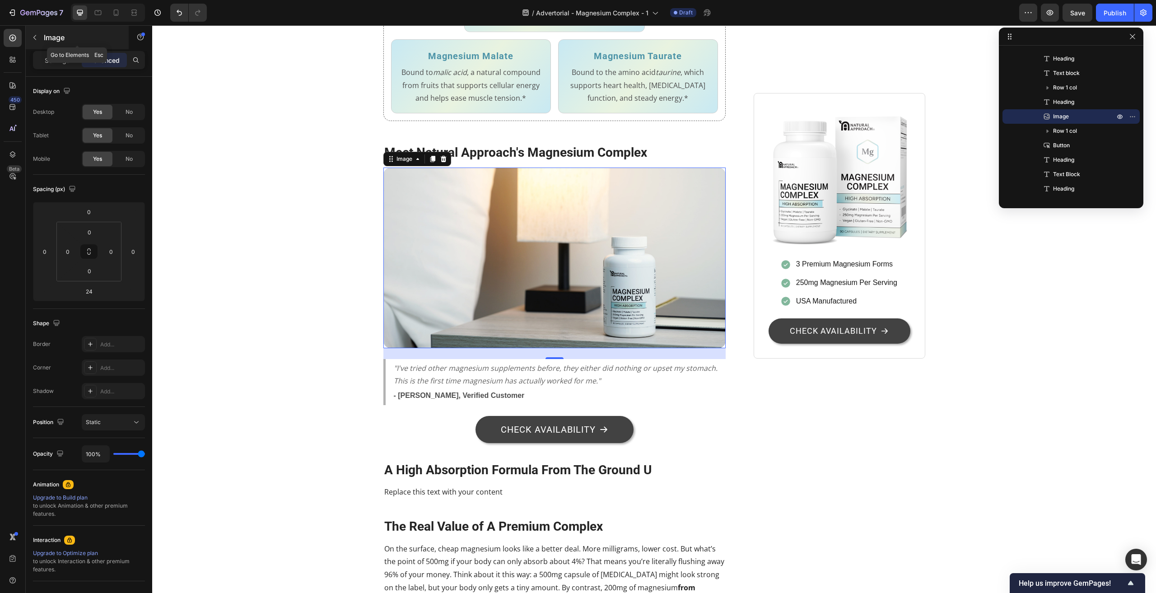
click at [38, 37] on icon "button" at bounding box center [34, 37] width 7 height 7
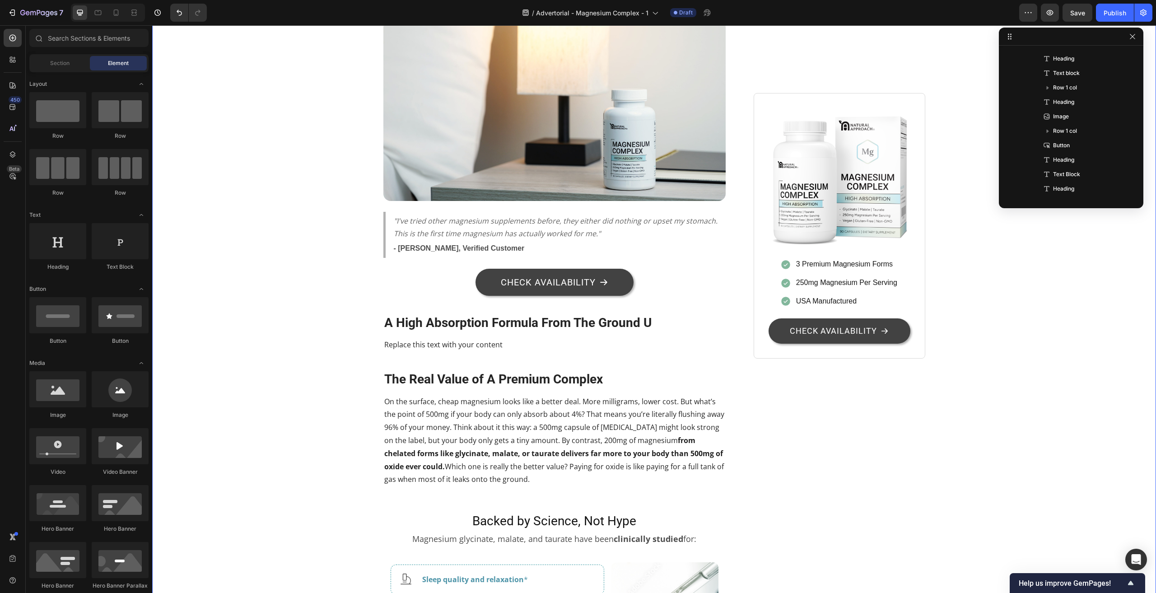
scroll to position [1490, 0]
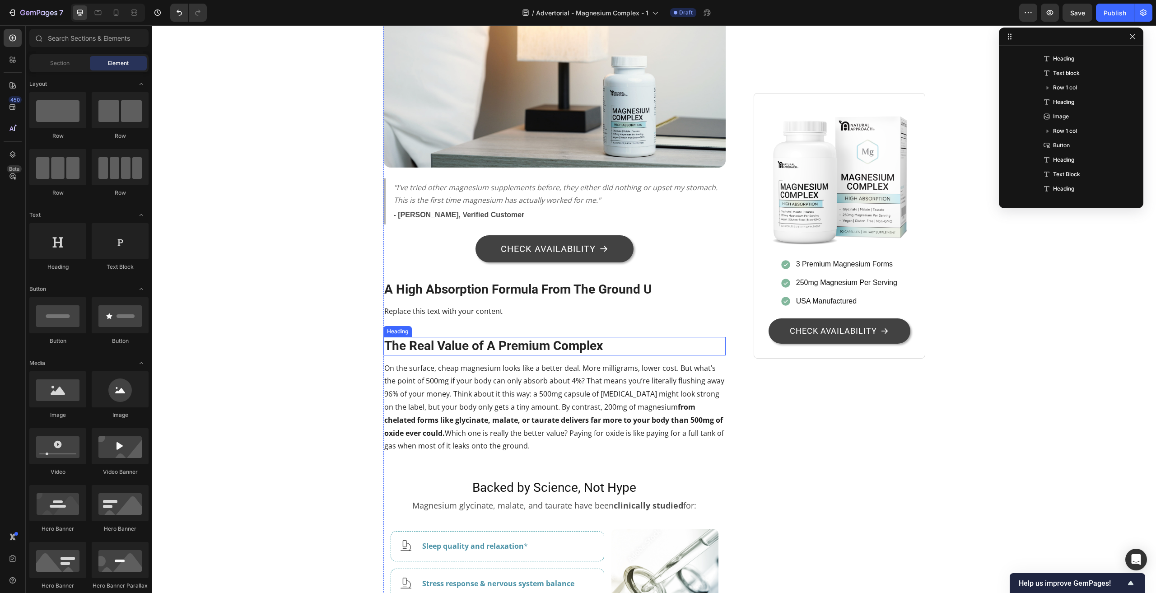
click at [551, 338] on p "The Real Value of A Premium Complex" at bounding box center [554, 346] width 341 height 16
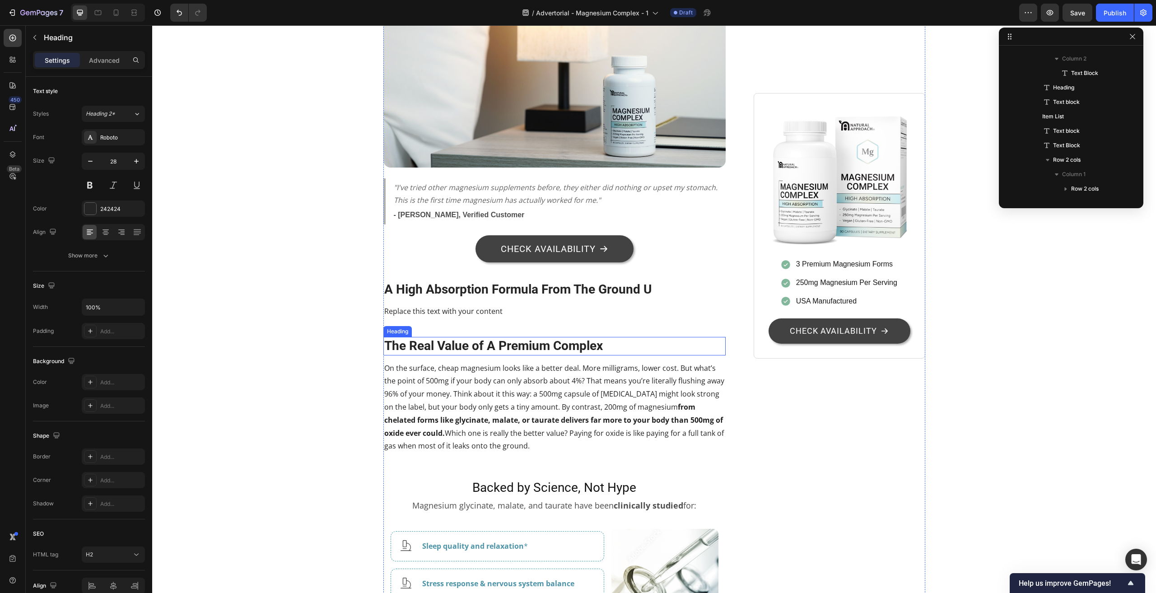
scroll to position [634, 0]
click at [548, 338] on p "The Real Value of A Premium Complex" at bounding box center [554, 346] width 341 height 16
click at [667, 338] on p "The Real Value of A Premium Magnesium Complex" at bounding box center [554, 346] width 341 height 16
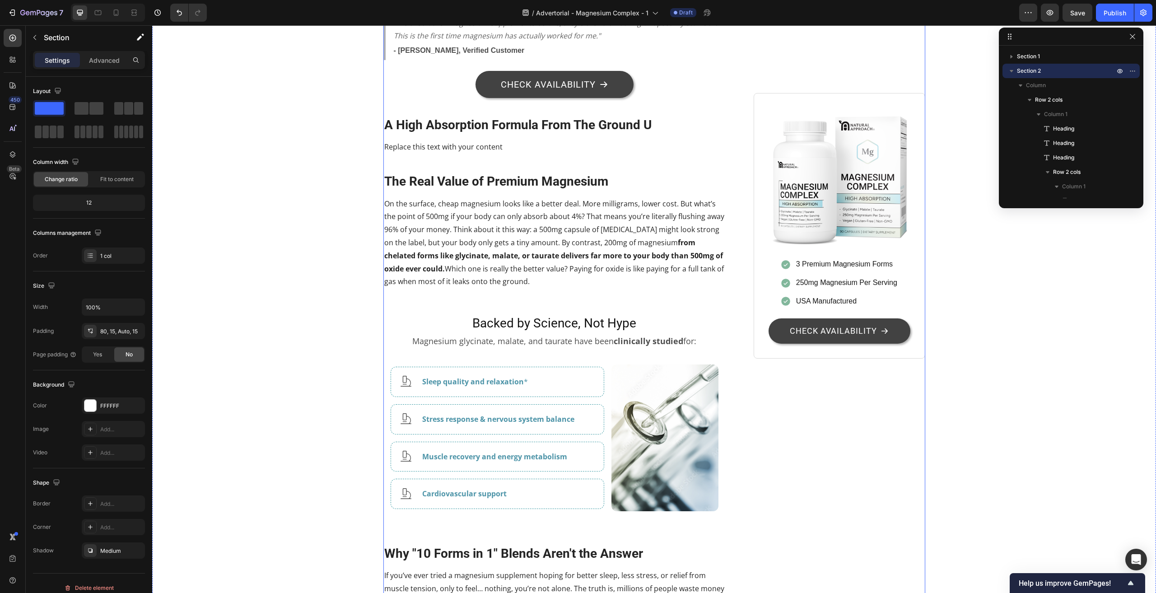
scroll to position [1671, 0]
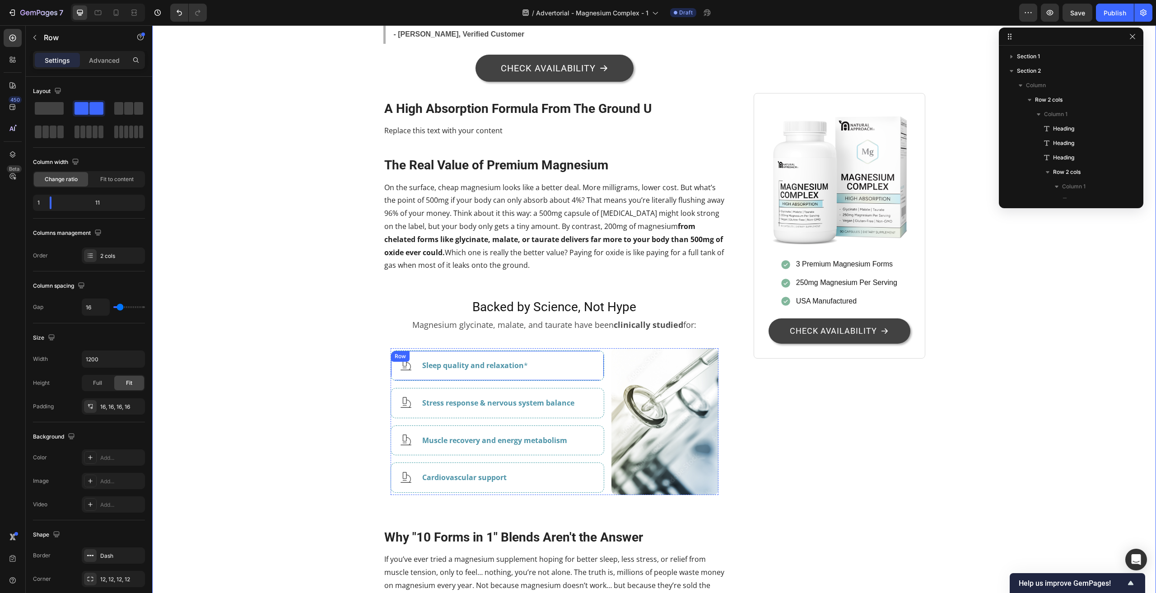
click at [416, 350] on div "Icon Sleep quality and relaxation * Text Block Row" at bounding box center [498, 365] width 214 height 30
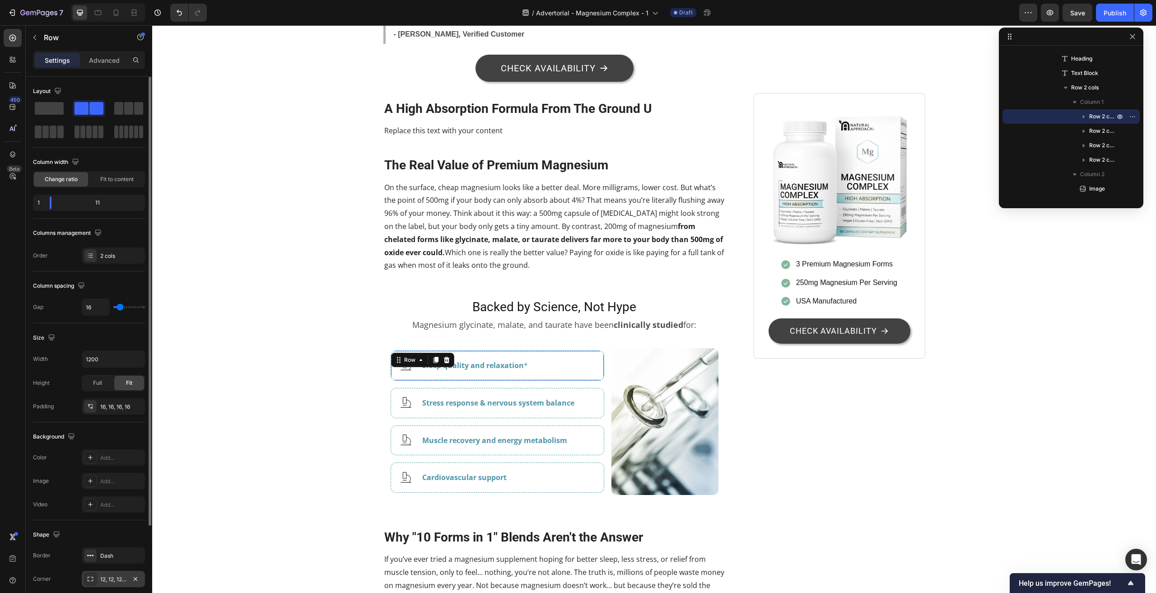
click at [113, 579] on div "12, 12, 12, 12" at bounding box center [113, 579] width 26 height 8
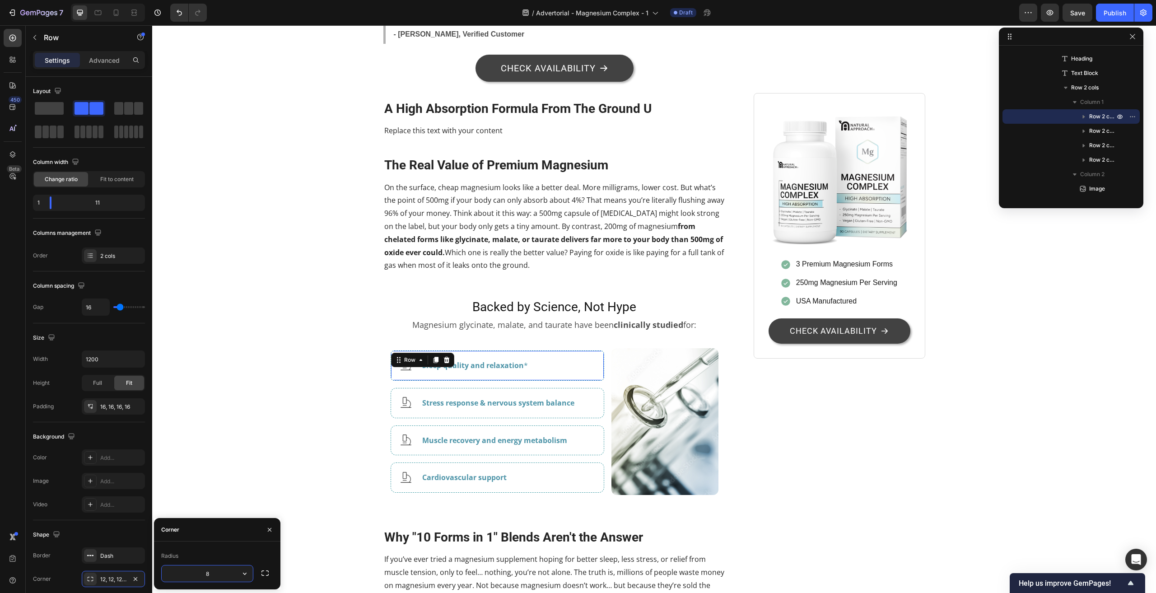
type input "8"
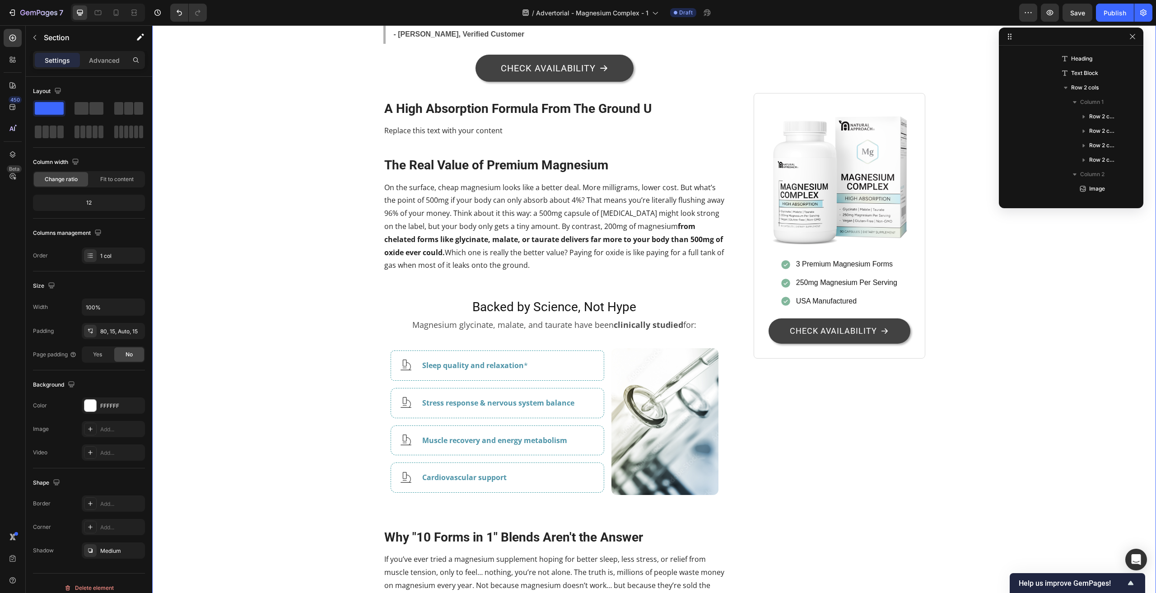
scroll to position [0, 0]
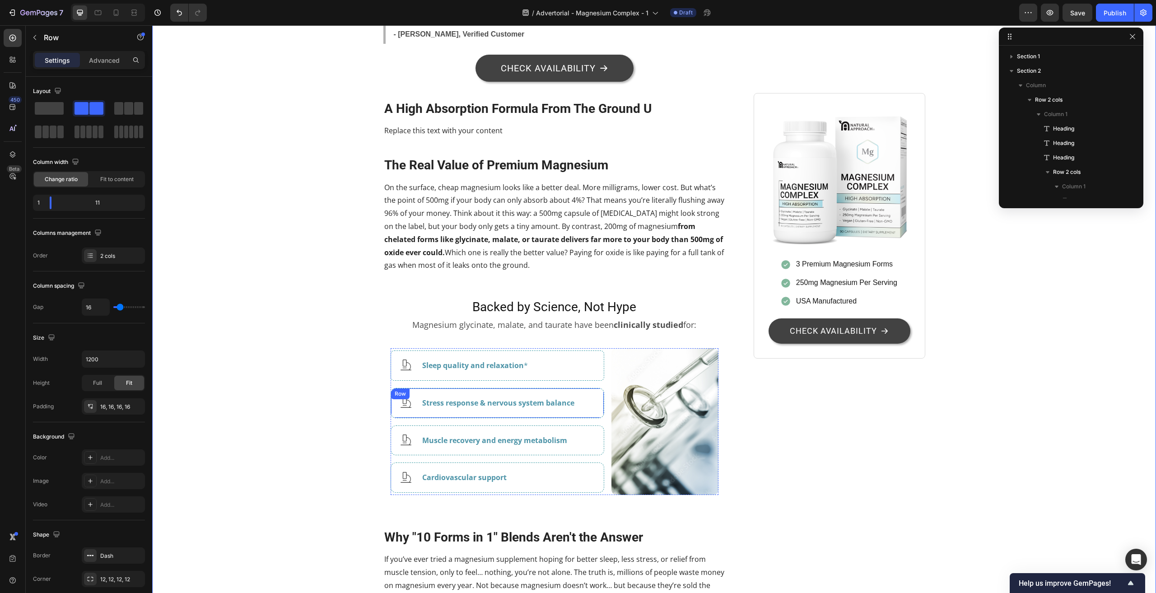
click at [422, 388] on div "Icon Stress response & nervous system balance Text Block Row" at bounding box center [498, 403] width 214 height 30
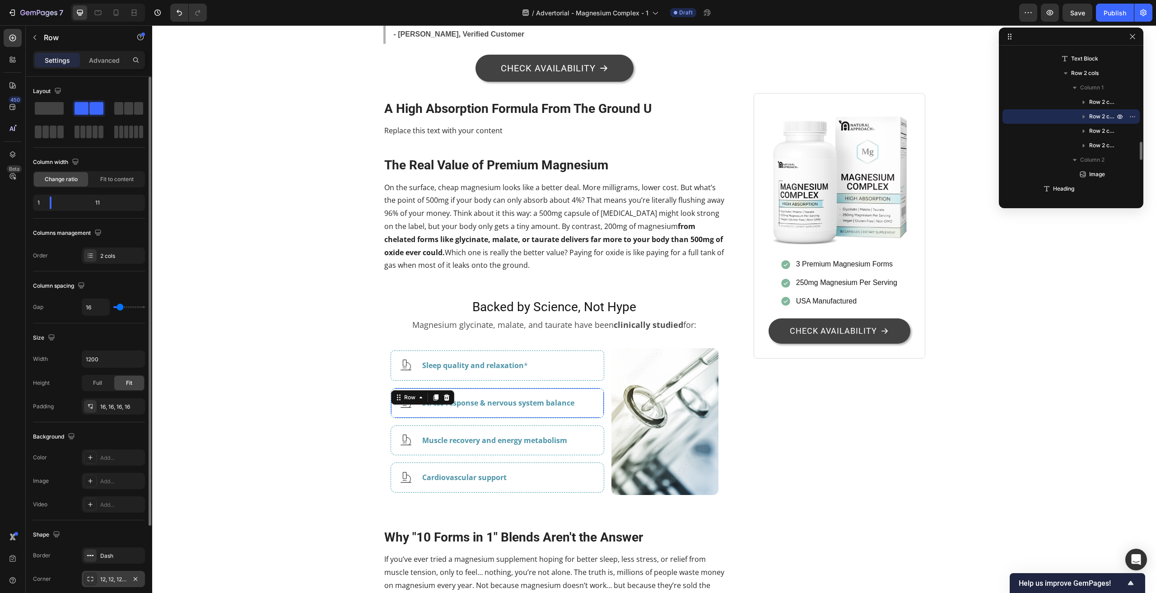
click at [119, 573] on div "12, 12, 12, 12" at bounding box center [113, 579] width 63 height 16
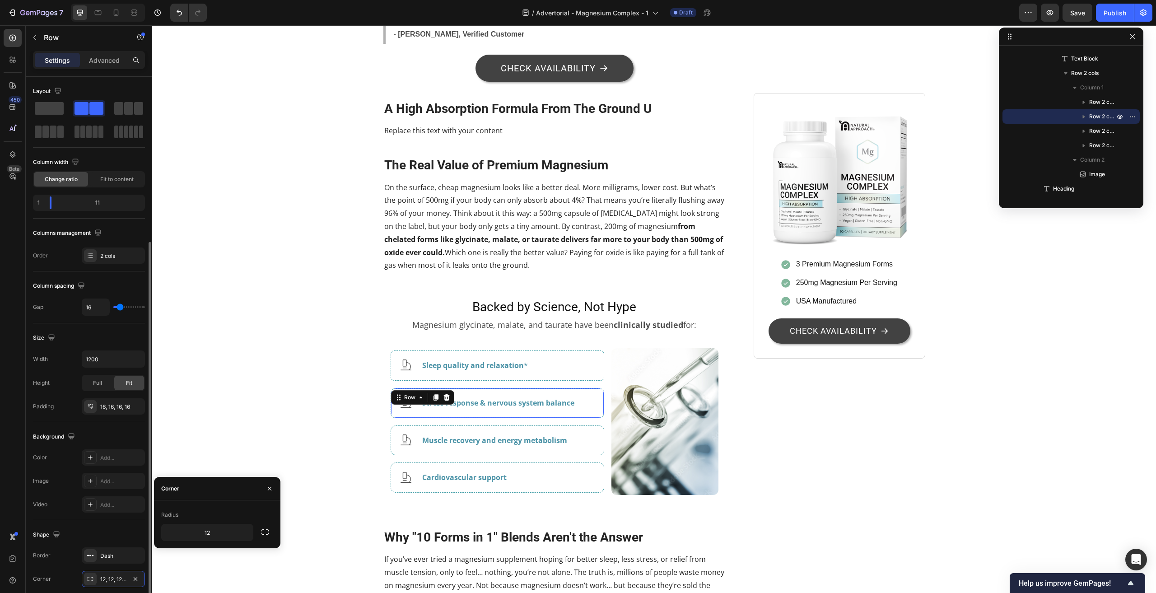
scroll to position [112, 0]
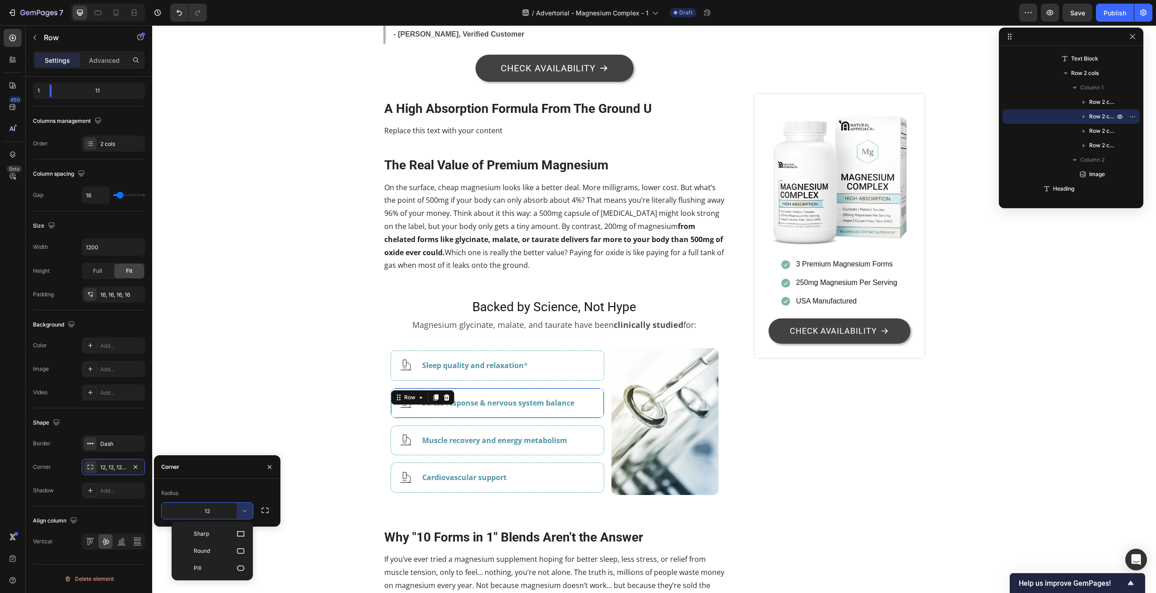
click at [216, 508] on input "12" at bounding box center [207, 511] width 91 height 16
type input "8"
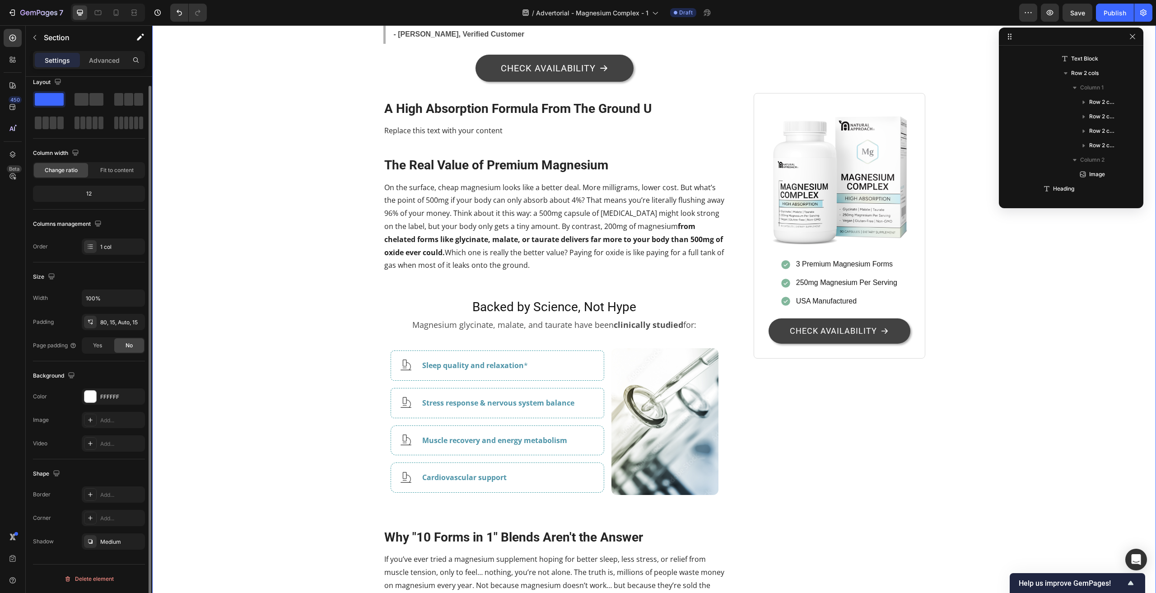
scroll to position [0, 0]
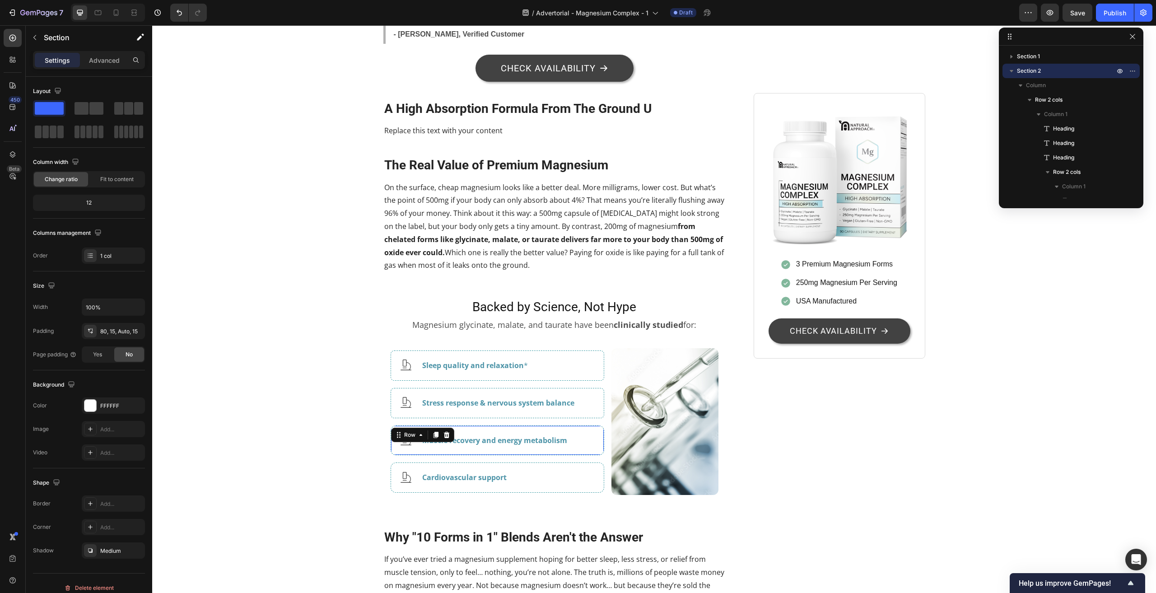
click at [412, 425] on div "Icon Muscle recovery and energy metabolism Text Block Row 0" at bounding box center [498, 440] width 214 height 30
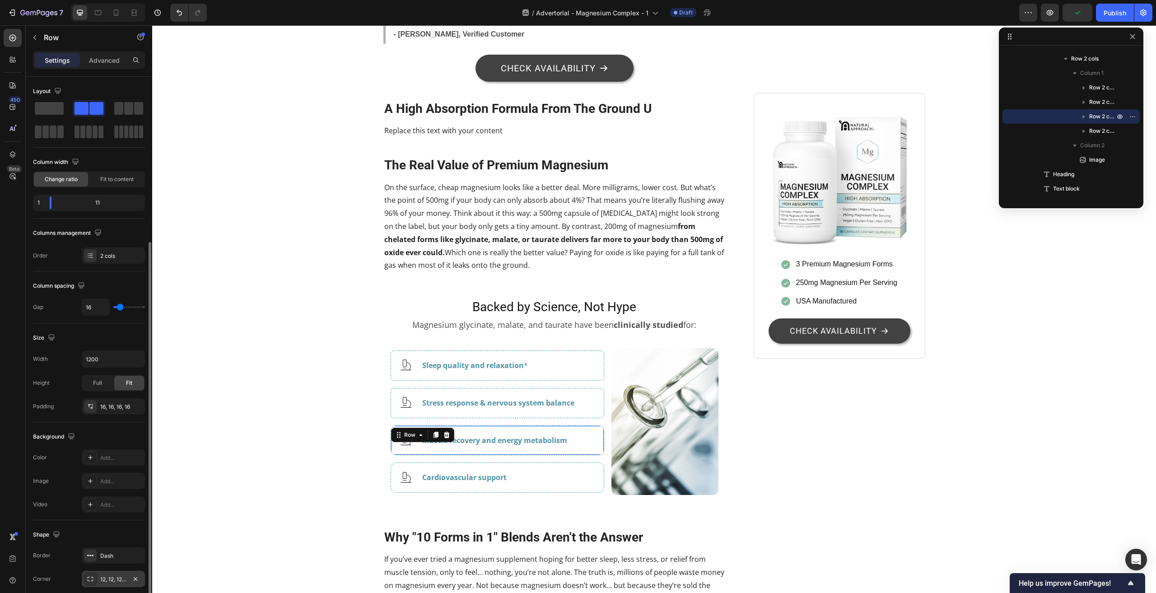
scroll to position [90, 0]
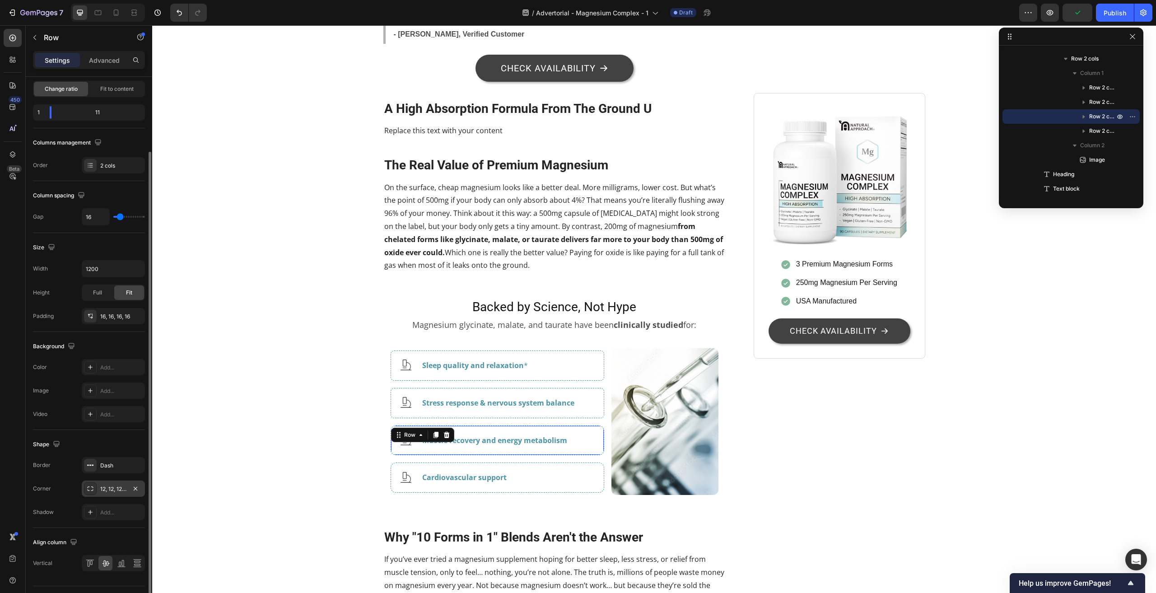
click at [112, 491] on div "12, 12, 12, 12" at bounding box center [113, 489] width 26 height 8
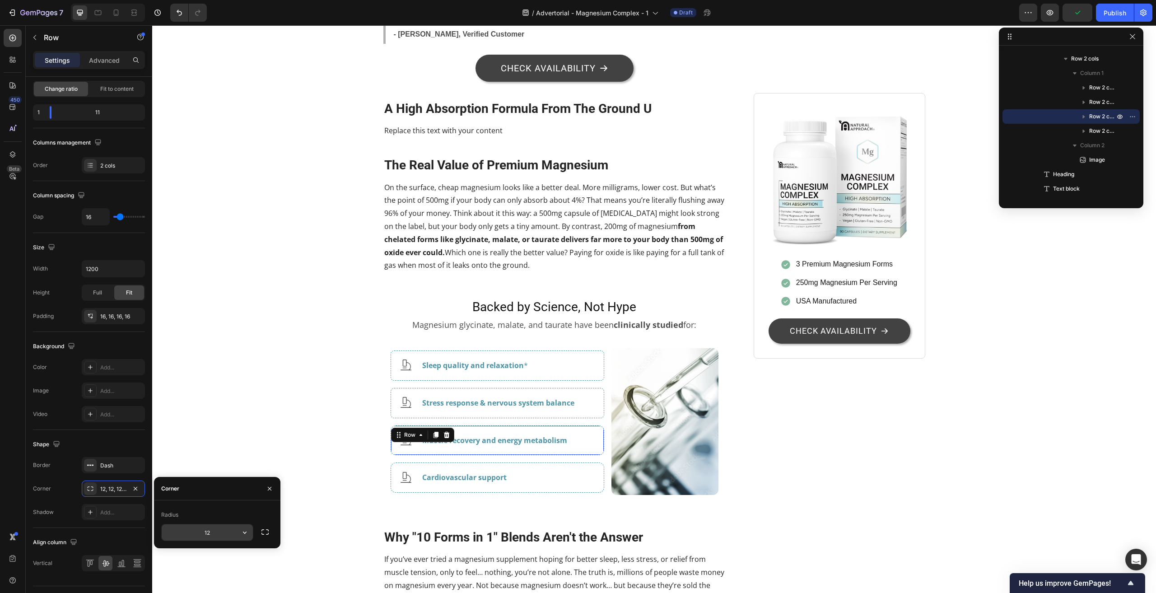
click at [210, 533] on input "12" at bounding box center [207, 532] width 91 height 16
type input "8"
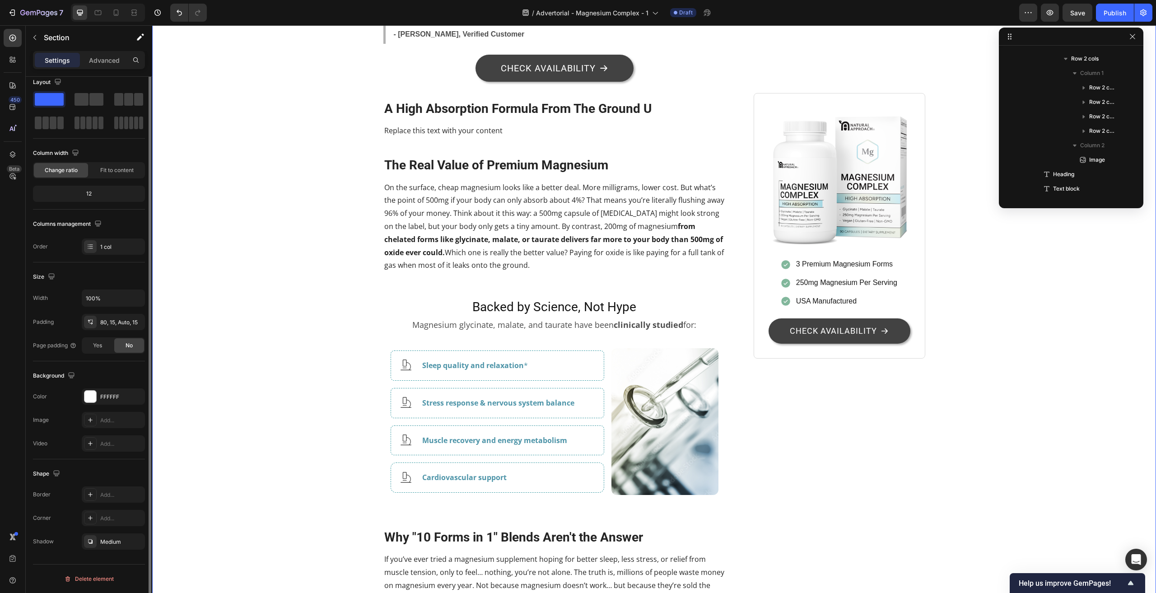
scroll to position [0, 0]
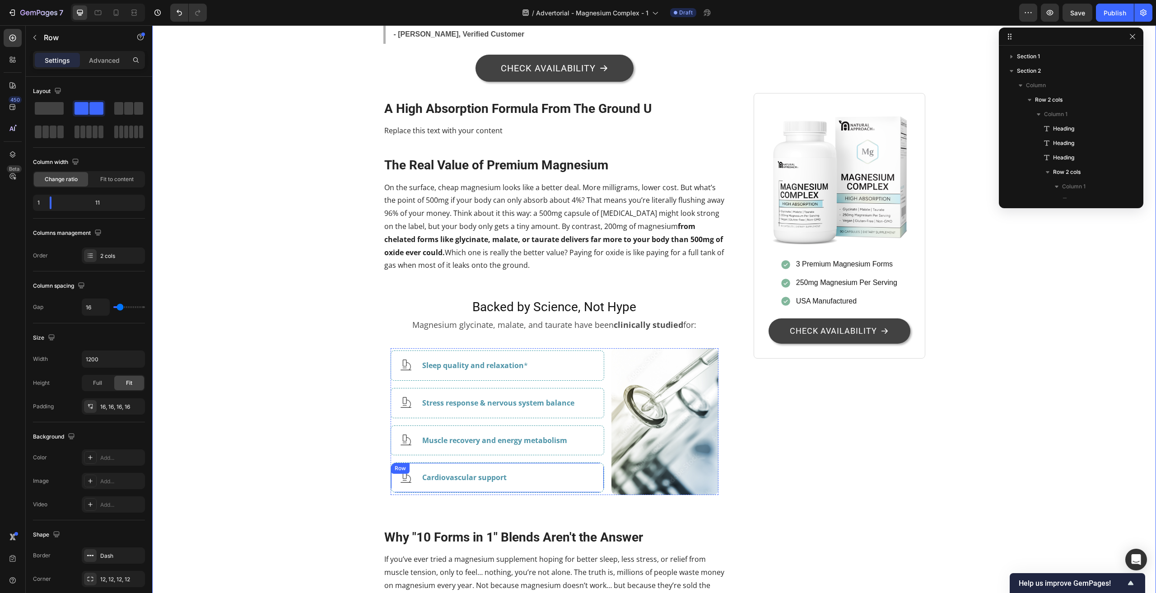
click at [442, 462] on div "Icon Cardiovascular support Text Block Row" at bounding box center [498, 477] width 214 height 30
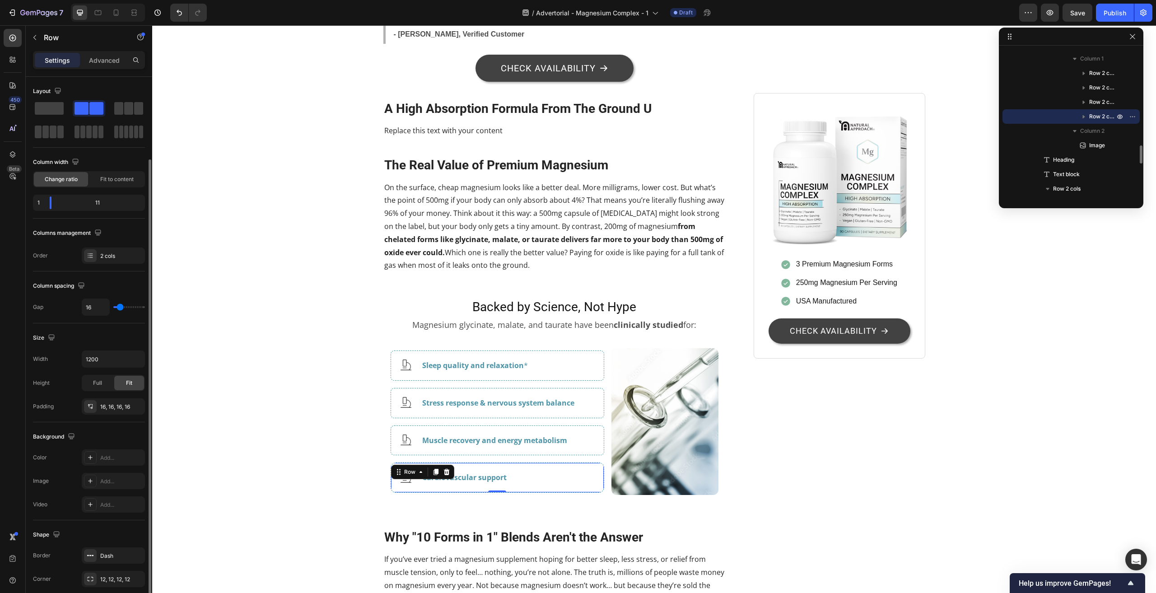
scroll to position [45, 0]
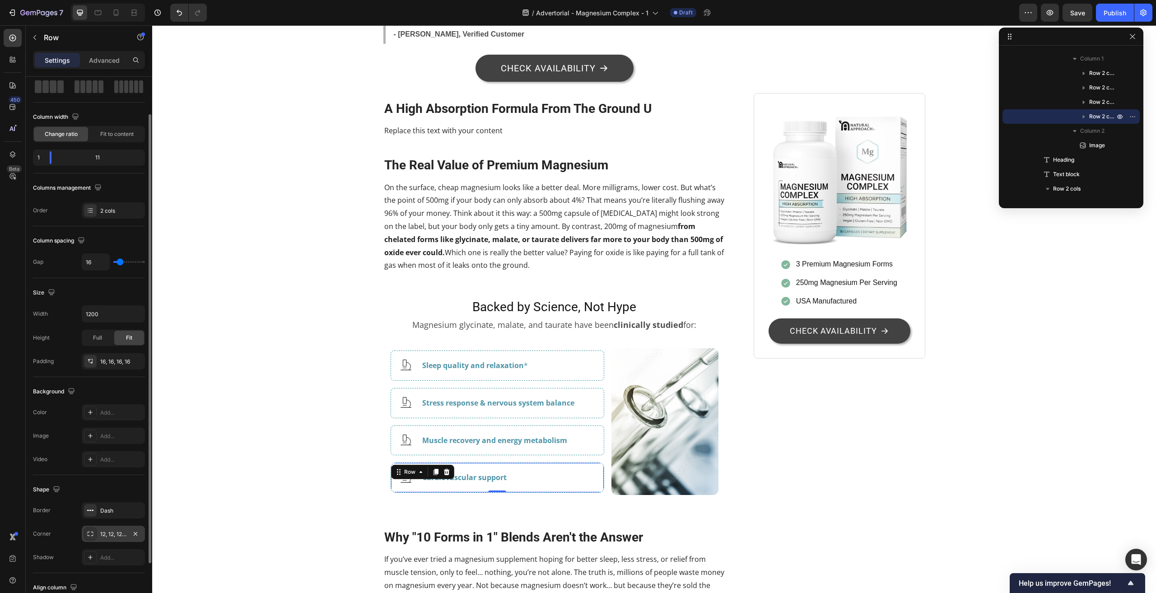
click at [110, 530] on div "12, 12, 12, 12" at bounding box center [113, 534] width 26 height 8
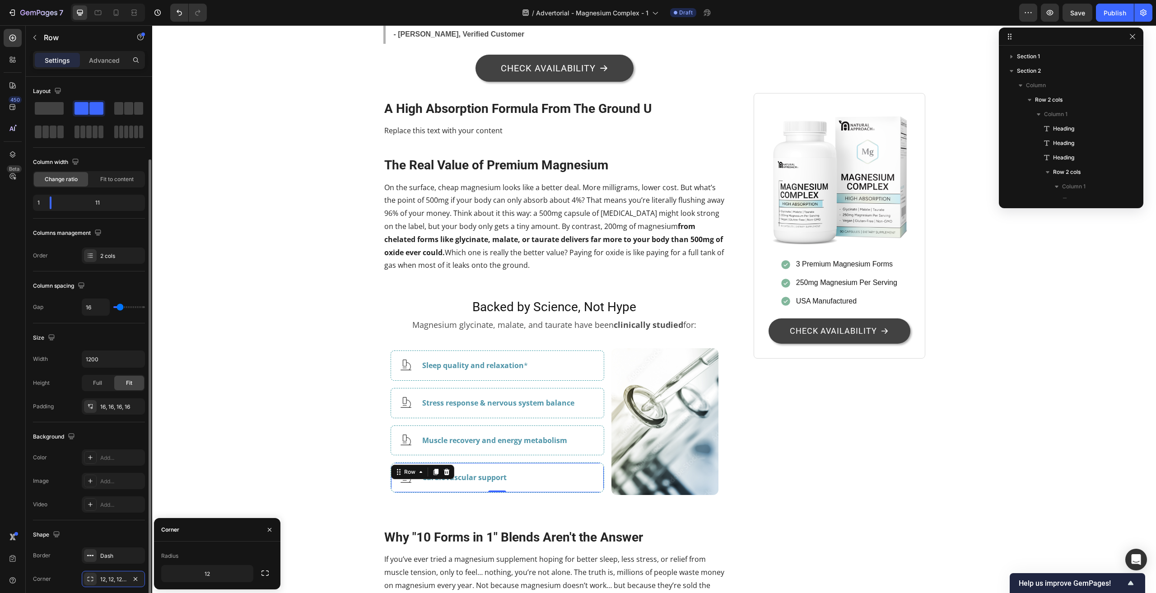
scroll to position [793, 0]
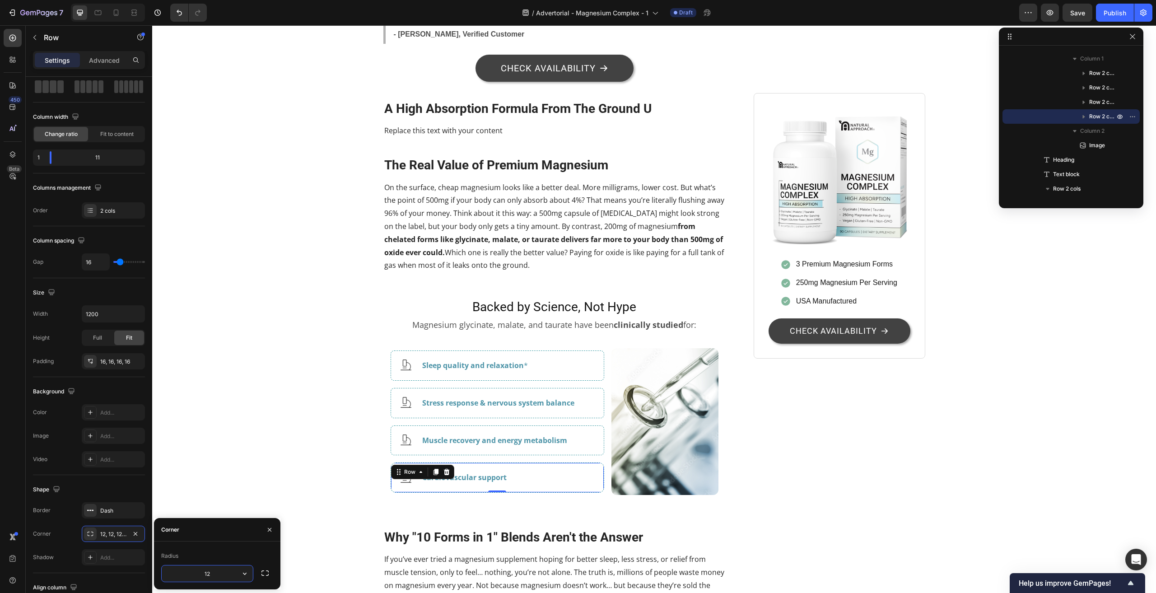
click at [218, 574] on input "12" at bounding box center [207, 573] width 91 height 16
type input "8"
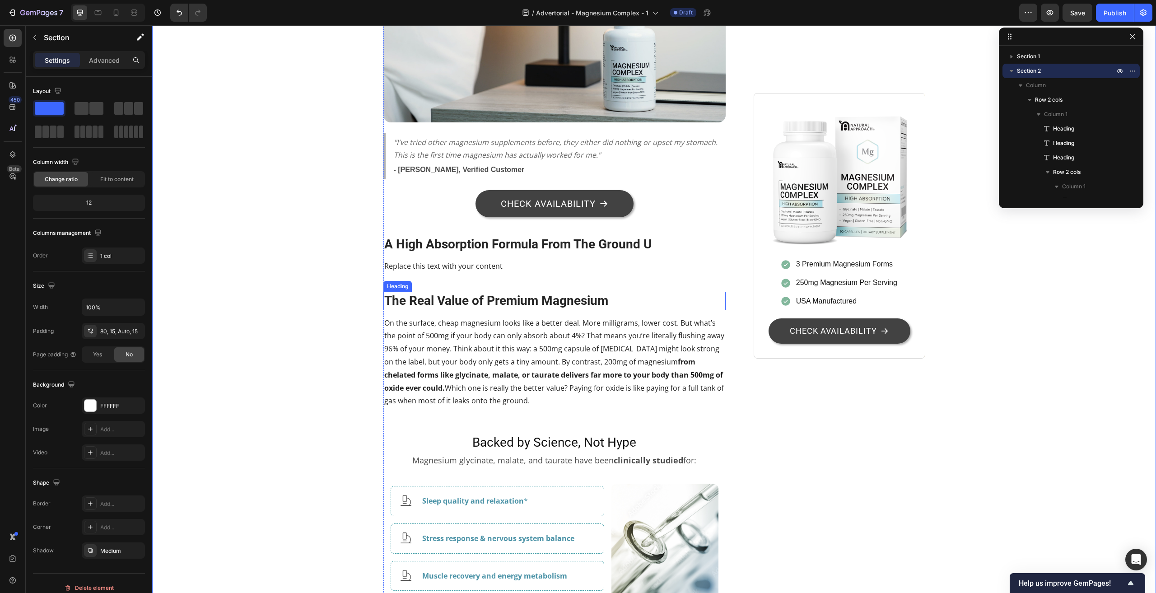
scroll to position [1581, 0]
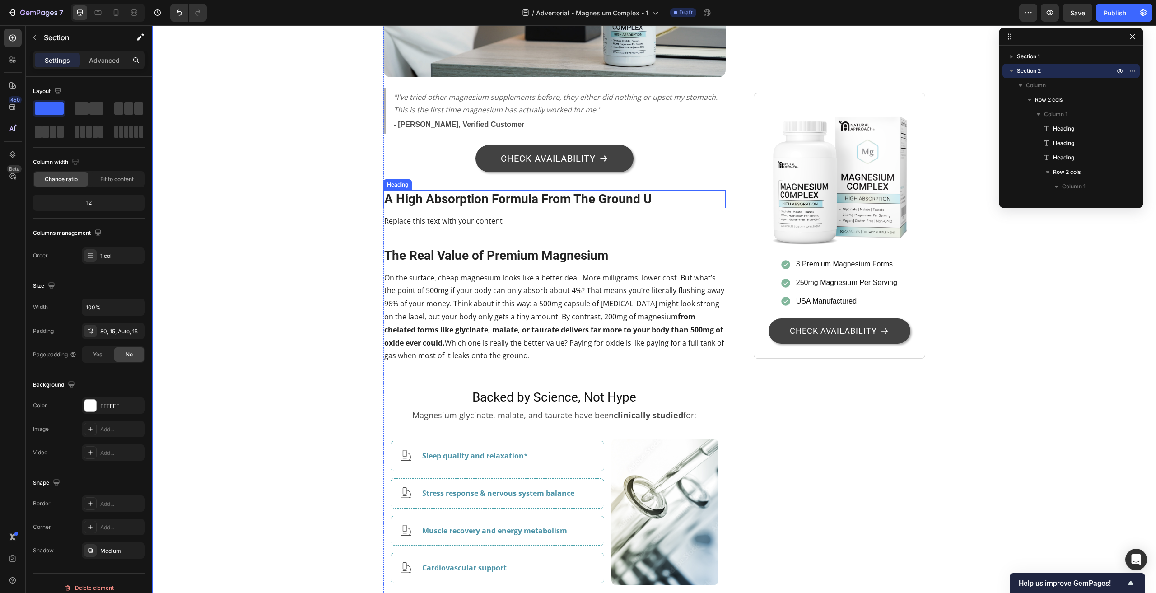
click at [647, 190] on h2 "A High Absorption Formula From The Ground U" at bounding box center [554, 199] width 343 height 18
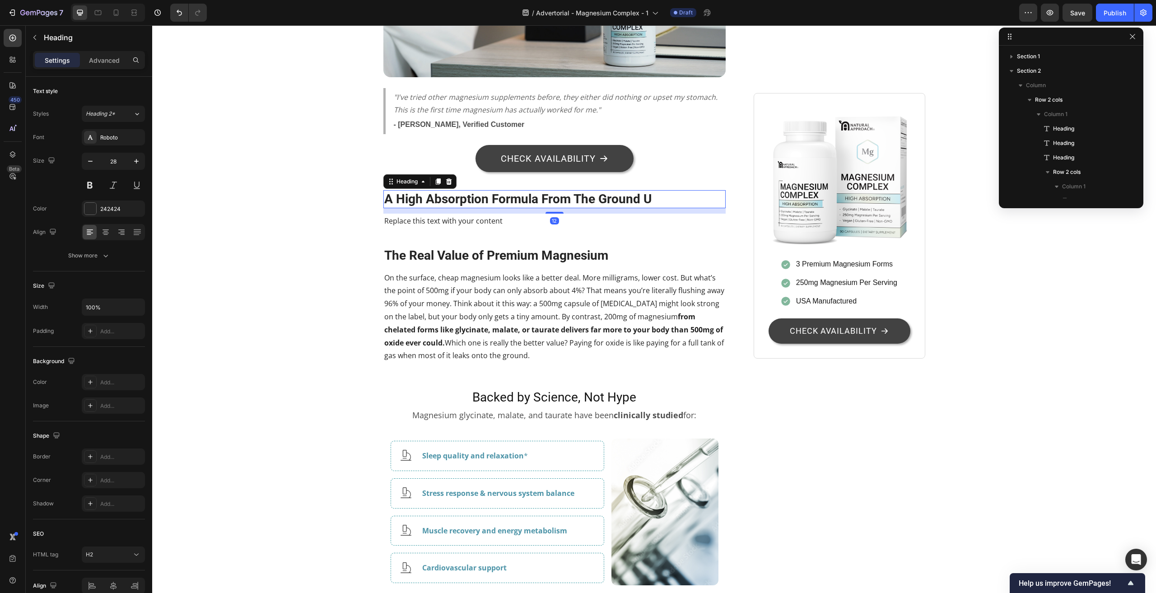
scroll to position [605, 0]
click at [647, 190] on h2 "A High Absorption Formula From The Ground U" at bounding box center [554, 199] width 343 height 18
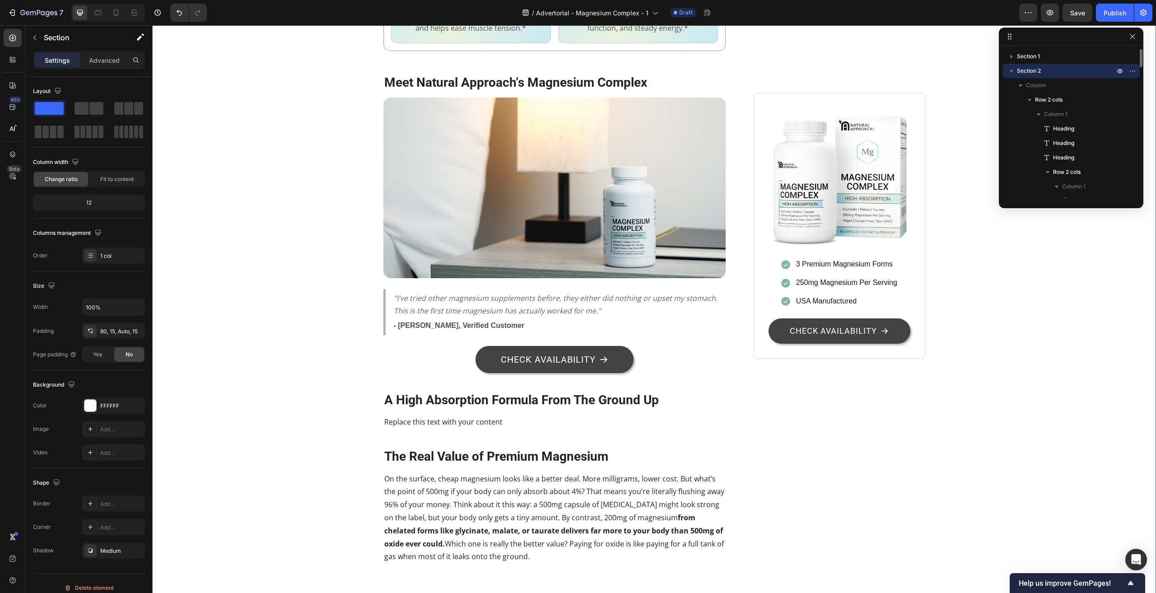
scroll to position [1400, 0]
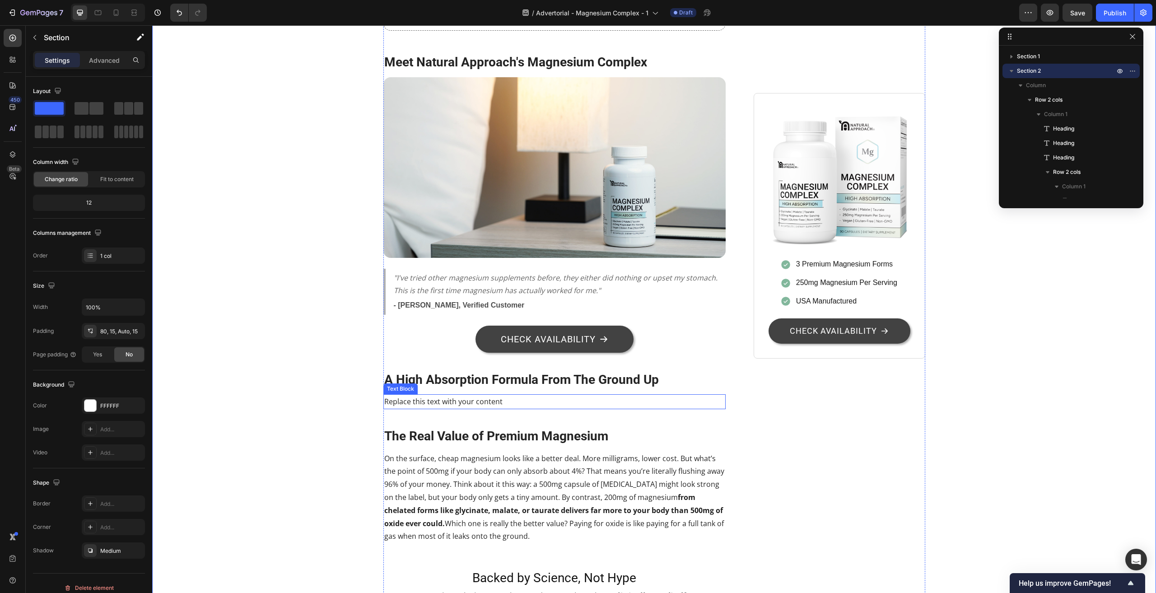
click at [439, 394] on div "Replace this text with your content" at bounding box center [554, 401] width 343 height 15
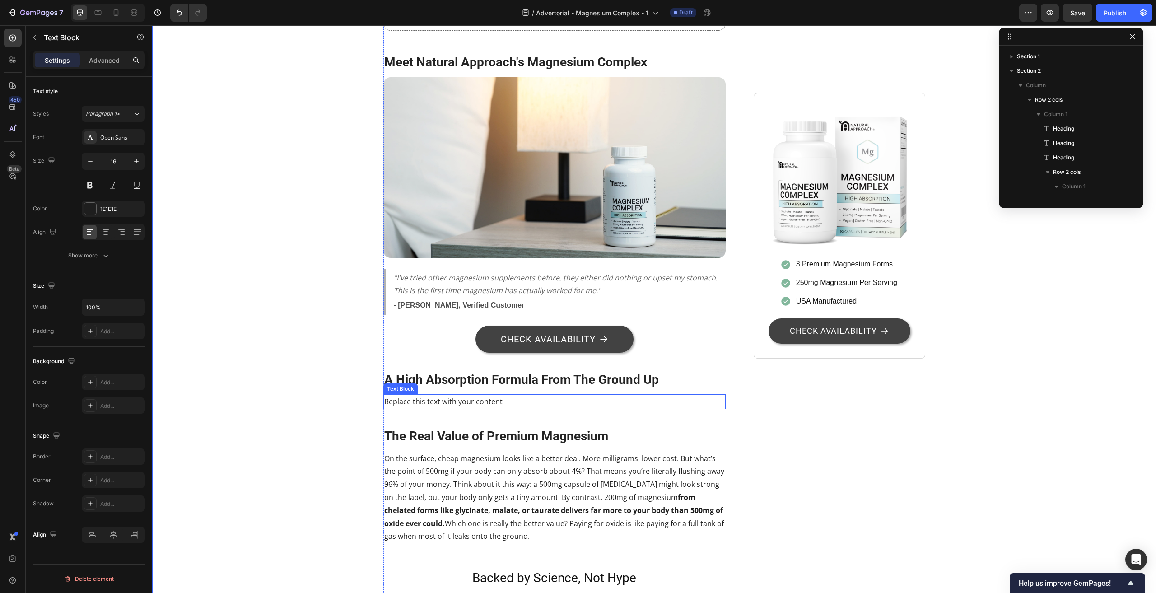
scroll to position [619, 0]
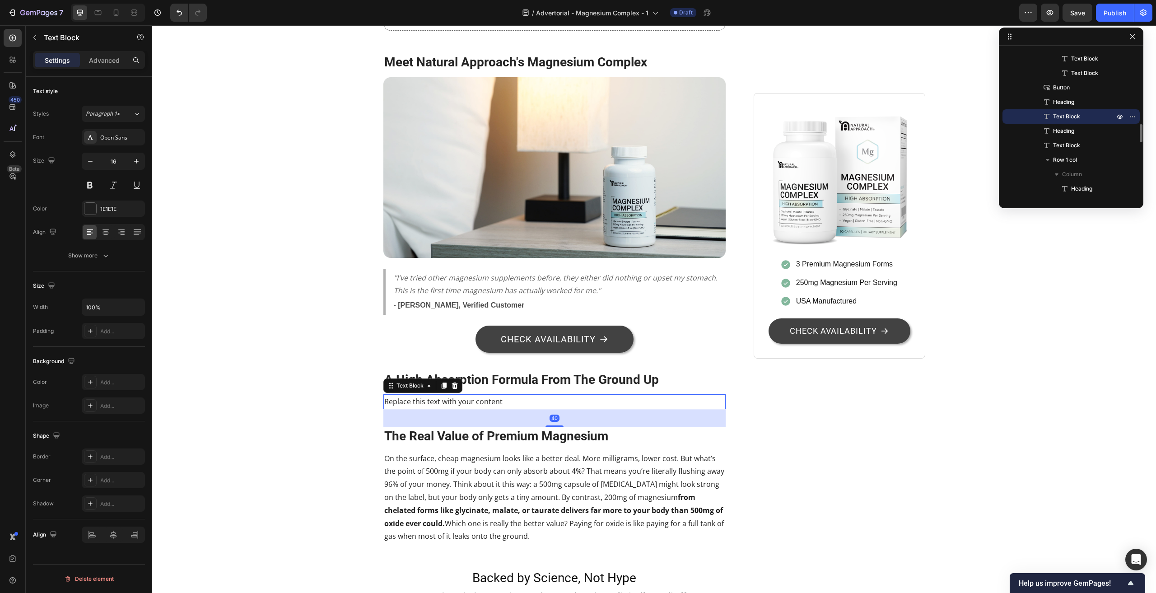
click at [439, 394] on div "Replace this text with your content" at bounding box center [554, 401] width 343 height 15
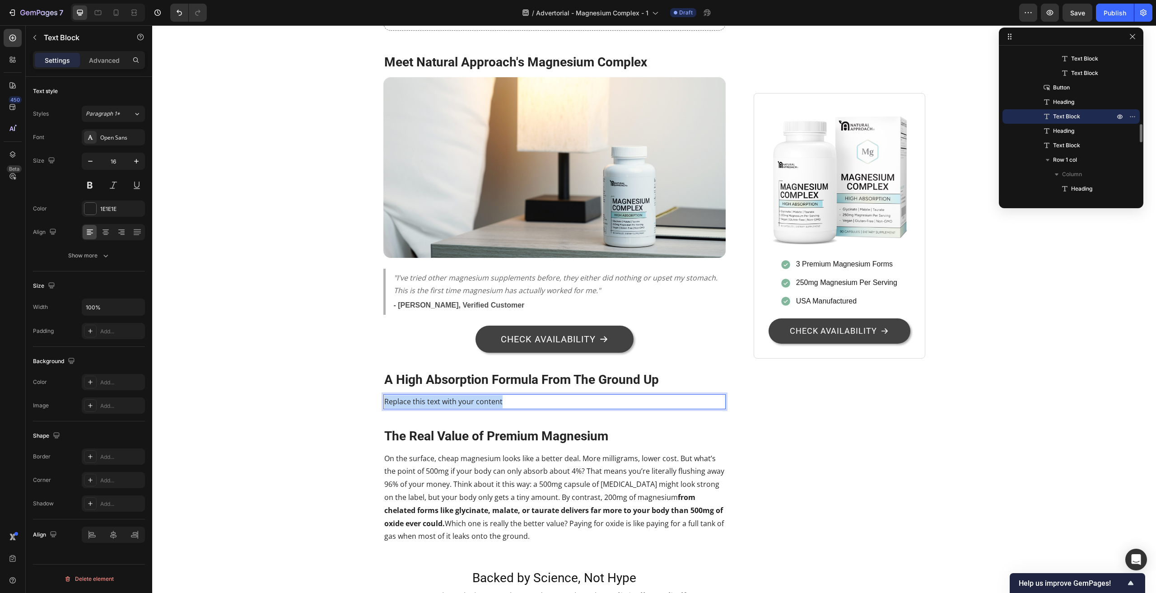
click at [439, 395] on p "Replace this text with your content" at bounding box center [554, 401] width 341 height 13
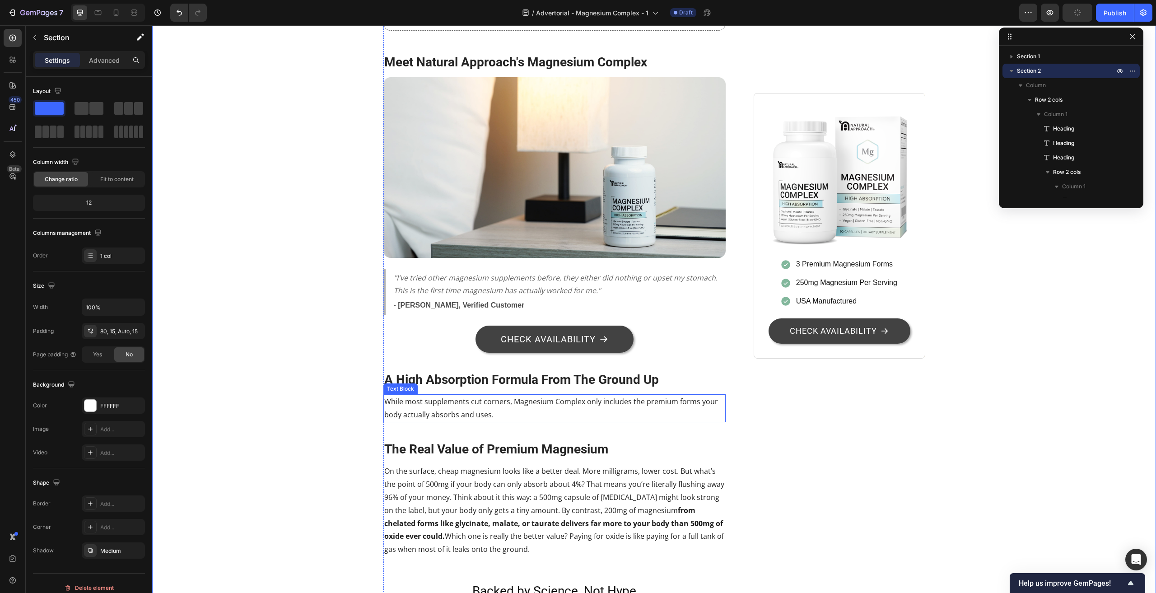
click at [424, 395] on p "While most supplements cut corners, Magnesium Complex only includes the premium…" at bounding box center [554, 408] width 341 height 26
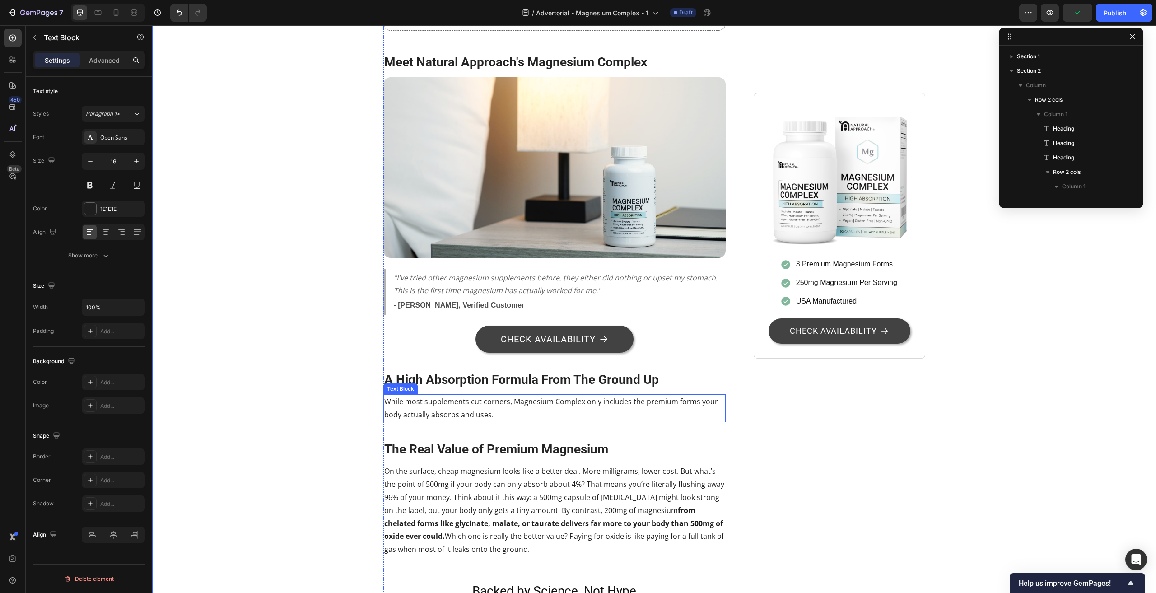
scroll to position [619, 0]
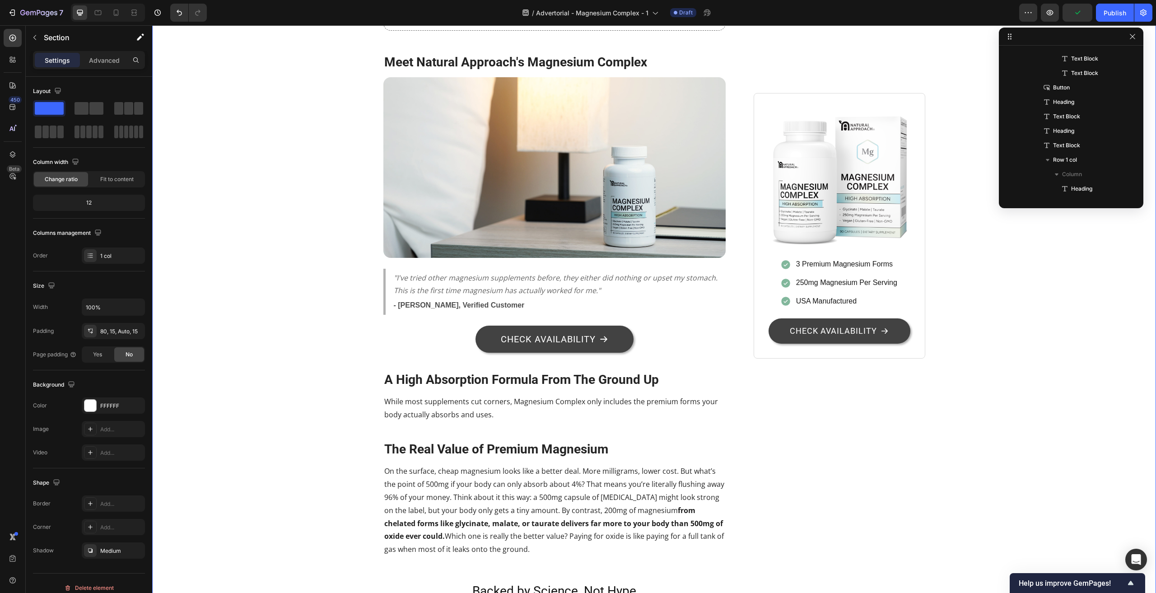
scroll to position [0, 0]
click at [423, 397] on p "While most supplements cut corners, Magnesium Complex only includes the premium…" at bounding box center [554, 408] width 341 height 26
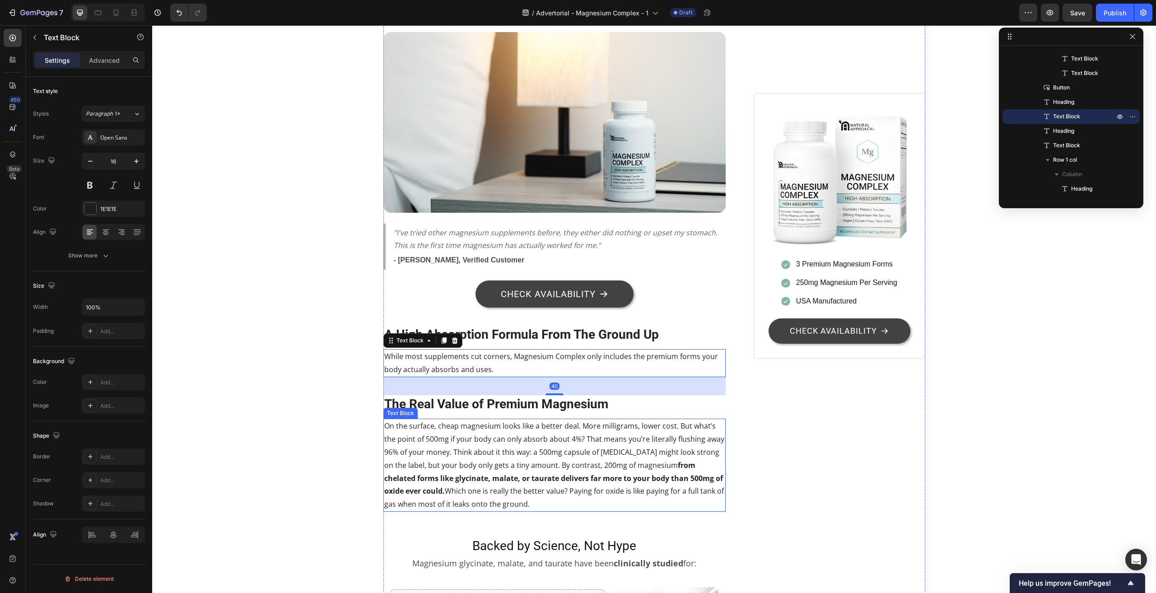
click at [437, 427] on p "On the surface, cheap magnesium looks like a better deal. More milligrams, lowe…" at bounding box center [554, 465] width 341 height 91
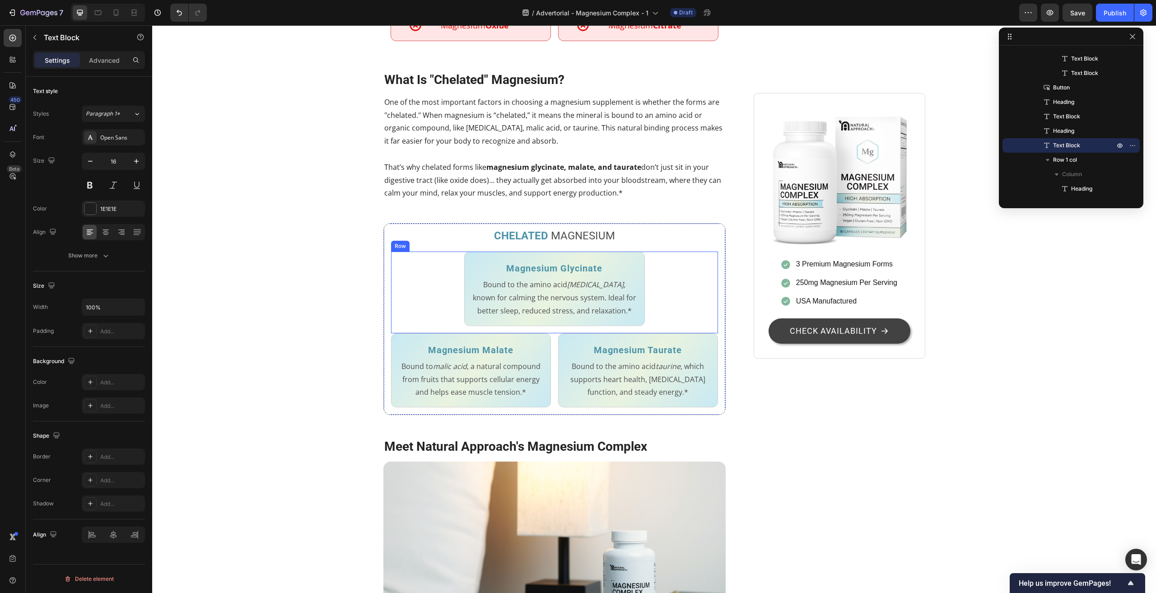
scroll to position [994, 0]
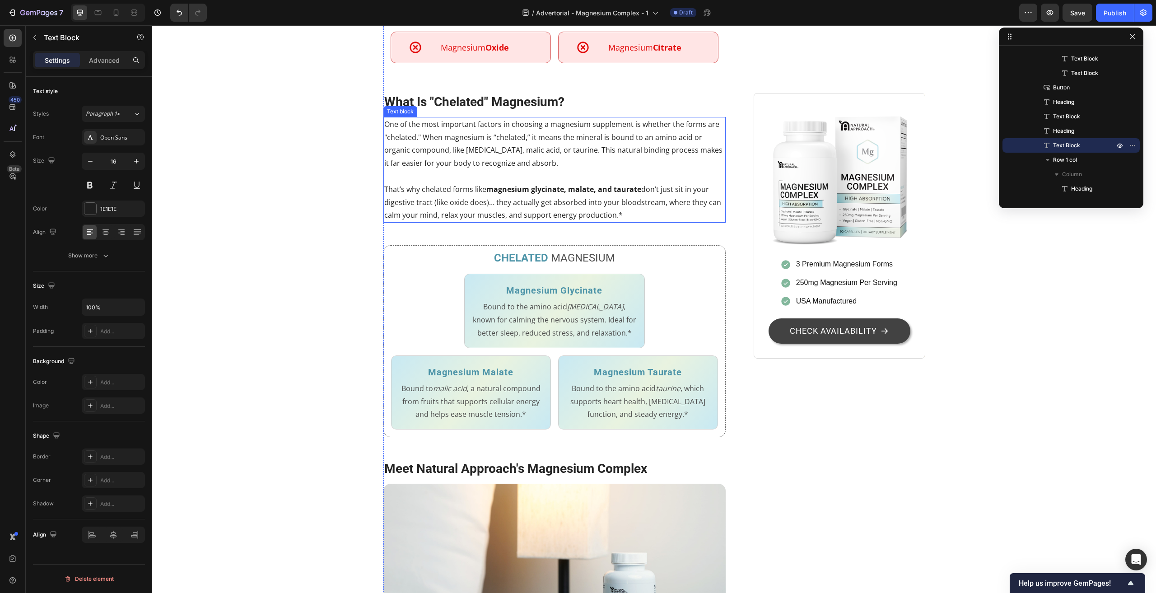
click at [497, 186] on p "That’s why chelated forms like magnesium glycinate, malate, and taurate don’t j…" at bounding box center [554, 202] width 341 height 39
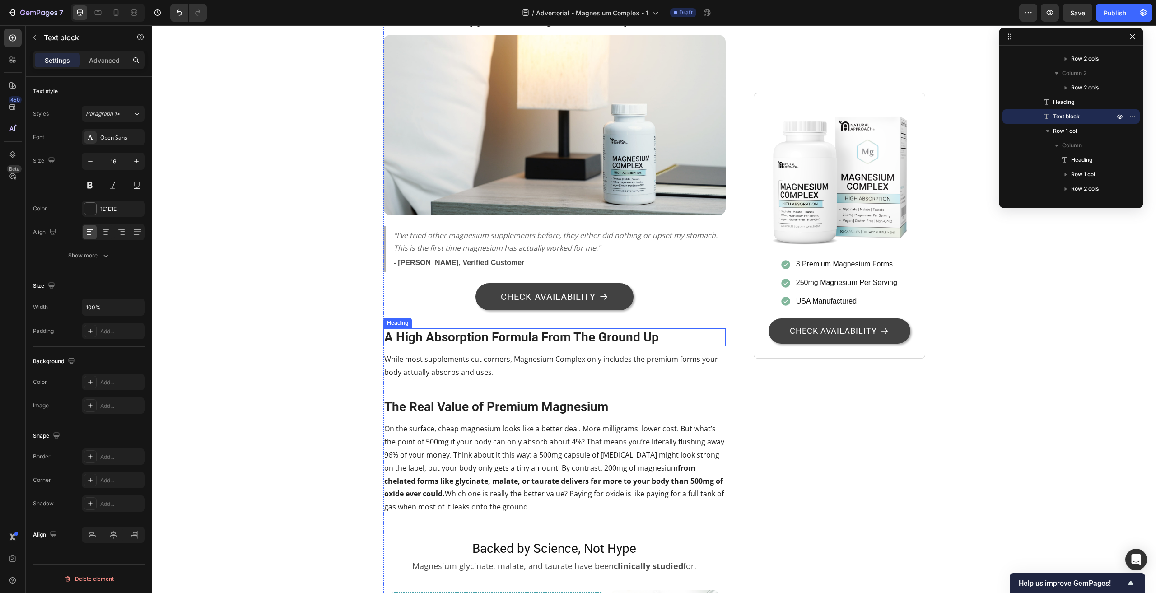
scroll to position [1445, 0]
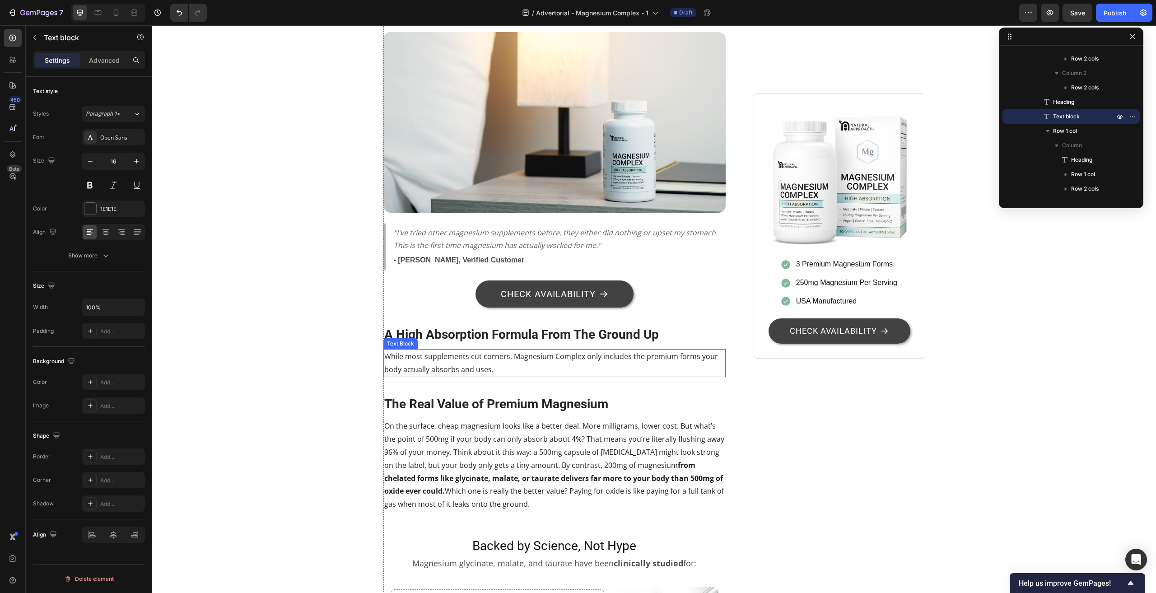
click at [447, 357] on p "While most supplements cut corners, Magnesium Complex only includes the premium…" at bounding box center [554, 363] width 341 height 26
click at [508, 350] on p "While most supplements cut corners, Magnesium Complex only includes the premium…" at bounding box center [554, 363] width 341 height 26
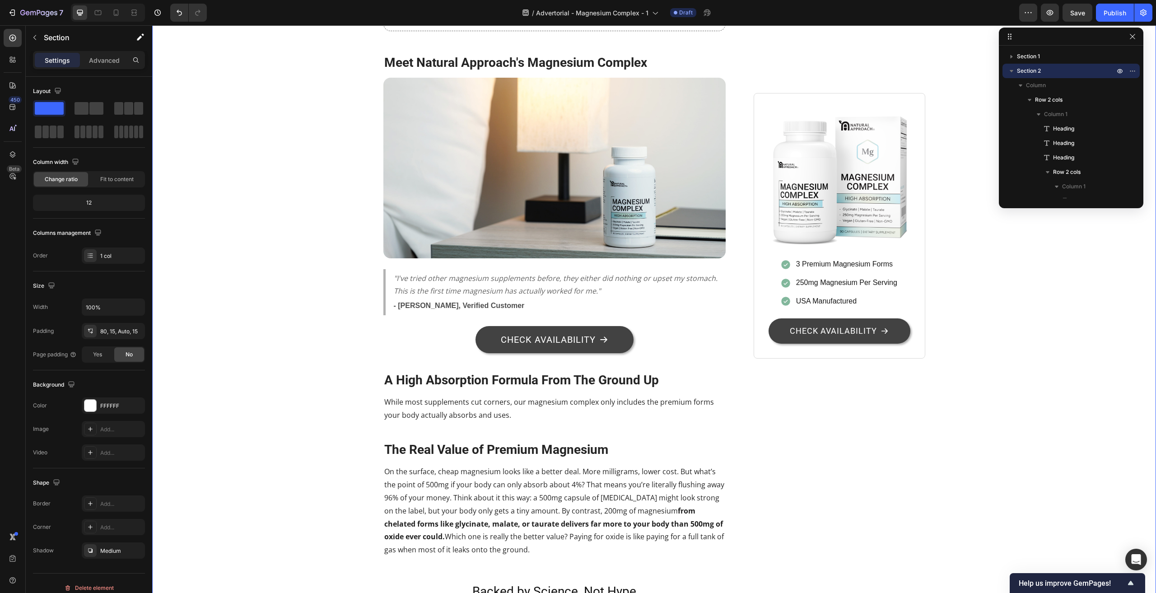
scroll to position [1400, 0]
click at [682, 395] on p "While most supplements cut corners, our magnesium complex only includes the pre…" at bounding box center [554, 408] width 341 height 26
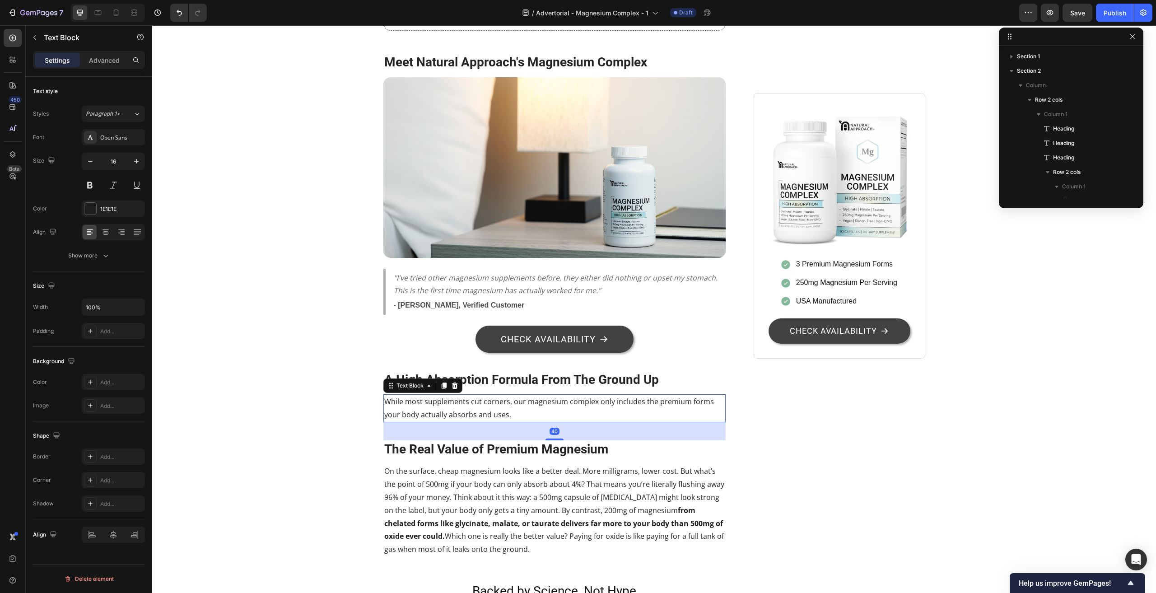
scroll to position [619, 0]
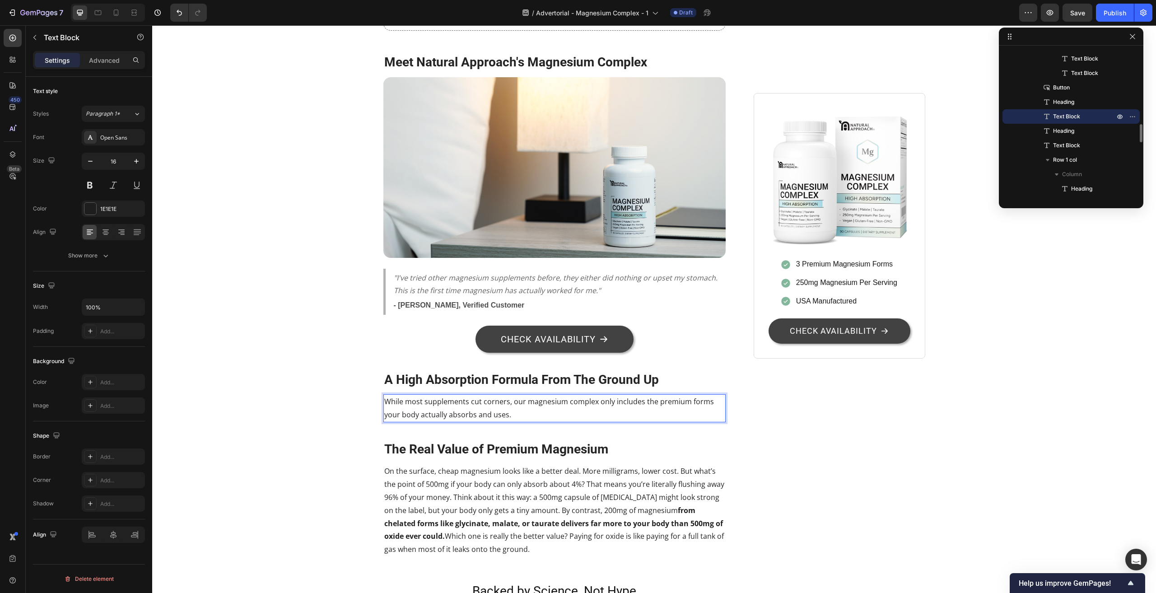
click at [683, 395] on p "While most supplements cut corners, our magnesium complex only includes the pre…" at bounding box center [554, 408] width 341 height 26
click at [536, 402] on p "While most supplements cut corners, our magnesium complex only includes the pre…" at bounding box center [554, 408] width 341 height 26
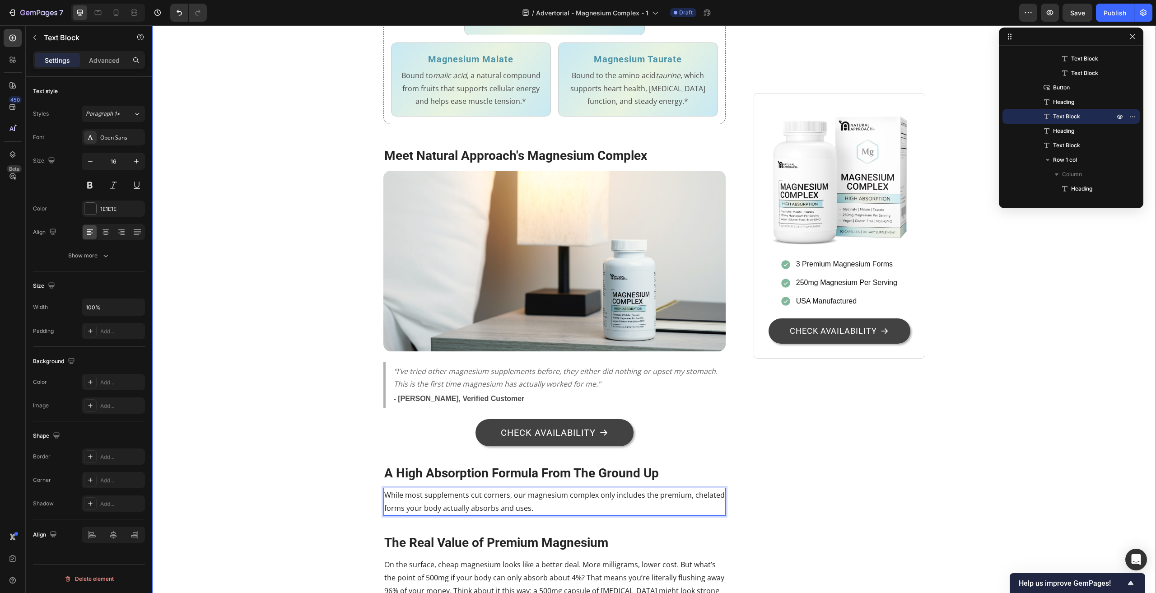
scroll to position [1265, 0]
